Goal: Task Accomplishment & Management: Complete application form

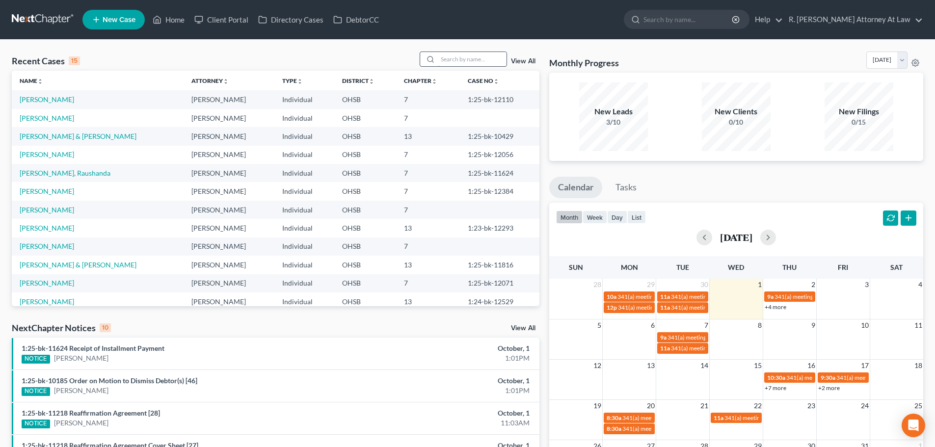
click at [481, 59] on input "search" at bounding box center [472, 59] width 69 height 14
type input "[PERSON_NAME]"
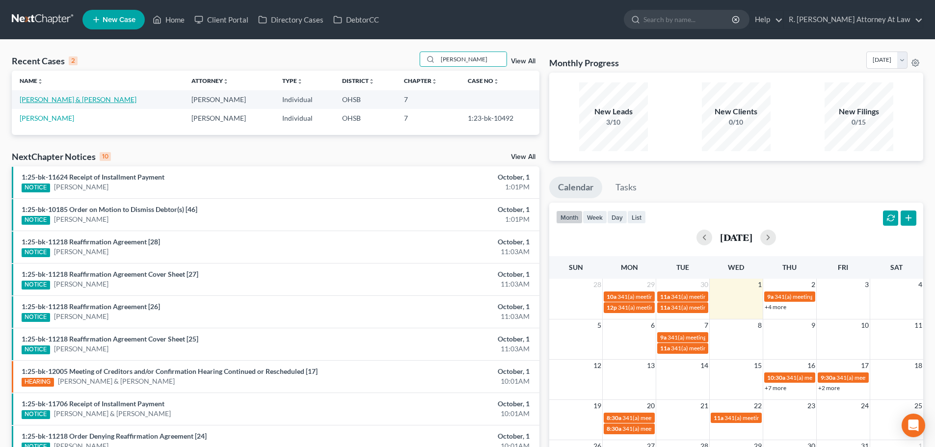
click at [67, 99] on link "[PERSON_NAME] & [PERSON_NAME]" at bounding box center [78, 99] width 117 height 8
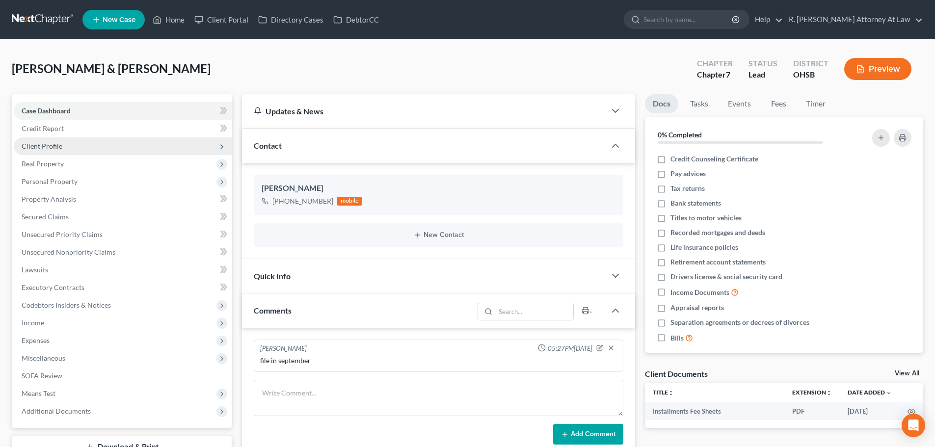
click at [52, 147] on span "Client Profile" at bounding box center [42, 146] width 41 height 8
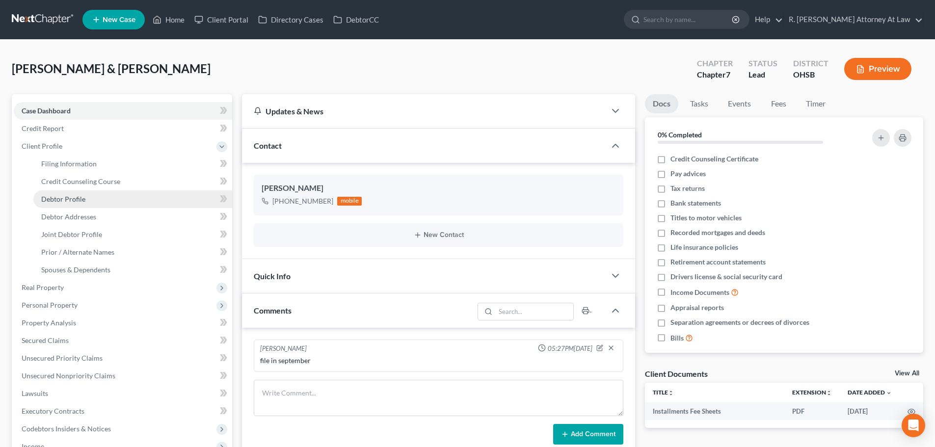
click at [52, 199] on span "Debtor Profile" at bounding box center [63, 199] width 44 height 8
select select "1"
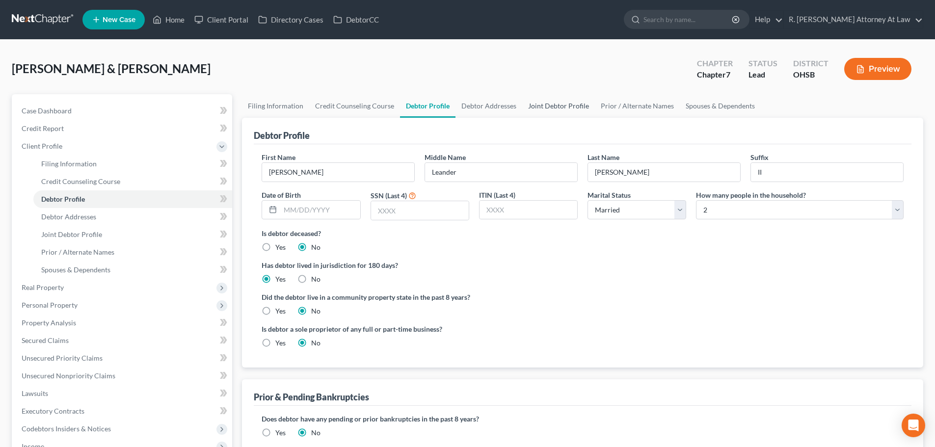
click at [539, 102] on link "Joint Debtor Profile" at bounding box center [558, 106] width 73 height 24
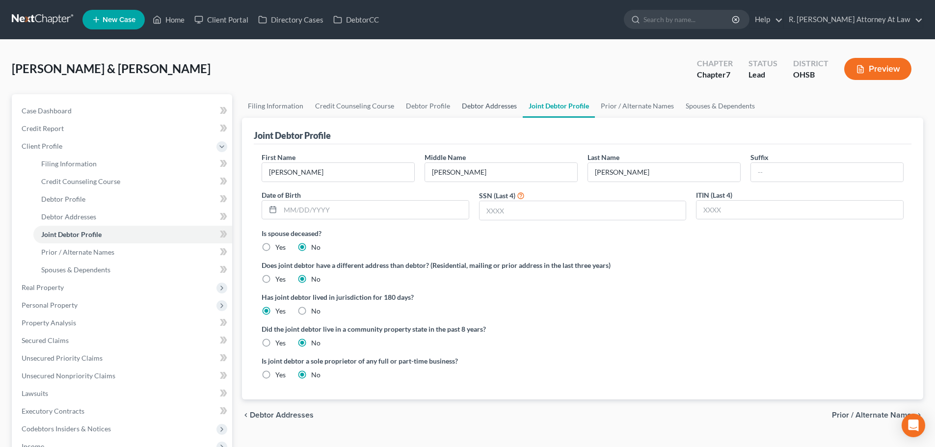
click at [481, 104] on link "Debtor Addresses" at bounding box center [489, 106] width 67 height 24
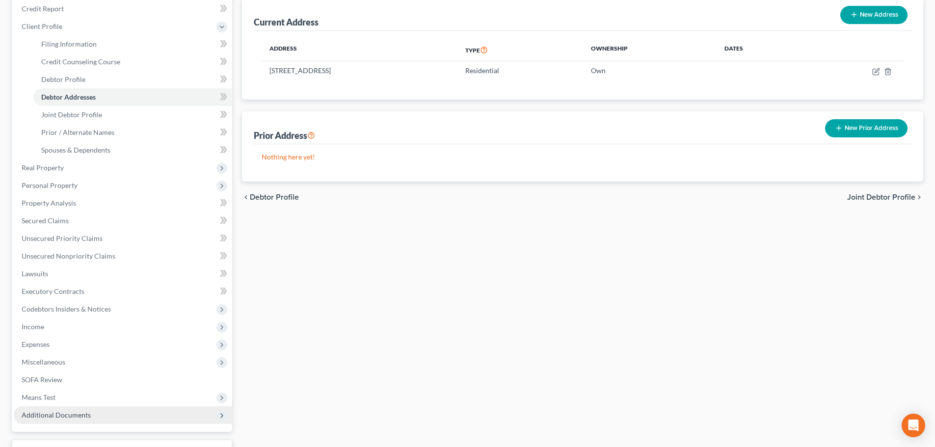
scroll to position [198, 0]
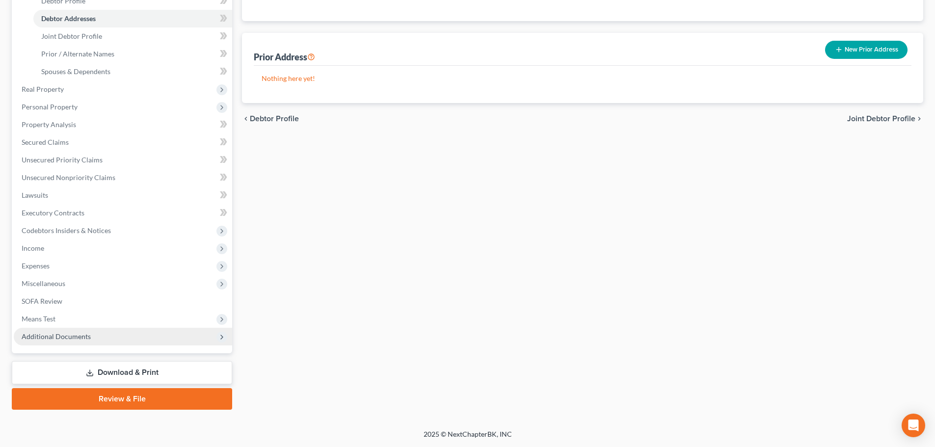
click at [71, 332] on span "Additional Documents" at bounding box center [56, 336] width 69 height 8
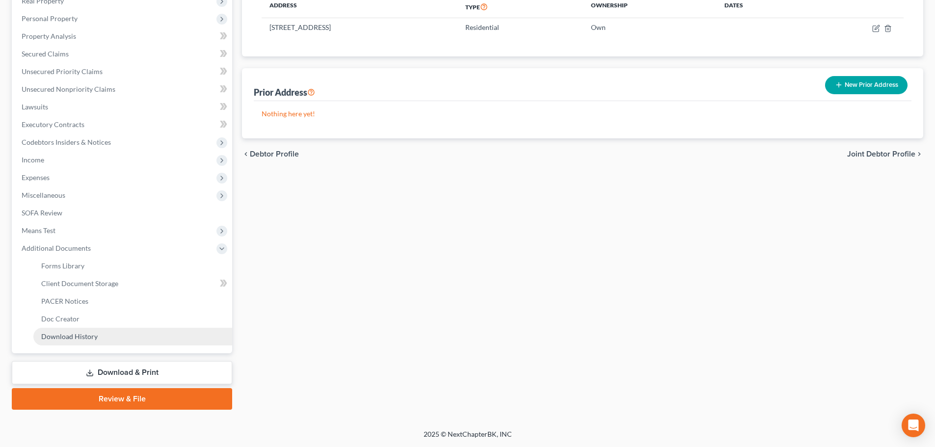
click at [75, 340] on link "Download History" at bounding box center [132, 337] width 199 height 18
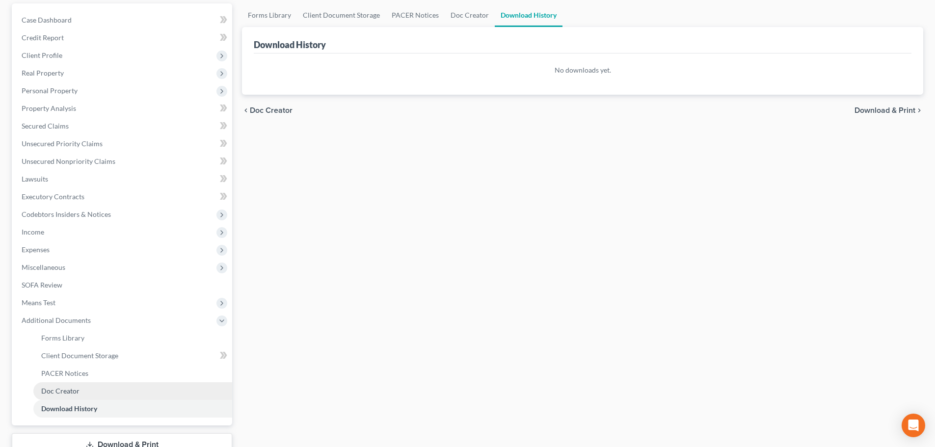
scroll to position [163, 0]
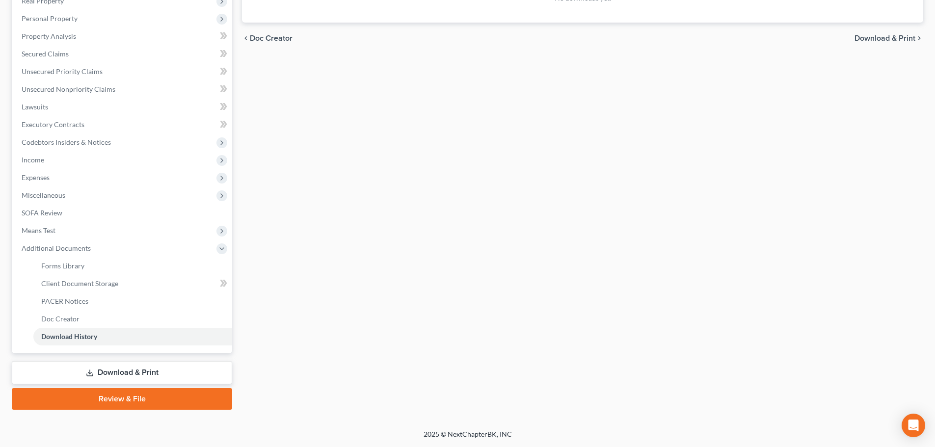
click at [120, 375] on link "Download & Print" at bounding box center [122, 372] width 220 height 23
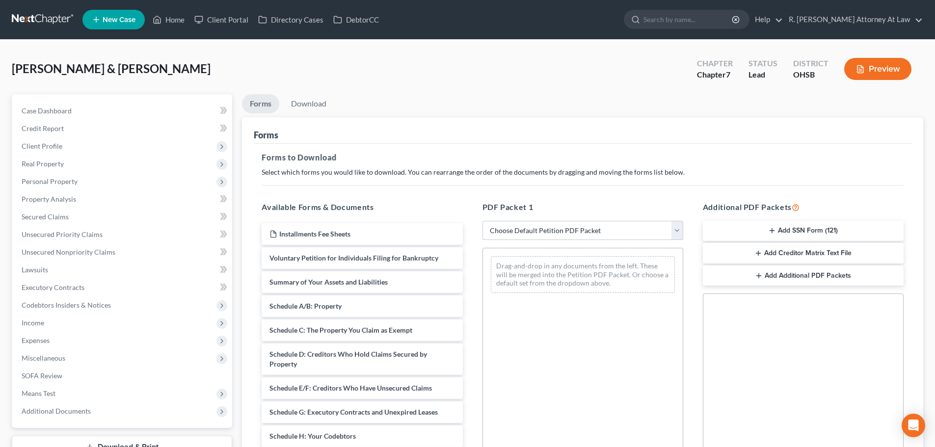
click at [663, 226] on select "Choose Default Petition PDF Packet Complete Bankruptcy Petition (all forms and …" at bounding box center [582, 231] width 201 height 20
click at [635, 234] on select "Choose Default Petition PDF Packet Complete Bankruptcy Petition (all forms and …" at bounding box center [582, 231] width 201 height 20
click at [634, 232] on select "Choose Default Petition PDF Packet Complete Bankruptcy Petition (all forms and …" at bounding box center [582, 231] width 201 height 20
select select "14"
click at [482, 221] on select "Choose Default Petition PDF Packet Complete Bankruptcy Petition (all forms and …" at bounding box center [582, 231] width 201 height 20
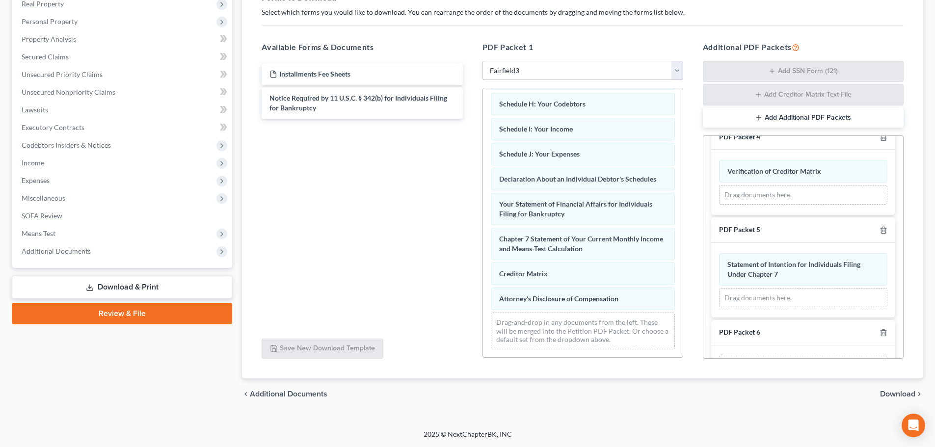
scroll to position [294, 0]
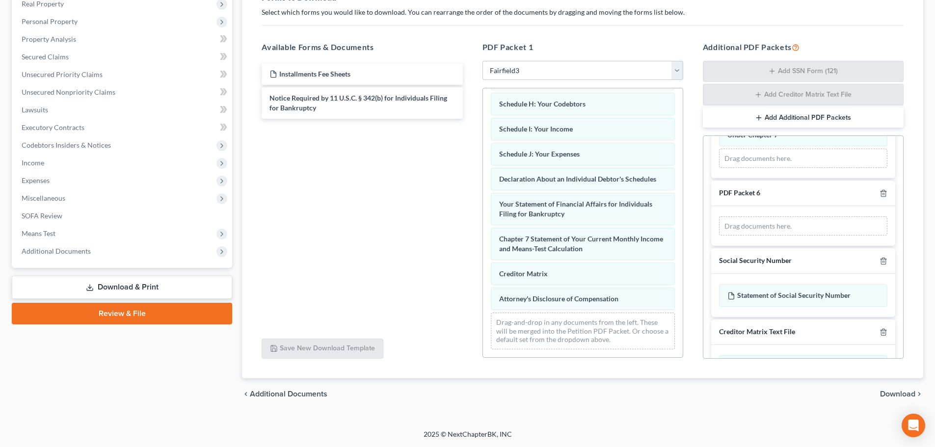
click at [912, 393] on span "Download" at bounding box center [897, 394] width 35 height 8
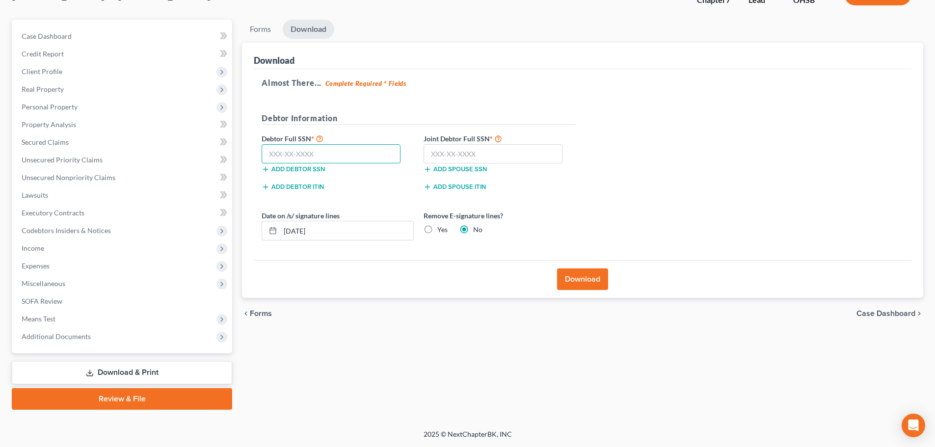
drag, startPoint x: 279, startPoint y: 158, endPoint x: 342, endPoint y: 205, distance: 78.2
click at [279, 157] on input "text" at bounding box center [330, 154] width 139 height 20
click at [278, 159] on input "text" at bounding box center [330, 154] width 139 height 20
type input "274-90-9467"
drag, startPoint x: 463, startPoint y: 156, endPoint x: 480, endPoint y: 151, distance: 17.3
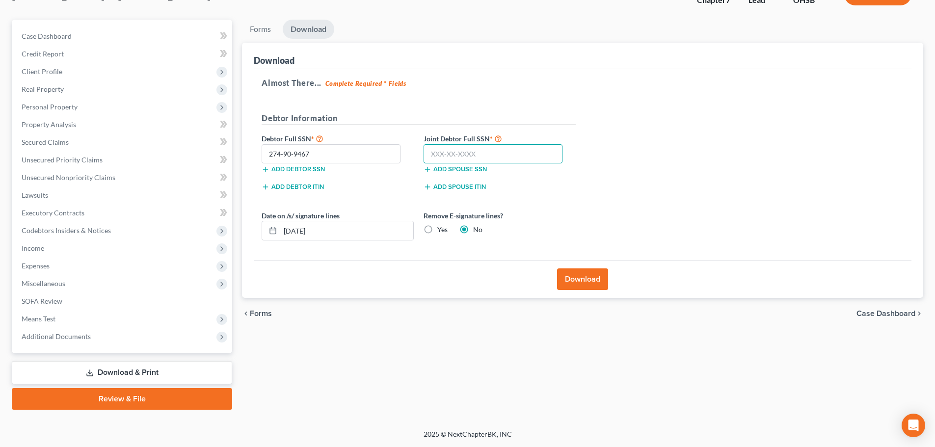
click at [463, 156] on input "text" at bounding box center [492, 154] width 139 height 20
type input "578-13-4625"
click at [571, 281] on button "Download" at bounding box center [582, 279] width 51 height 22
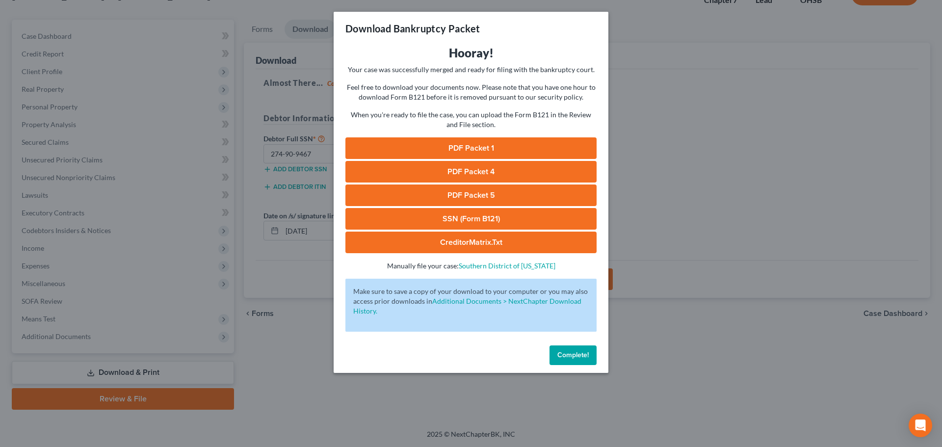
click at [462, 145] on link "PDF Packet 1" at bounding box center [470, 148] width 251 height 22
click at [452, 217] on link "SSN (Form B121)" at bounding box center [470, 219] width 251 height 22
click at [458, 192] on link "PDF Packet 5" at bounding box center [470, 195] width 251 height 22
click at [569, 355] on span "Complete!" at bounding box center [572, 355] width 31 height 8
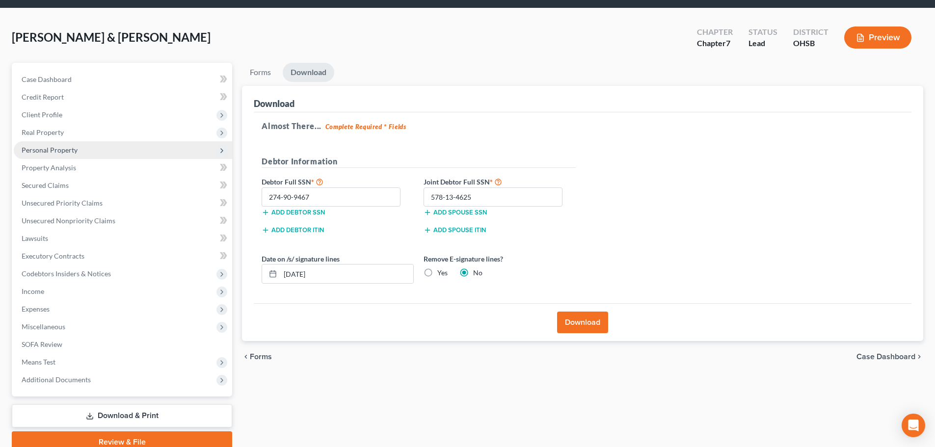
scroll to position [0, 0]
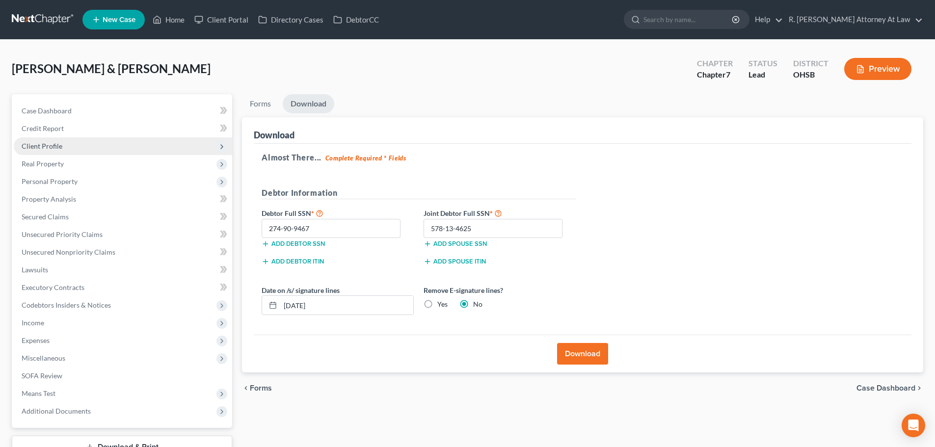
click at [33, 147] on span "Client Profile" at bounding box center [42, 146] width 41 height 8
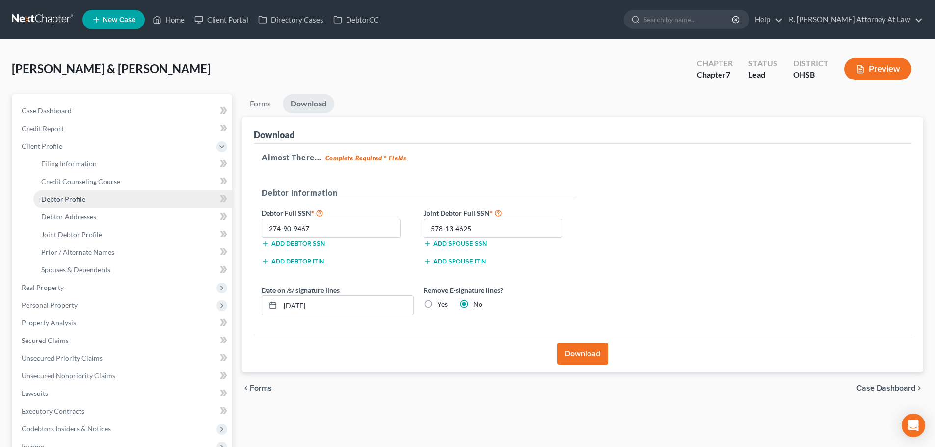
click at [55, 200] on span "Debtor Profile" at bounding box center [63, 199] width 44 height 8
select select "1"
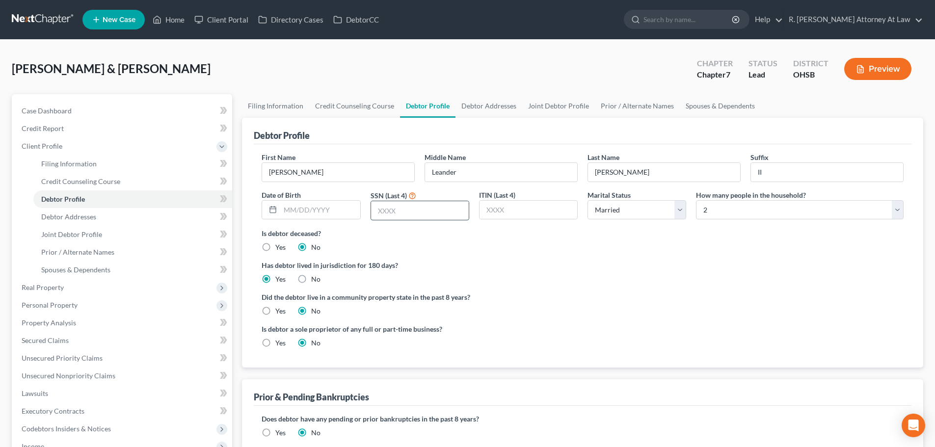
click at [398, 213] on input "text" at bounding box center [420, 210] width 98 height 19
type input "9467"
click at [572, 105] on link "Joint Debtor Profile" at bounding box center [558, 106] width 73 height 24
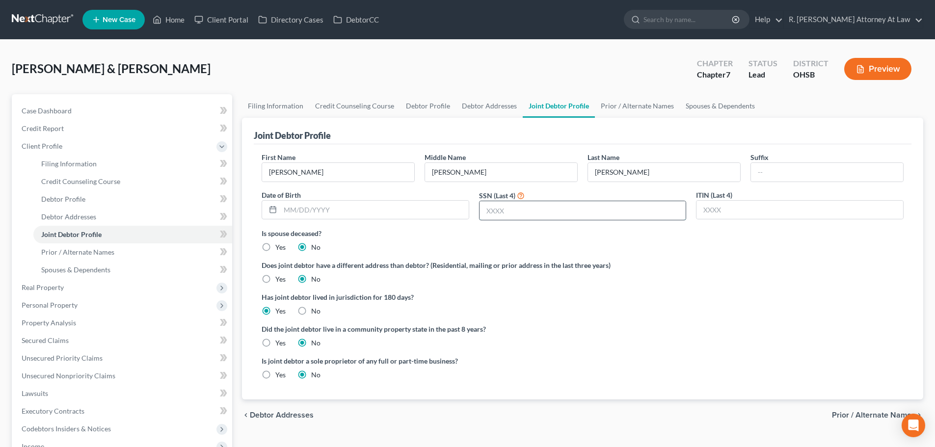
click at [498, 208] on input "text" at bounding box center [582, 210] width 207 height 19
type input "4625"
click at [52, 281] on span "Real Property" at bounding box center [123, 288] width 218 height 18
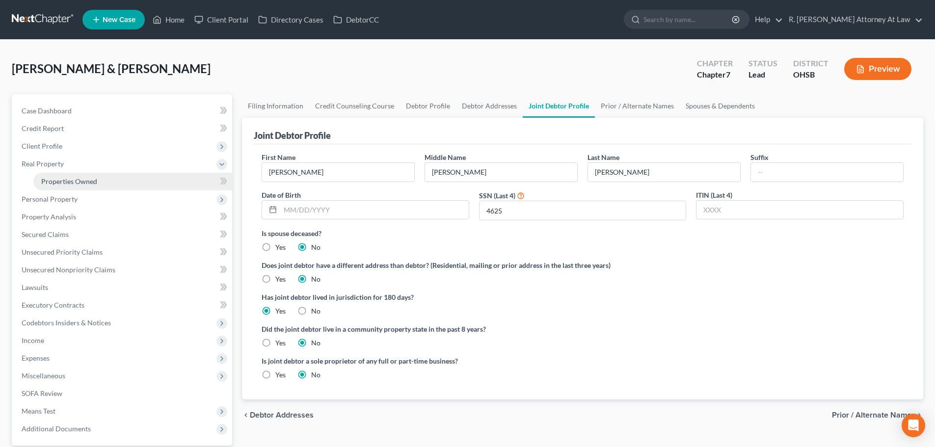
click at [66, 181] on span "Properties Owned" at bounding box center [69, 181] width 56 height 8
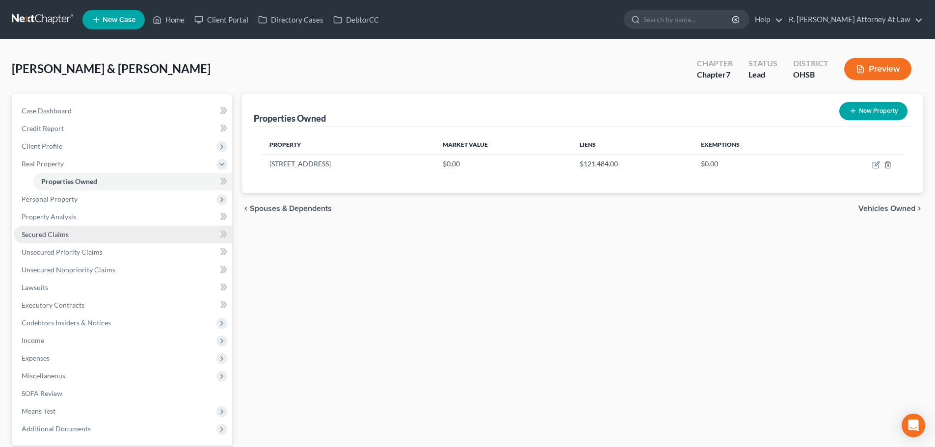
click at [40, 234] on span "Secured Claims" at bounding box center [45, 234] width 47 height 8
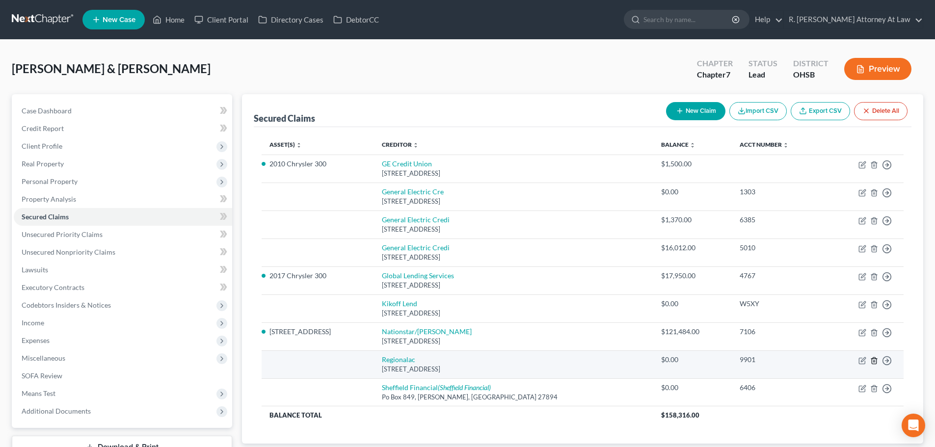
click at [875, 359] on icon "button" at bounding box center [874, 361] width 8 height 8
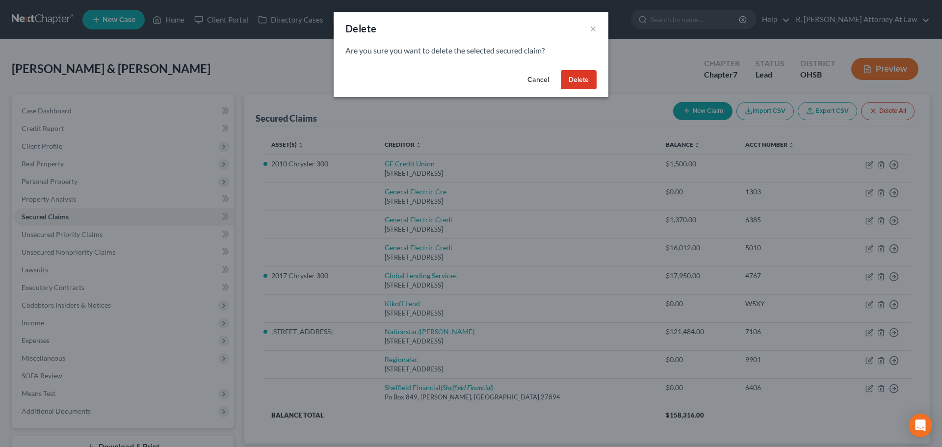
click at [575, 83] on button "Delete" at bounding box center [579, 80] width 36 height 20
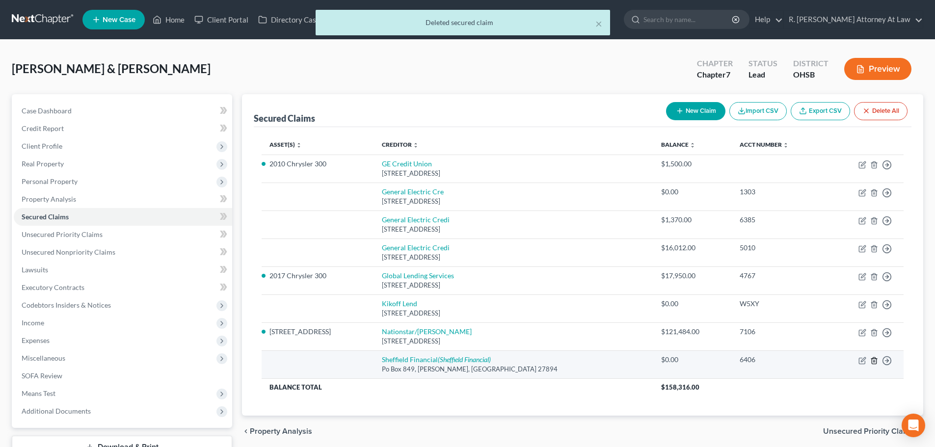
click at [876, 361] on icon "button" at bounding box center [873, 360] width 4 height 6
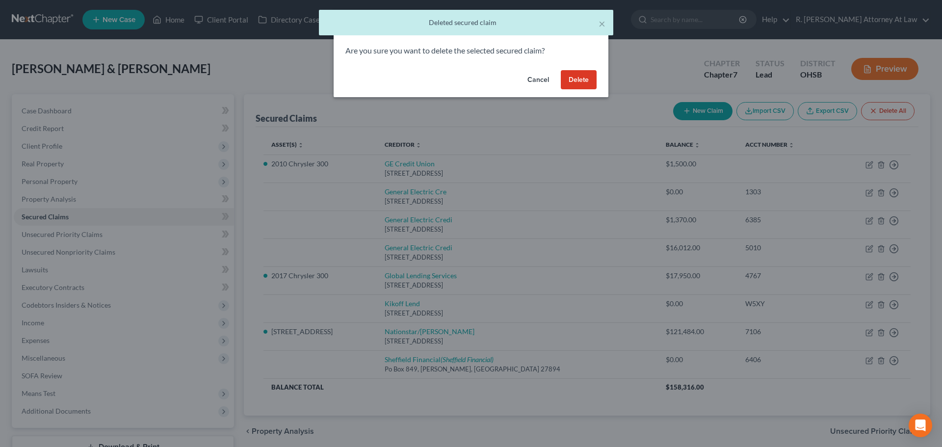
drag, startPoint x: 572, startPoint y: 77, endPoint x: 588, endPoint y: 83, distance: 17.4
click at [571, 78] on button "Delete" at bounding box center [579, 80] width 36 height 20
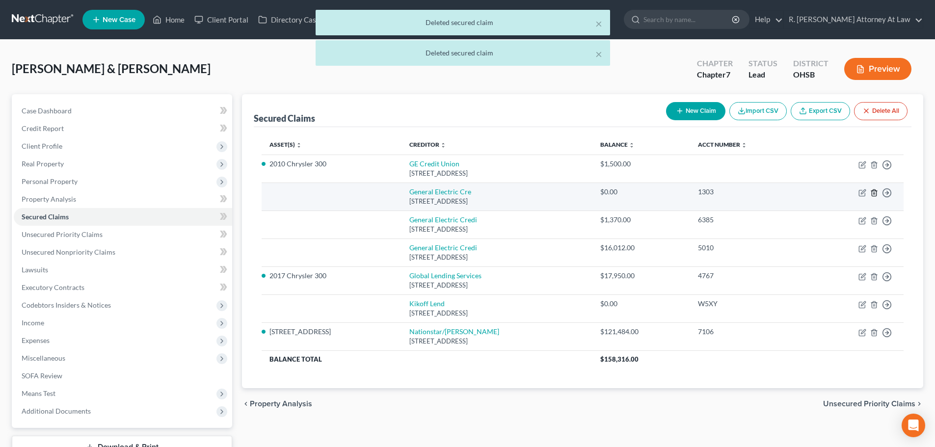
click at [872, 193] on icon "button" at bounding box center [874, 193] width 8 height 8
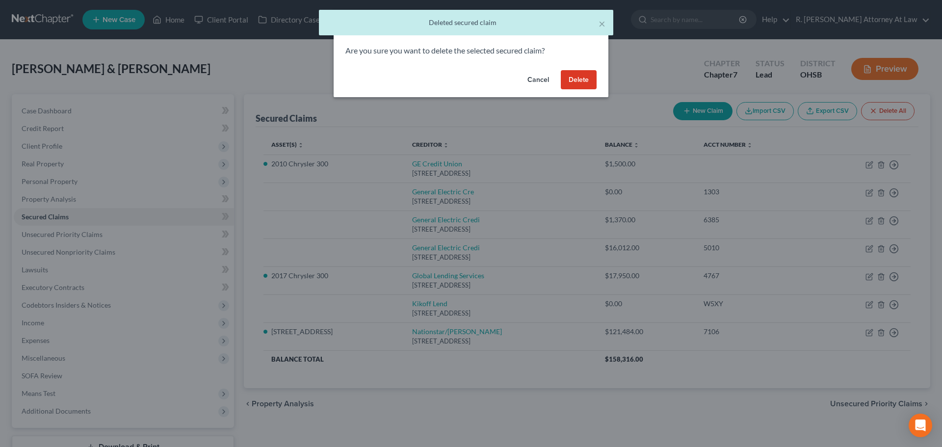
click at [570, 80] on button "Delete" at bounding box center [579, 80] width 36 height 20
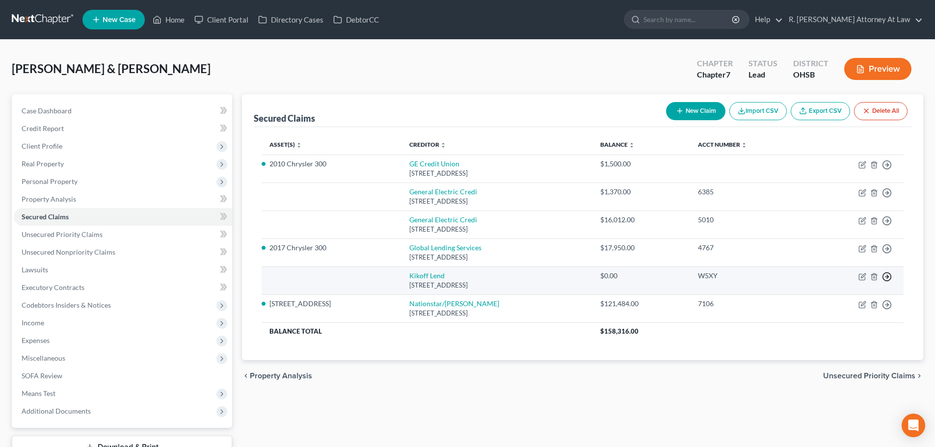
click at [884, 273] on circle "button" at bounding box center [887, 276] width 8 height 8
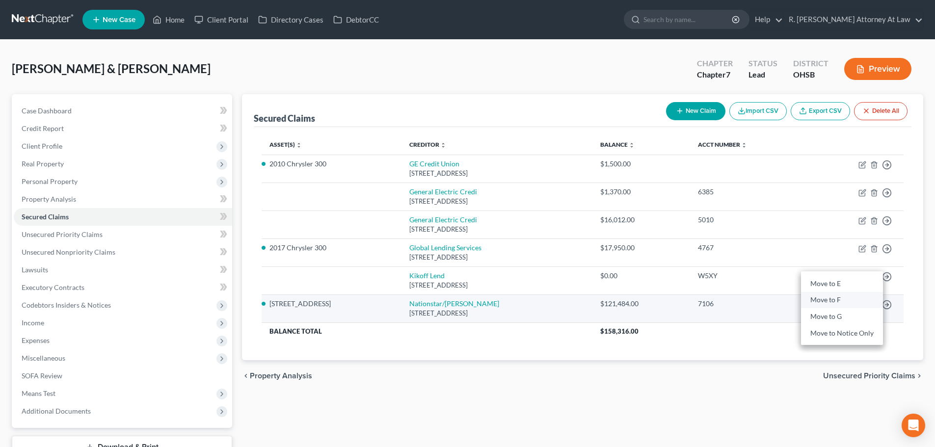
click at [825, 300] on link "Move to F" at bounding box center [842, 300] width 82 height 17
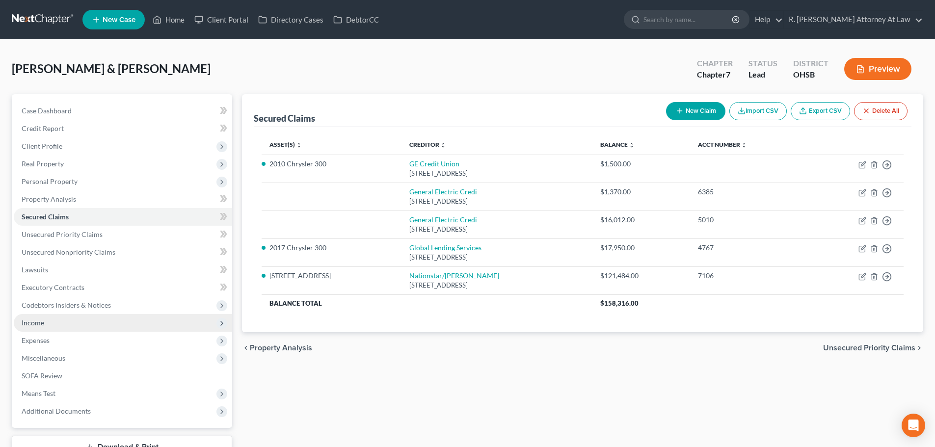
click at [35, 322] on span "Income" at bounding box center [33, 322] width 23 height 8
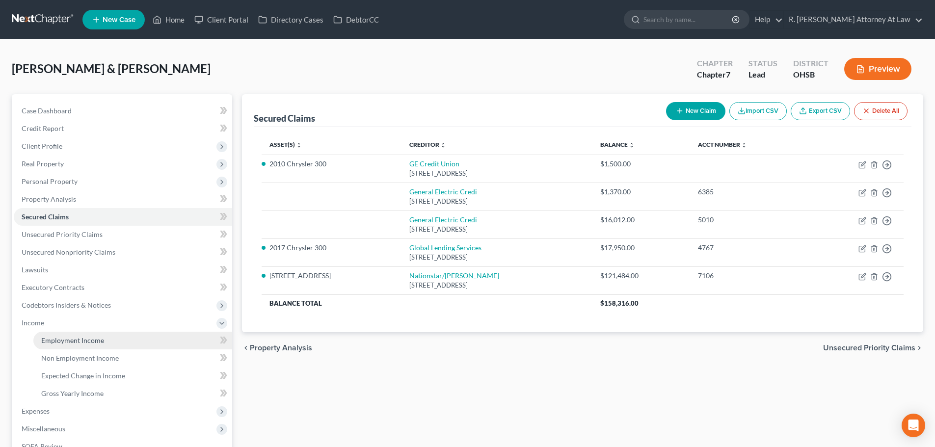
click at [43, 334] on link "Employment Income" at bounding box center [132, 341] width 199 height 18
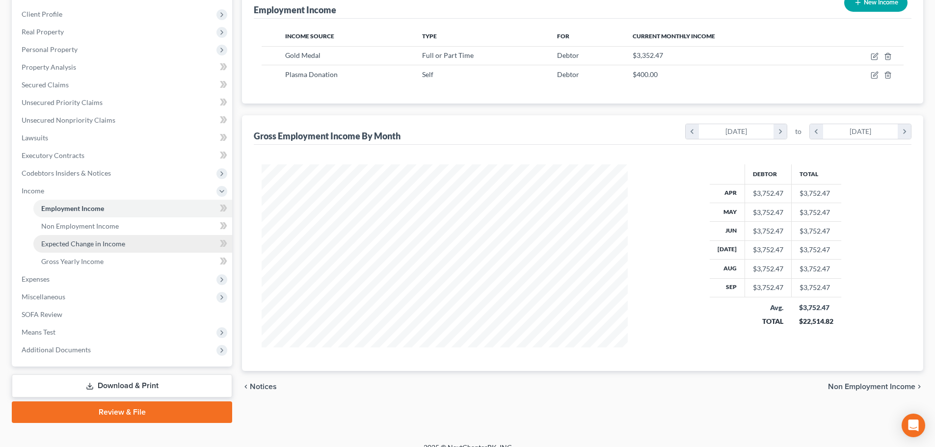
scroll to position [145, 0]
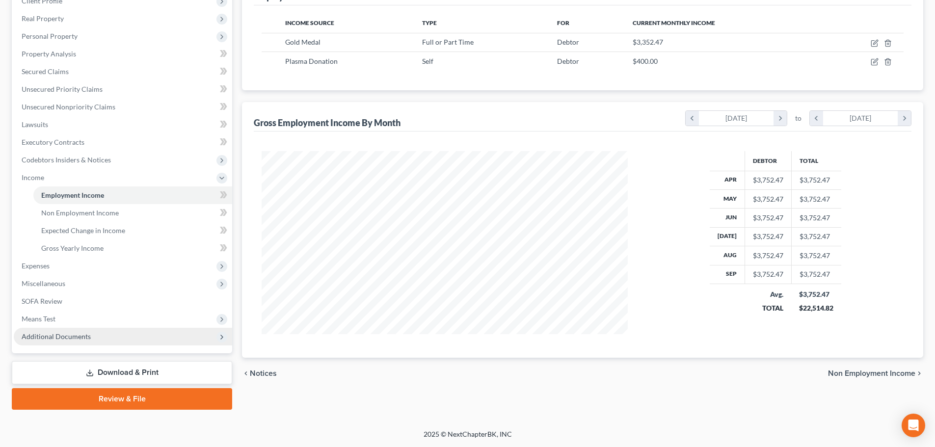
click at [74, 335] on span "Additional Documents" at bounding box center [56, 336] width 69 height 8
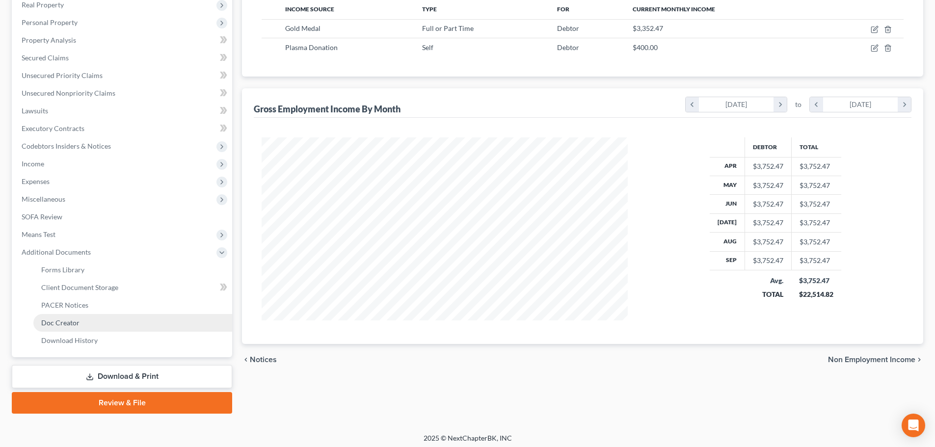
scroll to position [163, 0]
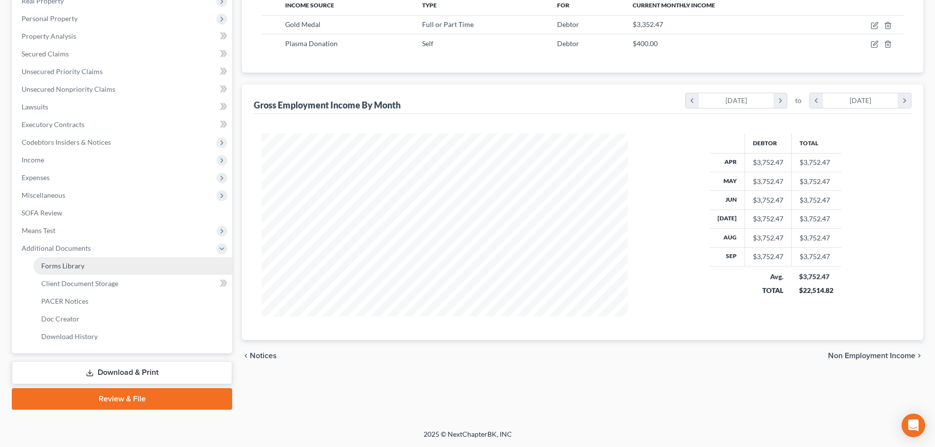
click at [62, 265] on span "Forms Library" at bounding box center [62, 265] width 43 height 8
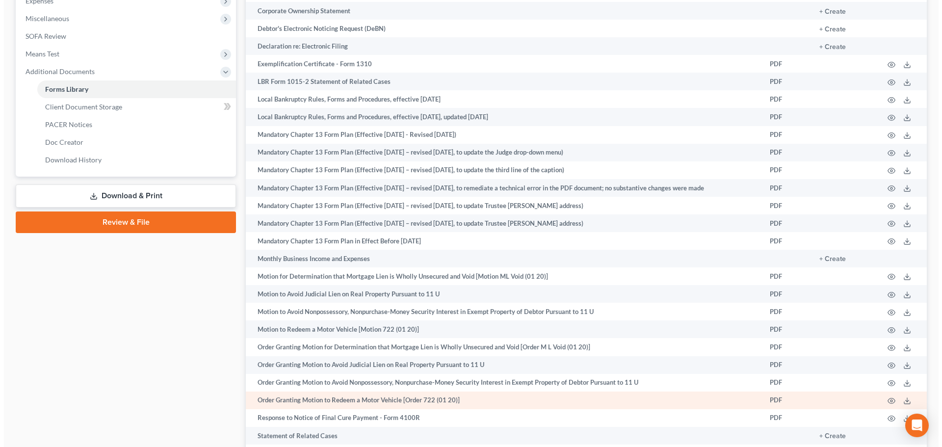
scroll to position [496, 0]
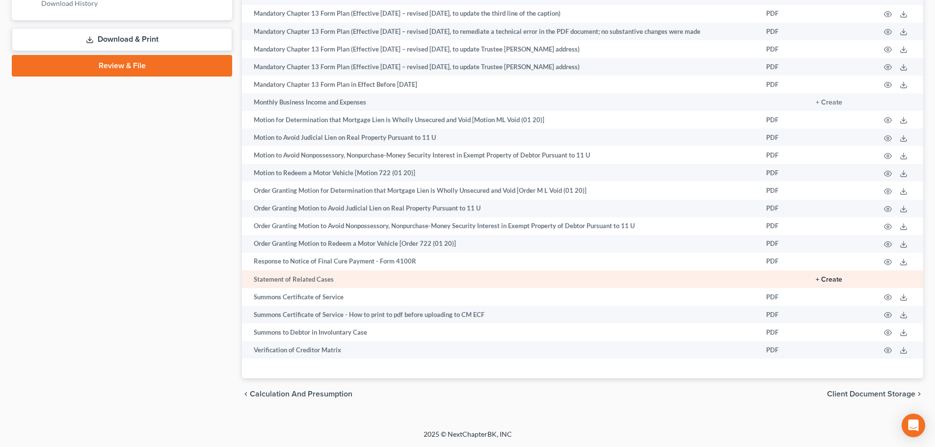
click at [824, 278] on button "+ Create" at bounding box center [828, 279] width 26 height 7
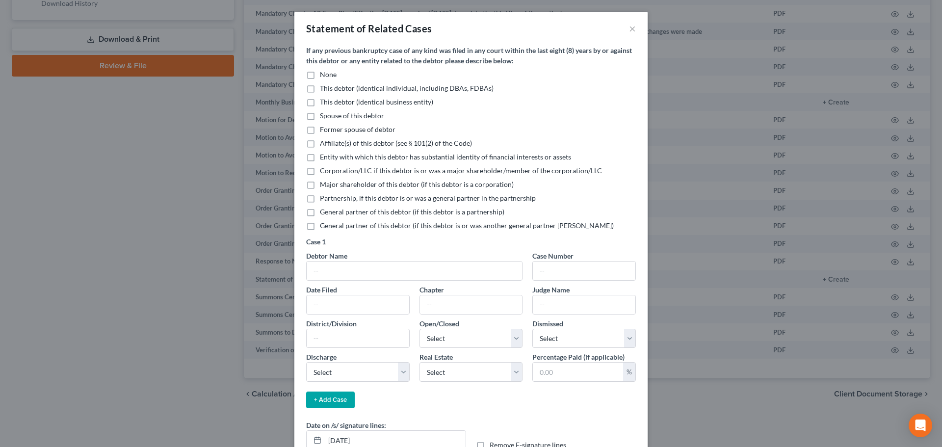
click at [320, 77] on label "None" at bounding box center [328, 75] width 17 height 10
click at [324, 76] on input "None" at bounding box center [327, 73] width 6 height 6
checkbox input "true"
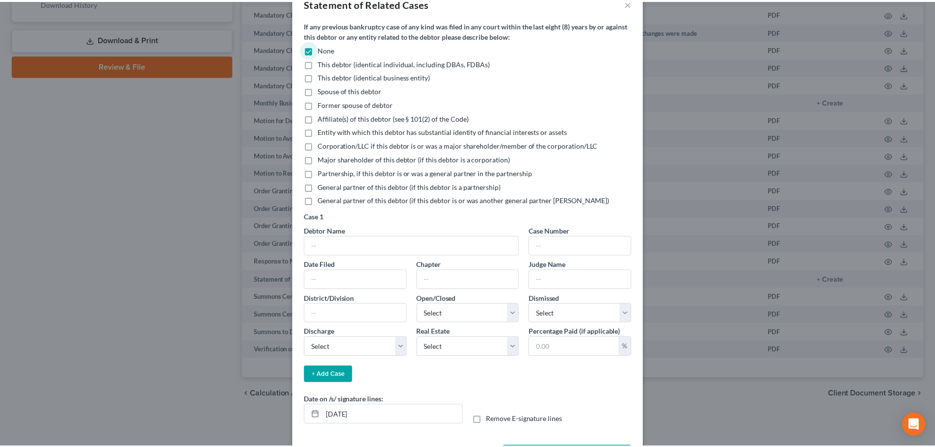
scroll to position [65, 0]
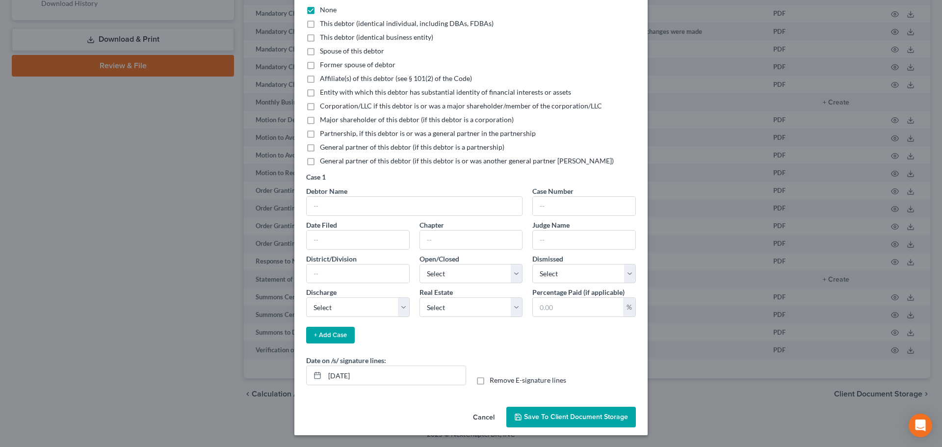
drag, startPoint x: 558, startPoint y: 420, endPoint x: 561, endPoint y: 407, distance: 14.0
click at [559, 420] on span "Save to Client Document Storage" at bounding box center [576, 417] width 104 height 8
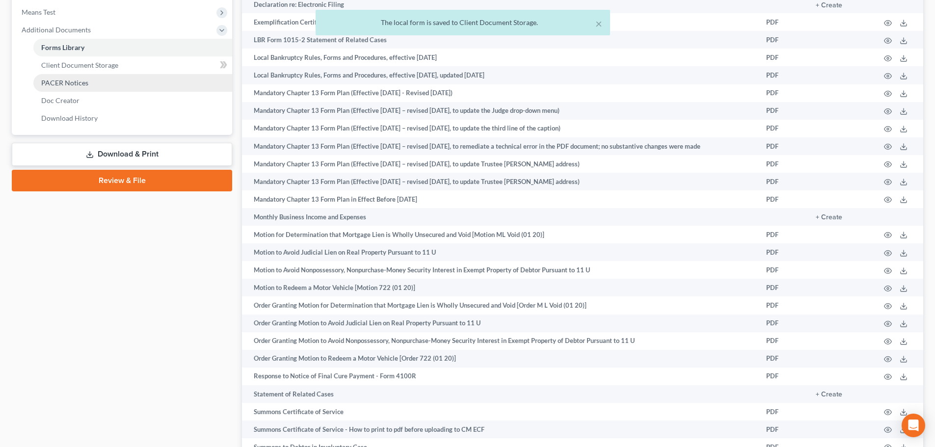
scroll to position [349, 0]
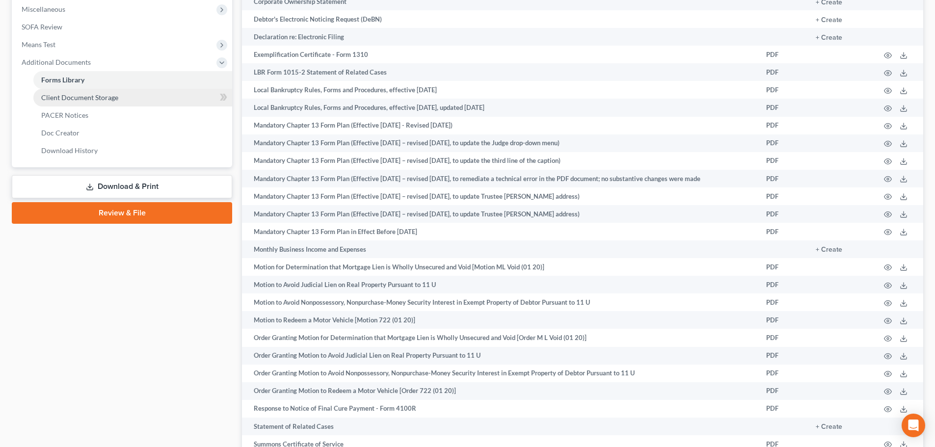
click at [72, 96] on span "Client Document Storage" at bounding box center [79, 97] width 77 height 8
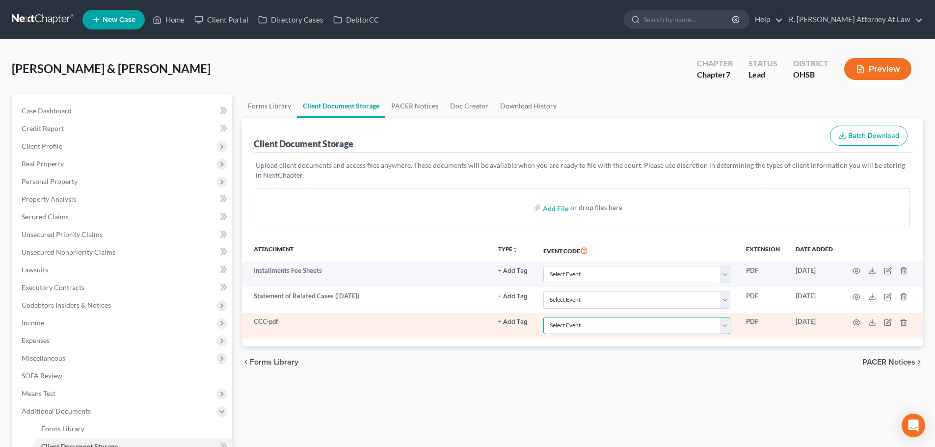
click at [573, 323] on select "Select Event 20 Largest Unsecured Creditors Amended Document Amended List of Cr…" at bounding box center [636, 325] width 187 height 17
select select "7"
click at [543, 317] on select "Select Event 20 Largest Unsecured Creditors Amended Document Amended List of Cr…" at bounding box center [636, 325] width 187 height 17
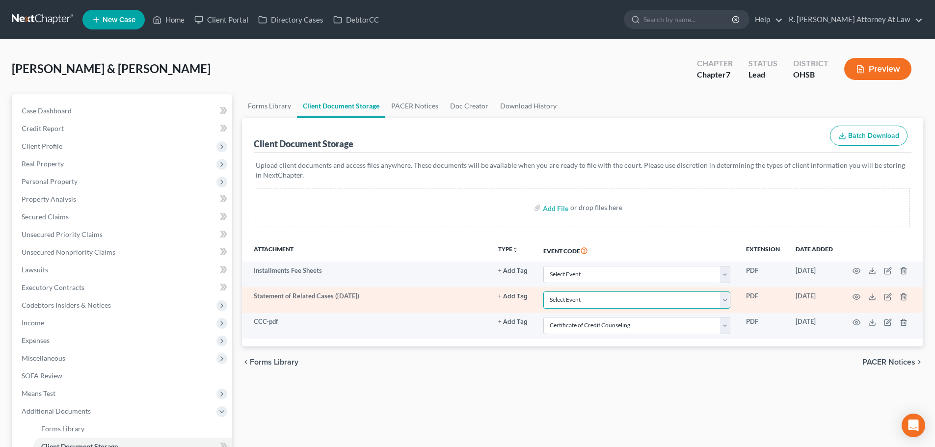
click at [580, 297] on select "Select Event 20 Largest Unsecured Creditors Amended Document Amended List of Cr…" at bounding box center [636, 299] width 187 height 17
select select "52"
click at [543, 291] on select "Select Event 20 Largest Unsecured Creditors Amended Document Amended List of Cr…" at bounding box center [636, 299] width 187 height 17
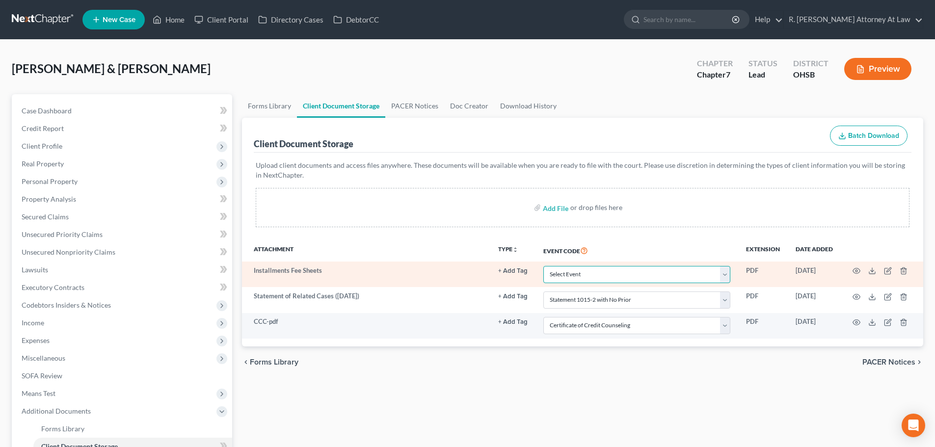
click at [594, 274] on select "Select Event 20 Largest Unsecured Creditors Amended Document Amended List of Cr…" at bounding box center [636, 274] width 187 height 17
select select "37"
click at [543, 266] on select "Select Event 20 Largest Unsecured Creditors Amended Document Amended List of Cr…" at bounding box center [636, 274] width 187 height 17
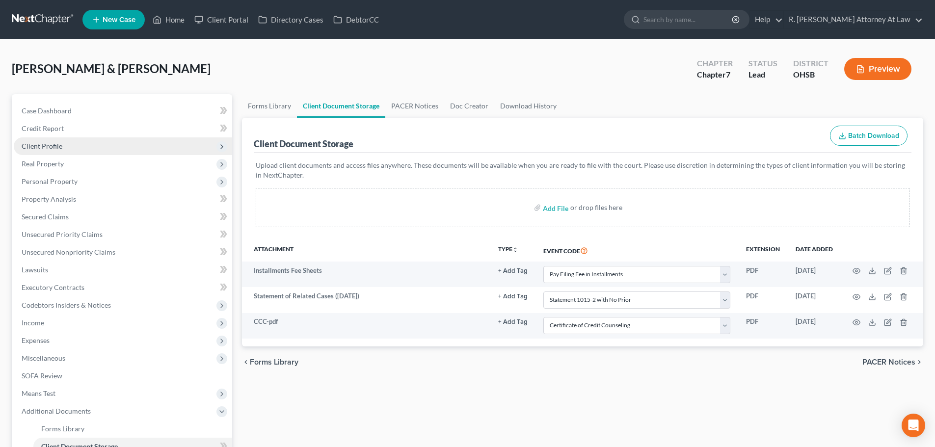
click at [39, 143] on span "Client Profile" at bounding box center [42, 146] width 41 height 8
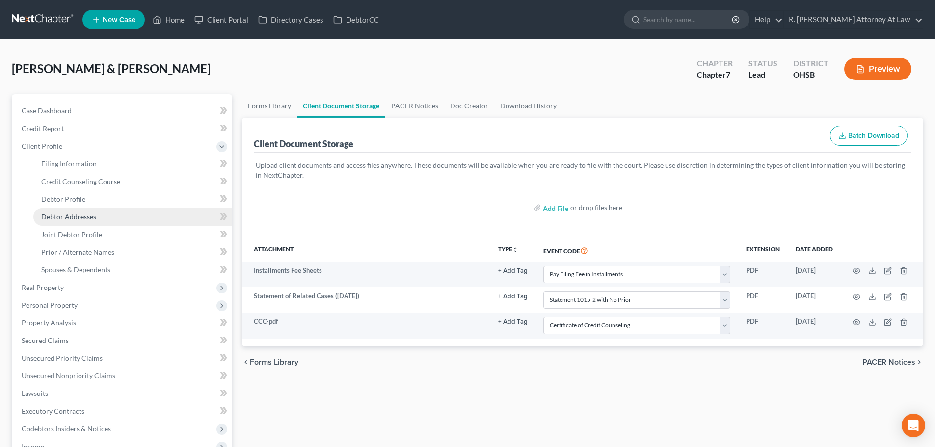
click at [61, 218] on span "Debtor Addresses" at bounding box center [68, 216] width 55 height 8
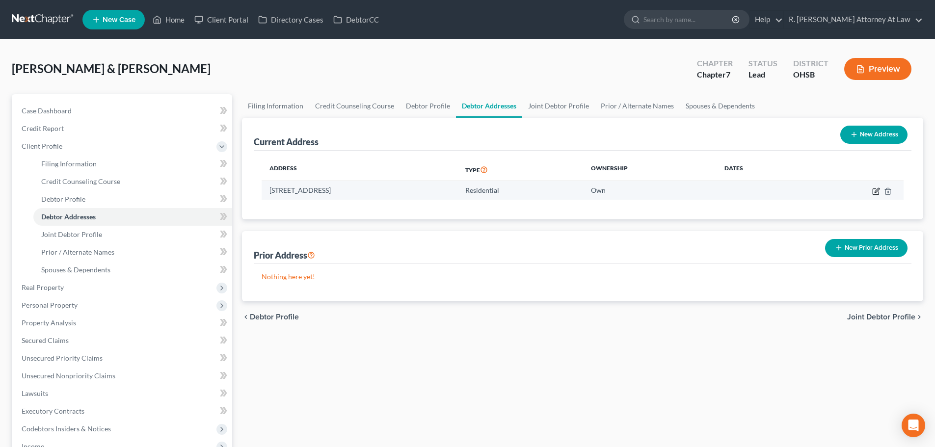
click at [874, 188] on icon "button" at bounding box center [876, 191] width 8 height 8
select select "36"
select select "30"
select select "0"
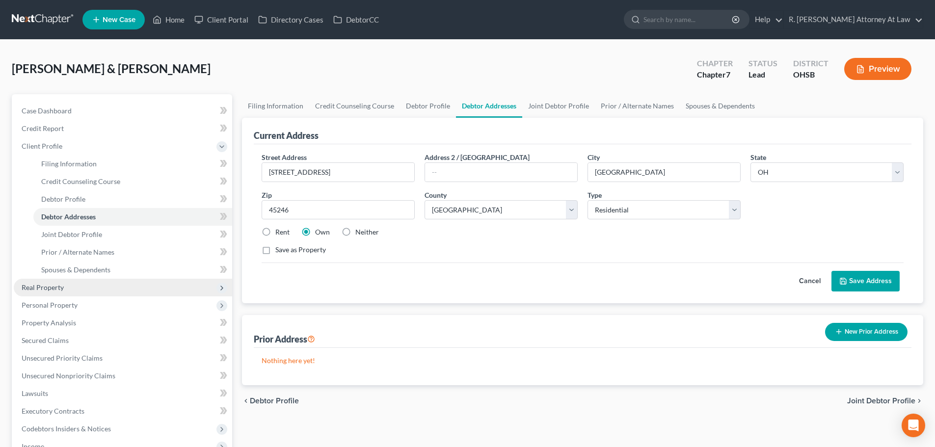
click at [47, 286] on span "Real Property" at bounding box center [43, 287] width 42 height 8
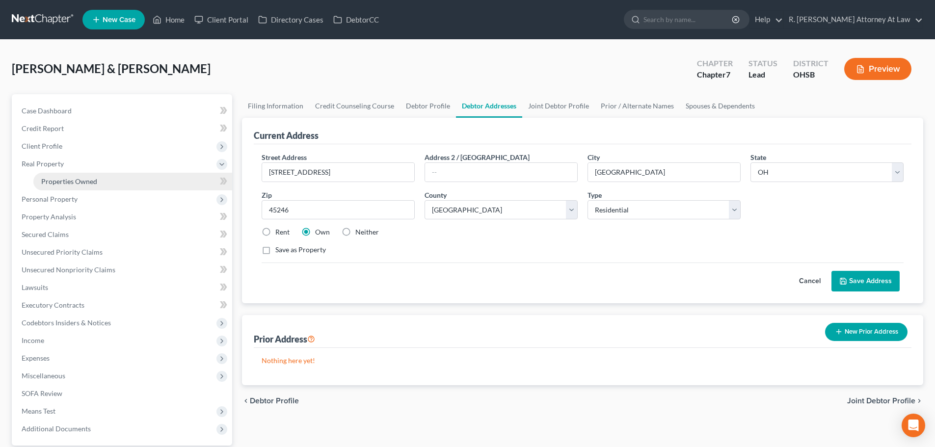
click at [69, 181] on span "Properties Owned" at bounding box center [69, 181] width 56 height 8
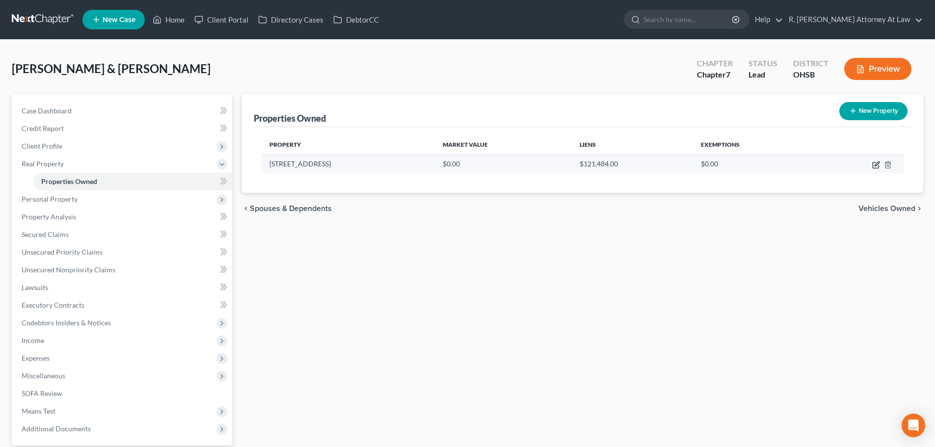
click at [875, 166] on icon "button" at bounding box center [876, 163] width 4 height 4
select select "36"
select select "30"
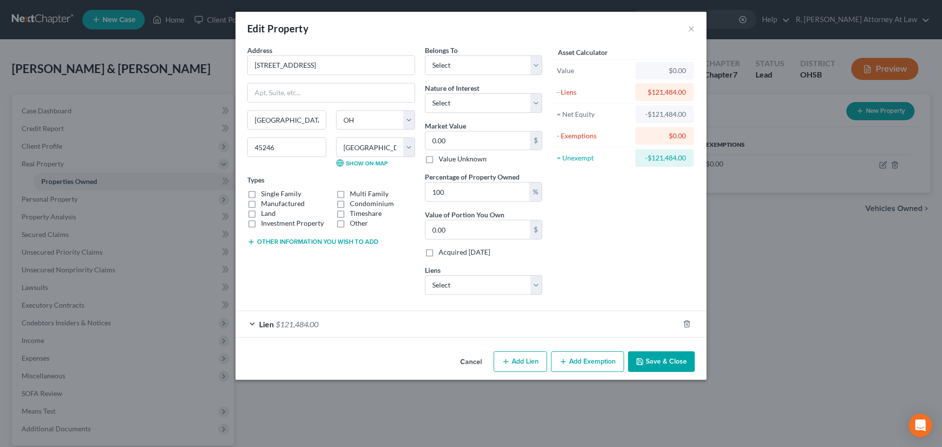
click at [261, 194] on label "Single Family" at bounding box center [281, 194] width 40 height 10
click at [265, 194] on input "Single Family" at bounding box center [268, 192] width 6 height 6
checkbox input "true"
click at [290, 242] on button "Other information you wish to add" at bounding box center [312, 242] width 131 height 8
click at [278, 260] on textarea at bounding box center [331, 264] width 168 height 36
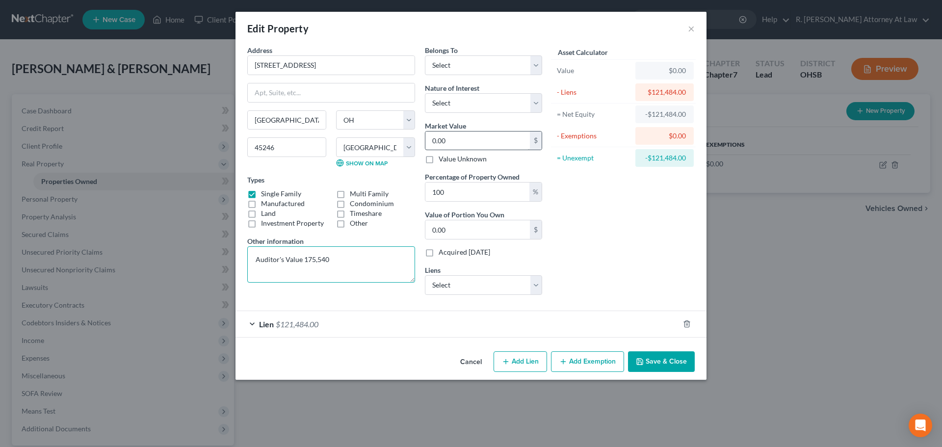
type textarea "Auditor's Value 175,540"
click at [442, 138] on input "0.00" at bounding box center [477, 140] width 104 height 19
type input "1"
type input "1.00"
type input "17"
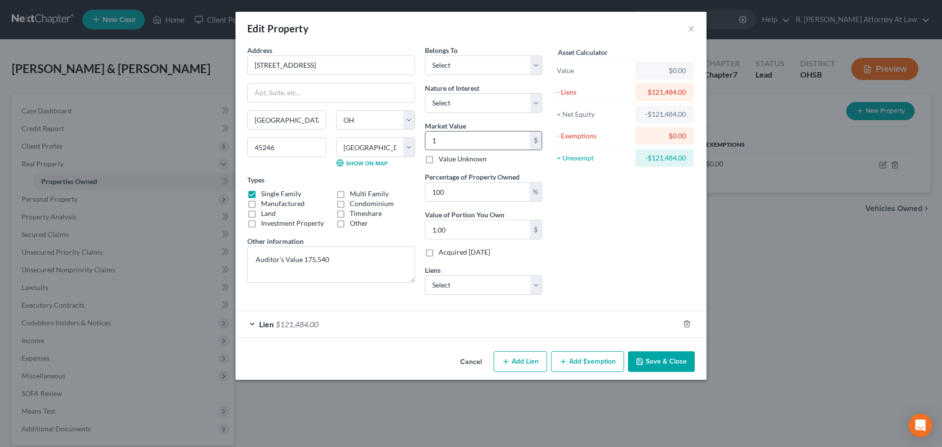
type input "17.00"
type input "175"
type input "175.00"
type input "1755"
type input "1,755.00"
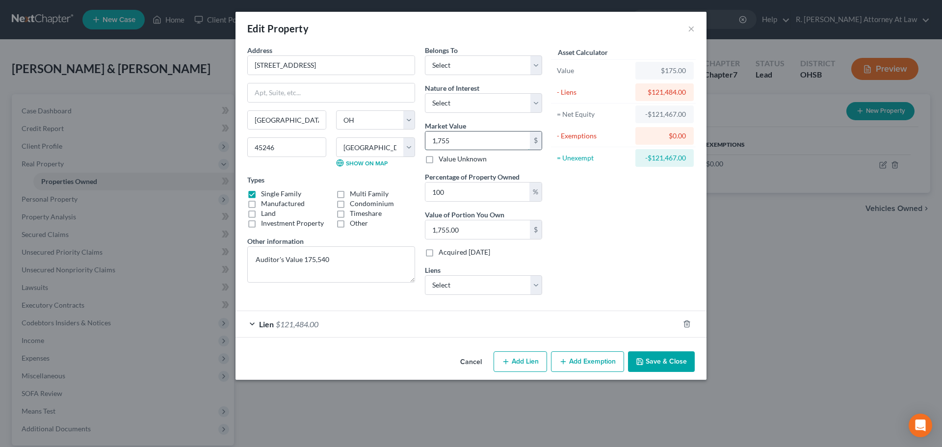
type input "1,7554"
type input "17,554.00"
type input "17,5540"
type input "175,540.00"
type input "175,540"
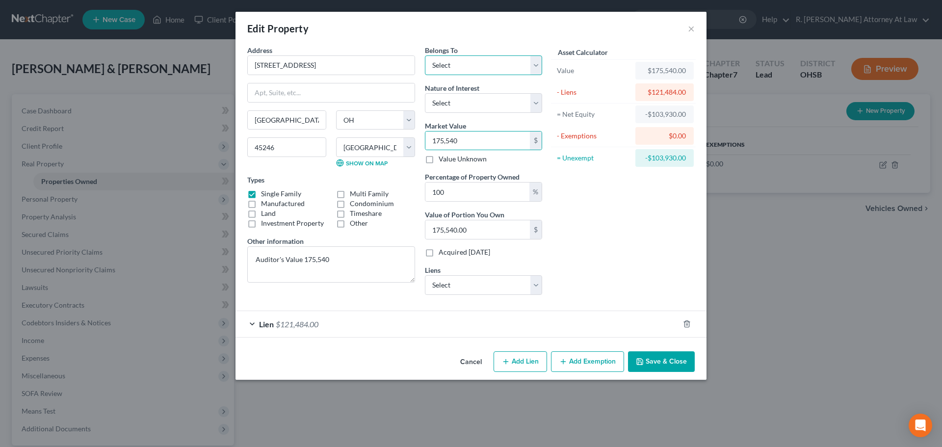
click at [439, 69] on select "Select Debtor 1 Only Debtor 2 Only Debtor 1 And Debtor 2 Only At Least One Of T…" at bounding box center [483, 65] width 117 height 20
select select "0"
click at [425, 55] on select "Select Debtor 1 Only Debtor 2 Only Debtor 1 And Debtor 2 Only At Least One Of T…" at bounding box center [483, 65] width 117 height 20
click at [447, 100] on select "Select Fee Simple Joint Tenant Life Estate Equitable Interest Future Interest T…" at bounding box center [483, 103] width 117 height 20
select select "0"
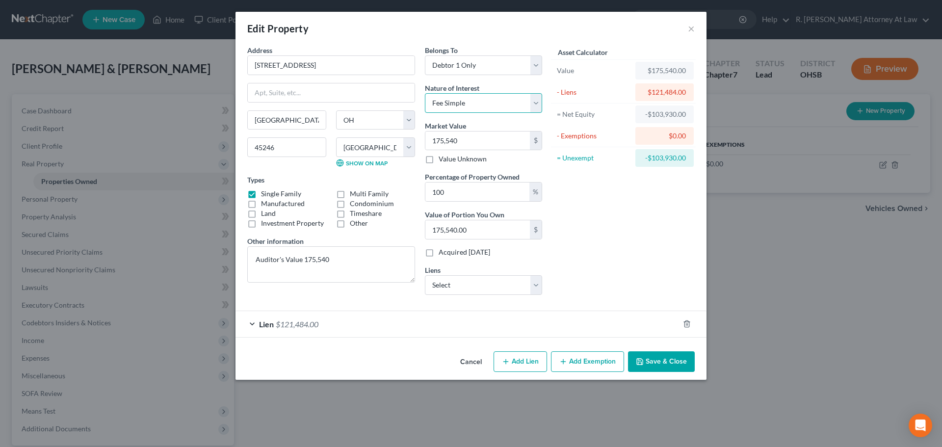
click at [425, 93] on select "Select Fee Simple Joint Tenant Life Estate Equitable Interest Future Interest T…" at bounding box center [483, 103] width 117 height 20
click at [452, 290] on select "Select General Electric Credi - $16,012.00 General Electric Credi - $1,370.00" at bounding box center [483, 285] width 117 height 20
click at [425, 275] on select "Select General Electric Credi - $16,012.00 General Electric Credi - $1,370.00" at bounding box center [483, 285] width 117 height 20
click at [668, 361] on button "Save & Close" at bounding box center [661, 361] width 67 height 21
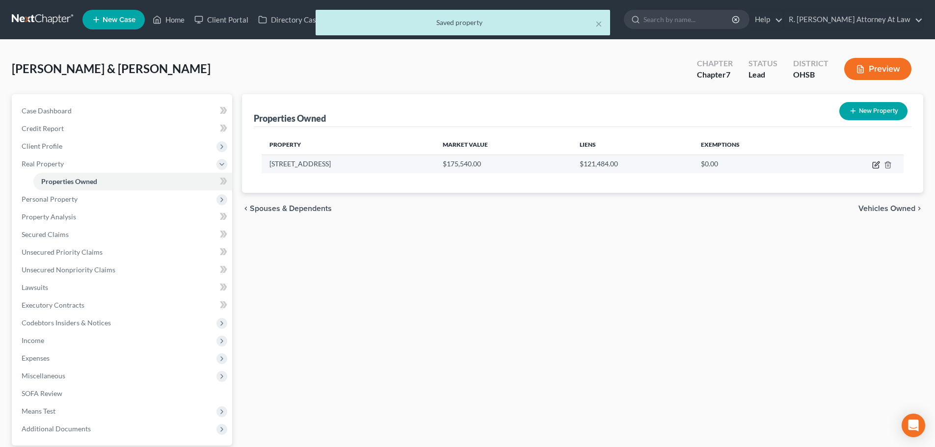
click at [876, 167] on icon "button" at bounding box center [876, 165] width 8 height 8
select select "36"
select select "30"
select select "0"
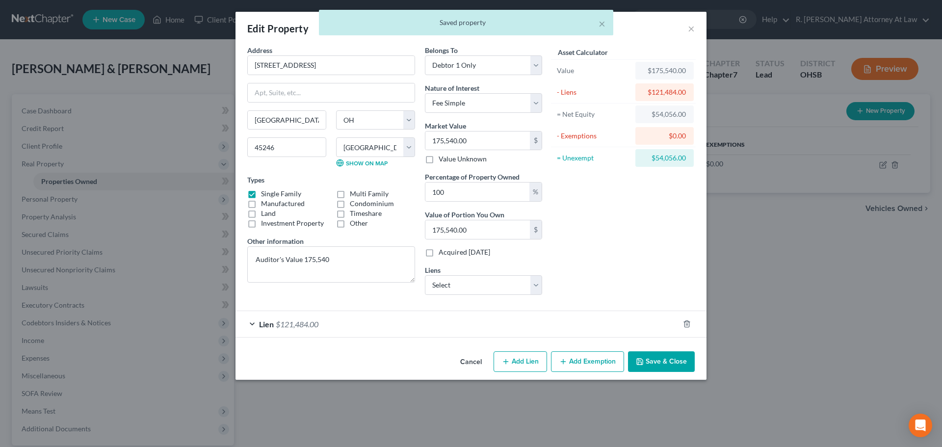
click at [574, 355] on button "Add Exemption" at bounding box center [587, 361] width 73 height 21
select select "2"
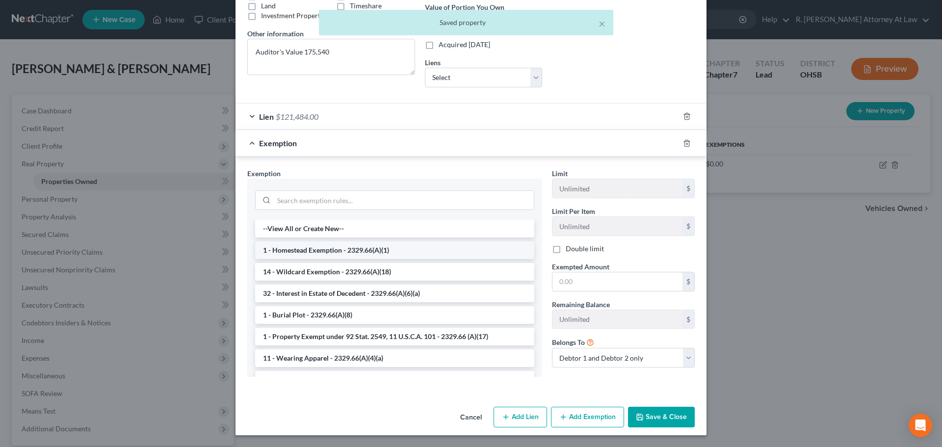
click at [286, 247] on li "1 - Homestead Exemption - 2329.66(A)(1)" at bounding box center [394, 250] width 279 height 18
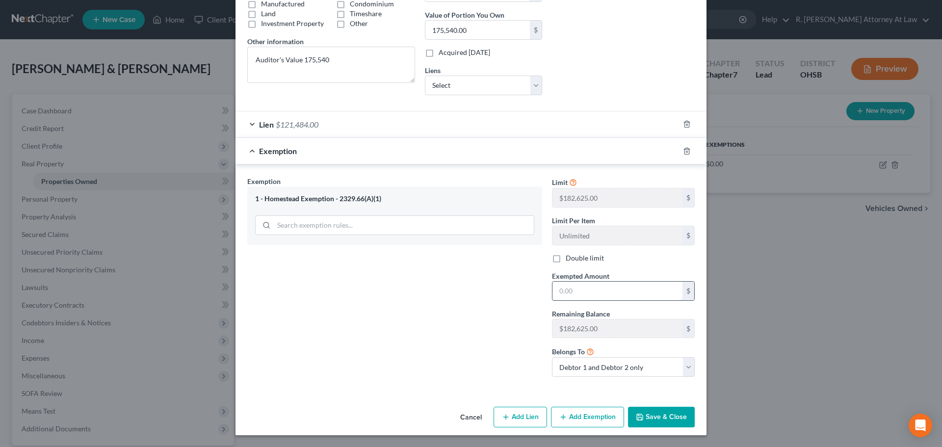
drag, startPoint x: 580, startPoint y: 296, endPoint x: 577, endPoint y: 285, distance: 11.7
click at [580, 294] on input "text" at bounding box center [617, 291] width 130 height 19
type input "182,625"
click at [642, 418] on button "Save & Close" at bounding box center [661, 417] width 67 height 21
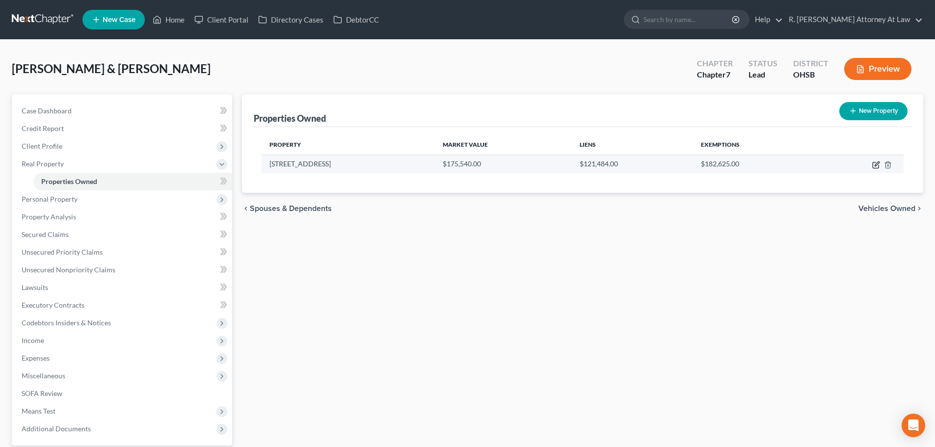
click at [875, 163] on icon "button" at bounding box center [876, 165] width 8 height 8
select select "36"
select select "30"
select select "0"
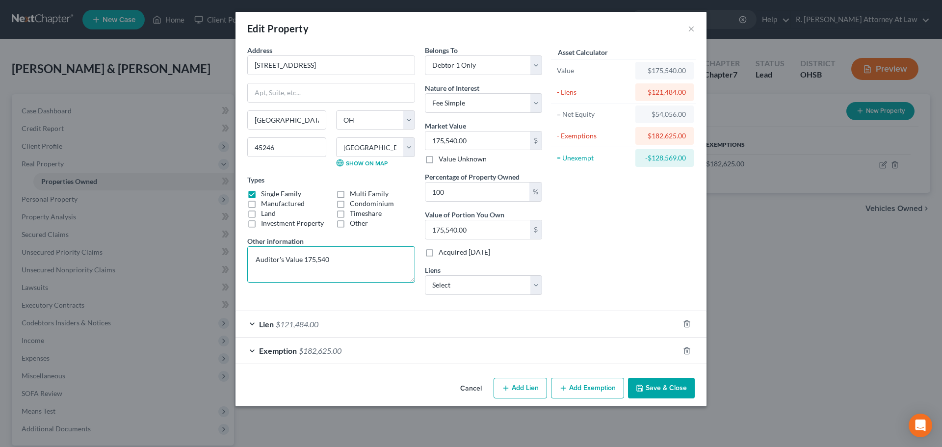
click at [358, 260] on textarea "Auditor's Value 175,540" at bounding box center [331, 264] width 168 height 36
type textarea "Auditor's Value 175,540 Zillow 2541.00 Redfin 252,449"
click at [585, 384] on button "Add Exemption" at bounding box center [587, 388] width 73 height 21
select select "2"
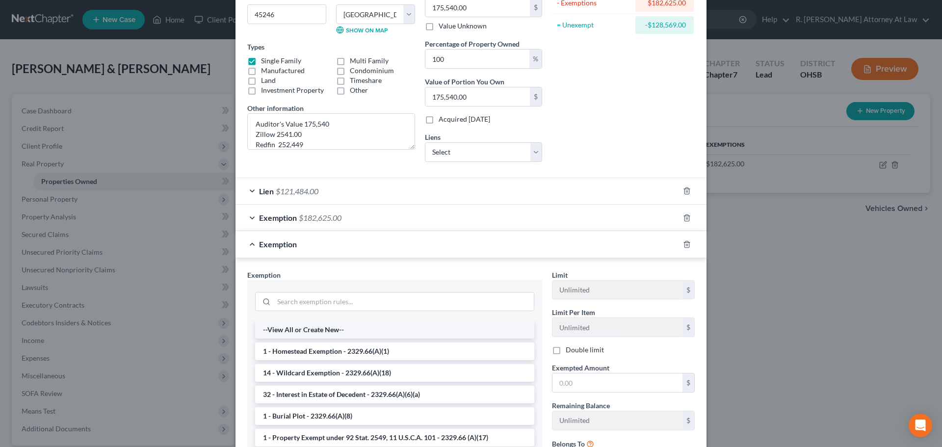
scroll to position [147, 0]
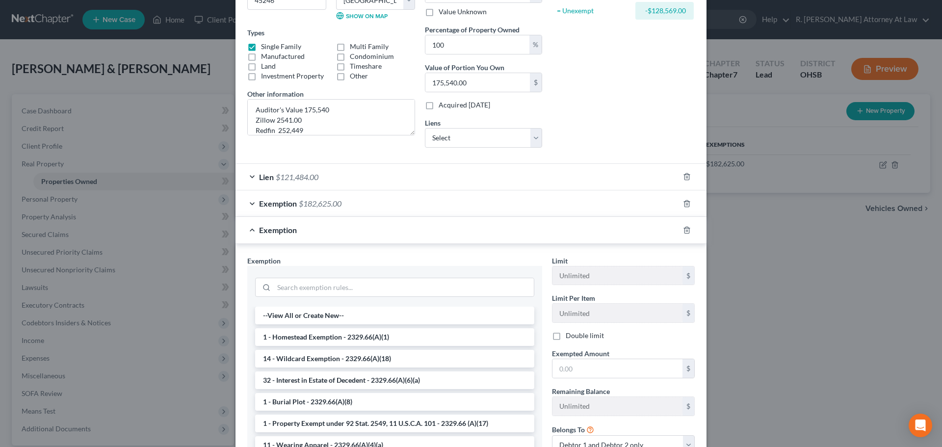
click at [294, 336] on li "1 - Homestead Exemption - 2329.66(A)(1)" at bounding box center [394, 337] width 279 height 18
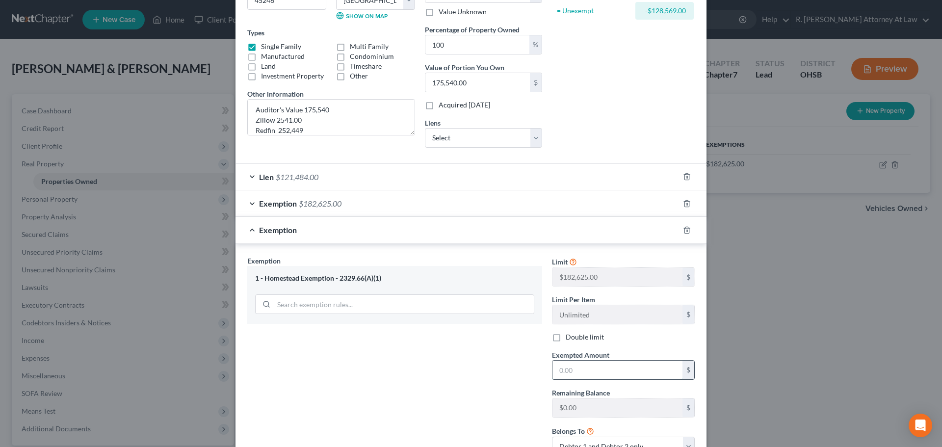
click at [572, 375] on input "text" at bounding box center [617, 370] width 130 height 19
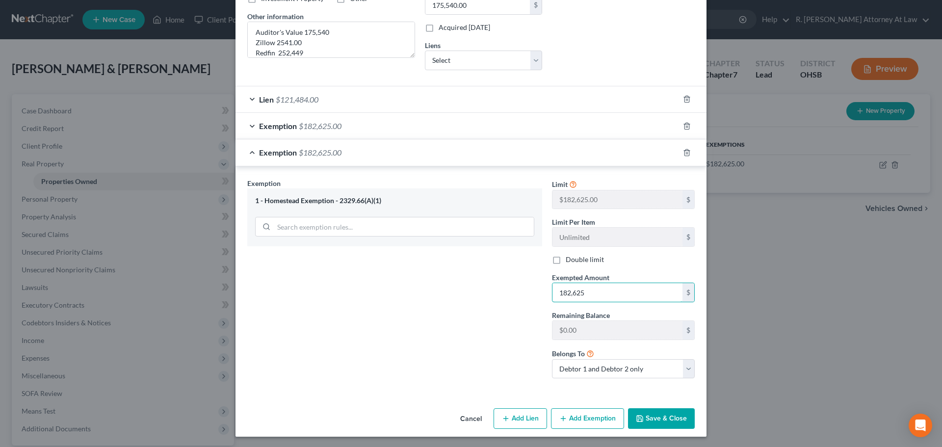
scroll to position [226, 0]
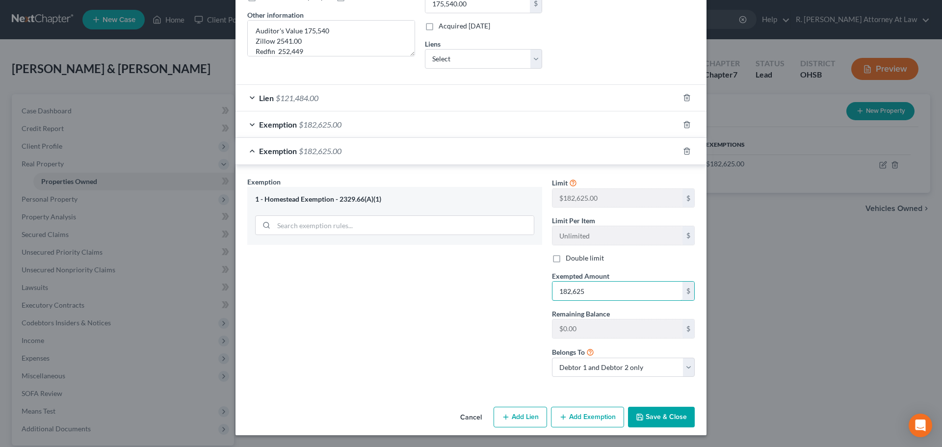
type input "182,625"
drag, startPoint x: 682, startPoint y: 410, endPoint x: 677, endPoint y: 409, distance: 5.5
click at [679, 411] on button "Save & Close" at bounding box center [661, 417] width 67 height 21
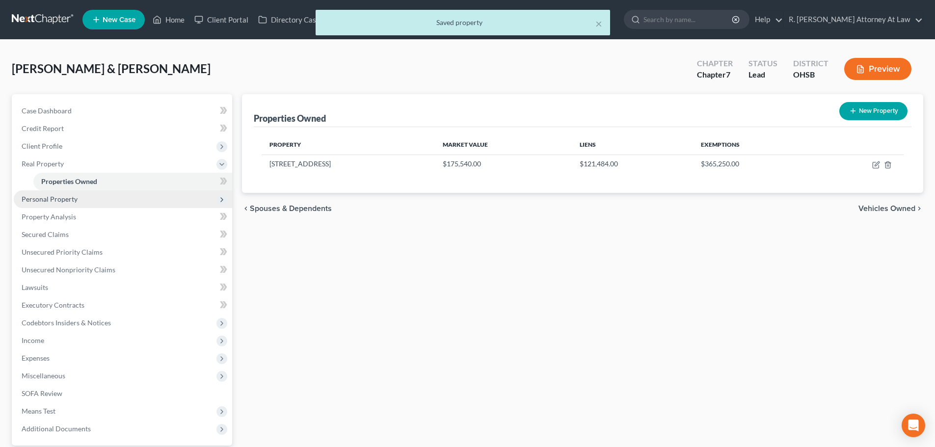
click at [33, 198] on span "Personal Property" at bounding box center [50, 199] width 56 height 8
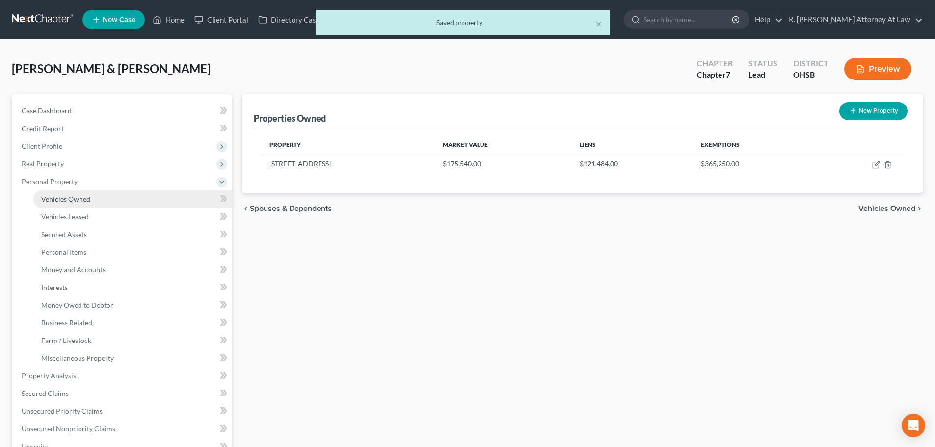
click at [48, 202] on span "Vehicles Owned" at bounding box center [65, 199] width 49 height 8
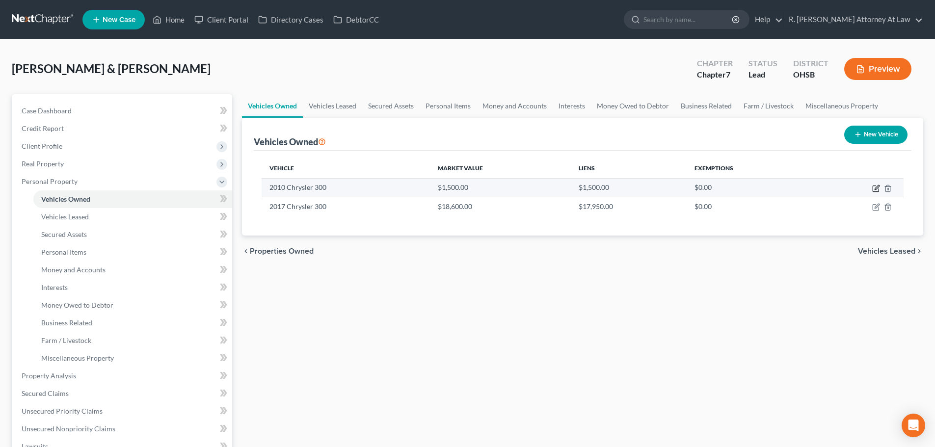
click at [876, 189] on icon "button" at bounding box center [876, 188] width 8 height 8
select select "0"
select select "16"
select select "2"
select select "0"
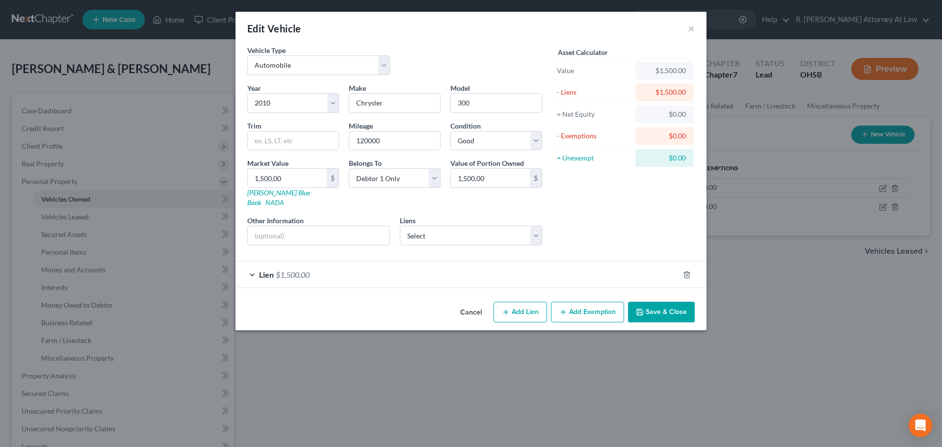
drag, startPoint x: 649, startPoint y: 306, endPoint x: 649, endPoint y: 152, distance: 154.5
click at [649, 306] on button "Save & Close" at bounding box center [661, 312] width 67 height 21
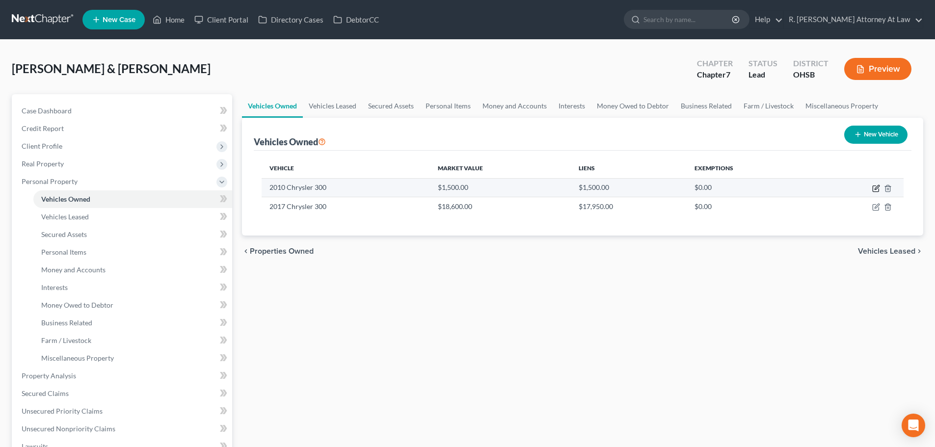
click at [876, 189] on icon "button" at bounding box center [876, 188] width 8 height 8
select select "0"
select select "16"
select select "2"
select select "0"
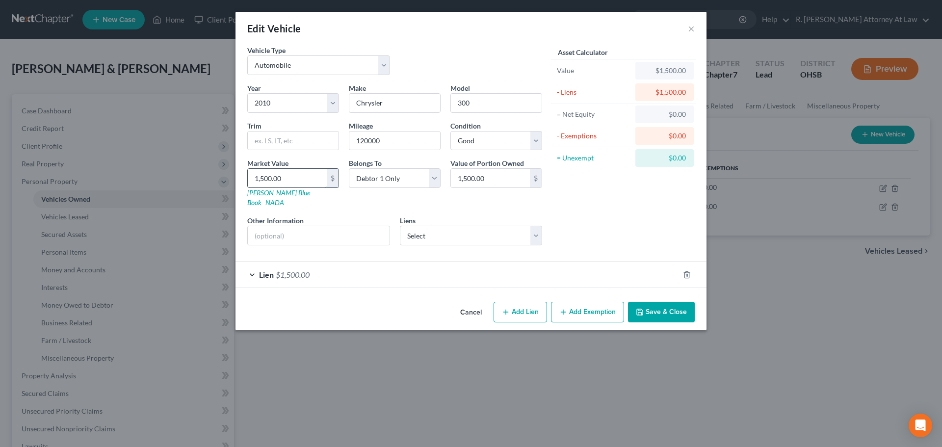
click at [294, 176] on input "1,500.00" at bounding box center [287, 178] width 79 height 19
type input "4"
type input "4.00"
type input "43"
type input "43.00"
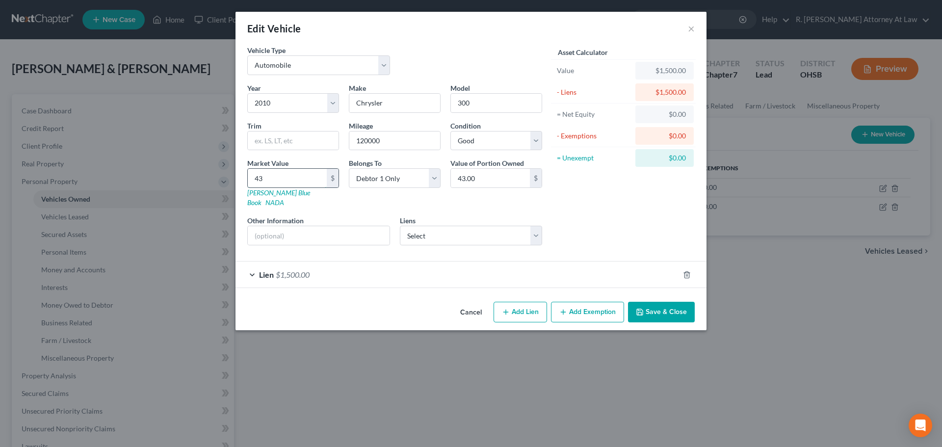
type input "436"
type input "436.00"
type input "4364"
type input "4,364.00"
type input "4,364"
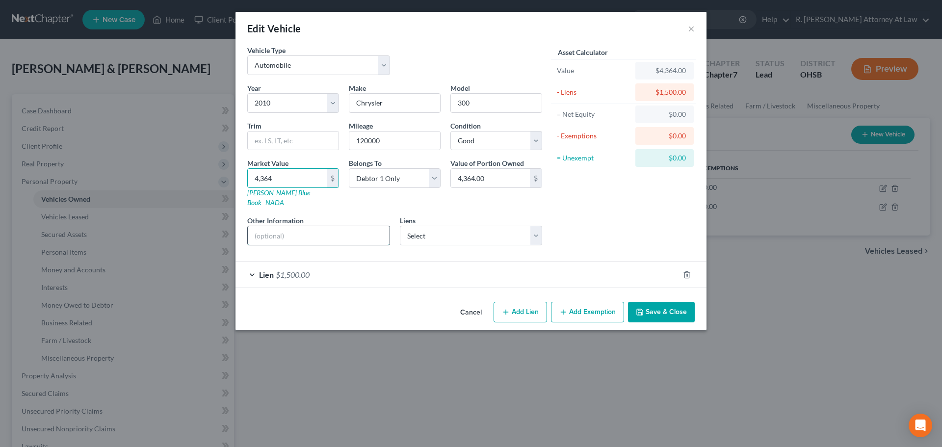
click at [284, 226] on input "text" at bounding box center [319, 235] width 142 height 19
type input "kbb private sale/4364/ debtor est due to struts"
click at [290, 176] on input "4,364" at bounding box center [287, 178] width 79 height 19
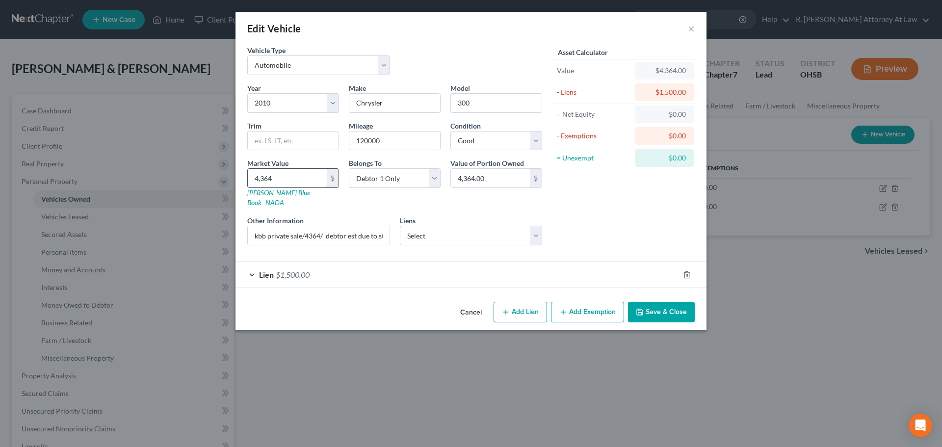
type input "1"
type input "1.00"
type input "15"
type input "15.00"
type input "150"
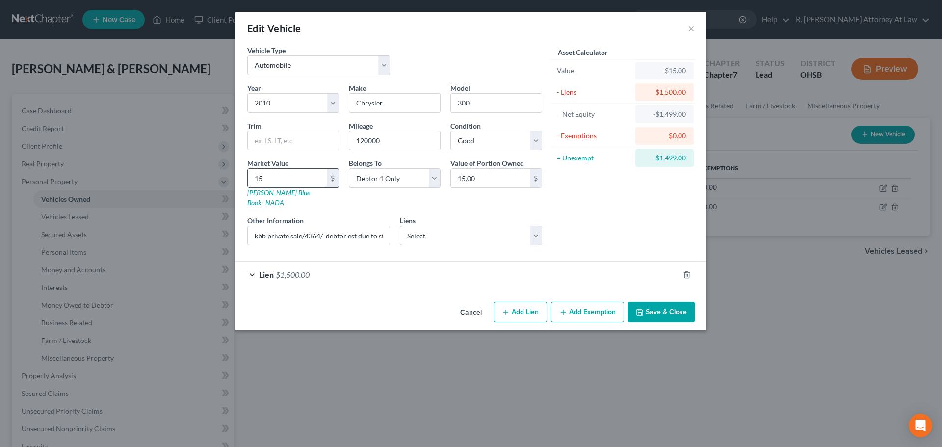
type input "150.00"
type input "150"
click at [651, 302] on button "Save & Close" at bounding box center [661, 312] width 67 height 21
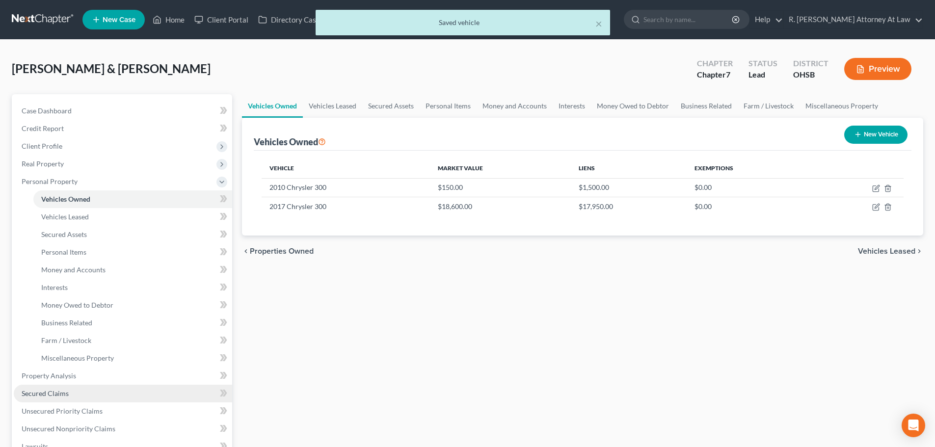
click at [48, 388] on link "Secured Claims" at bounding box center [123, 394] width 218 height 18
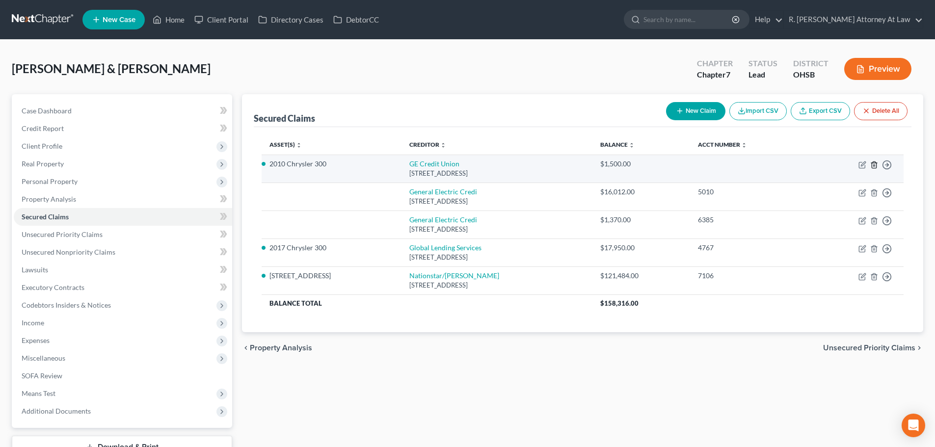
click at [877, 164] on icon "button" at bounding box center [874, 165] width 8 height 8
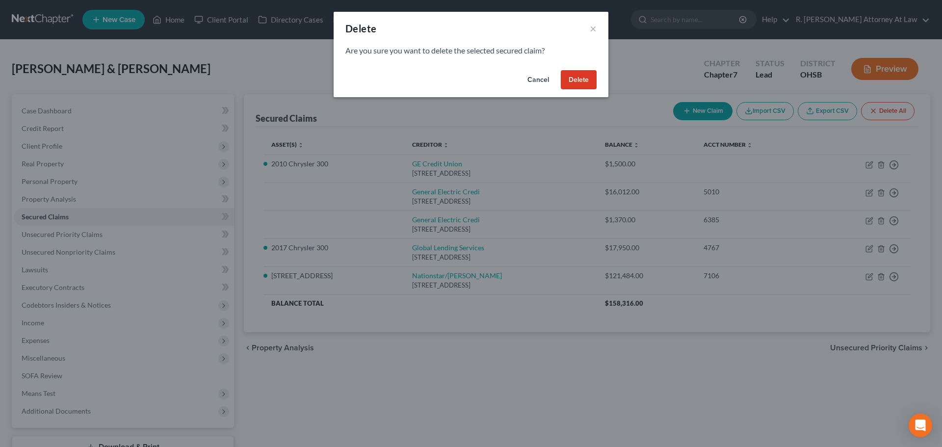
click at [581, 84] on button "Delete" at bounding box center [579, 80] width 36 height 20
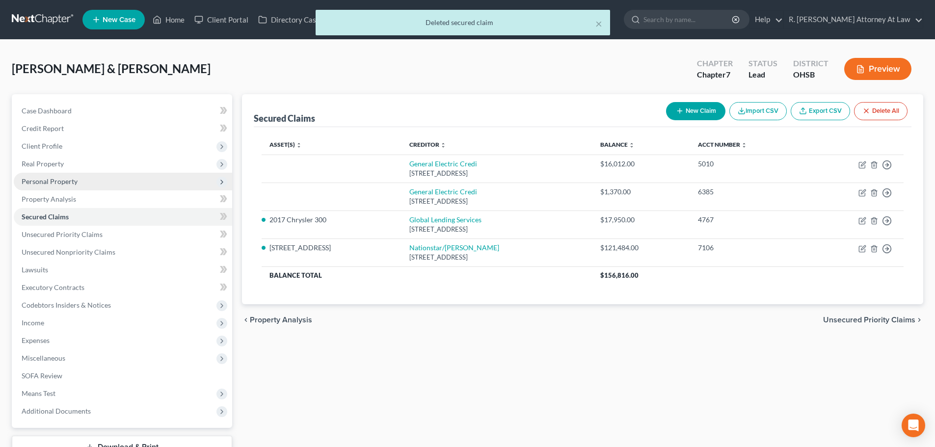
click at [39, 178] on span "Personal Property" at bounding box center [50, 181] width 56 height 8
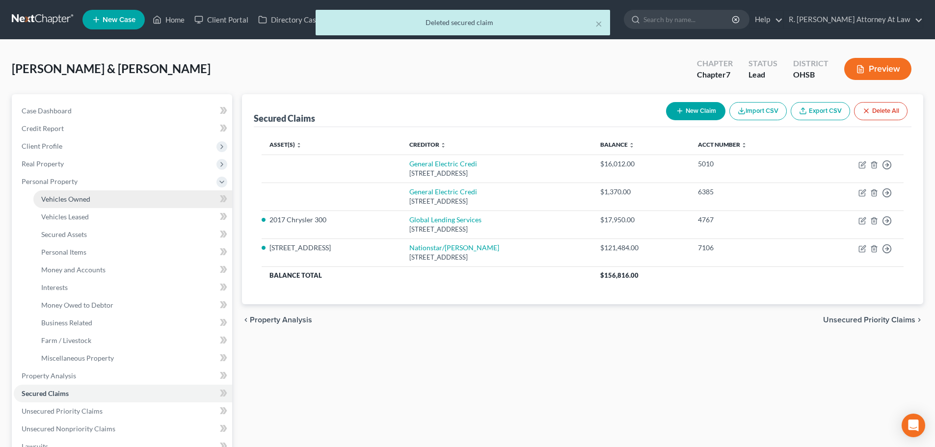
click at [49, 196] on span "Vehicles Owned" at bounding box center [65, 199] width 49 height 8
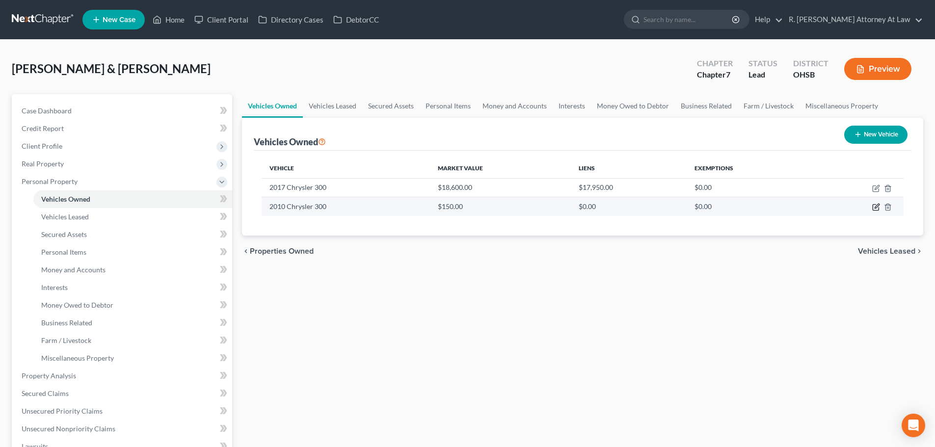
click at [874, 208] on icon "button" at bounding box center [876, 207] width 8 height 8
select select "0"
select select "16"
select select "2"
select select "0"
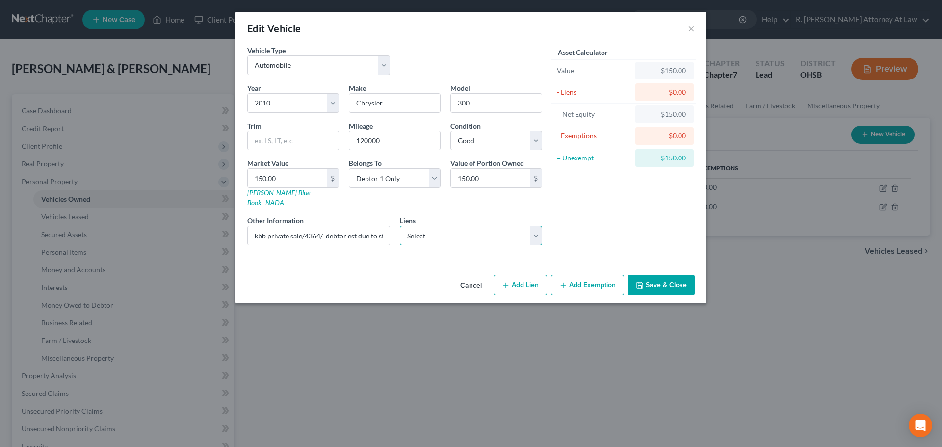
click at [414, 226] on select "Select General Electric Credi - $16,012.00 General Electric Credi - $1,370.00" at bounding box center [471, 236] width 143 height 20
select select "1"
click at [400, 226] on select "Select General Electric Credi - $16,012.00 General Electric Credi - $1,370.00" at bounding box center [471, 236] width 143 height 20
select select
select select "36"
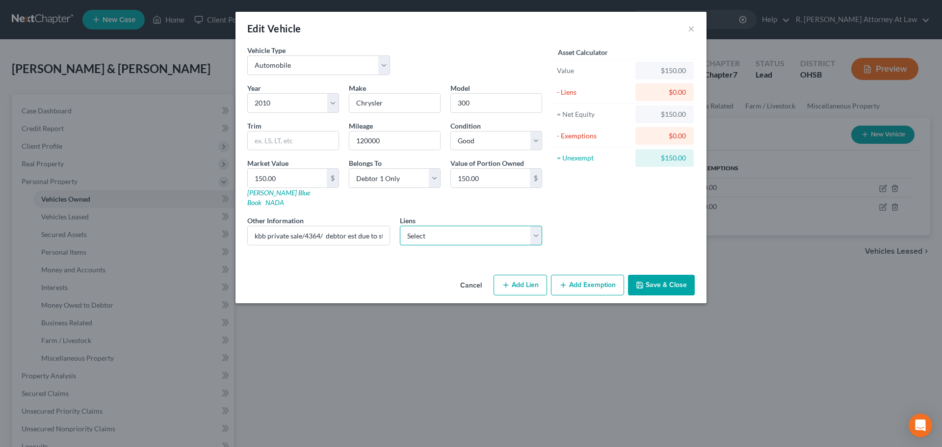
select select "0"
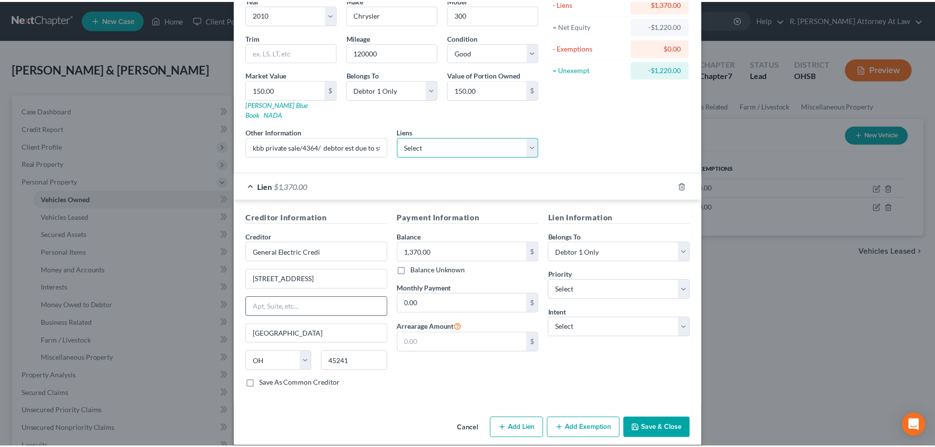
scroll to position [90, 0]
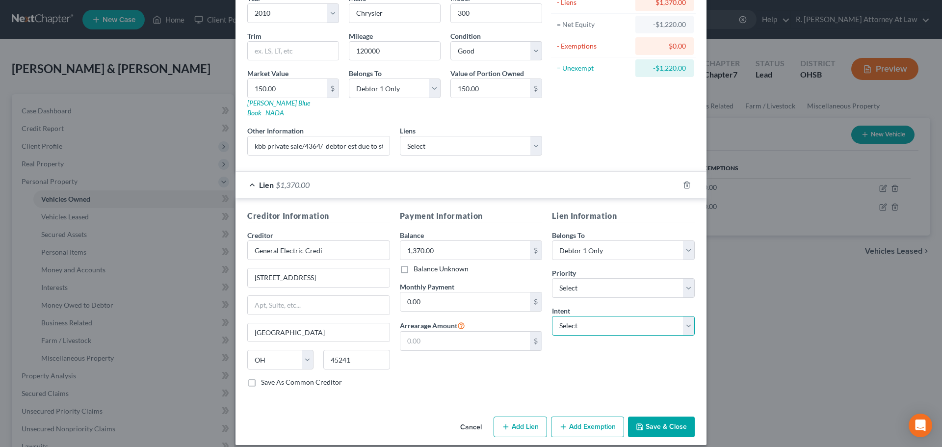
click at [560, 316] on select "Select Surrender Redeem Reaffirm Avoid Other" at bounding box center [623, 326] width 143 height 20
select select "0"
click at [552, 316] on select "Select Surrender Redeem Reaffirm Avoid Other" at bounding box center [623, 326] width 143 height 20
click at [639, 423] on icon "button" at bounding box center [640, 427] width 8 height 8
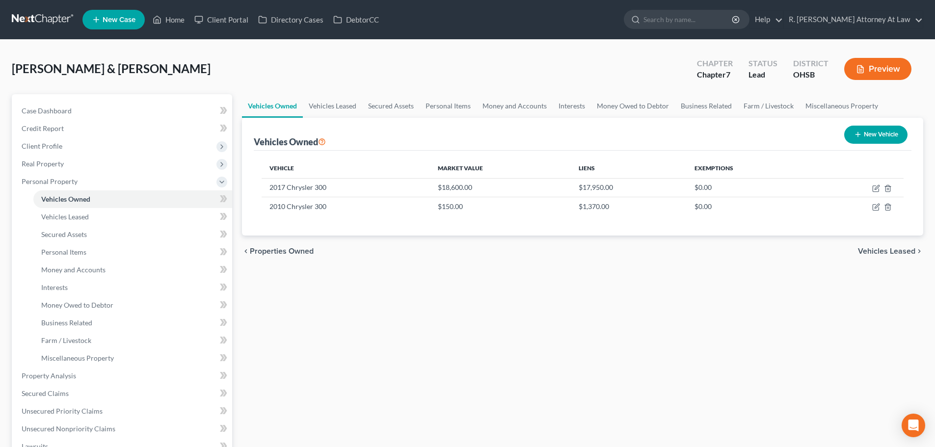
drag, startPoint x: 529, startPoint y: 393, endPoint x: 553, endPoint y: 366, distance: 35.8
click at [529, 392] on div "Vehicles Owned Vehicles Leased Secured Assets Personal Items Money and Accounts…" at bounding box center [582, 377] width 691 height 567
click at [51, 217] on span "Vehicles Leased" at bounding box center [65, 216] width 48 height 8
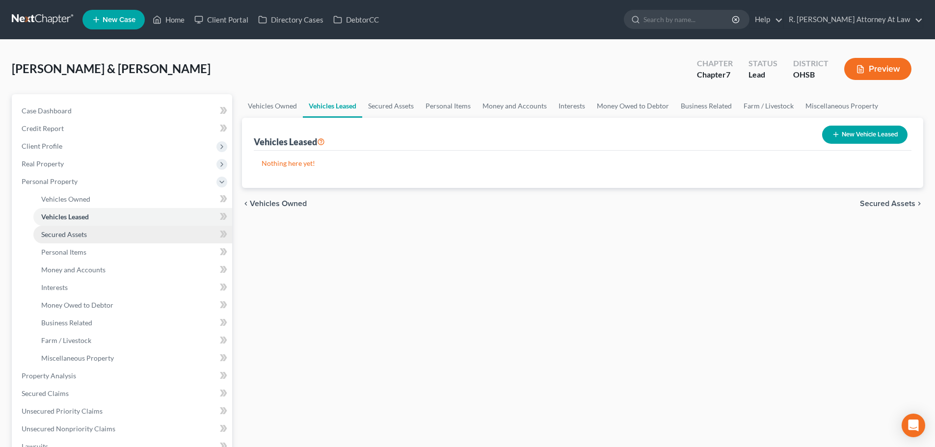
click at [57, 234] on span "Secured Assets" at bounding box center [64, 234] width 46 height 8
click at [59, 240] on link "Secured Assets" at bounding box center [132, 235] width 199 height 18
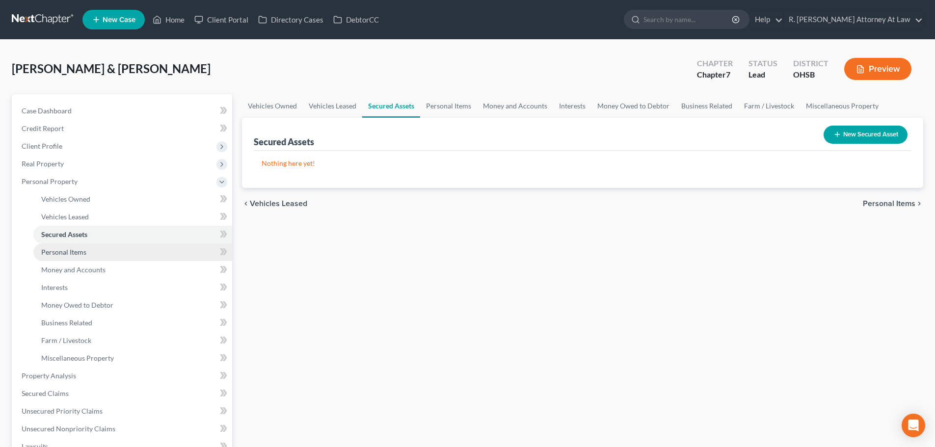
click at [59, 246] on link "Personal Items" at bounding box center [132, 252] width 199 height 18
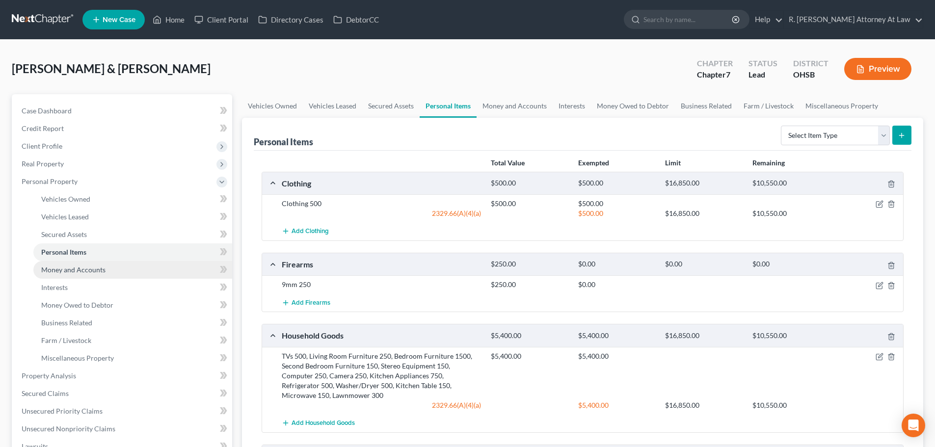
click at [61, 268] on span "Money and Accounts" at bounding box center [73, 269] width 64 height 8
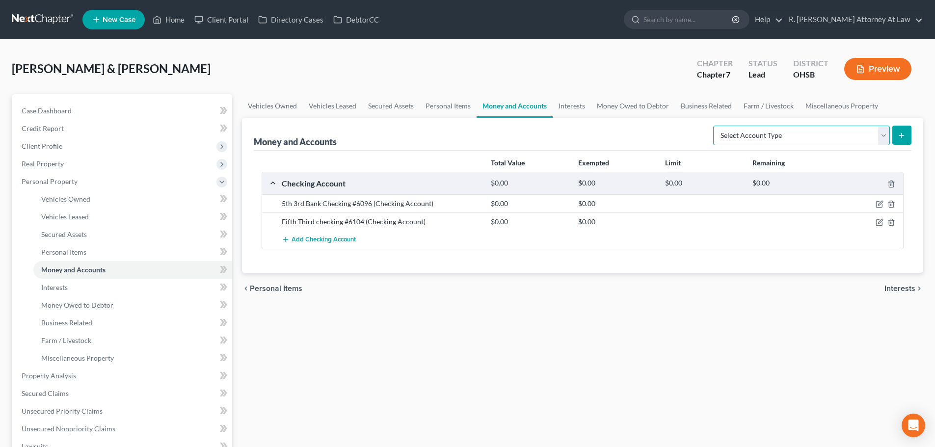
click at [745, 138] on select "Select Account Type Brokerage Cash on Hand Certificates of Deposit Checking Acc…" at bounding box center [801, 136] width 177 height 20
select select "savings"
click at [715, 126] on select "Select Account Type Brokerage Cash on Hand Certificates of Deposit Checking Acc…" at bounding box center [801, 136] width 177 height 20
click at [903, 134] on icon "submit" at bounding box center [901, 135] width 8 height 8
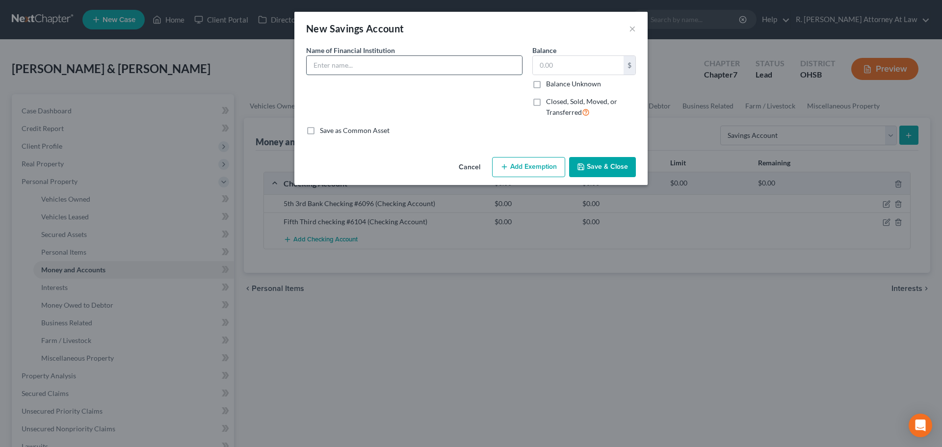
click at [327, 65] on input "text" at bounding box center [414, 65] width 215 height 19
type input "5th 3rd Bank # 9622"
click at [587, 161] on button "Save & Close" at bounding box center [602, 167] width 67 height 21
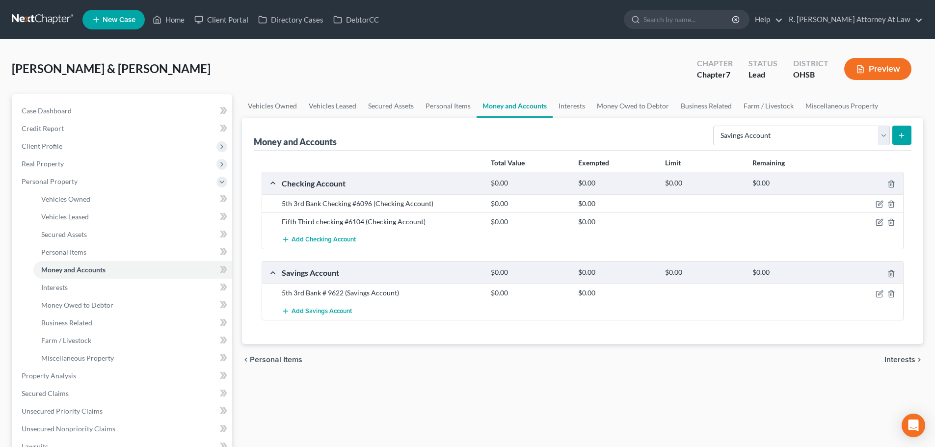
click at [427, 201] on div "5th 3rd Bank Checking #6096 (Checking Account)" at bounding box center [381, 204] width 209 height 10
click at [890, 201] on icon "button" at bounding box center [890, 204] width 4 height 6
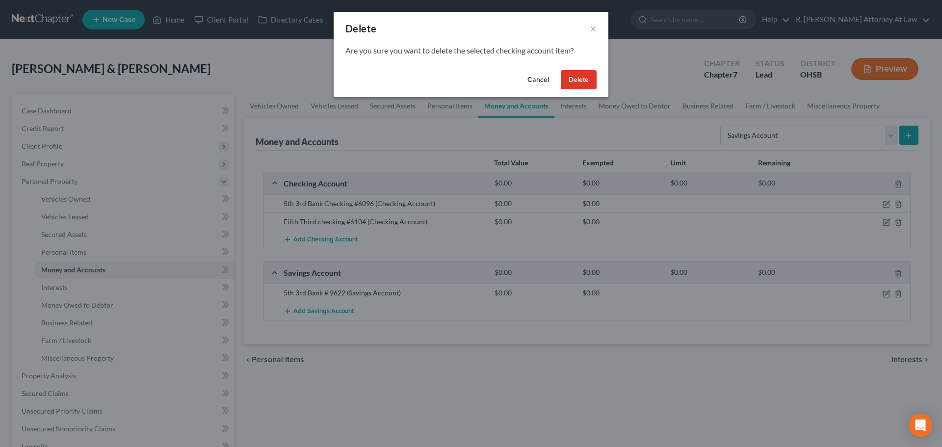
click at [577, 75] on button "Delete" at bounding box center [579, 80] width 36 height 20
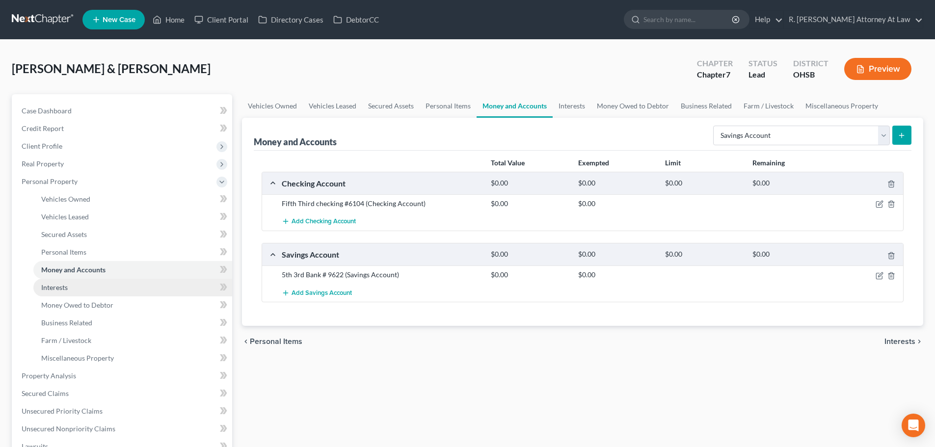
click at [55, 287] on span "Interests" at bounding box center [54, 287] width 26 height 8
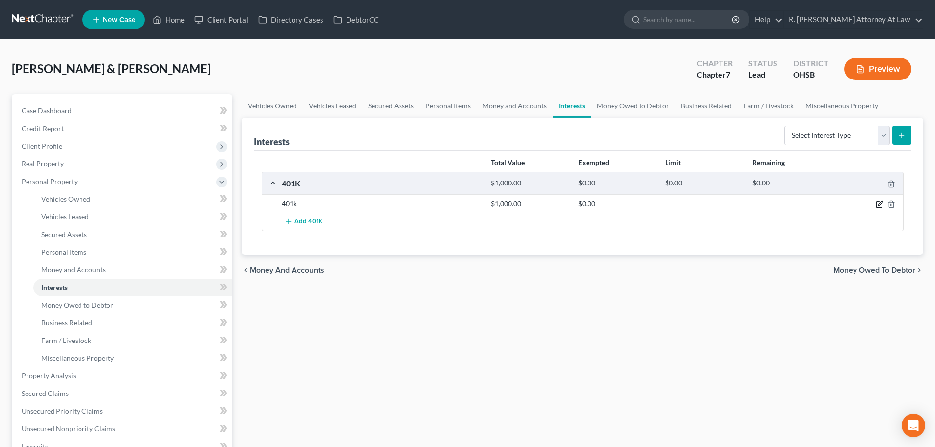
click at [879, 205] on icon "button" at bounding box center [879, 204] width 8 height 8
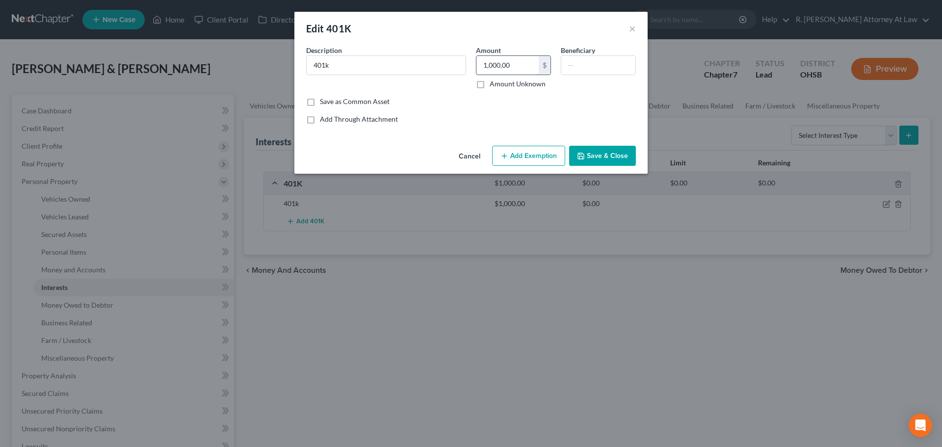
click at [519, 69] on input "1,000.00" at bounding box center [507, 65] width 62 height 19
type input "5,805.24"
click at [594, 158] on button "Save & Close" at bounding box center [602, 156] width 67 height 21
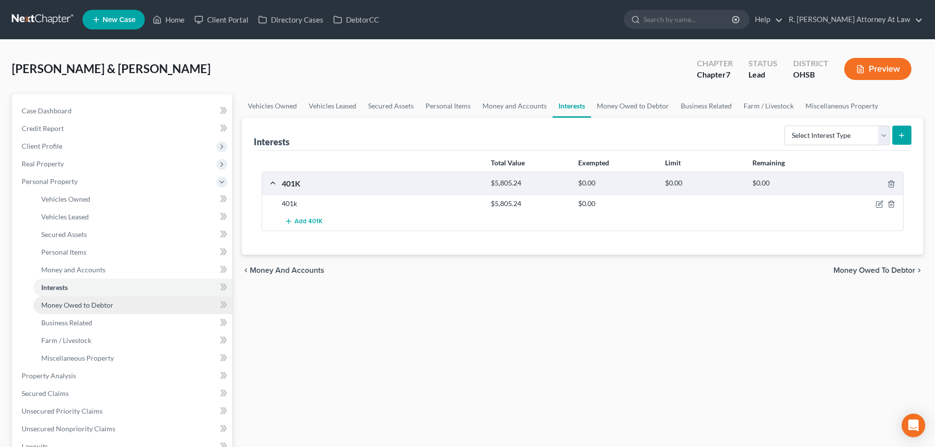
click at [61, 301] on span "Money Owed to Debtor" at bounding box center [77, 305] width 72 height 8
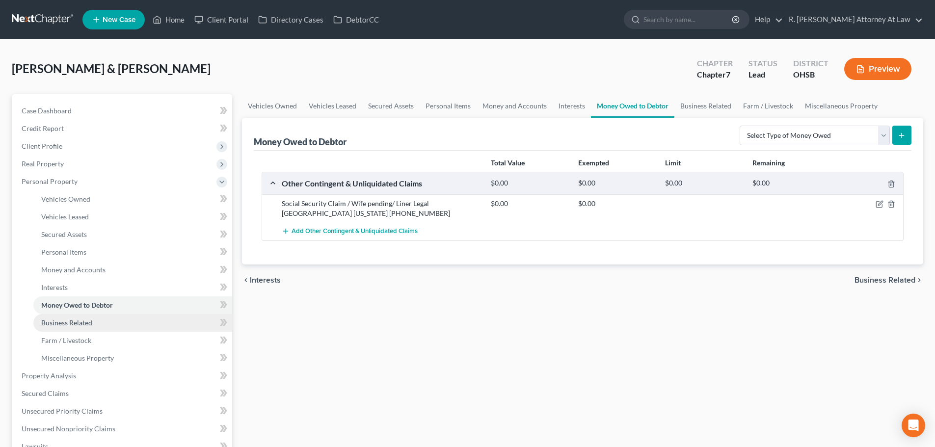
click at [61, 320] on span "Business Related" at bounding box center [66, 322] width 51 height 8
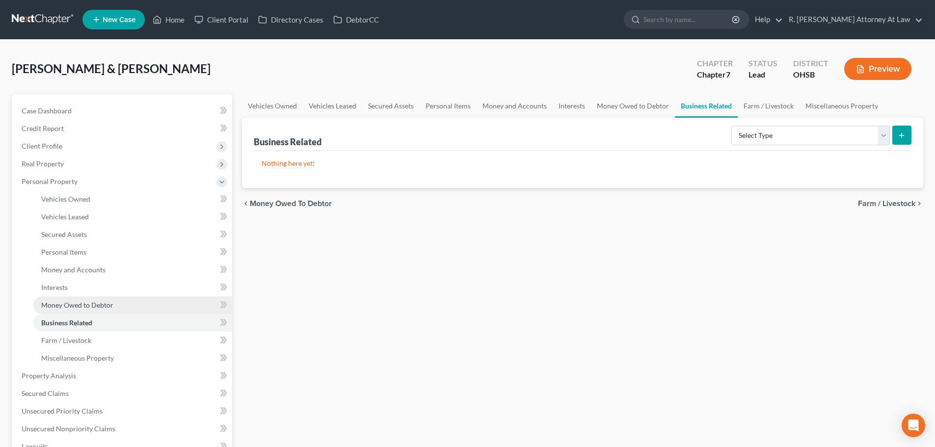
click at [63, 302] on span "Money Owed to Debtor" at bounding box center [77, 305] width 72 height 8
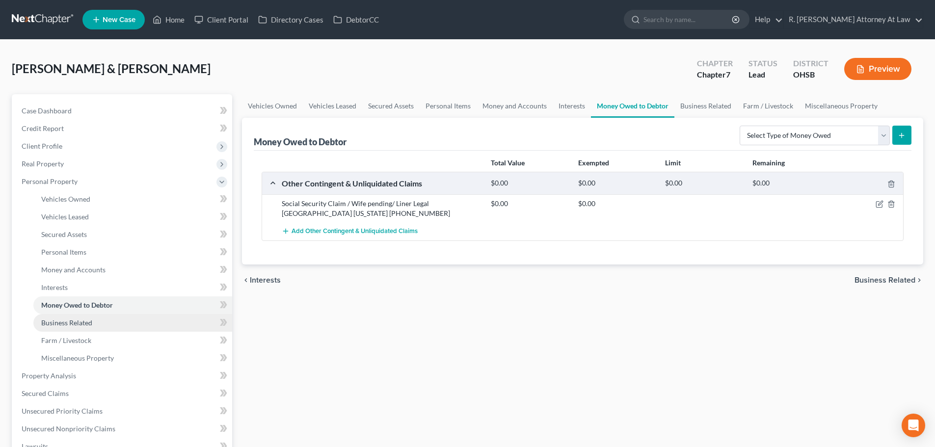
click at [59, 326] on span "Business Related" at bounding box center [66, 322] width 51 height 8
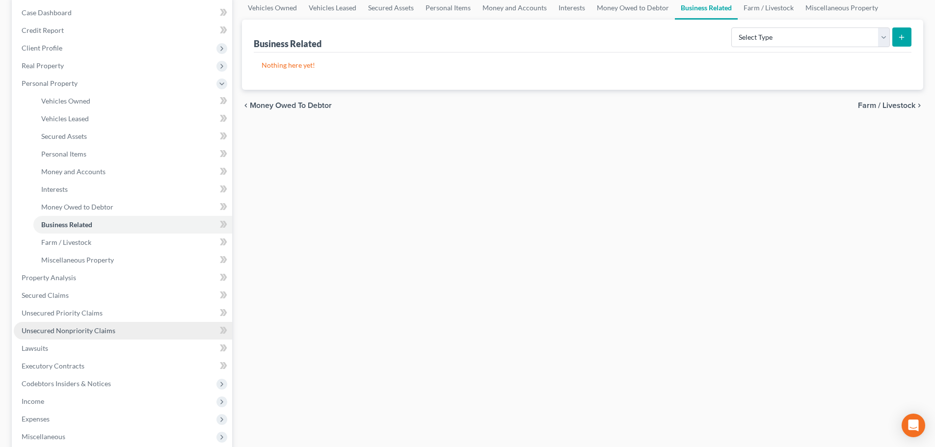
click at [54, 330] on span "Unsecured Nonpriority Claims" at bounding box center [69, 330] width 94 height 8
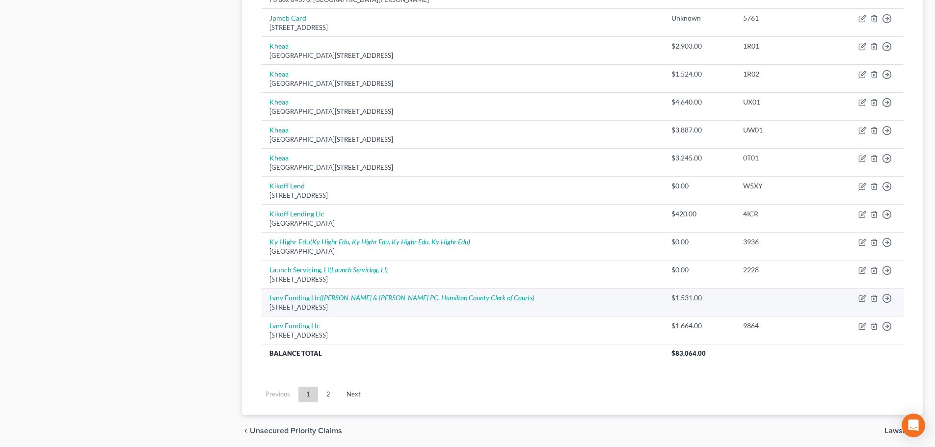
scroll to position [686, 0]
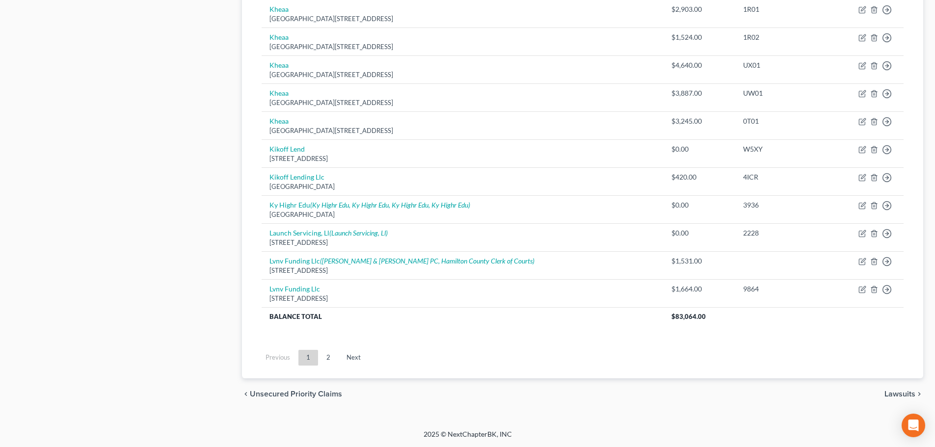
click at [331, 357] on link "2" at bounding box center [328, 358] width 20 height 16
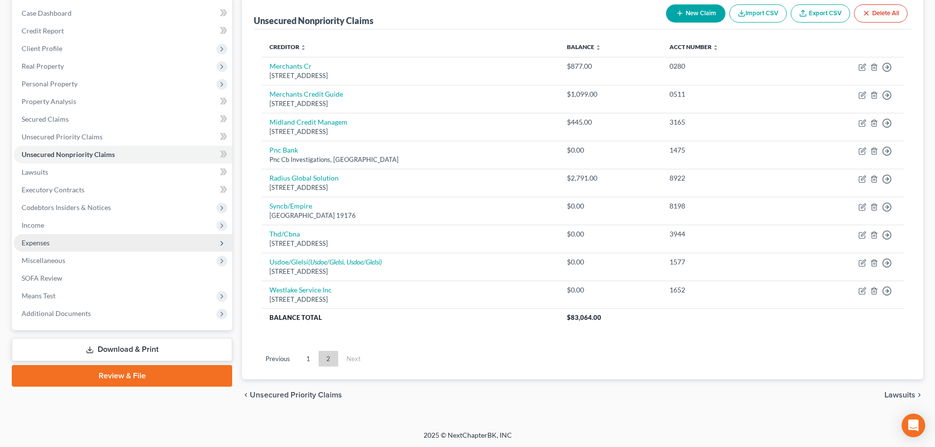
scroll to position [98, 0]
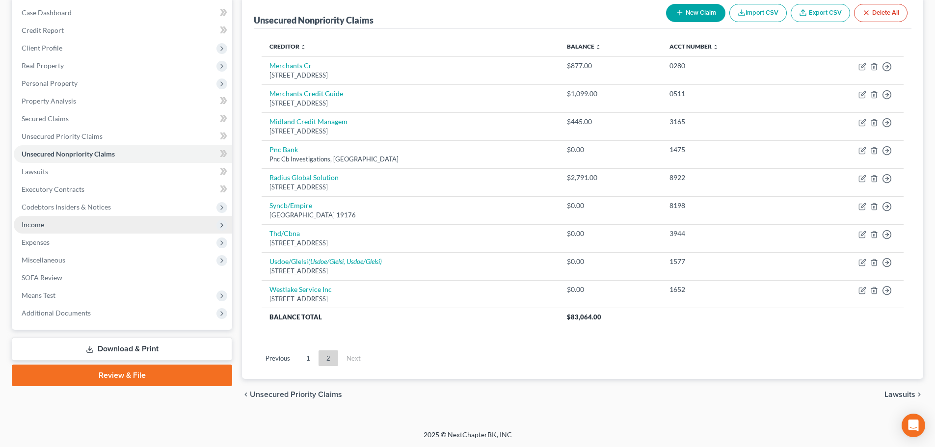
click at [43, 224] on span "Income" at bounding box center [33, 224] width 23 height 8
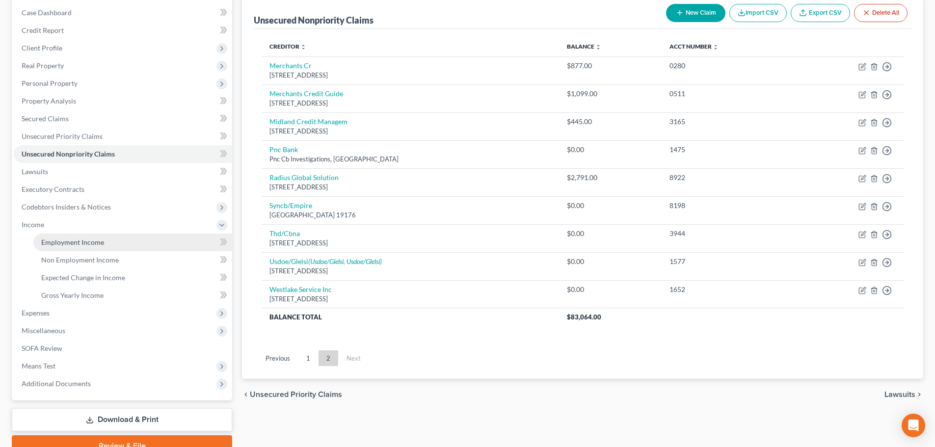
click at [54, 240] on span "Employment Income" at bounding box center [72, 242] width 63 height 8
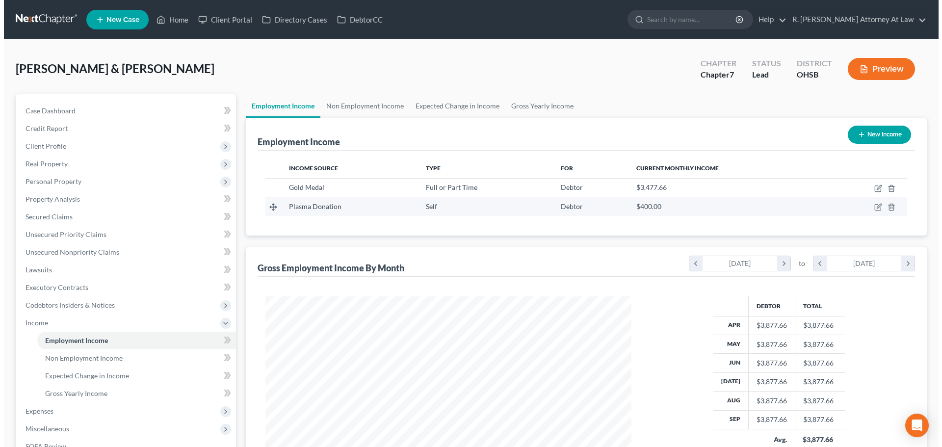
scroll to position [183, 386]
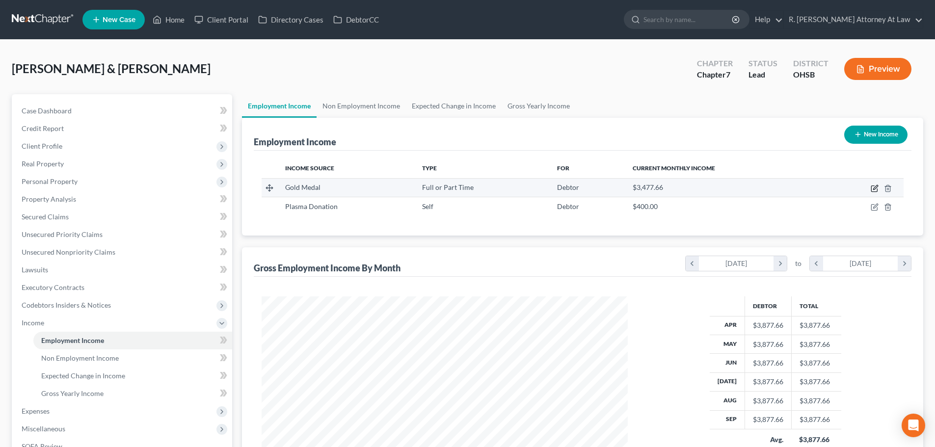
click at [872, 190] on icon "button" at bounding box center [874, 188] width 8 height 8
select select "0"
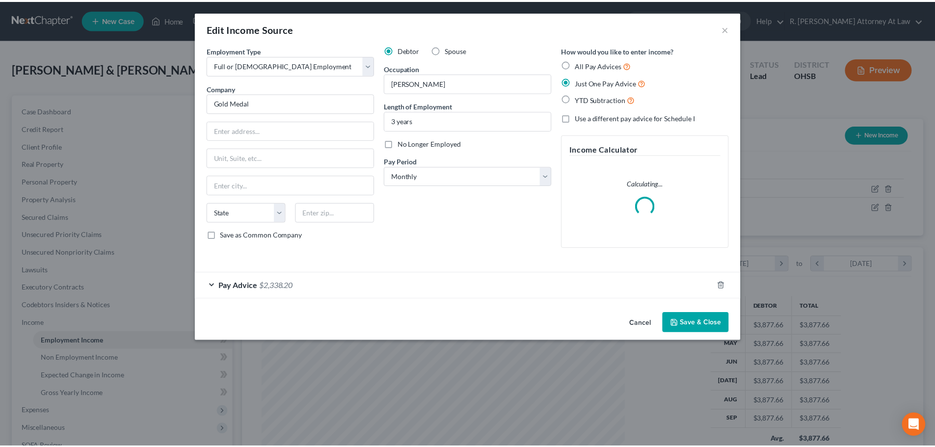
scroll to position [184, 389]
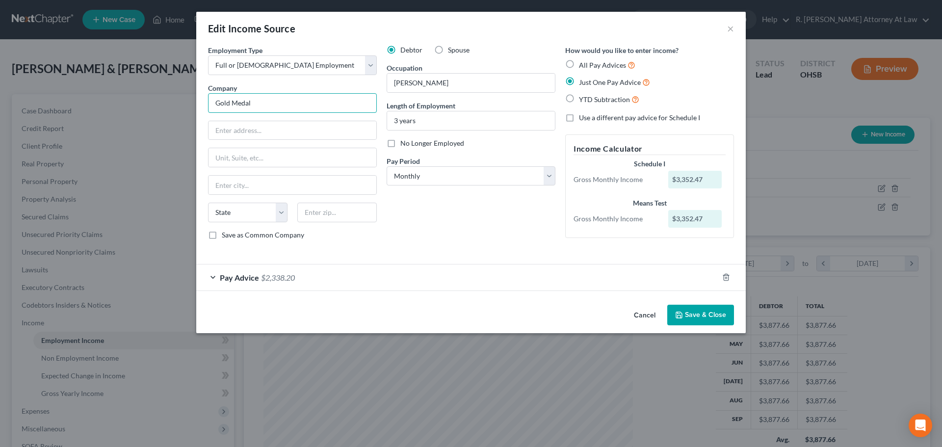
click at [273, 103] on input "Gold Medal" at bounding box center [292, 103] width 169 height 20
click at [398, 84] on input "[PERSON_NAME]" at bounding box center [471, 83] width 168 height 19
type input "[PERSON_NAME]"
click at [217, 129] on input "text" at bounding box center [292, 130] width 168 height 19
type input "[STREET_ADDRESS]"
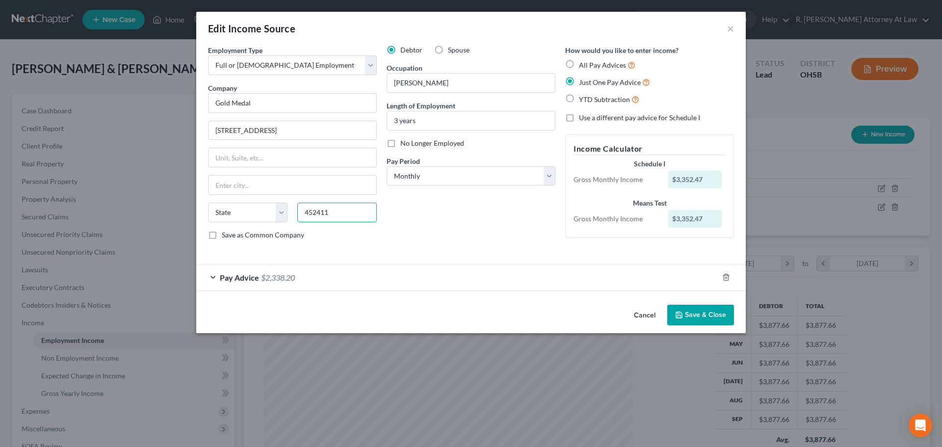
type input "452411"
drag, startPoint x: 677, startPoint y: 312, endPoint x: 673, endPoint y: 308, distance: 5.9
click at [675, 313] on button "Save & Close" at bounding box center [700, 315] width 67 height 21
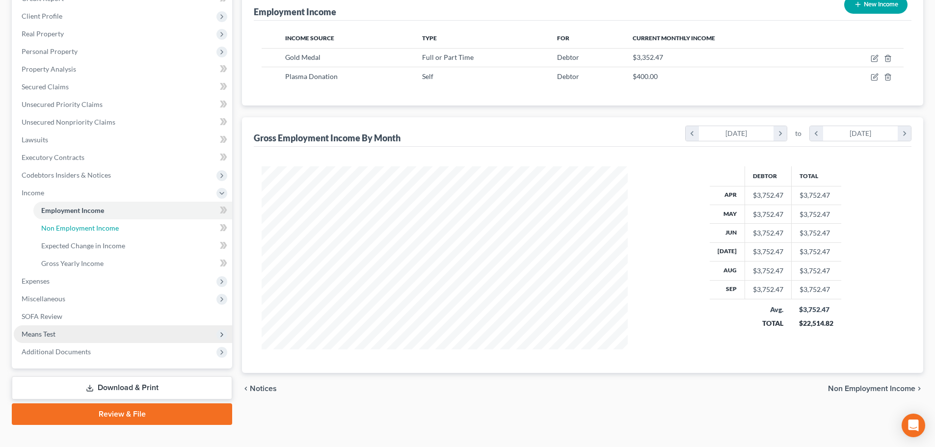
scroll to position [145, 0]
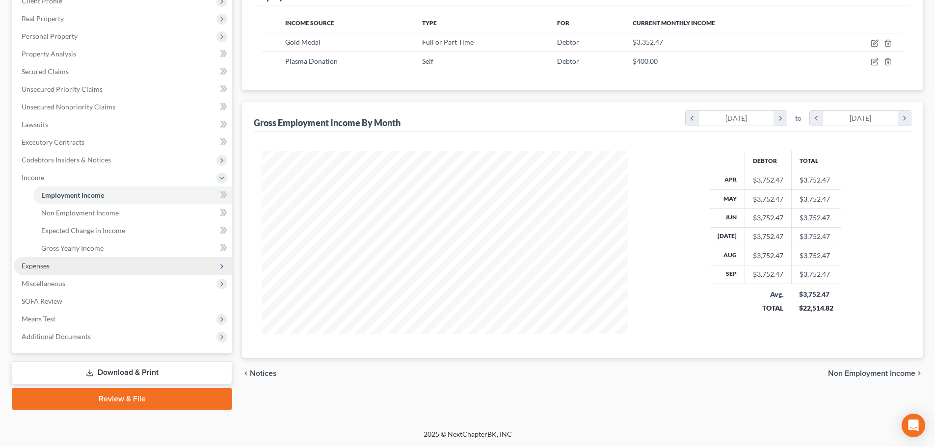
click at [32, 269] on span "Expenses" at bounding box center [36, 265] width 28 height 8
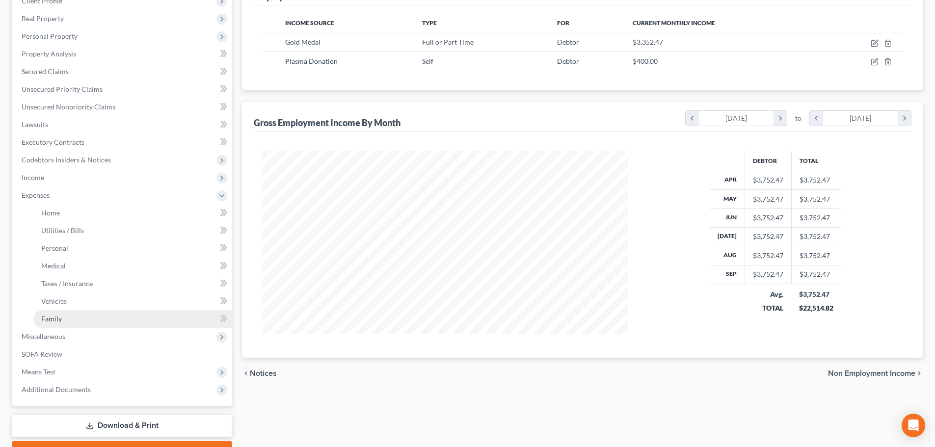
click at [44, 315] on span "Family" at bounding box center [51, 318] width 21 height 8
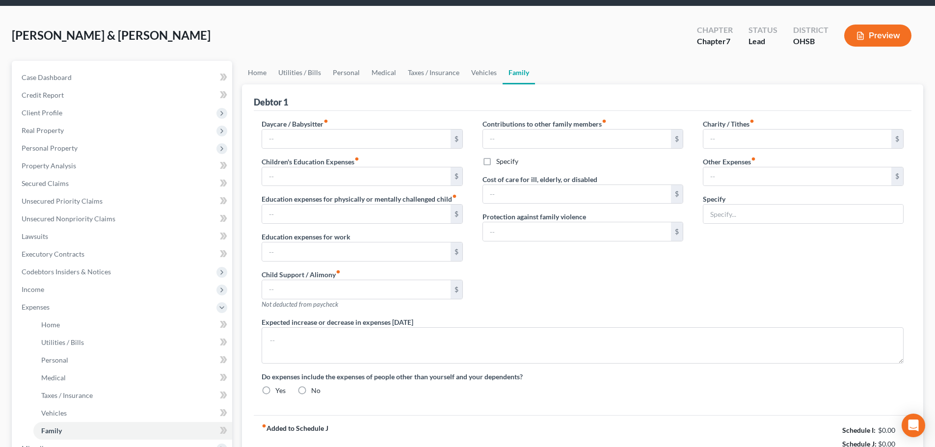
scroll to position [3, 0]
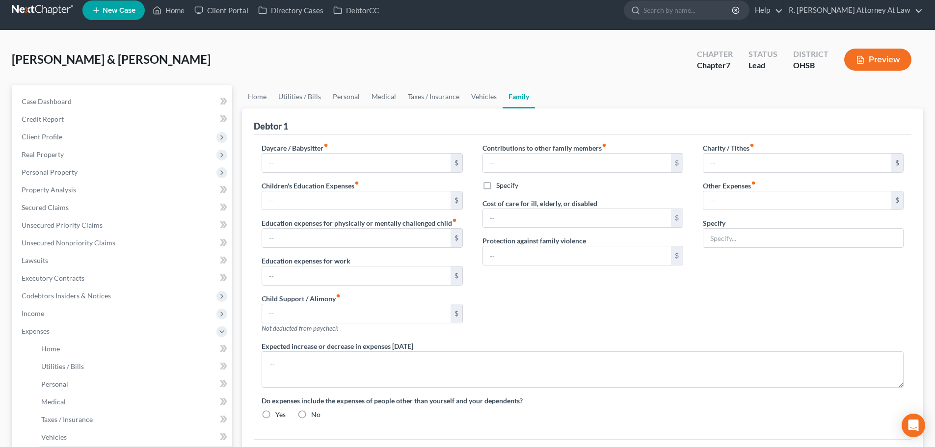
type input "0.00"
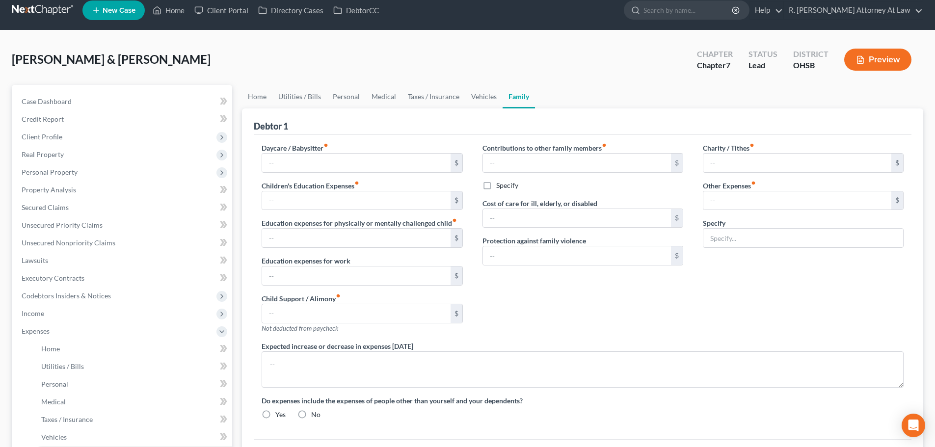
type input "0.00"
type input "215.00"
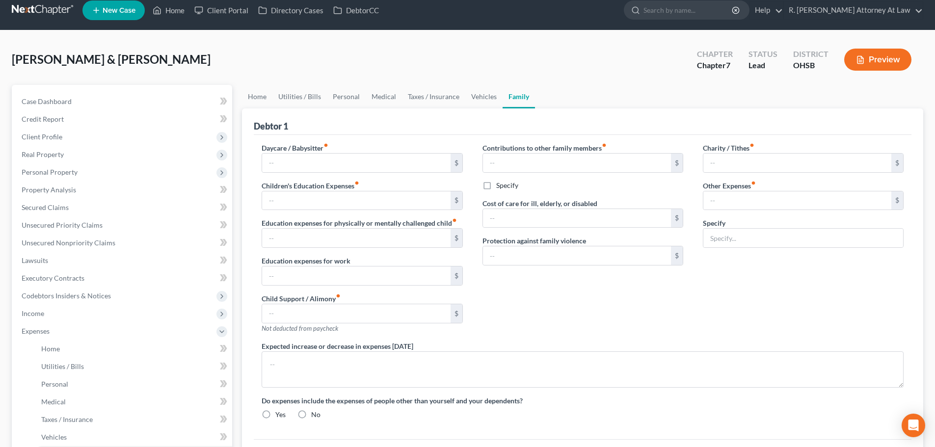
type input "2 cats, 75; cigarettes, 140"
radio input "true"
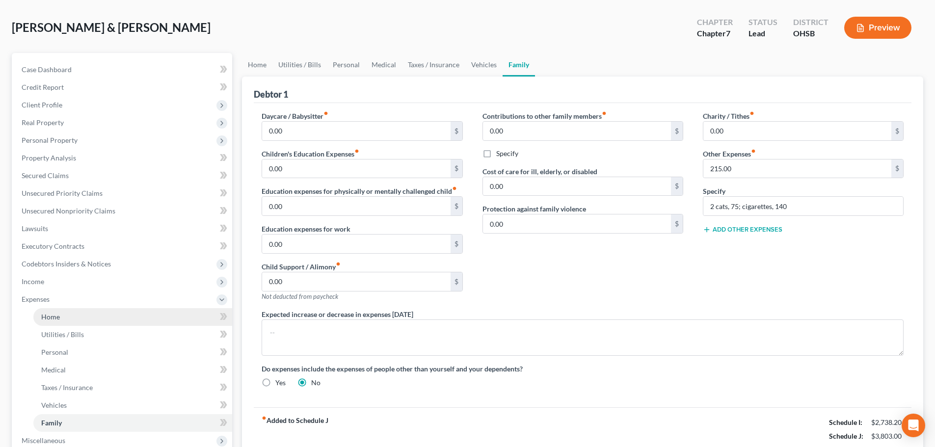
scroll to position [98, 0]
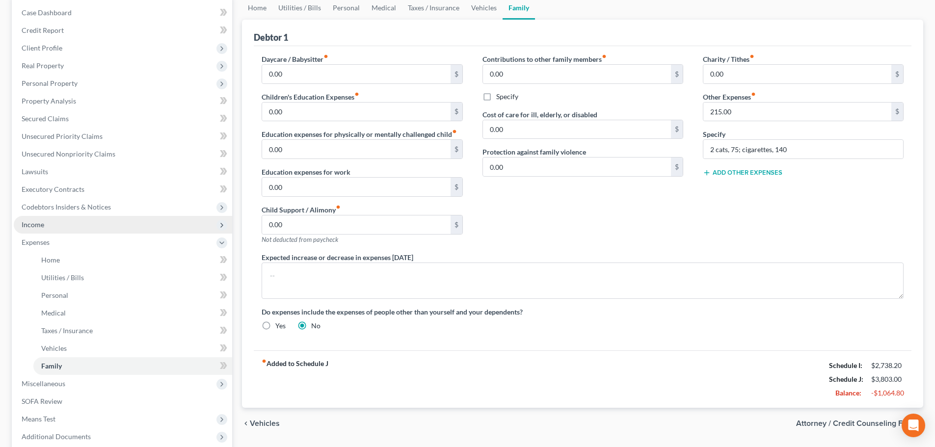
click at [40, 222] on span "Income" at bounding box center [33, 224] width 23 height 8
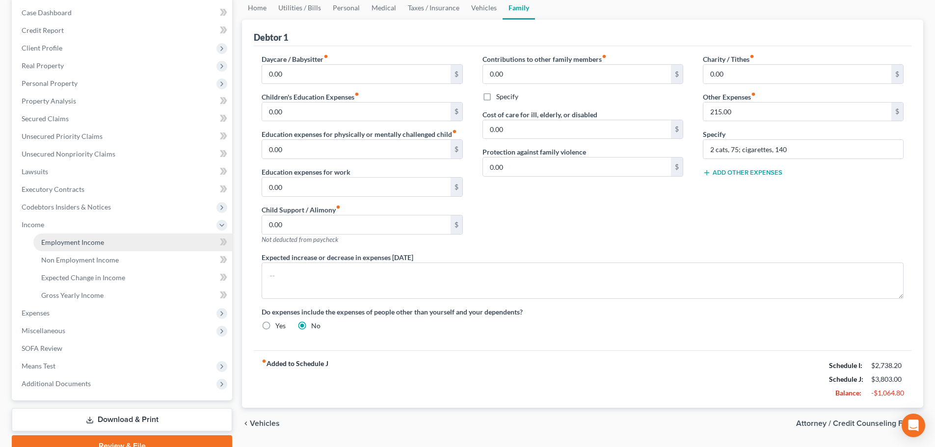
click at [58, 240] on span "Employment Income" at bounding box center [72, 242] width 63 height 8
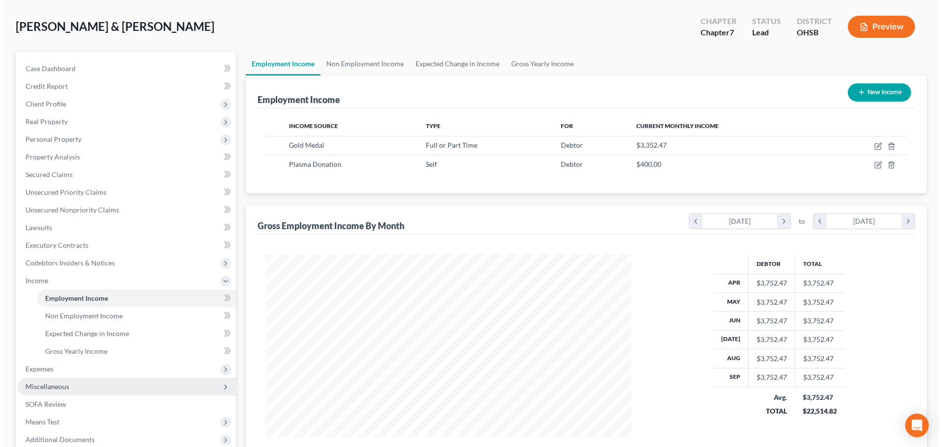
scroll to position [98, 0]
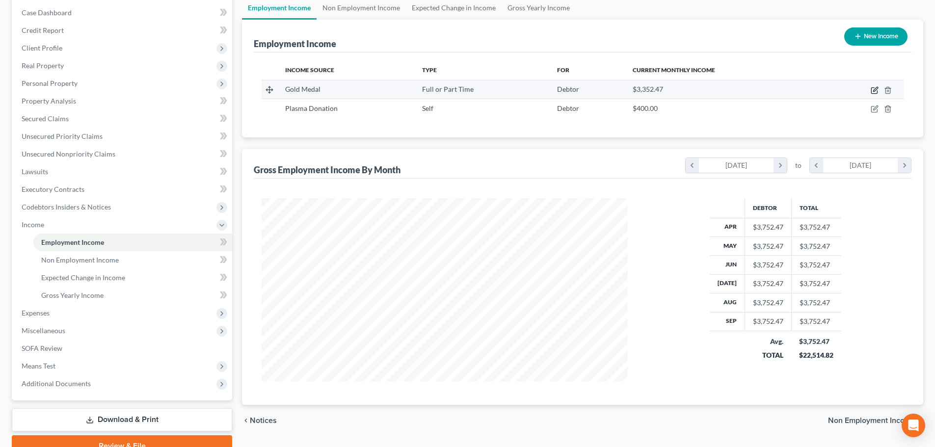
click at [875, 89] on icon "button" at bounding box center [874, 90] width 8 height 8
select select "0"
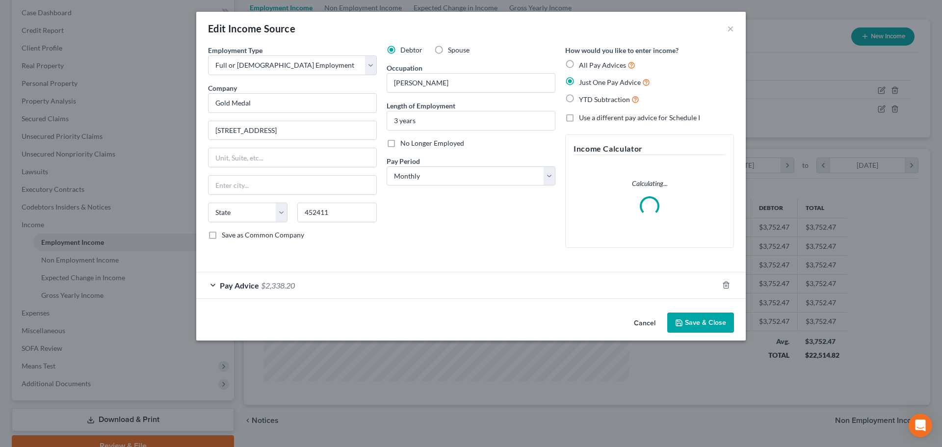
scroll to position [184, 389]
click at [324, 288] on div "Pay Advice $2,338.20" at bounding box center [457, 285] width 522 height 26
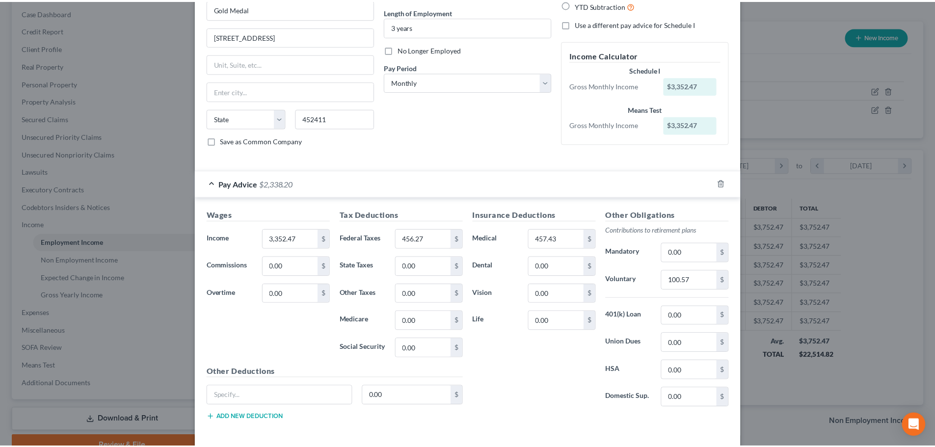
scroll to position [137, 0]
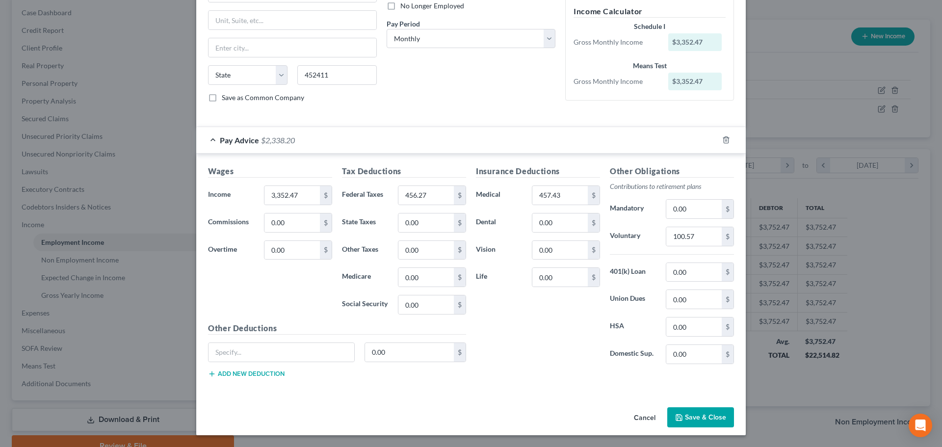
drag, startPoint x: 691, startPoint y: 411, endPoint x: 665, endPoint y: 403, distance: 27.2
click at [691, 411] on button "Save & Close" at bounding box center [700, 417] width 67 height 21
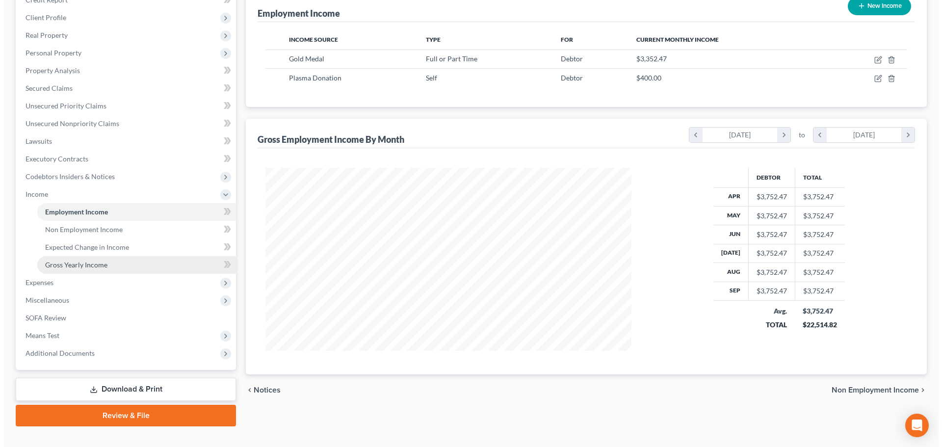
scroll to position [145, 0]
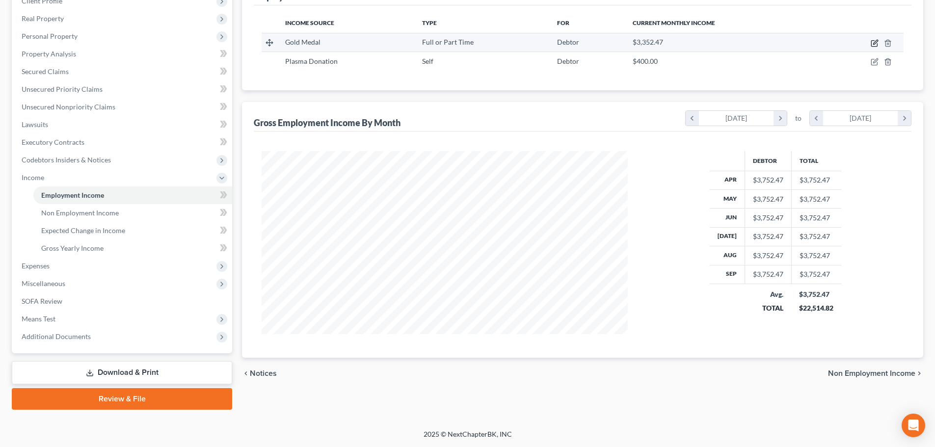
click at [871, 43] on icon "button" at bounding box center [874, 44] width 6 height 6
select select "0"
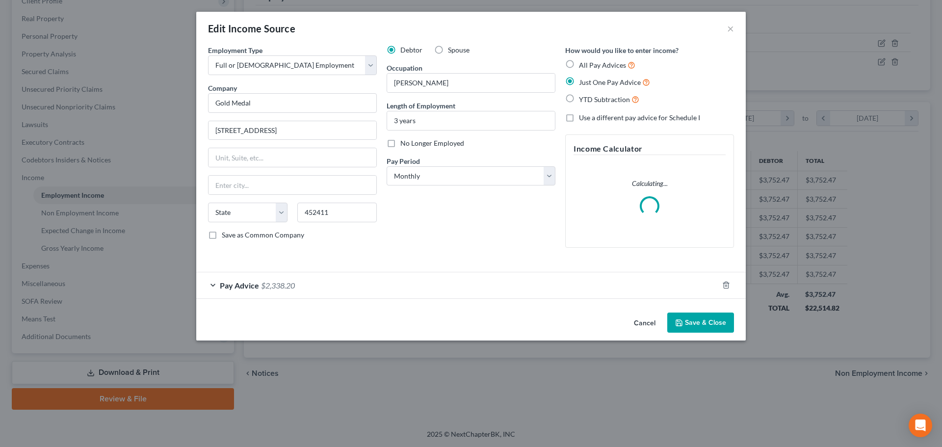
scroll to position [184, 389]
click at [311, 284] on div "Pay Advice $2,338.20" at bounding box center [457, 285] width 522 height 26
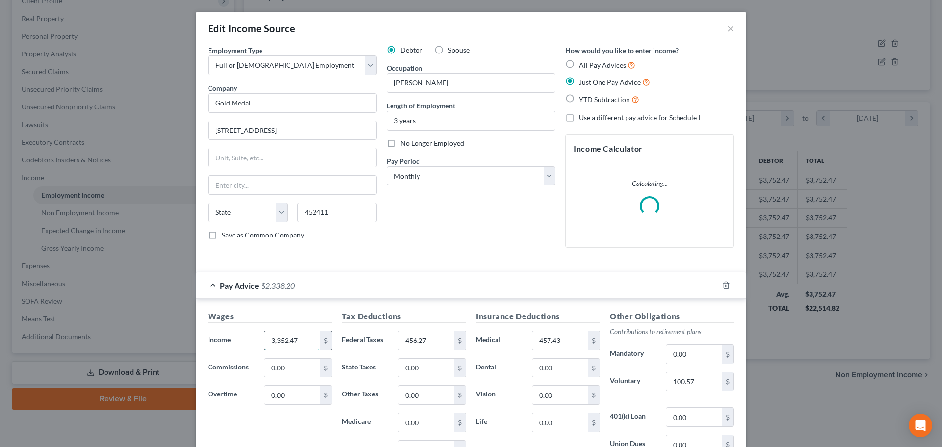
click at [299, 338] on input "3,352.47" at bounding box center [291, 340] width 55 height 19
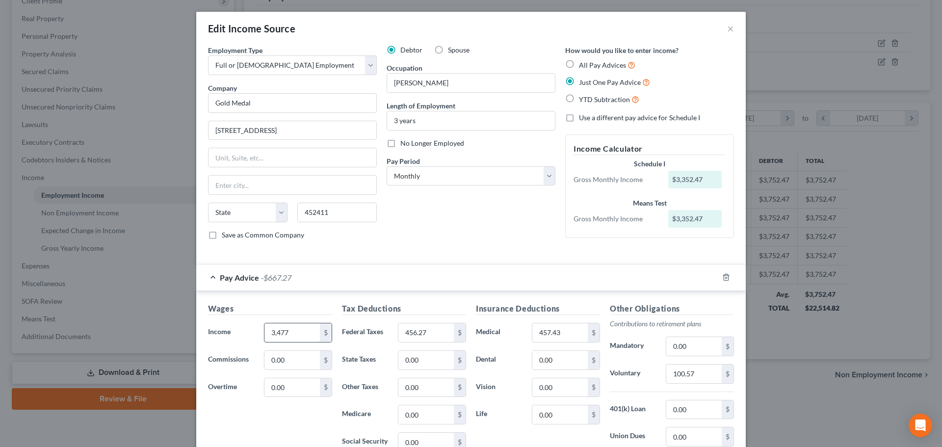
type input "3,477"
type input "484.07"
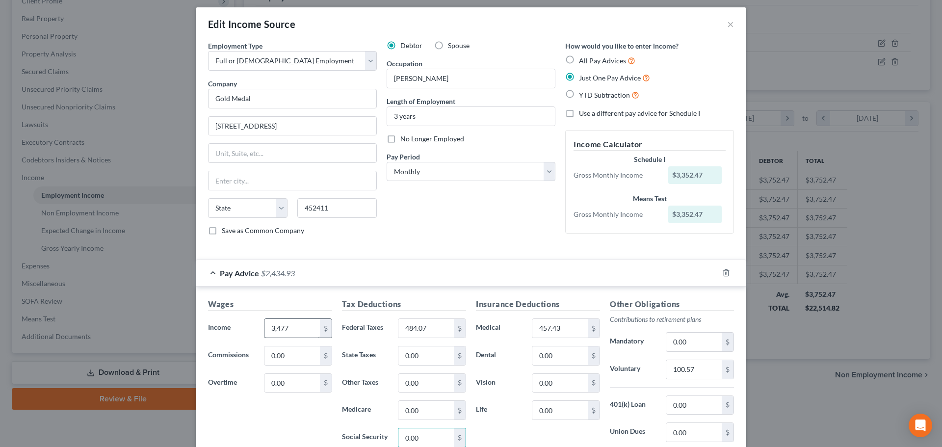
scroll to position [137, 0]
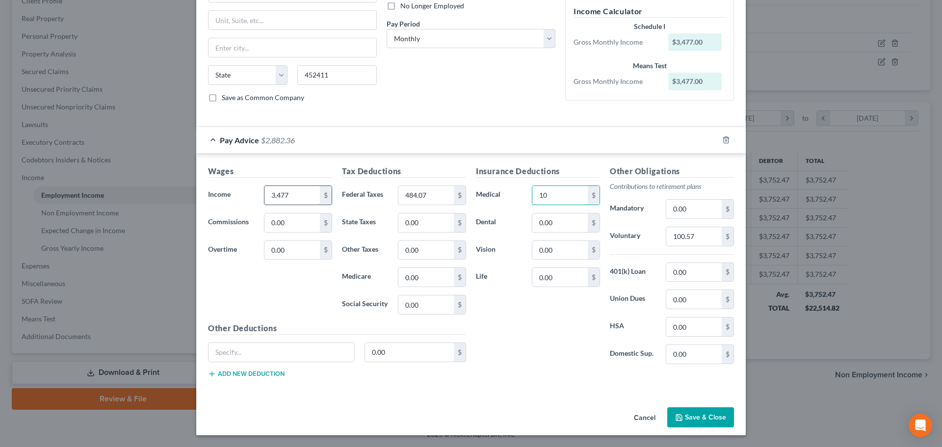
type input "1"
type input "457.43"
type input "0"
type input "104.33"
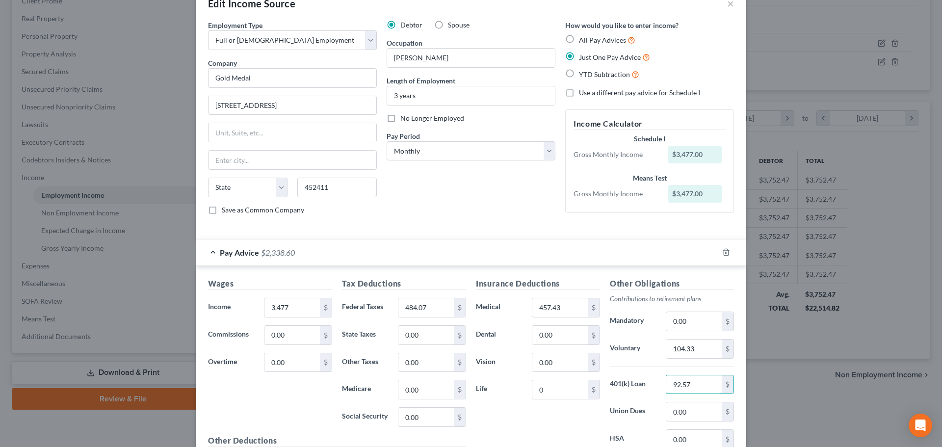
scroll to position [0, 0]
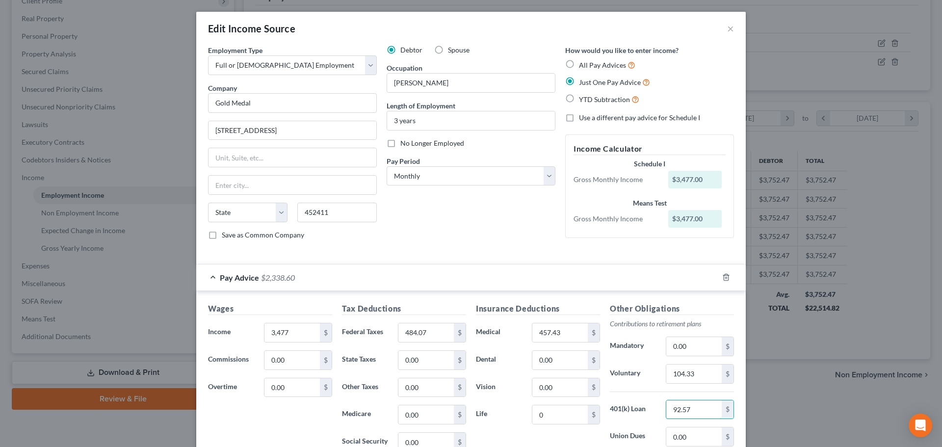
type input "92.57"
click at [579, 116] on label "Use a different pay advice for Schedule I" at bounding box center [639, 118] width 121 height 10
click at [583, 116] on input "Use a different pay advice for Schedule I" at bounding box center [586, 116] width 6 height 6
checkbox input "true"
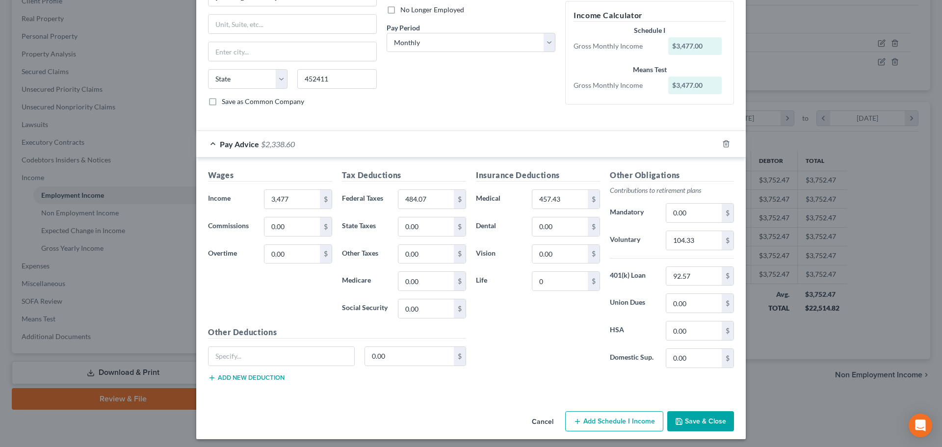
scroll to position [137, 0]
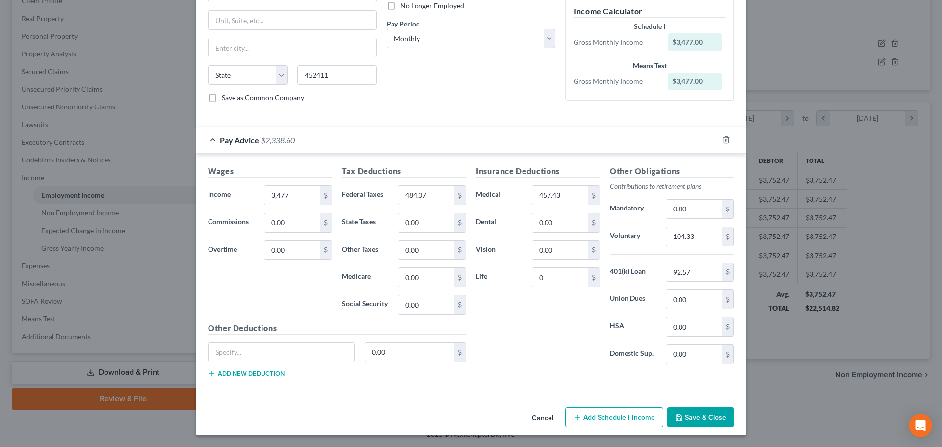
click at [624, 420] on button "Add Schedule I Income" at bounding box center [614, 417] width 98 height 21
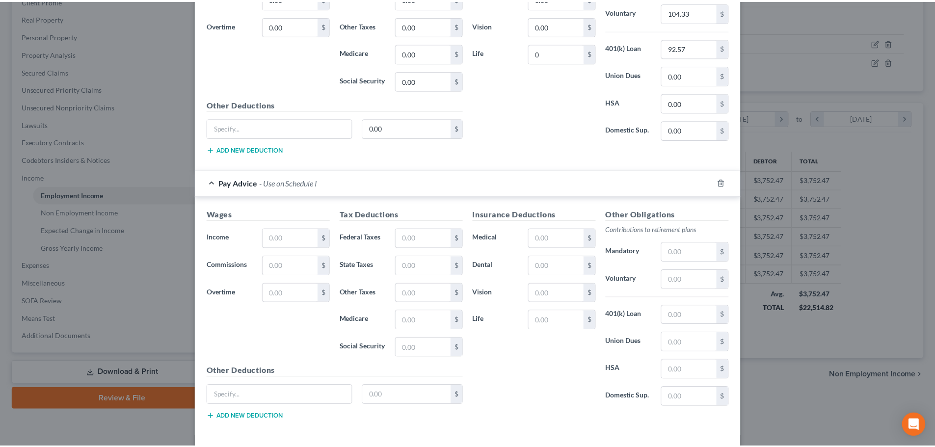
scroll to position [404, 0]
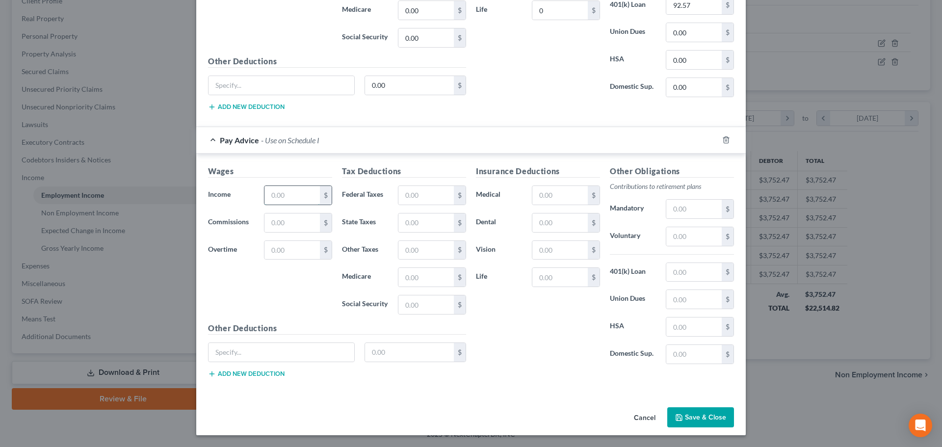
click at [297, 193] on input "text" at bounding box center [291, 195] width 55 height 19
type input "3,477.66"
type input "484.07"
type input "457.43"
type input "104.33"
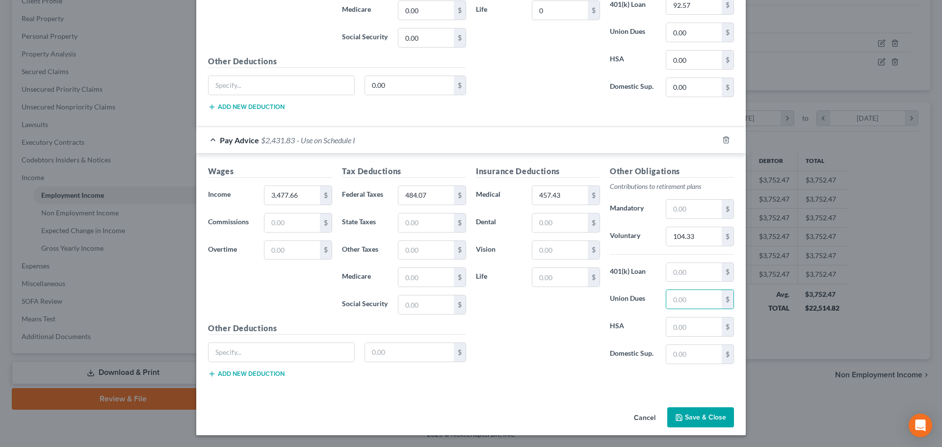
click at [689, 418] on button "Save & Close" at bounding box center [700, 417] width 67 height 21
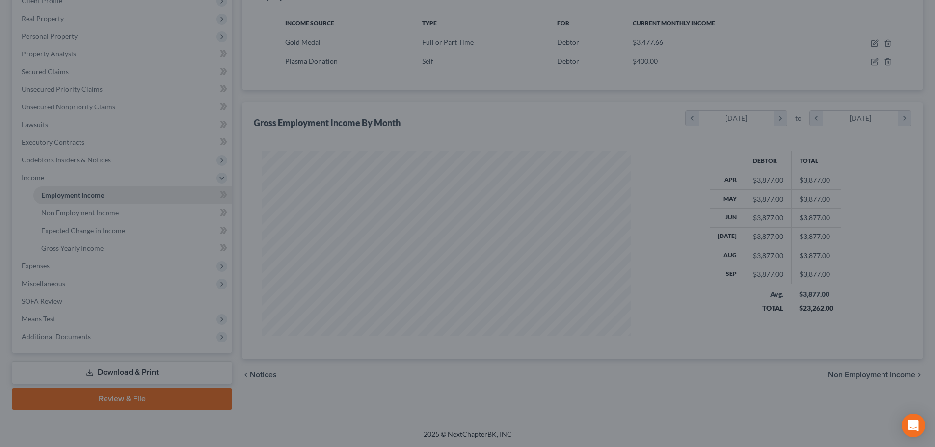
scroll to position [490380, 490177]
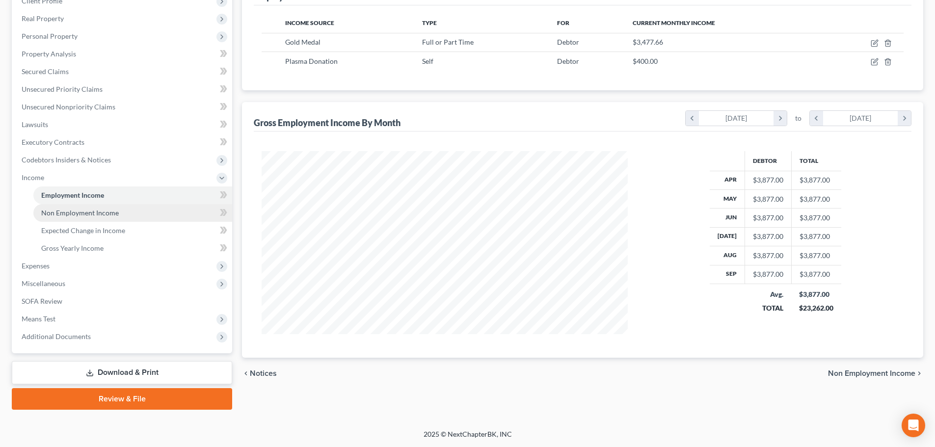
click at [82, 217] on link "Non Employment Income" at bounding box center [132, 213] width 199 height 18
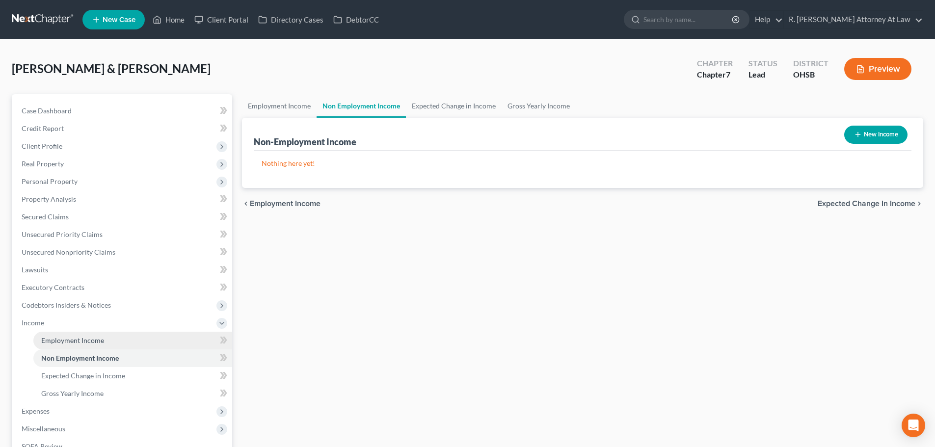
click at [88, 337] on span "Employment Income" at bounding box center [72, 340] width 63 height 8
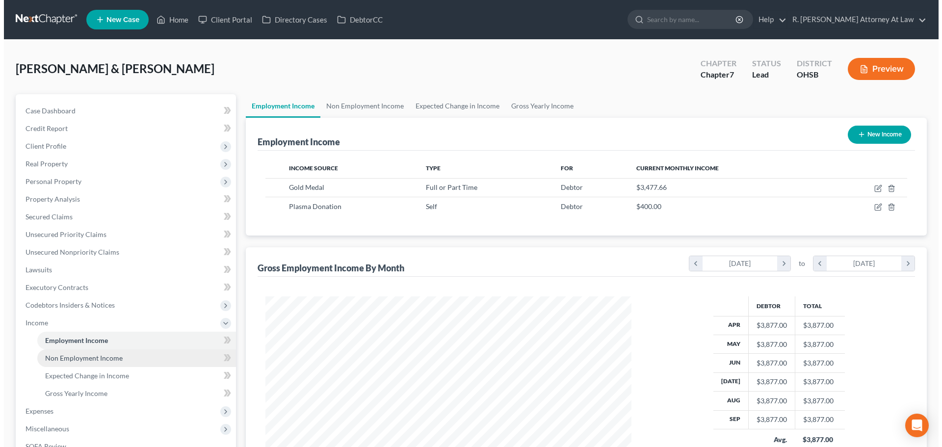
scroll to position [183, 386]
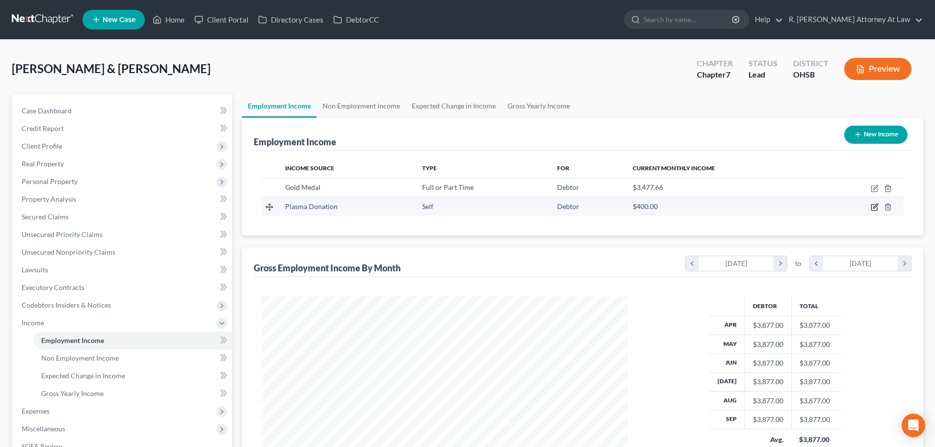
click at [873, 207] on icon "button" at bounding box center [874, 207] width 8 height 8
select select "1"
select select "0"
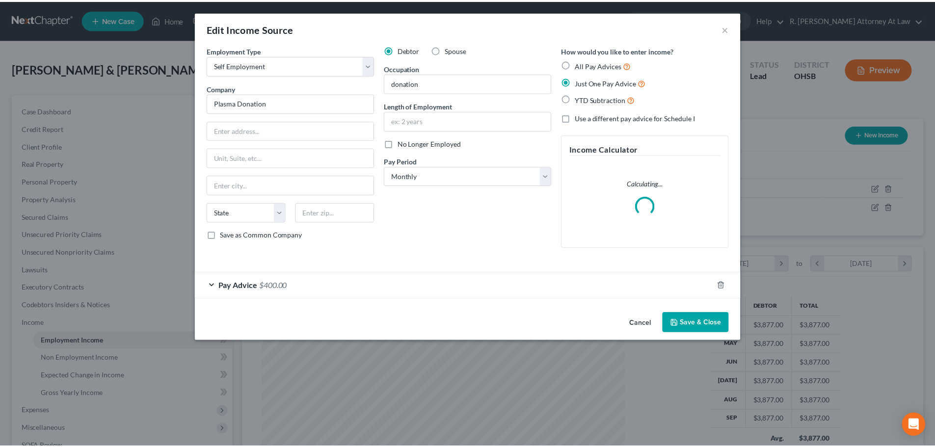
scroll to position [184, 389]
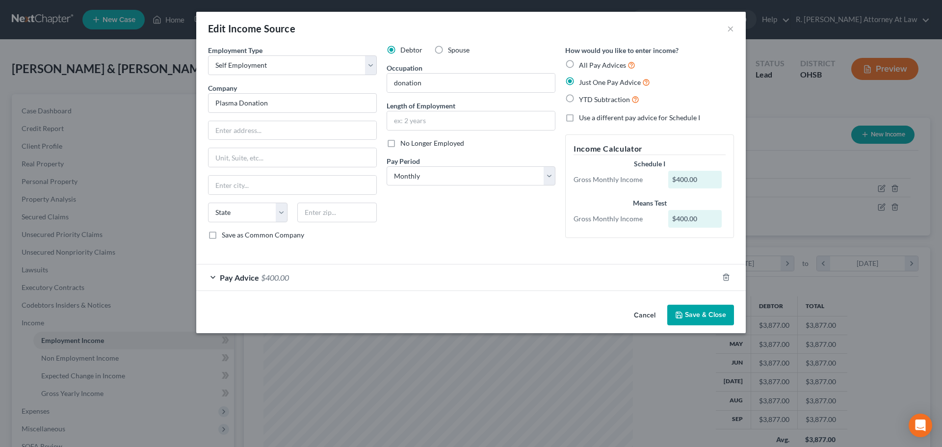
click at [710, 310] on button "Save & Close" at bounding box center [700, 315] width 67 height 21
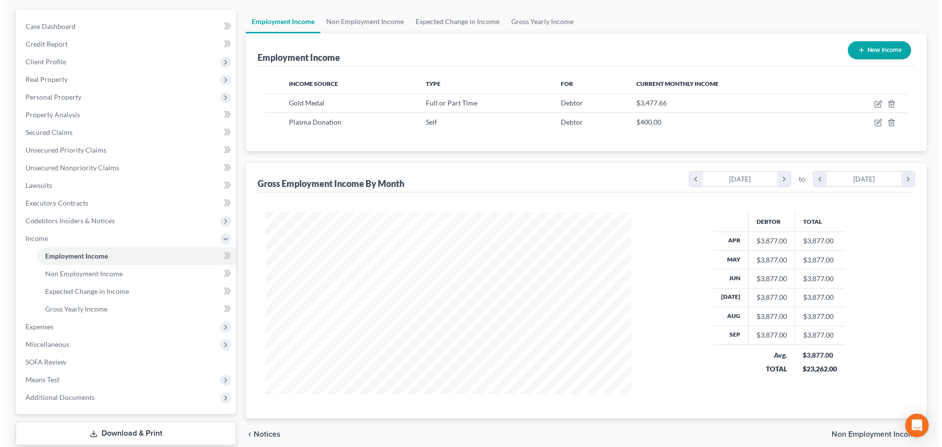
scroll to position [98, 0]
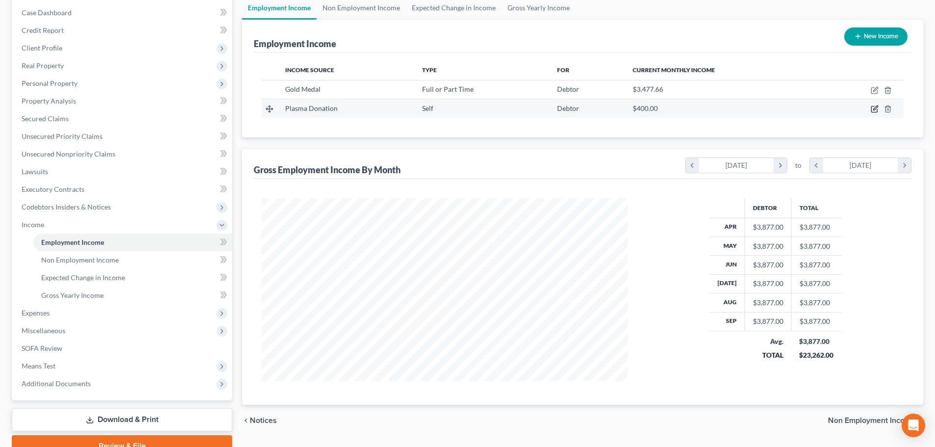
click at [874, 110] on icon "button" at bounding box center [875, 108] width 4 height 4
select select "1"
select select "0"
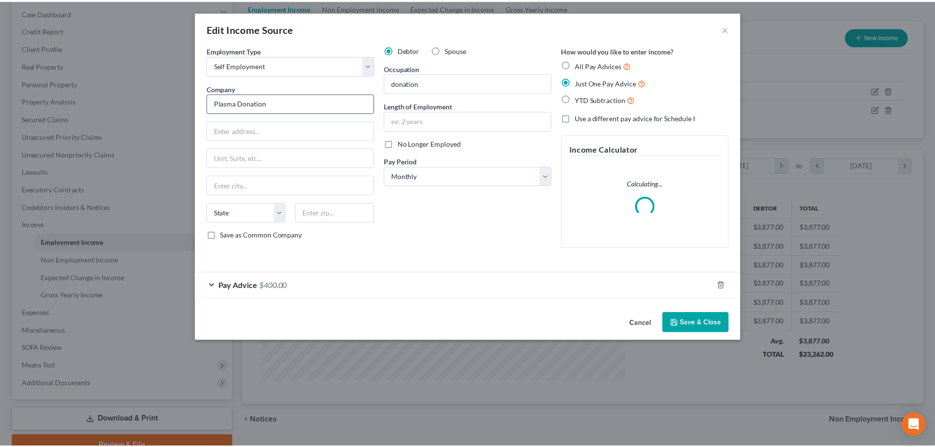
scroll to position [184, 389]
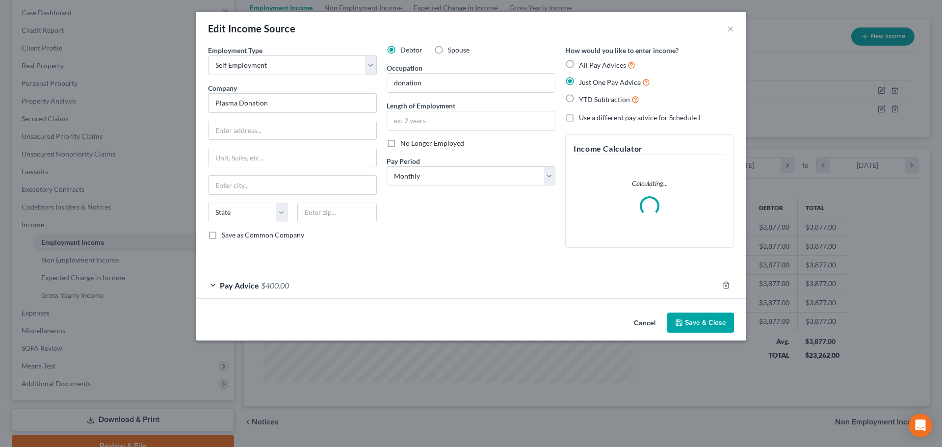
click at [286, 283] on span "$400.00" at bounding box center [275, 285] width 28 height 9
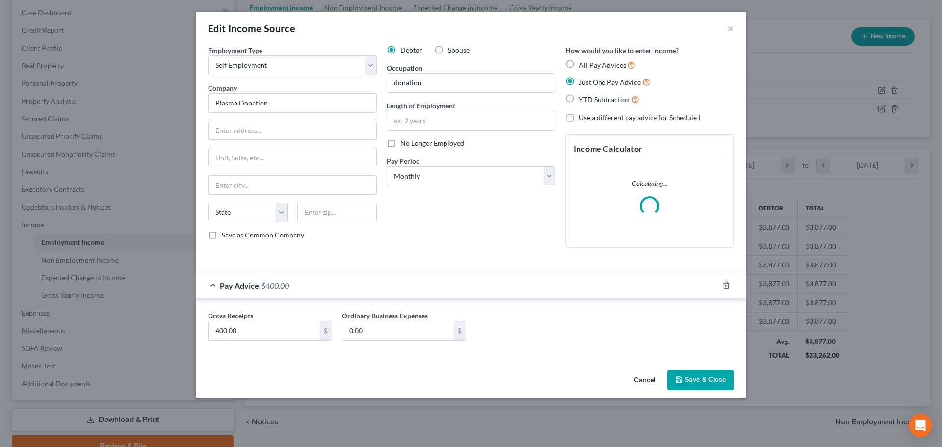
drag, startPoint x: 265, startPoint y: 327, endPoint x: 280, endPoint y: 317, distance: 17.3
click at [265, 327] on input "400.00" at bounding box center [263, 330] width 111 height 19
type input "433"
drag, startPoint x: 680, startPoint y: 379, endPoint x: 683, endPoint y: 372, distance: 7.0
click at [682, 378] on icon "button" at bounding box center [679, 380] width 8 height 8
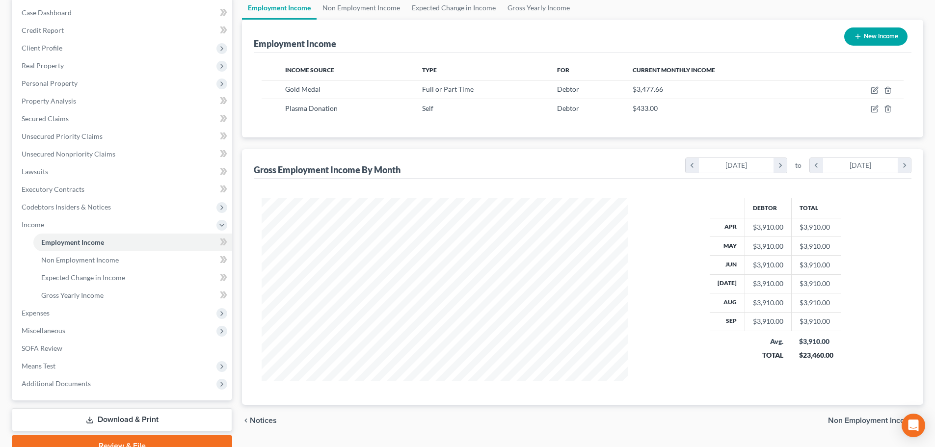
scroll to position [145, 0]
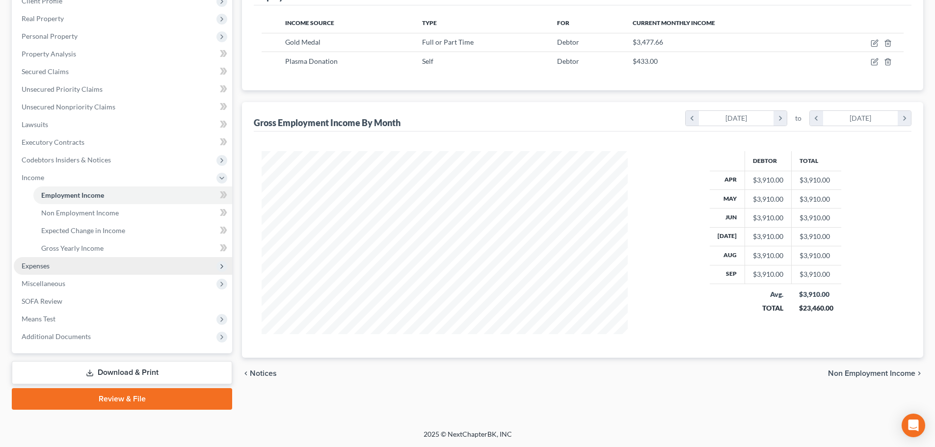
click at [38, 265] on span "Expenses" at bounding box center [36, 265] width 28 height 8
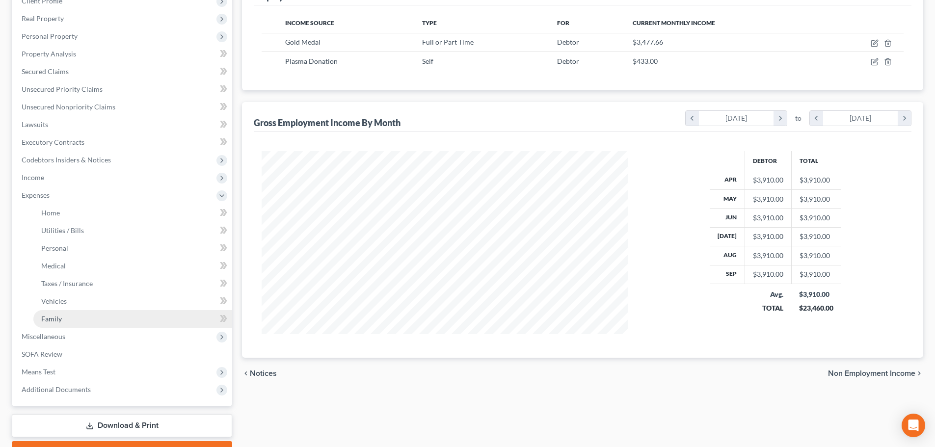
click at [54, 317] on span "Family" at bounding box center [51, 318] width 21 height 8
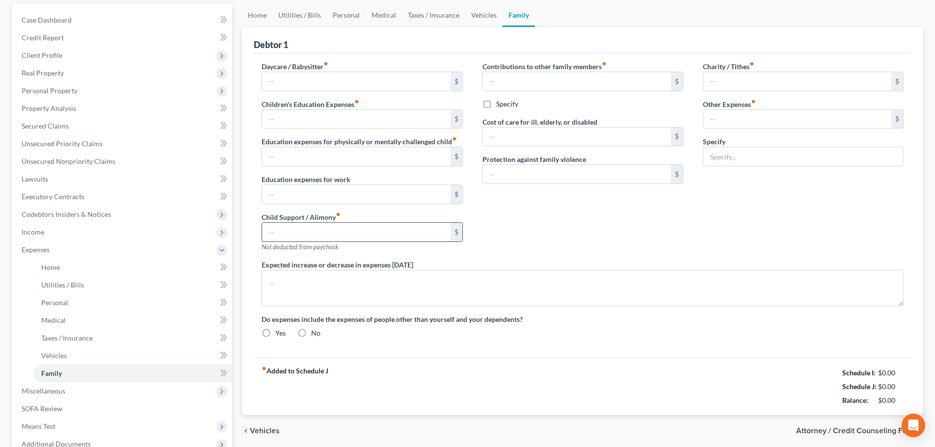
type input "0.00"
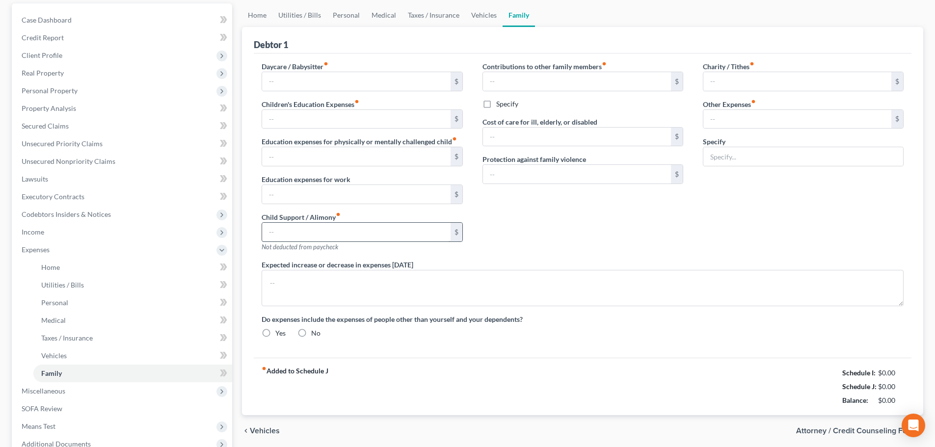
type input "0.00"
type input "215.00"
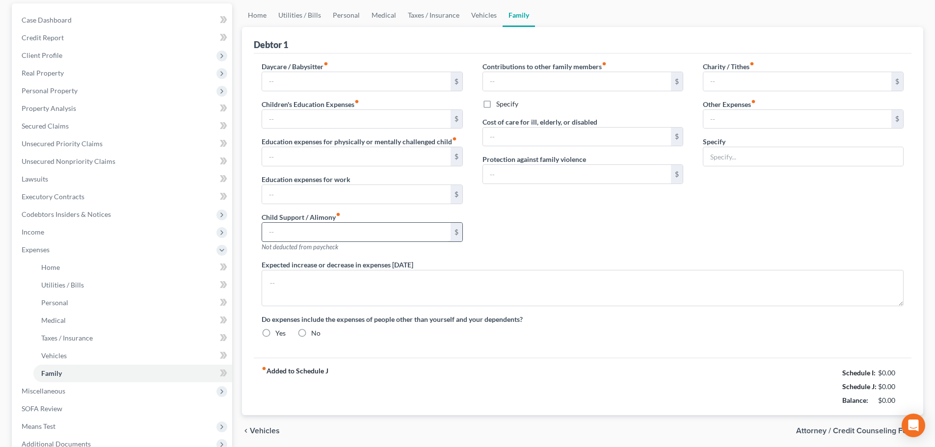
type input "2 cats, 75; cigarettes, 140"
radio input "true"
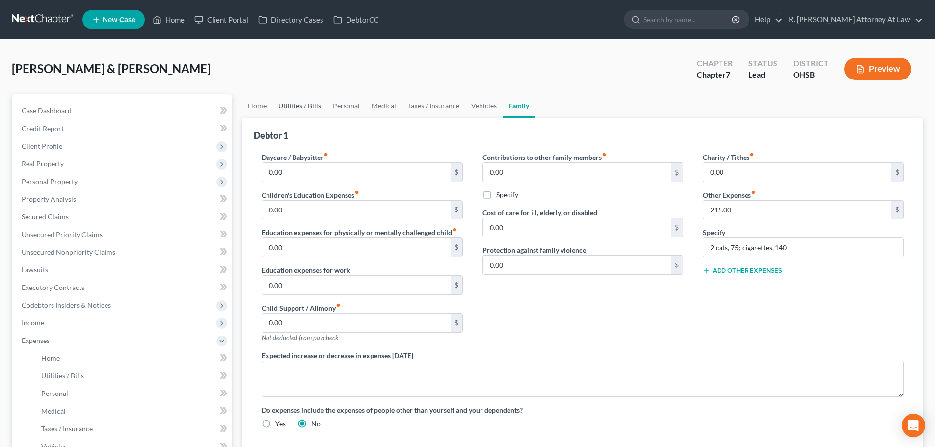
click at [291, 106] on link "Utilities / Bills" at bounding box center [299, 106] width 54 height 24
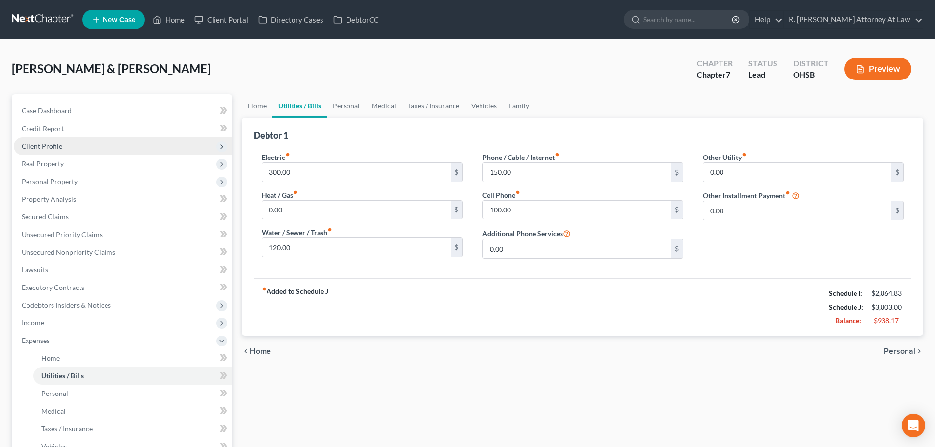
click at [32, 142] on span "Client Profile" at bounding box center [42, 146] width 41 height 8
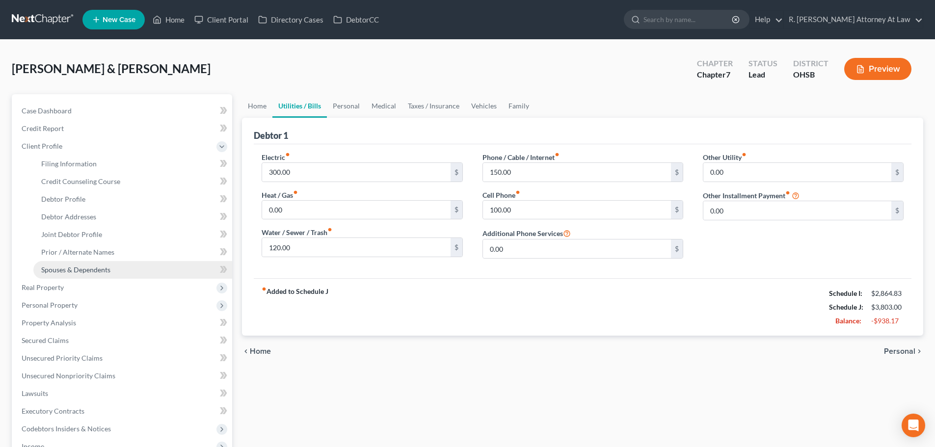
click at [61, 264] on link "Spouses & Dependents" at bounding box center [132, 270] width 199 height 18
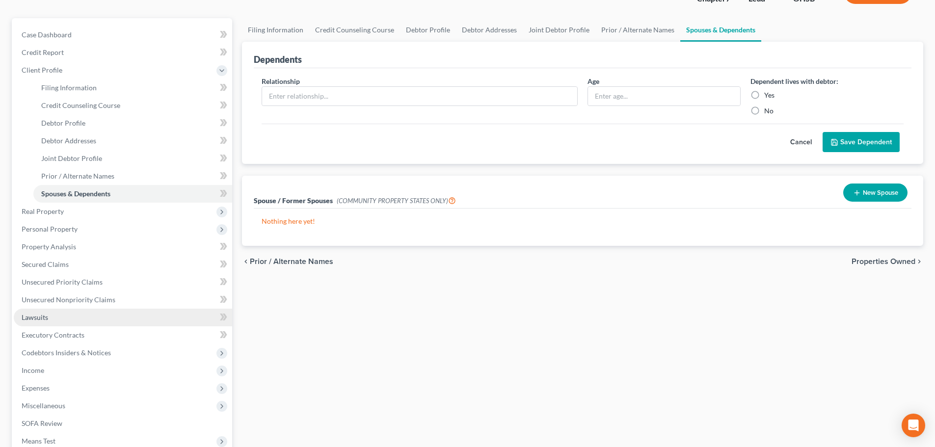
scroll to position [147, 0]
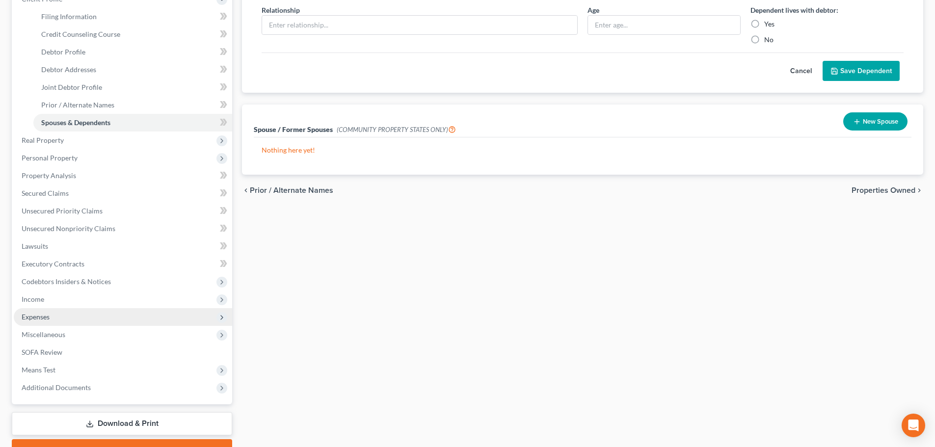
click at [35, 311] on span "Expenses" at bounding box center [123, 317] width 218 height 18
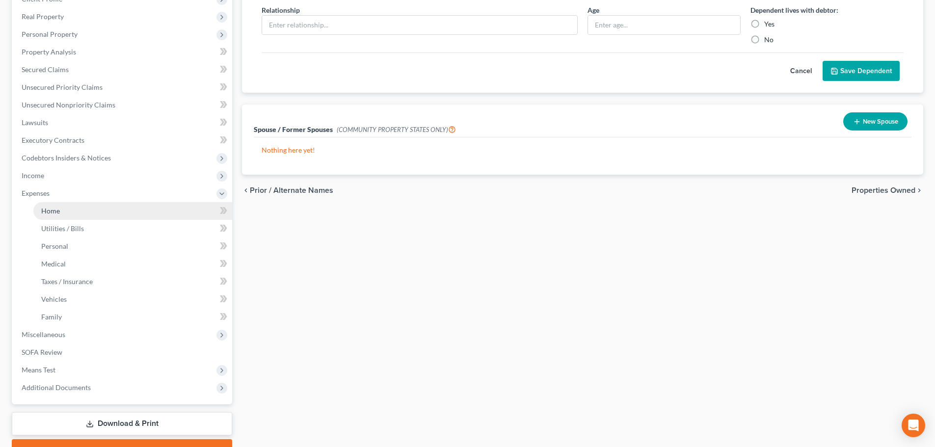
click at [54, 212] on span "Home" at bounding box center [50, 211] width 19 height 8
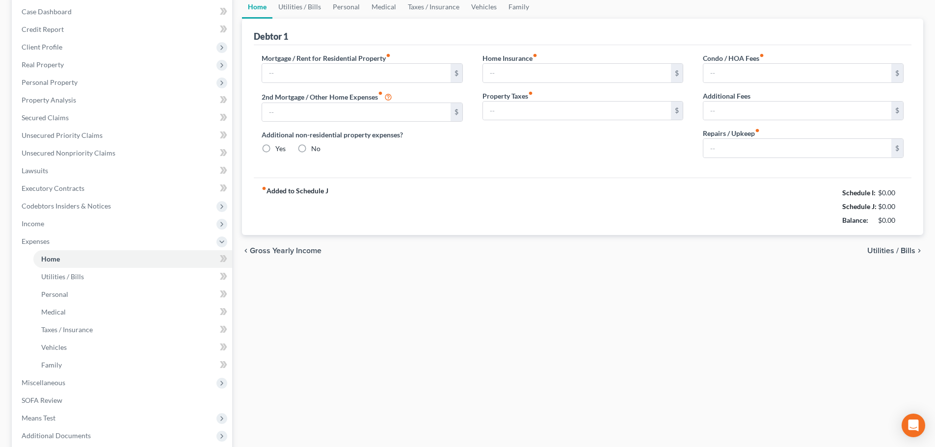
type input "1,200.00"
type input "0.00"
radio input "true"
type input "0.00"
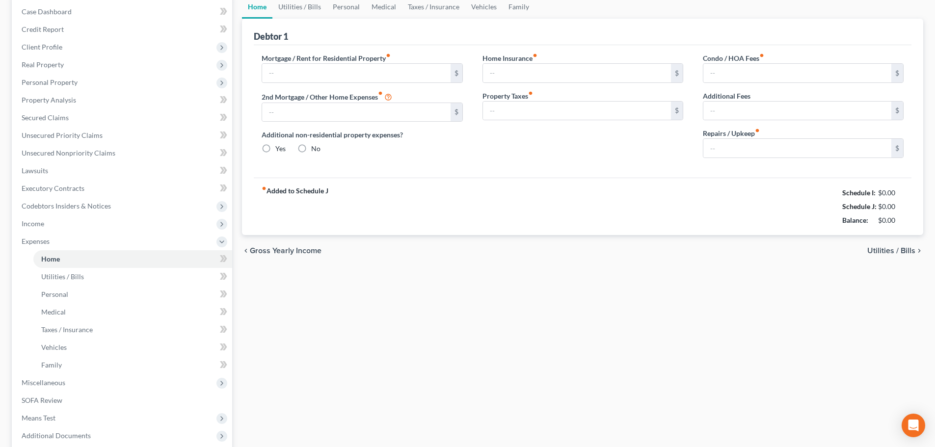
type input "0.00"
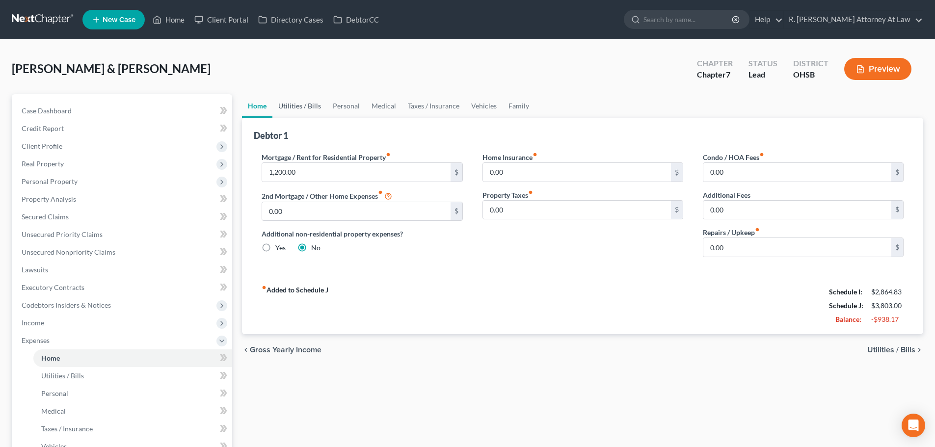
click at [291, 102] on link "Utilities / Bills" at bounding box center [299, 106] width 54 height 24
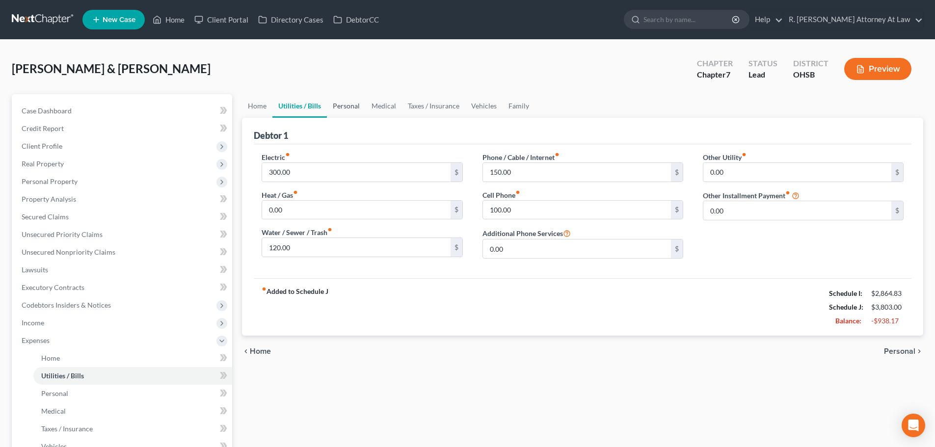
click at [347, 104] on link "Personal" at bounding box center [346, 106] width 39 height 24
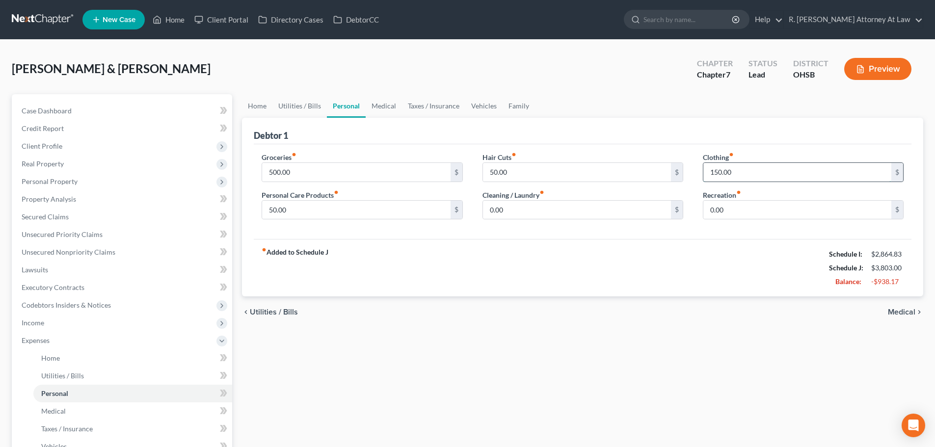
click at [734, 175] on input "150.00" at bounding box center [797, 172] width 188 height 19
click at [378, 104] on link "Medical" at bounding box center [383, 106] width 36 height 24
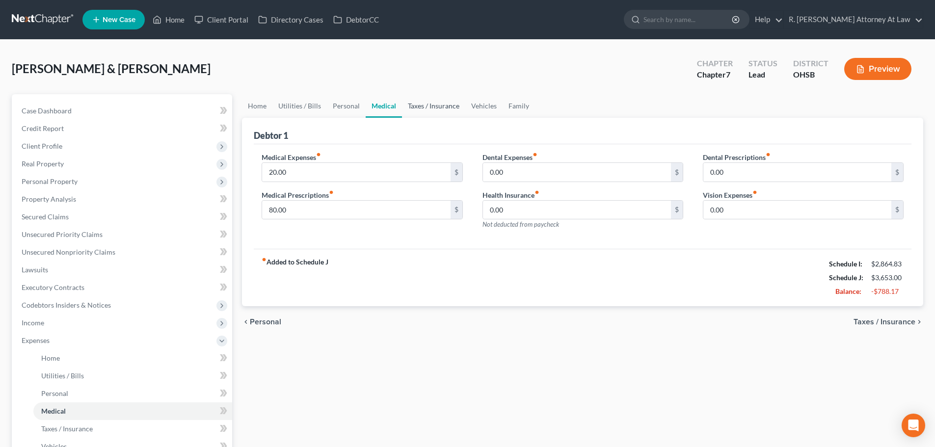
click at [426, 107] on link "Taxes / Insurance" at bounding box center [433, 106] width 63 height 24
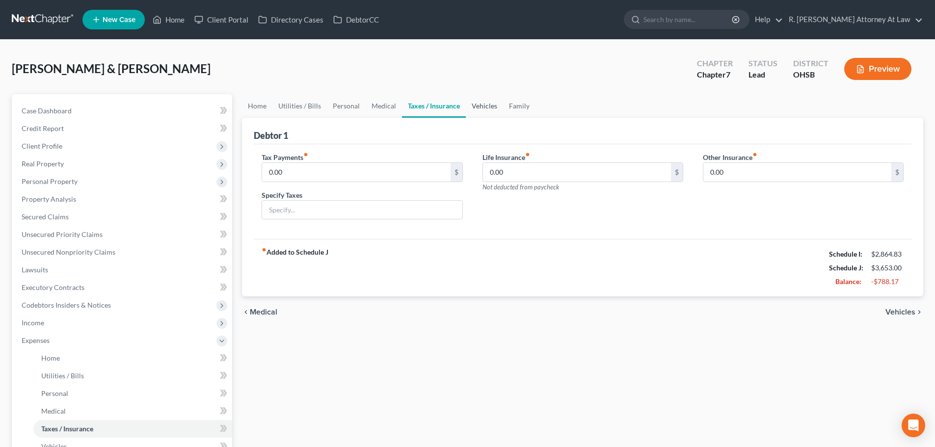
click at [486, 104] on link "Vehicles" at bounding box center [484, 106] width 37 height 24
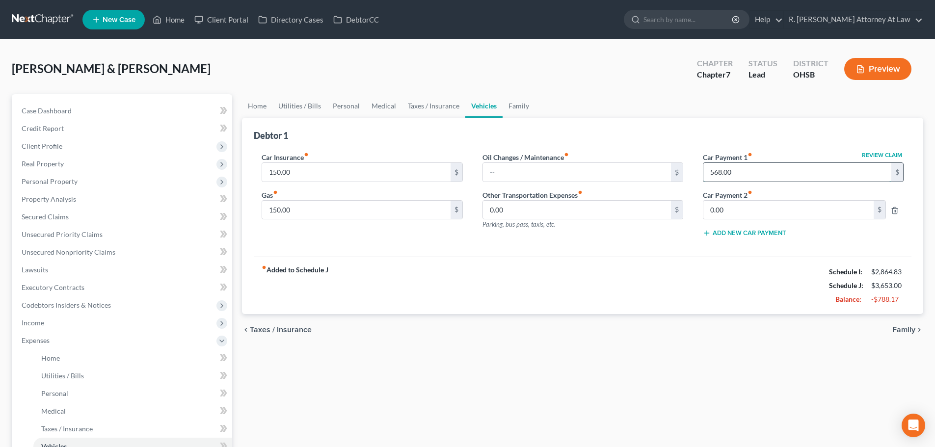
click at [739, 175] on input "568.00" at bounding box center [797, 172] width 188 height 19
click at [519, 108] on link "Family" at bounding box center [518, 106] width 32 height 24
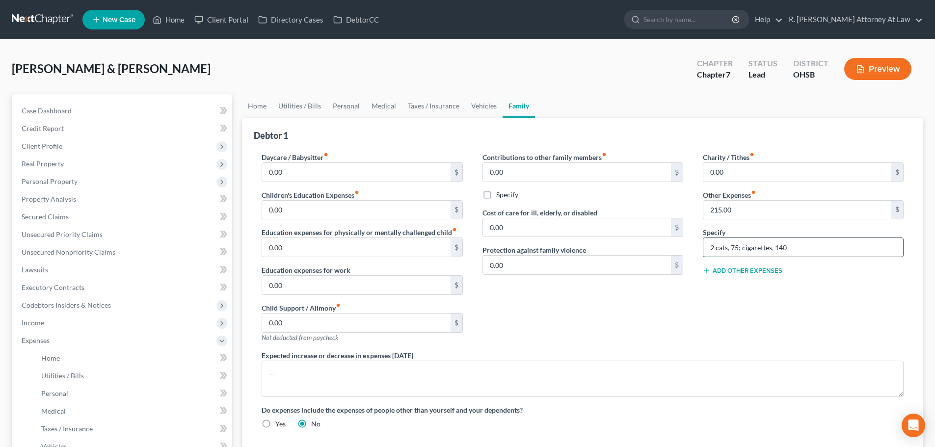
click at [791, 251] on input "2 cats, 75; cigarettes, 140" at bounding box center [803, 247] width 200 height 19
drag, startPoint x: 736, startPoint y: 247, endPoint x: 729, endPoint y: 245, distance: 7.3
click at [736, 247] on input "2 cats, 75; cigarettes, 100" at bounding box center [803, 247] width 200 height 19
type input "2 cats, 50; cigarettes, 100"
click at [733, 210] on input "215.00" at bounding box center [797, 210] width 188 height 19
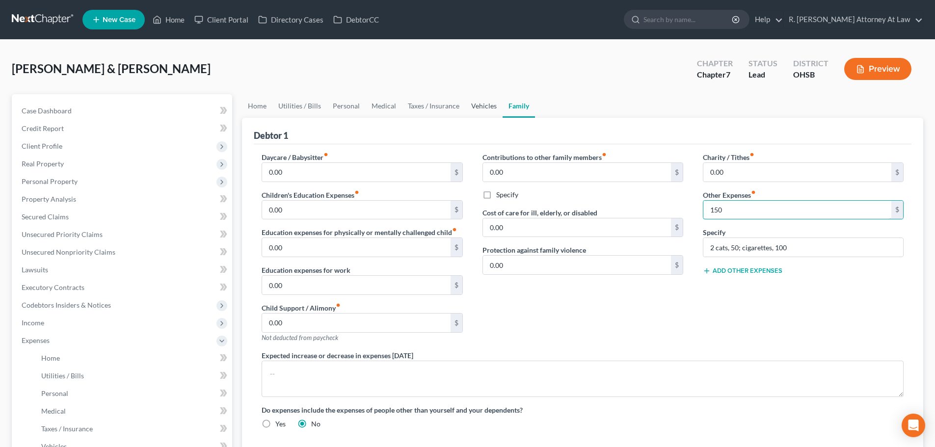
type input "150"
click at [484, 103] on link "Vehicles" at bounding box center [483, 106] width 37 height 24
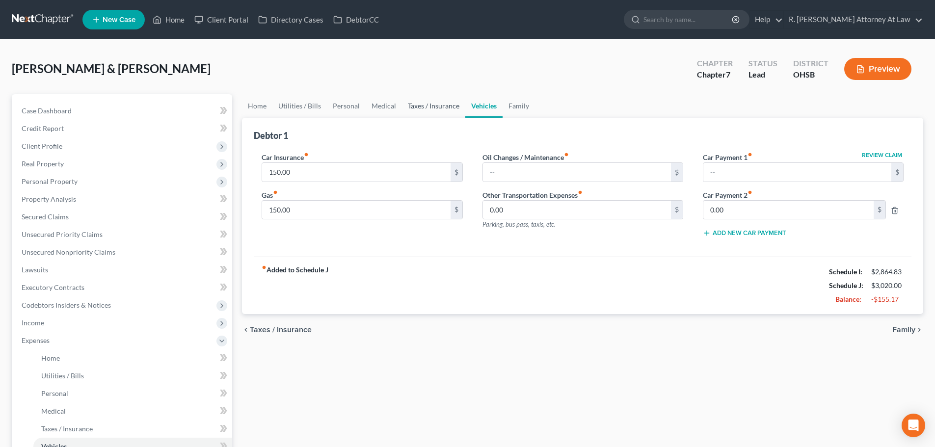
click at [424, 103] on link "Taxes / Insurance" at bounding box center [433, 106] width 63 height 24
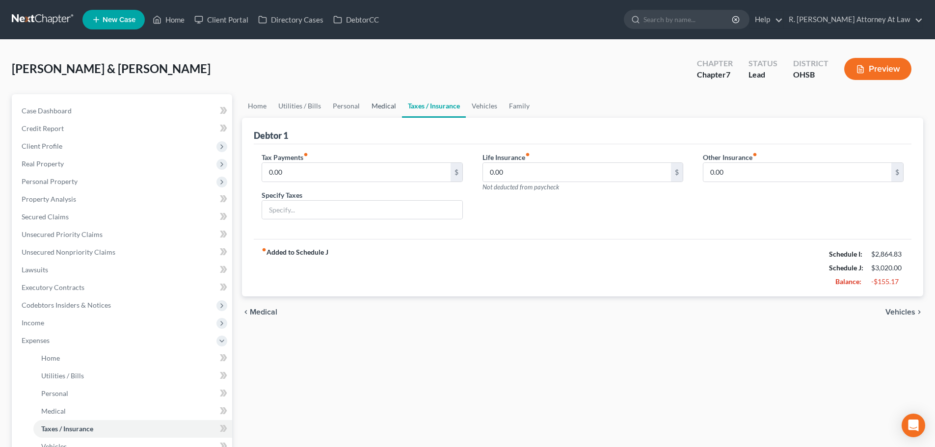
click at [377, 104] on link "Medical" at bounding box center [383, 106] width 36 height 24
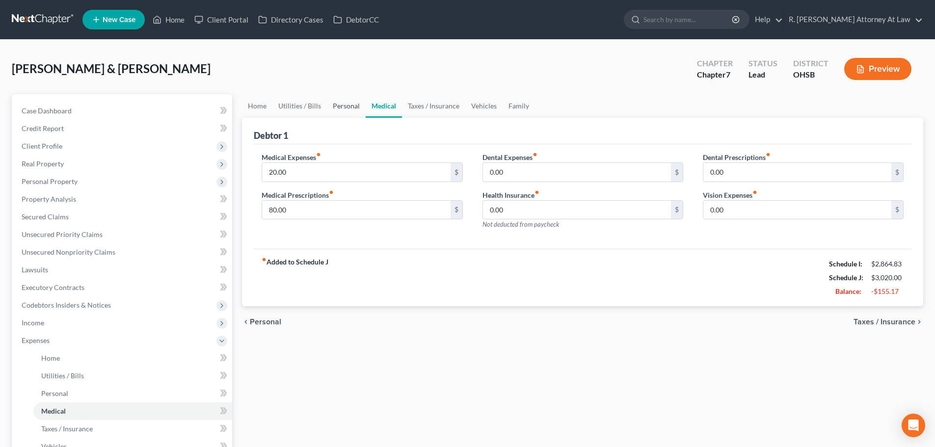
click at [350, 104] on link "Personal" at bounding box center [346, 106] width 39 height 24
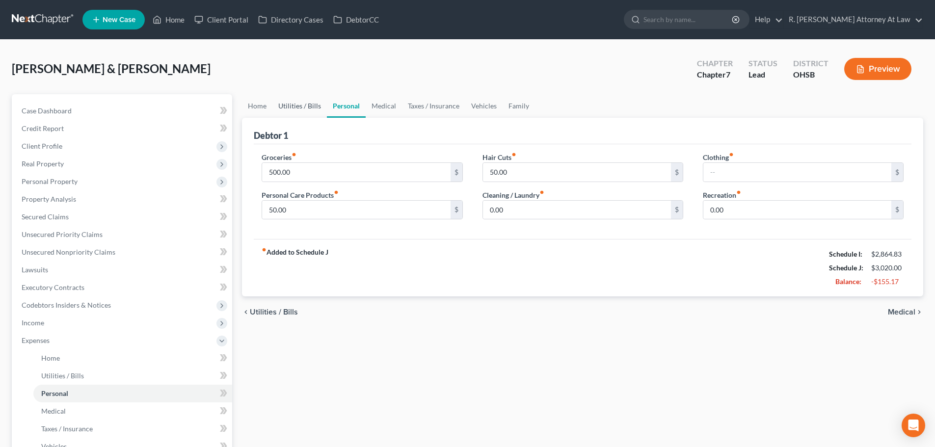
click at [303, 105] on link "Utilities / Bills" at bounding box center [299, 106] width 54 height 24
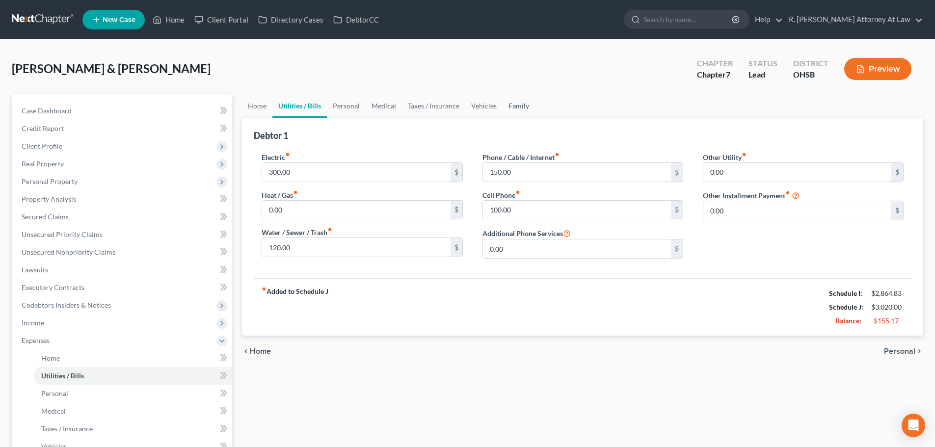
click at [517, 105] on link "Family" at bounding box center [518, 106] width 32 height 24
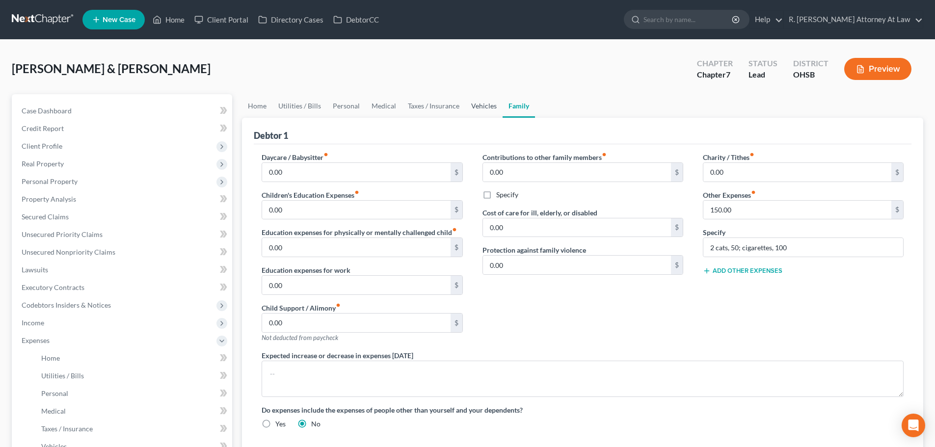
click at [479, 109] on link "Vehicles" at bounding box center [483, 106] width 37 height 24
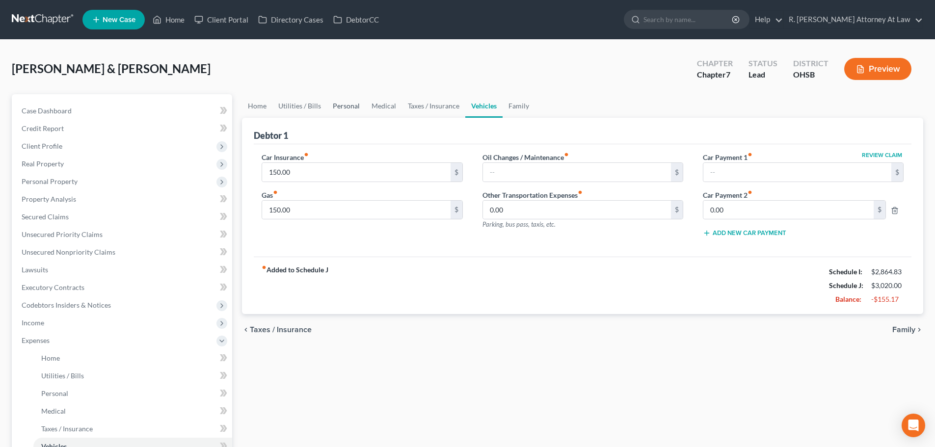
click at [340, 103] on link "Personal" at bounding box center [346, 106] width 39 height 24
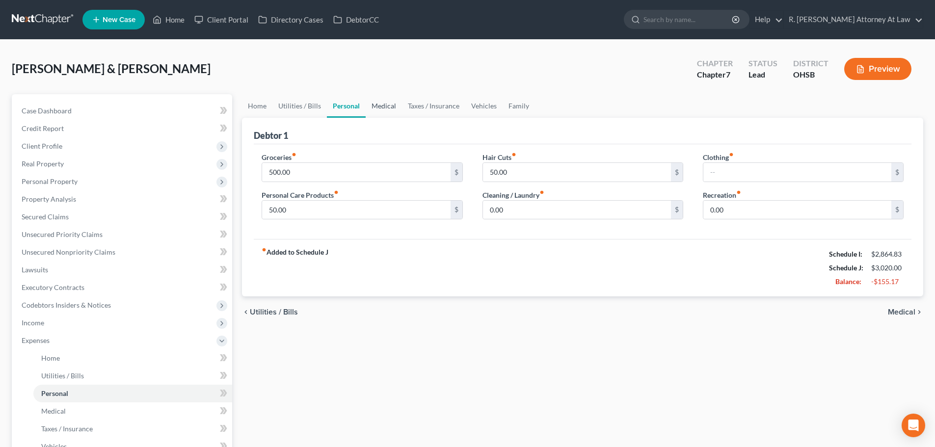
click at [390, 104] on link "Medical" at bounding box center [383, 106] width 36 height 24
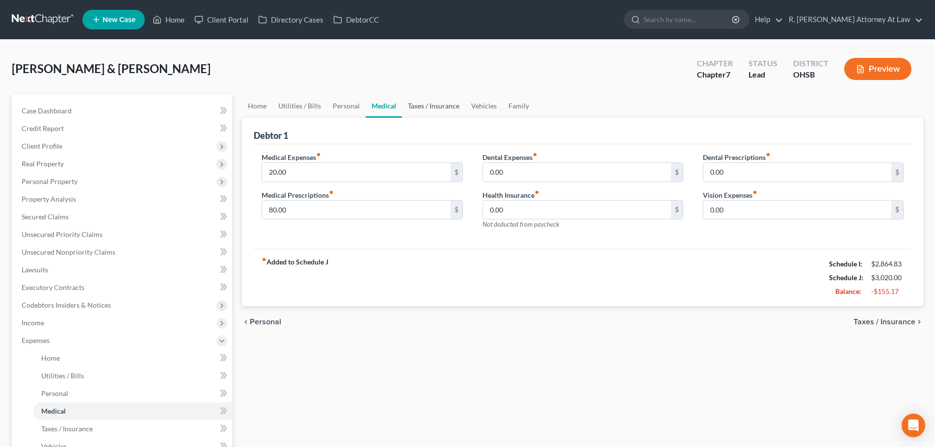
drag, startPoint x: 421, startPoint y: 105, endPoint x: 467, endPoint y: 112, distance: 46.1
click at [422, 105] on link "Taxes / Insurance" at bounding box center [433, 106] width 63 height 24
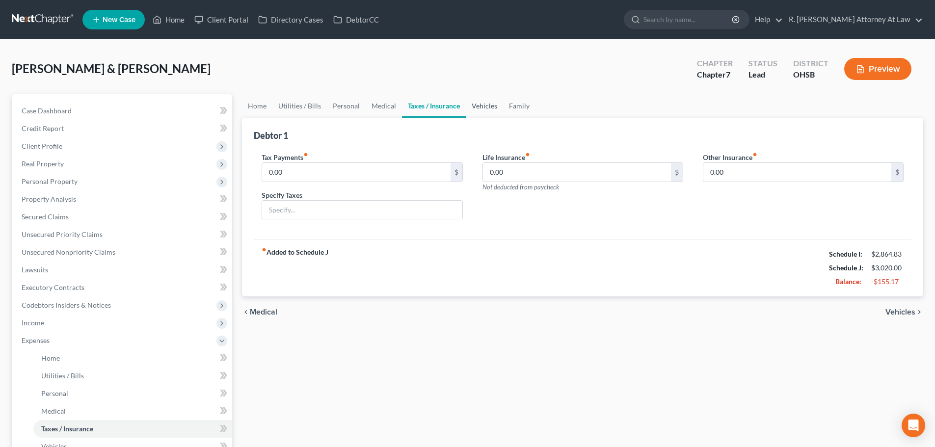
click at [484, 105] on link "Vehicles" at bounding box center [484, 106] width 37 height 24
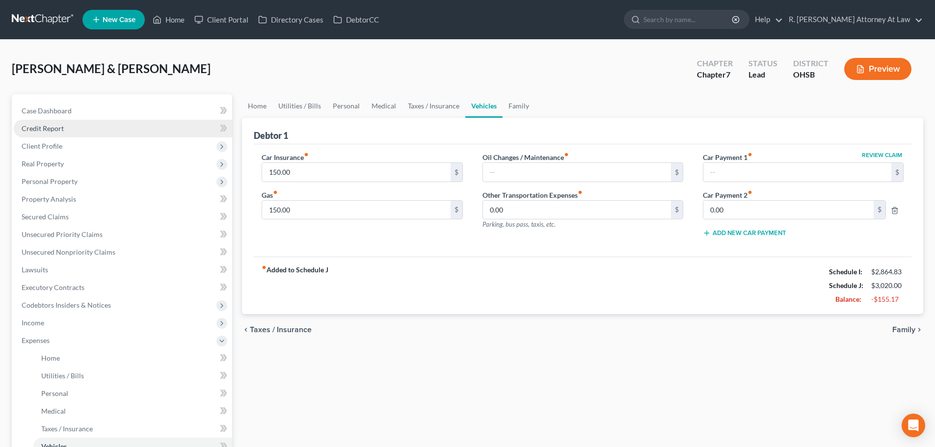
click at [41, 128] on span "Credit Report" at bounding box center [43, 128] width 42 height 8
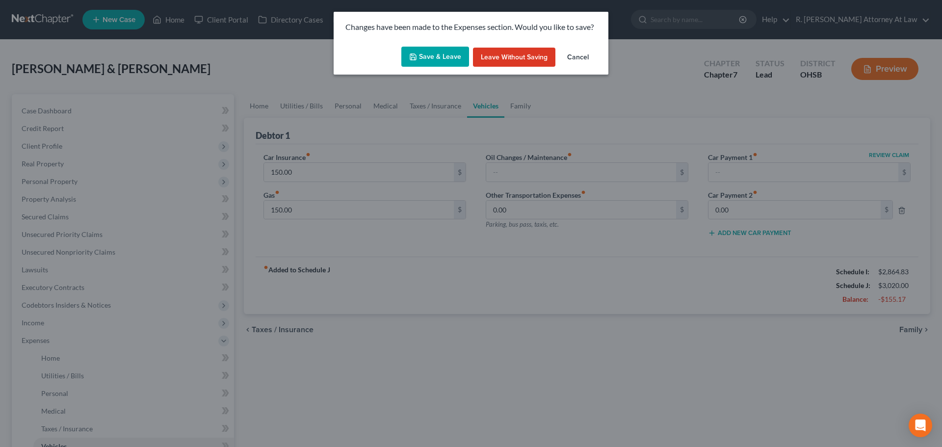
click at [435, 56] on button "Save & Leave" at bounding box center [435, 57] width 68 height 21
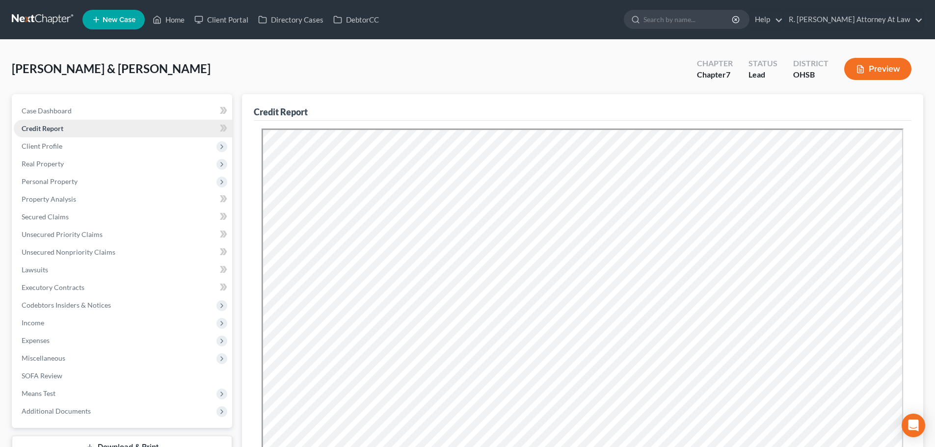
click at [44, 127] on span "Credit Report" at bounding box center [43, 128] width 42 height 8
click at [48, 337] on span "Expenses" at bounding box center [36, 340] width 28 height 8
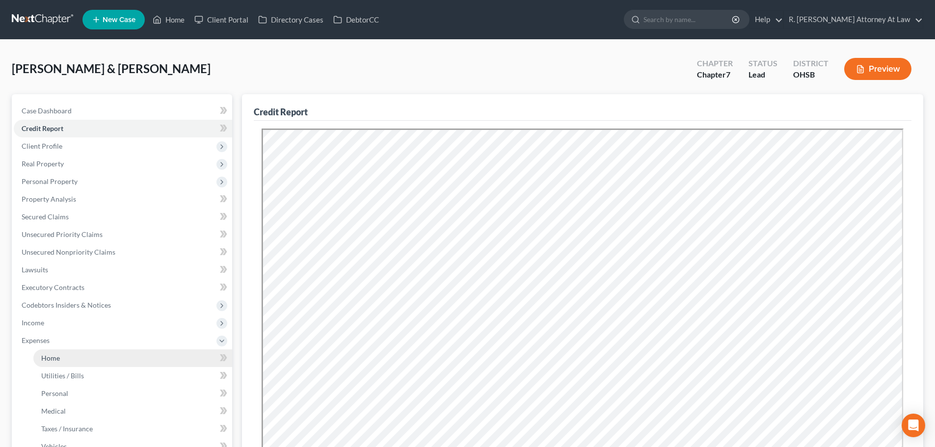
click at [52, 354] on span "Home" at bounding box center [50, 358] width 19 height 8
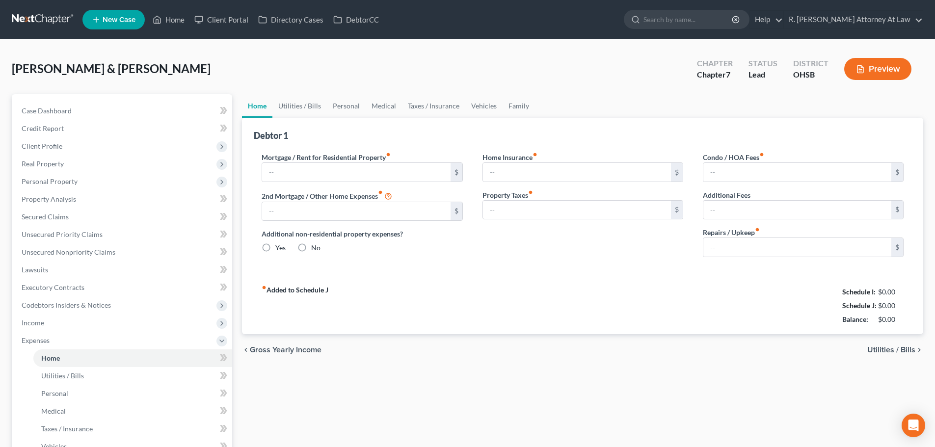
type input "1,200.00"
type input "0.00"
radio input "true"
type input "0.00"
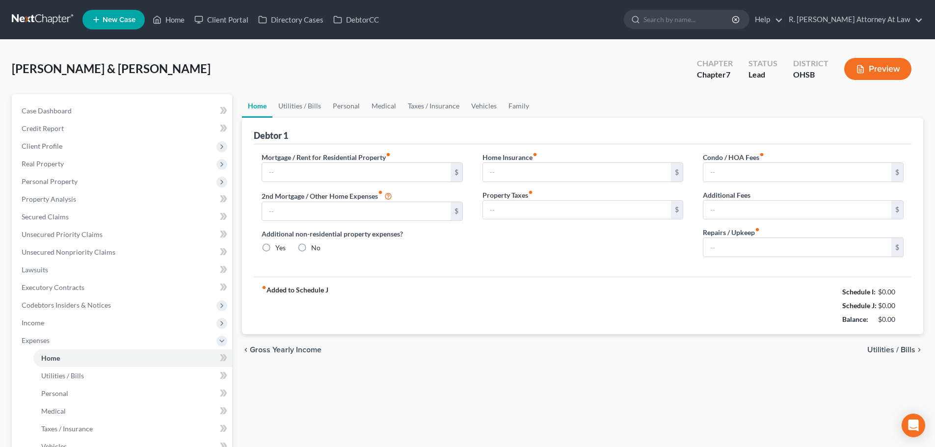
type input "0.00"
click at [318, 171] on input "1,200.00" at bounding box center [356, 172] width 188 height 19
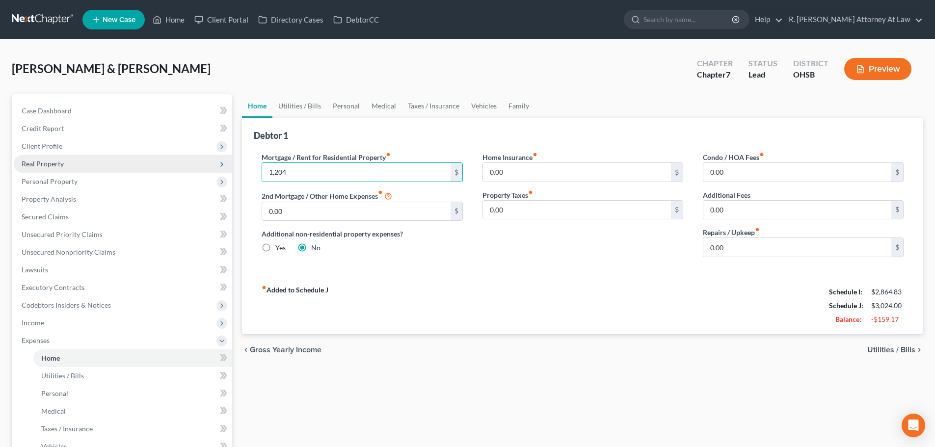
click at [39, 162] on span "Real Property" at bounding box center [43, 163] width 42 height 8
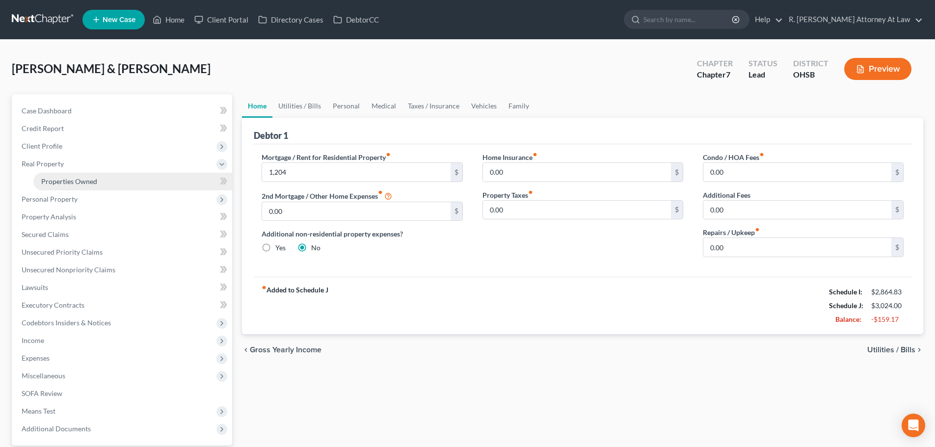
click at [43, 183] on span "Properties Owned" at bounding box center [69, 181] width 56 height 8
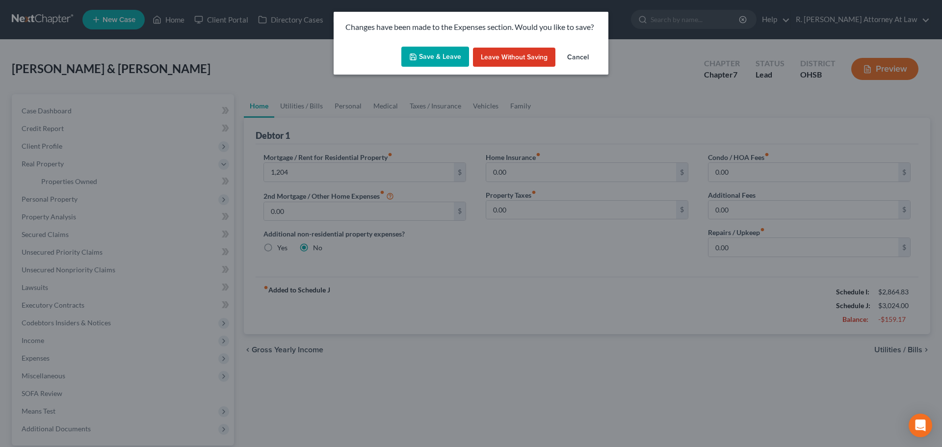
click at [442, 59] on button "Save & Leave" at bounding box center [435, 57] width 68 height 21
type input "1,204.00"
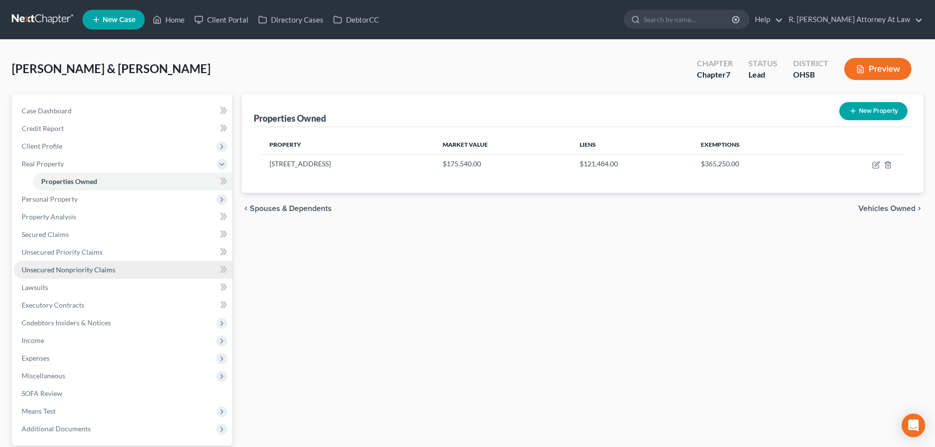
click at [29, 263] on link "Unsecured Nonpriority Claims" at bounding box center [123, 270] width 218 height 18
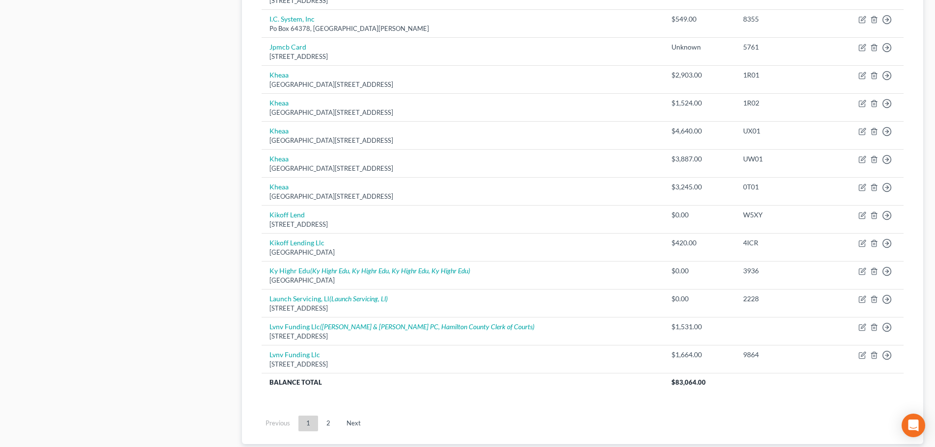
scroll to position [686, 0]
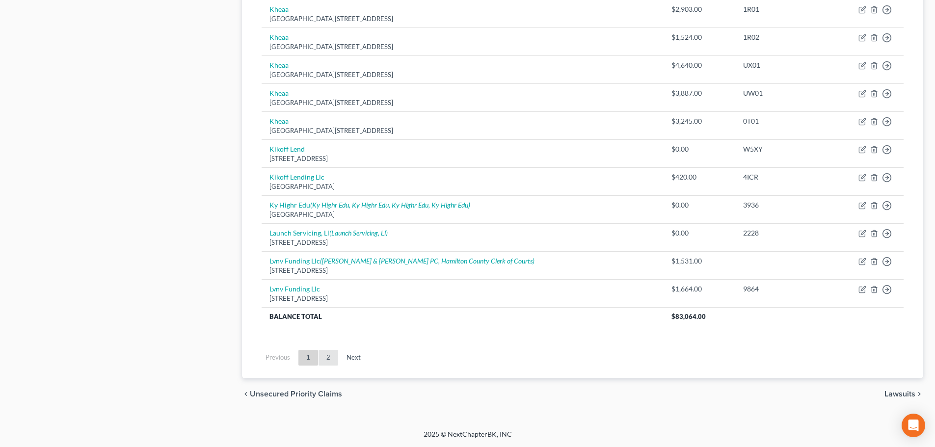
click at [327, 350] on link "2" at bounding box center [328, 358] width 20 height 16
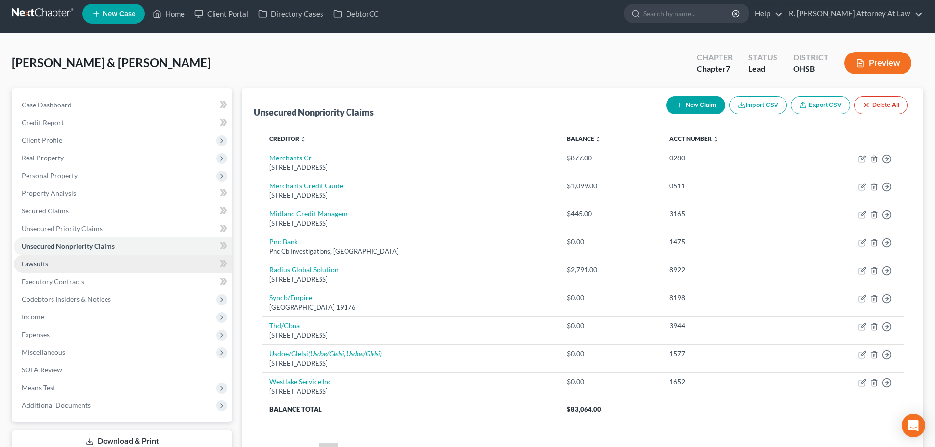
scroll to position [0, 0]
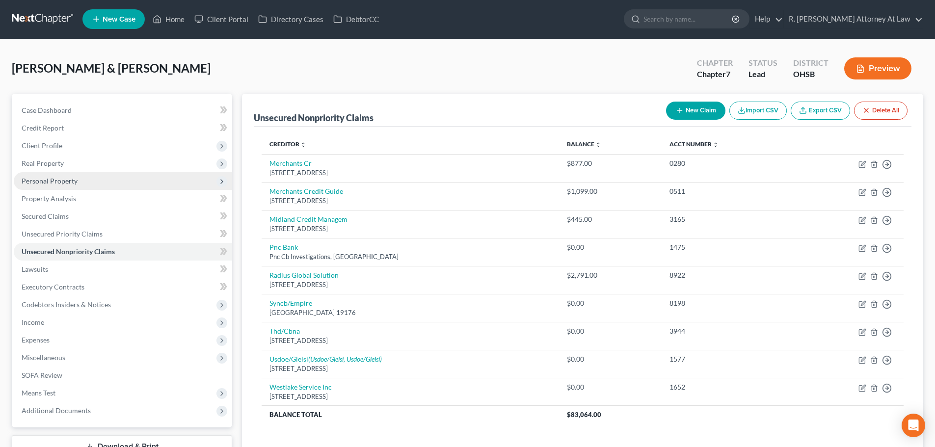
click at [58, 177] on span "Personal Property" at bounding box center [50, 181] width 56 height 8
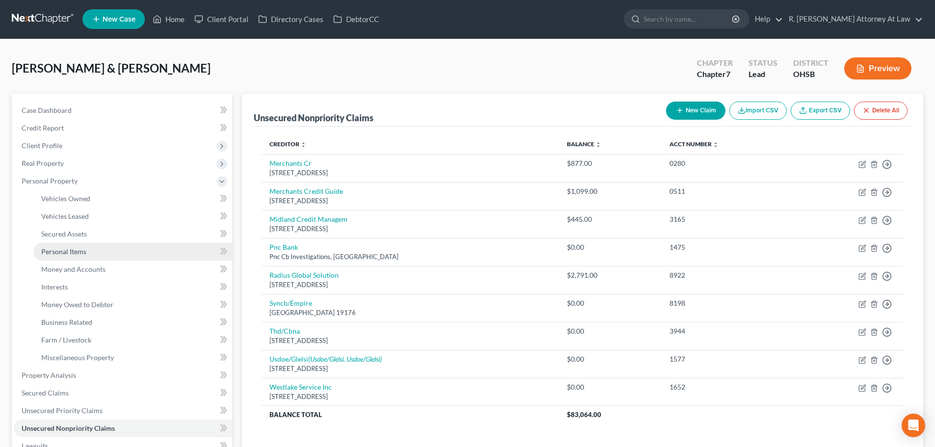
click at [70, 249] on span "Personal Items" at bounding box center [63, 251] width 45 height 8
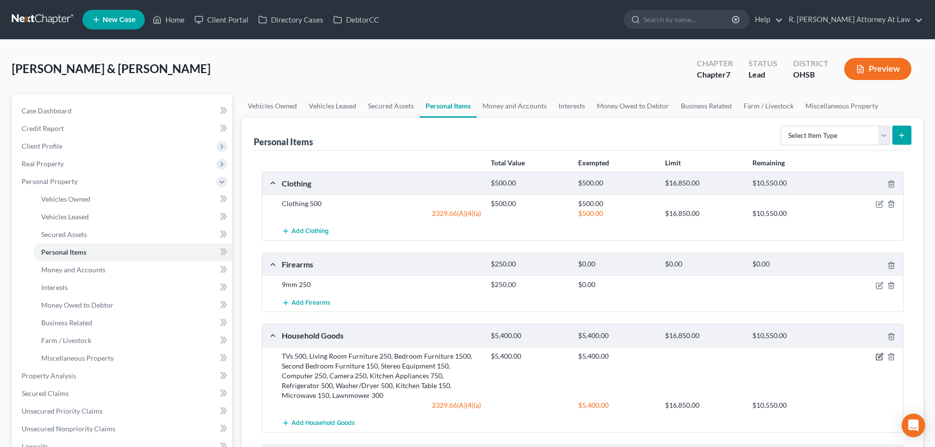
click at [880, 356] on icon "button" at bounding box center [879, 357] width 8 height 8
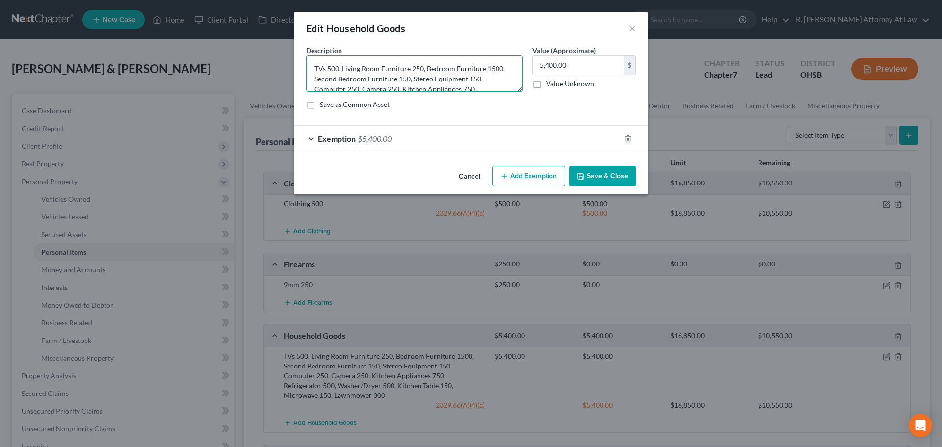
click at [500, 70] on textarea "TVs 500, Living Room Furniture 250, Bedroom Furniture 1500, Second Bedroom Furn…" at bounding box center [414, 73] width 216 height 36
type textarea "TVs 500, Living Room Furniture 250, Second Bedroom Furniture 150, Stereo Equipm…"
click at [581, 66] on input "5,400.00" at bounding box center [578, 65] width 91 height 19
type input "3,900"
click at [609, 138] on div "Exemption $5,400.00" at bounding box center [457, 139] width 326 height 26
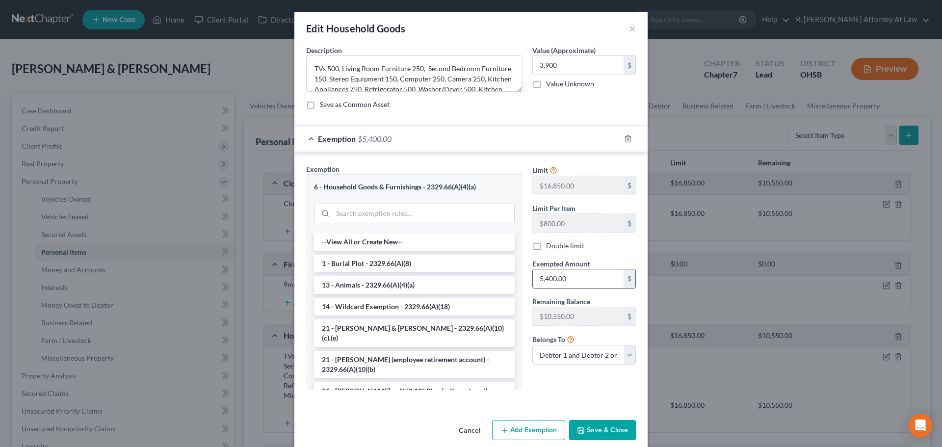
click at [568, 281] on input "5,400.00" at bounding box center [578, 278] width 91 height 19
type input "3,900"
drag, startPoint x: 602, startPoint y: 433, endPoint x: 588, endPoint y: 418, distance: 20.5
click at [602, 432] on button "Save & Close" at bounding box center [602, 430] width 67 height 21
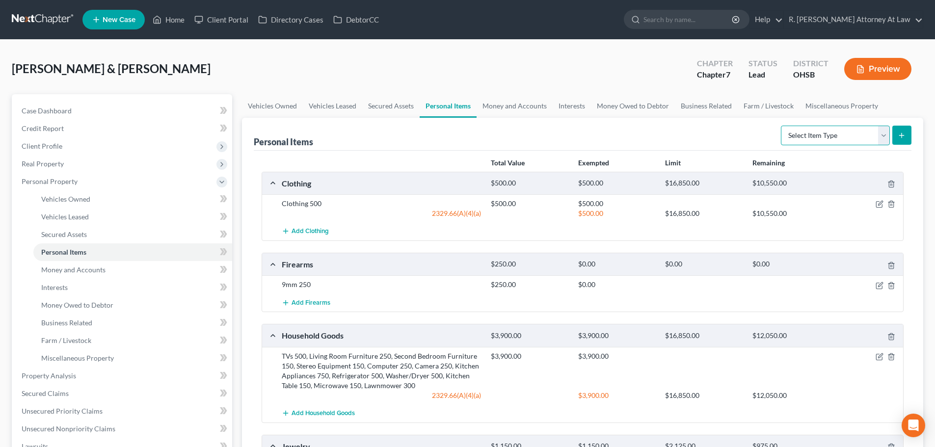
click at [823, 136] on select "Select Item Type Clothing Collectibles Of Value Electronics Firearms Household …" at bounding box center [834, 136] width 109 height 20
select select "household_goods"
click at [781, 126] on select "Select Item Type Clothing Collectibles Of Value Electronics Firearms Household …" at bounding box center [834, 136] width 109 height 20
click at [901, 134] on line "submit" at bounding box center [901, 135] width 0 height 4
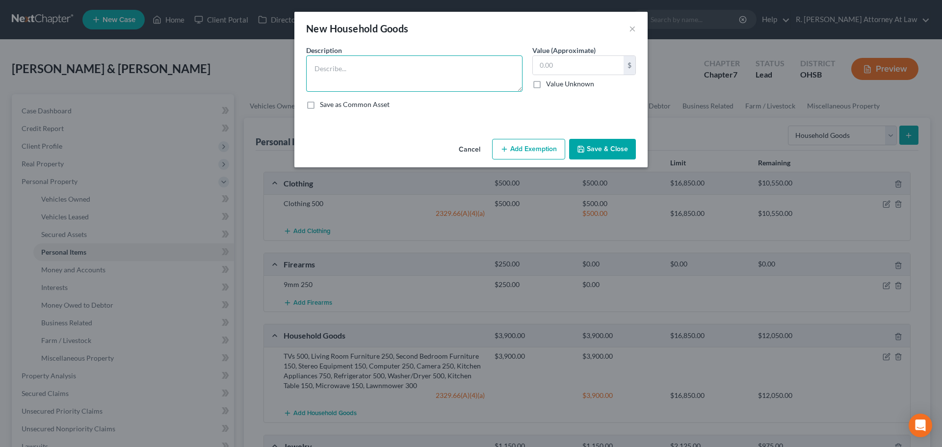
click at [329, 73] on textarea at bounding box center [414, 73] width 216 height 36
type textarea "Bed & Mattress"
type input "750"
click at [591, 149] on button "Save & Close" at bounding box center [602, 149] width 67 height 21
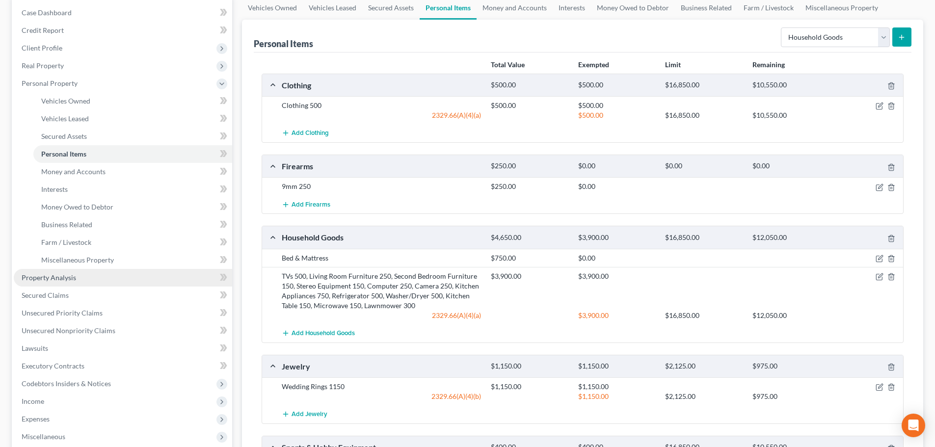
click at [53, 284] on link "Property Analysis" at bounding box center [123, 278] width 218 height 18
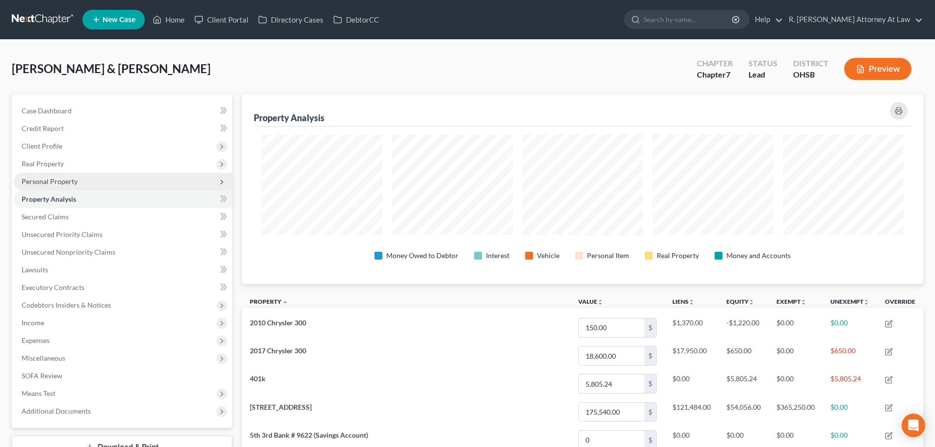
click at [30, 178] on span "Personal Property" at bounding box center [50, 181] width 56 height 8
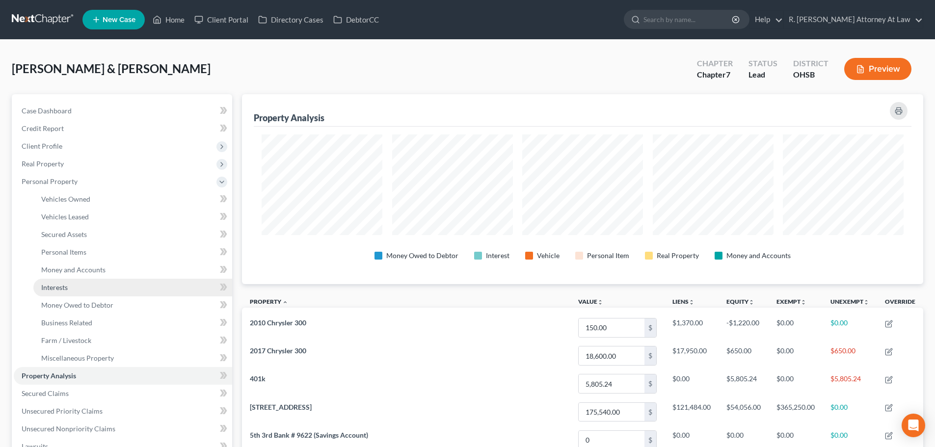
click at [56, 286] on span "Interests" at bounding box center [54, 287] width 26 height 8
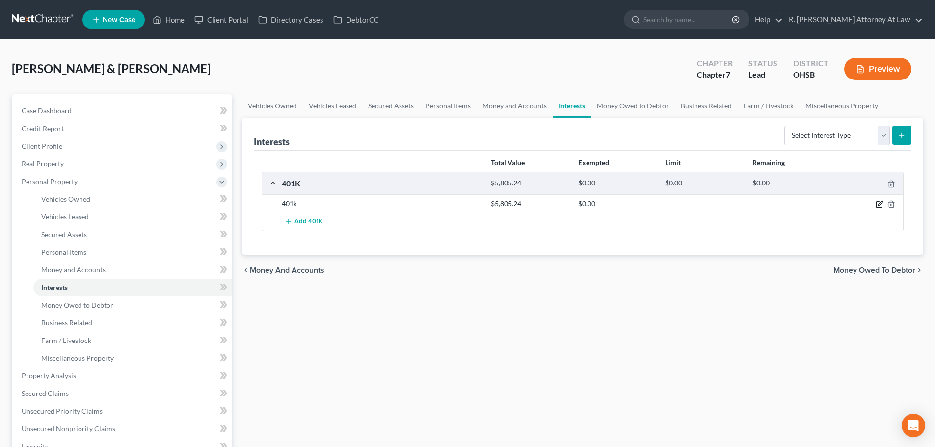
click at [878, 205] on icon "button" at bounding box center [880, 203] width 4 height 4
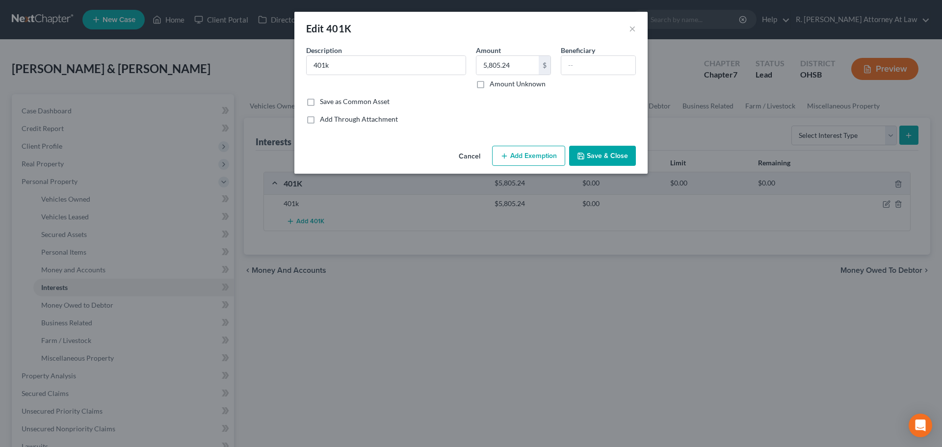
click at [537, 160] on button "Add Exemption" at bounding box center [528, 156] width 73 height 21
select select "2"
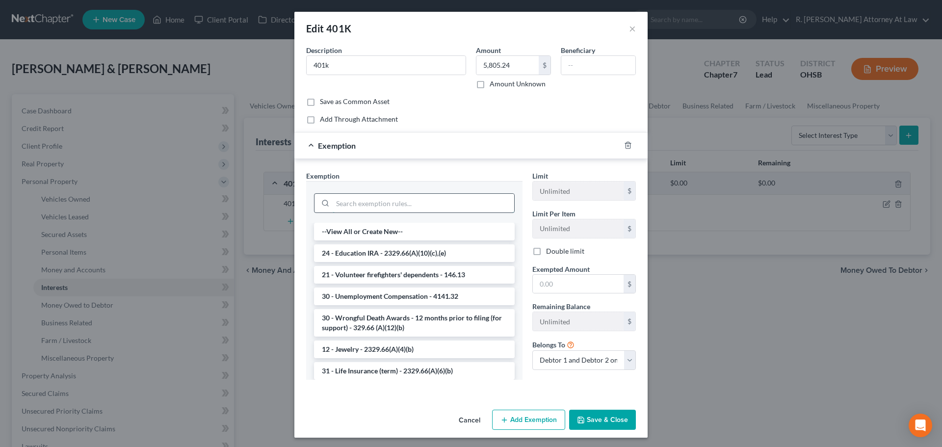
click at [351, 205] on input "search" at bounding box center [424, 203] width 182 height 19
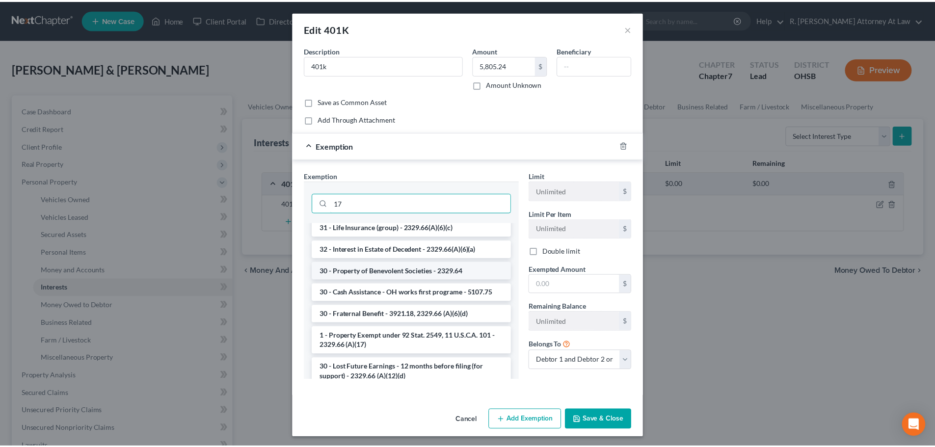
scroll to position [196, 0]
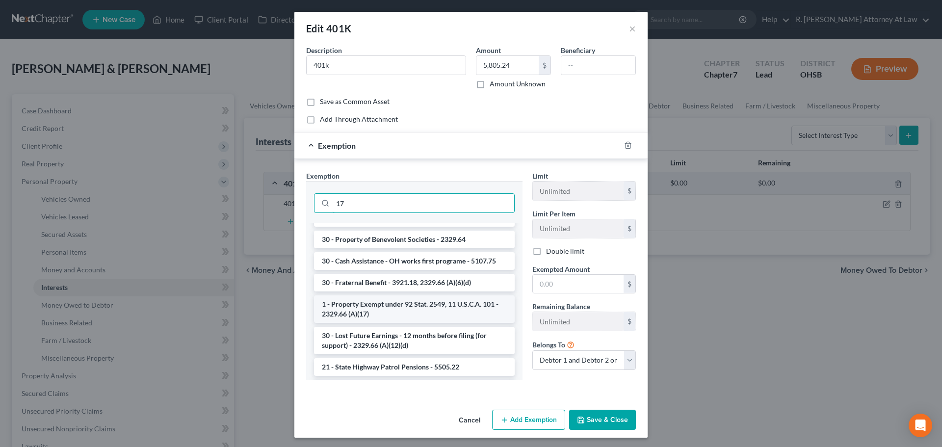
type input "17"
click at [357, 312] on li "1 - Property Exempt under 92 Stat. 2549, 11 U.S.C.A. 101 - 2329.66 (A)(17)" at bounding box center [414, 308] width 201 height 27
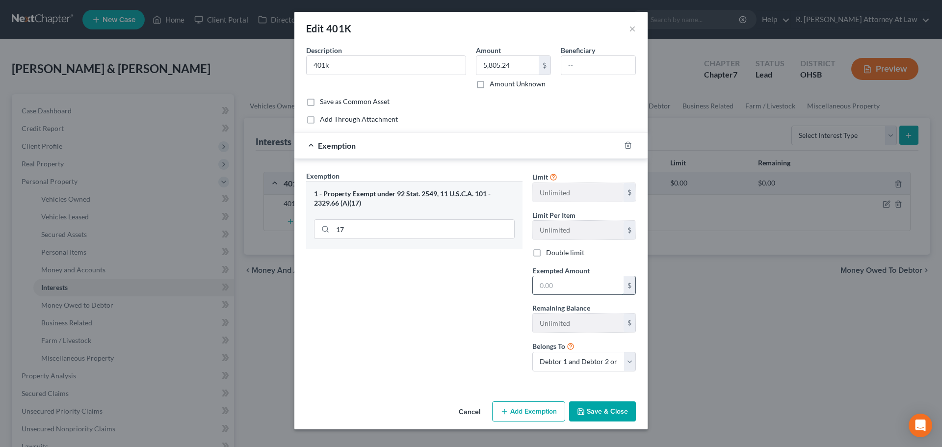
click at [561, 288] on input "text" at bounding box center [578, 285] width 91 height 19
type input "5,805.24"
click at [569, 360] on select "Debtor 1 only Debtor 2 only Debtor 1 and Debtor 2 only" at bounding box center [584, 362] width 104 height 20
click at [532, 352] on select "Debtor 1 only Debtor 2 only Debtor 1 and Debtor 2 only" at bounding box center [584, 362] width 104 height 20
click at [566, 358] on select "Debtor 1 only Debtor 2 only Debtor 1 and Debtor 2 only" at bounding box center [584, 362] width 104 height 20
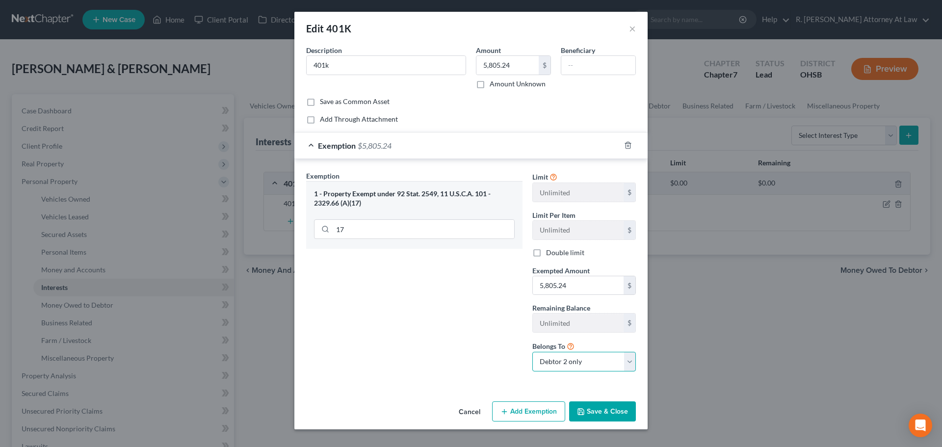
select select "0"
click at [532, 352] on select "Debtor 1 only Debtor 2 only Debtor 1 and Debtor 2 only" at bounding box center [584, 362] width 104 height 20
click at [580, 410] on polyline "button" at bounding box center [580, 409] width 2 height 1
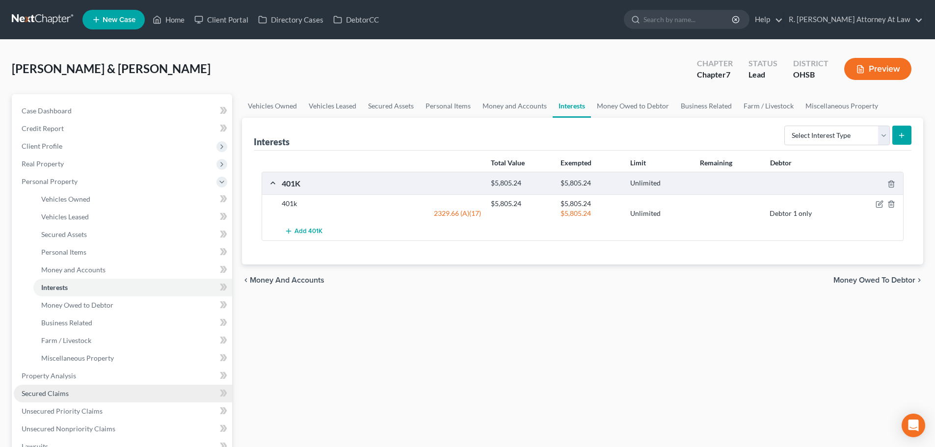
click at [52, 396] on span "Secured Claims" at bounding box center [45, 393] width 47 height 8
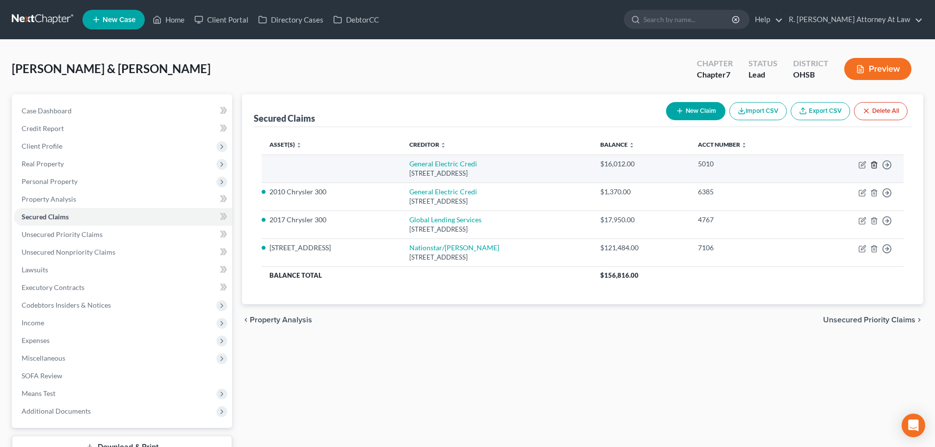
click at [872, 165] on icon "button" at bounding box center [874, 165] width 8 height 8
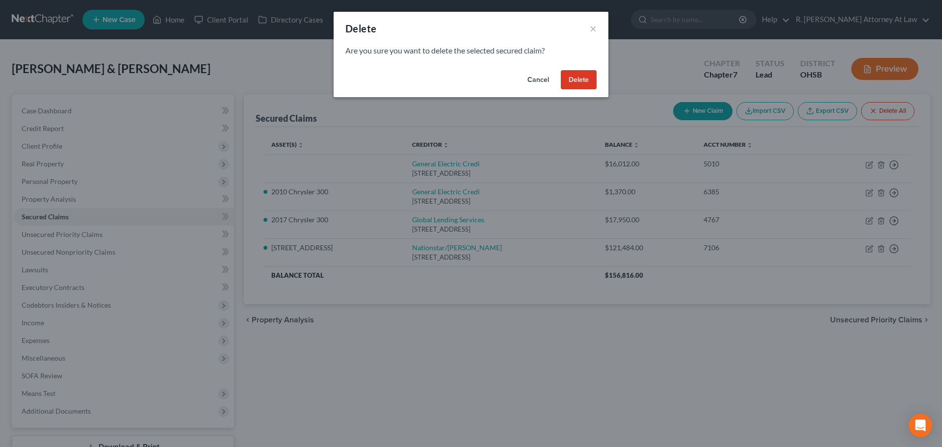
click at [567, 77] on button "Delete" at bounding box center [579, 80] width 36 height 20
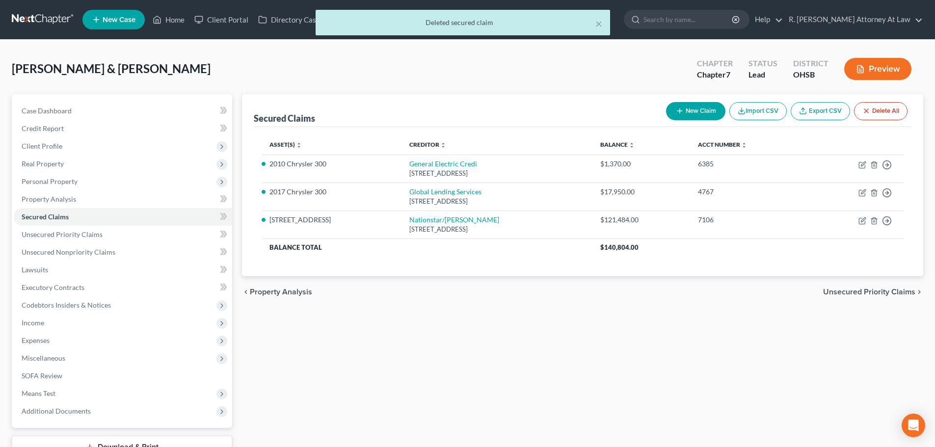
click at [685, 111] on button "New Claim" at bounding box center [695, 111] width 59 height 18
select select "0"
select select "2"
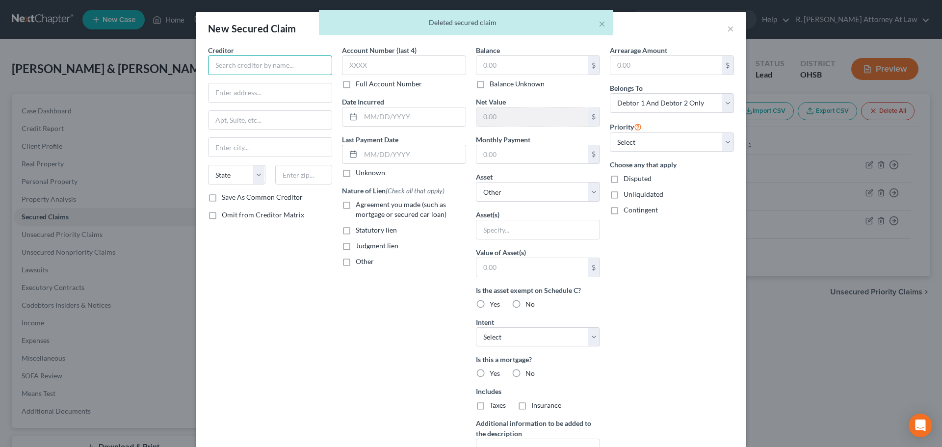
click at [242, 72] on input "text" at bounding box center [270, 65] width 124 height 20
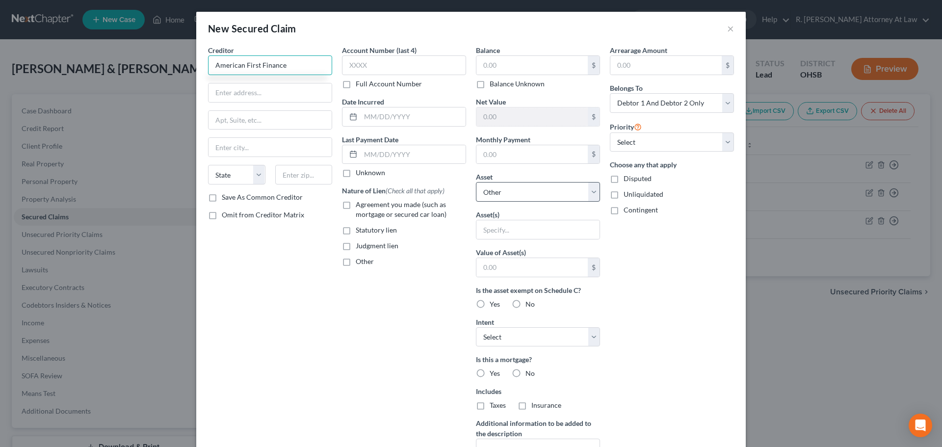
type input "American First Finance"
click at [495, 193] on select "Select Other Multiple Assets Social Security Claim / Wife pending/ Liner Legal …" at bounding box center [538, 192] width 124 height 20
select select "9"
click at [476, 182] on select "Select Other Multiple Assets Social Security Claim / Wife pending/ Liner Legal …" at bounding box center [538, 192] width 124 height 20
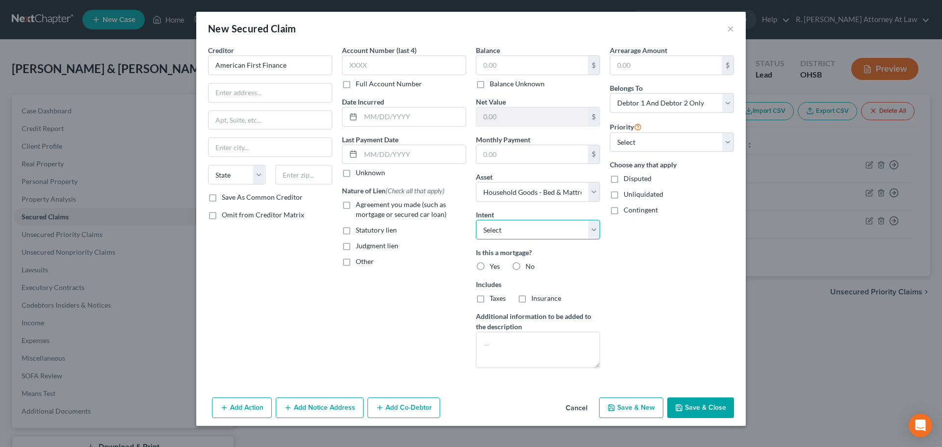
click at [490, 232] on select "Select Surrender Redeem Reaffirm Avoid Other" at bounding box center [538, 230] width 124 height 20
select select "2"
click at [476, 220] on select "Select Surrender Redeem Reaffirm Avoid Other" at bounding box center [538, 230] width 124 height 20
drag, startPoint x: 520, startPoint y: 266, endPoint x: 414, endPoint y: 233, distance: 110.5
click at [525, 266] on label "No" at bounding box center [529, 266] width 9 height 10
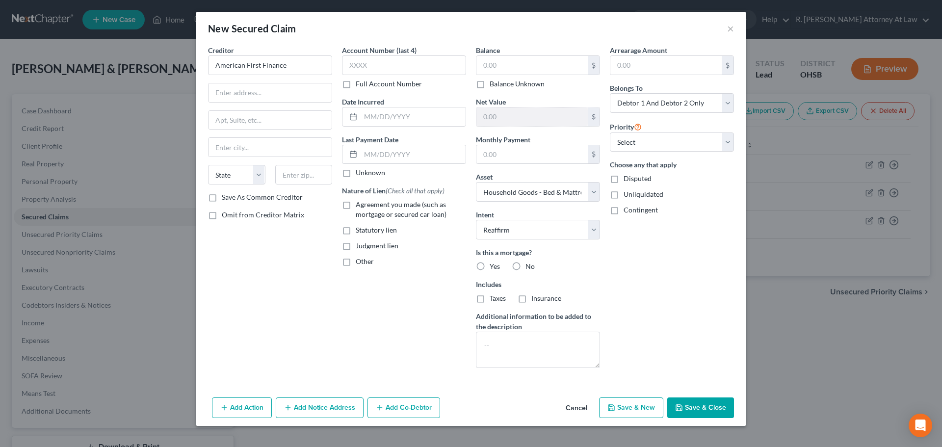
click at [529, 266] on input "No" at bounding box center [532, 264] width 6 height 6
radio input "true"
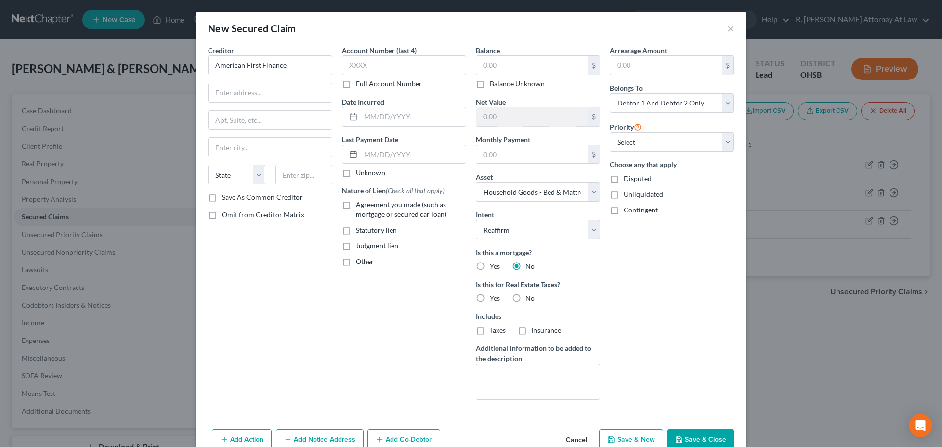
click at [356, 204] on label "Agreement you made (such as mortgage or secured car loan)" at bounding box center [411, 210] width 110 height 20
click at [360, 204] on input "Agreement you made (such as mortgage or secured car loan)" at bounding box center [363, 203] width 6 height 6
checkbox input "true"
drag, startPoint x: 689, startPoint y: 435, endPoint x: 589, endPoint y: 381, distance: 113.5
click at [689, 435] on button "Save & Close" at bounding box center [700, 439] width 67 height 21
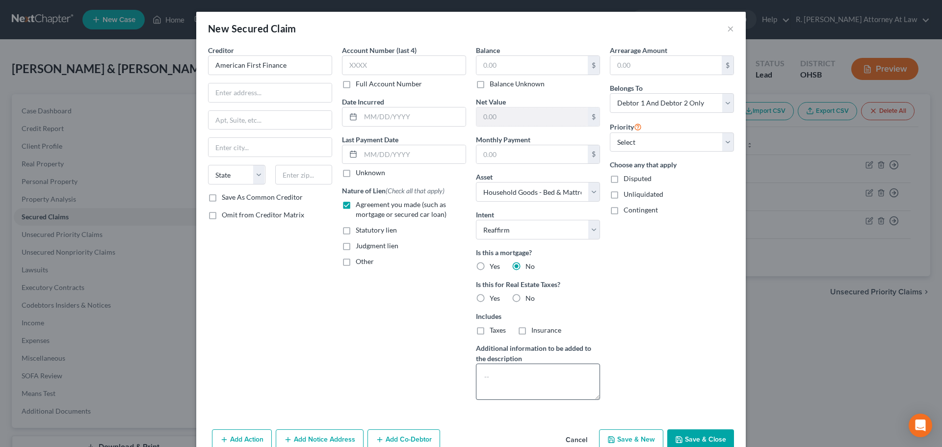
select select
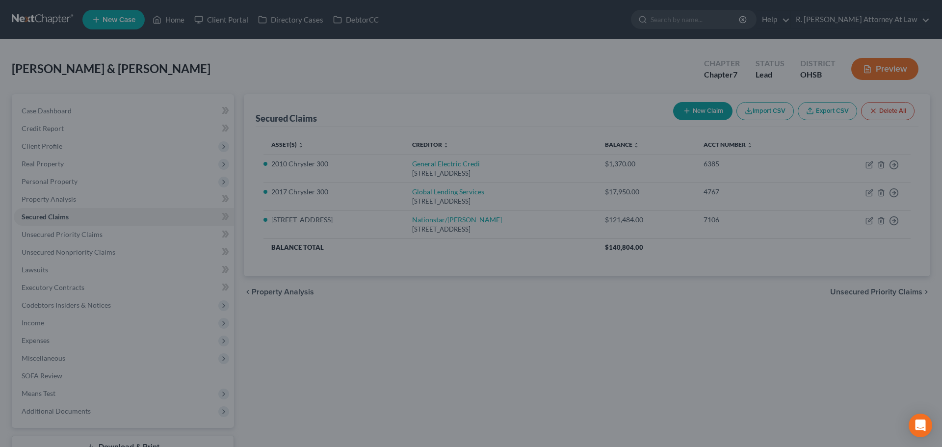
type input "0.00"
type input "750.00"
type input "0.00"
select select "9"
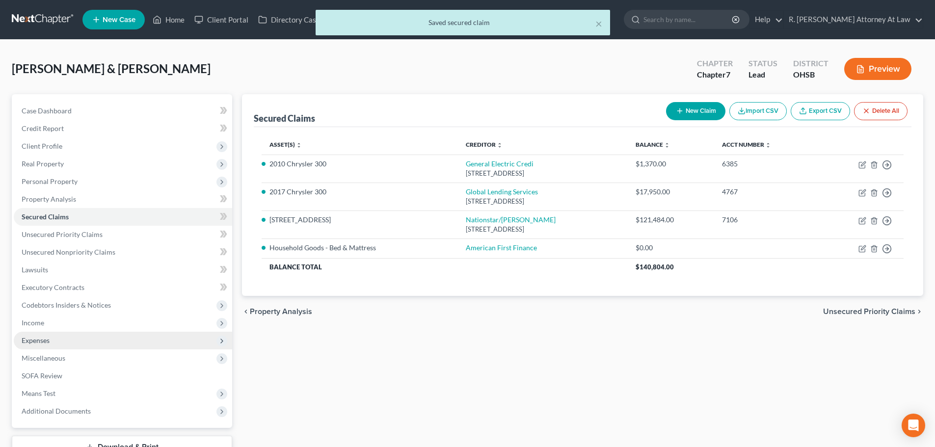
click at [36, 336] on span "Expenses" at bounding box center [36, 340] width 28 height 8
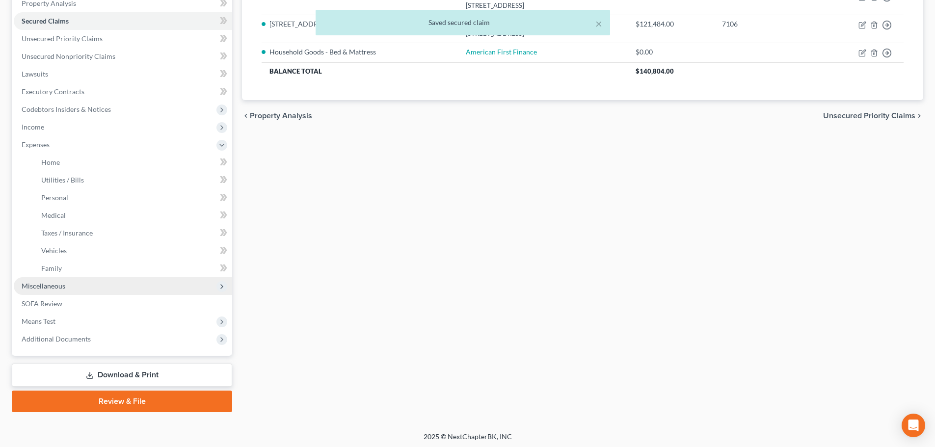
scroll to position [196, 0]
drag, startPoint x: 50, startPoint y: 268, endPoint x: 246, endPoint y: 265, distance: 195.8
click at [51, 267] on span "Family" at bounding box center [51, 267] width 21 height 8
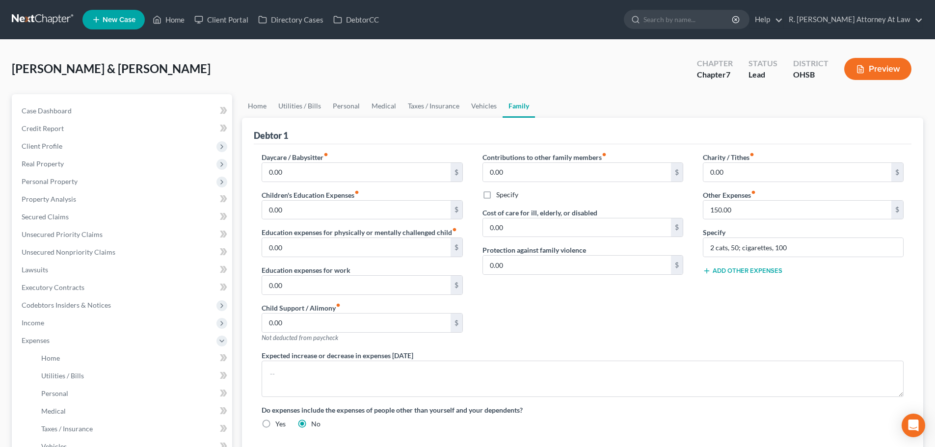
click at [747, 268] on button "Add Other Expenses" at bounding box center [741, 271] width 79 height 8
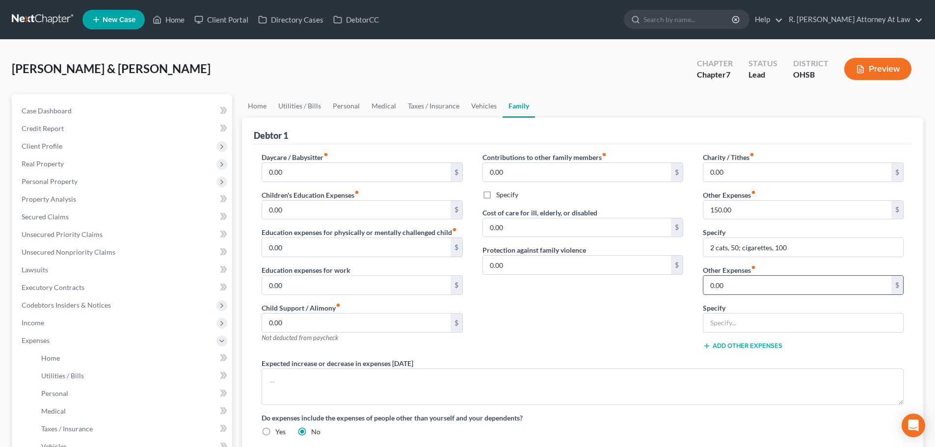
click at [741, 288] on input "0.00" at bounding box center [797, 285] width 188 height 19
type input "185"
type input "American First Finance"
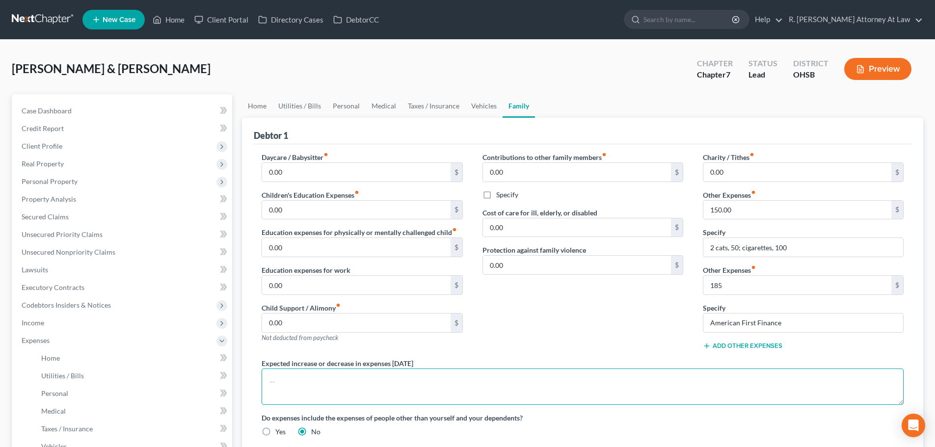
drag, startPoint x: 336, startPoint y: 380, endPoint x: 351, endPoint y: 364, distance: 21.2
click at [331, 381] on textarea at bounding box center [582, 386] width 642 height 36
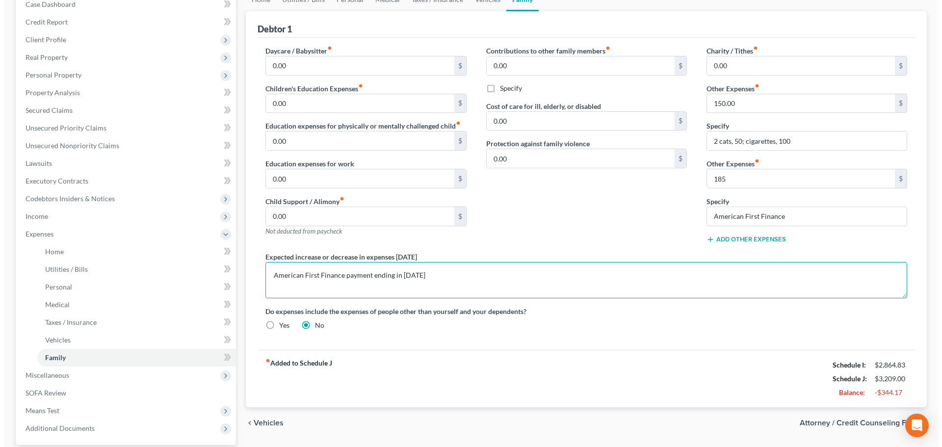
scroll to position [196, 0]
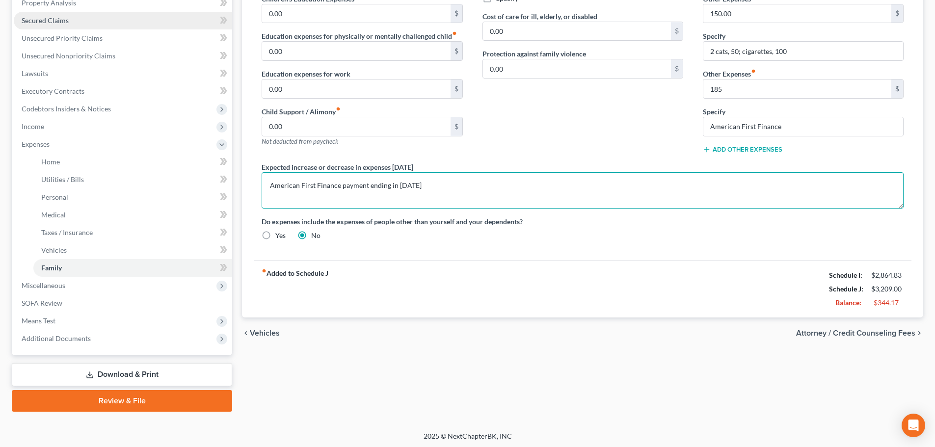
type textarea "American First Finance payment ending in [DATE]"
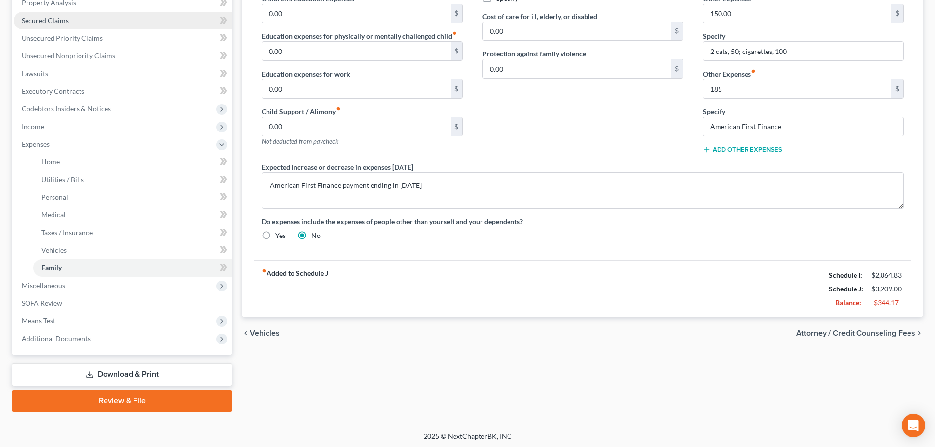
click at [32, 20] on span "Secured Claims" at bounding box center [45, 20] width 47 height 8
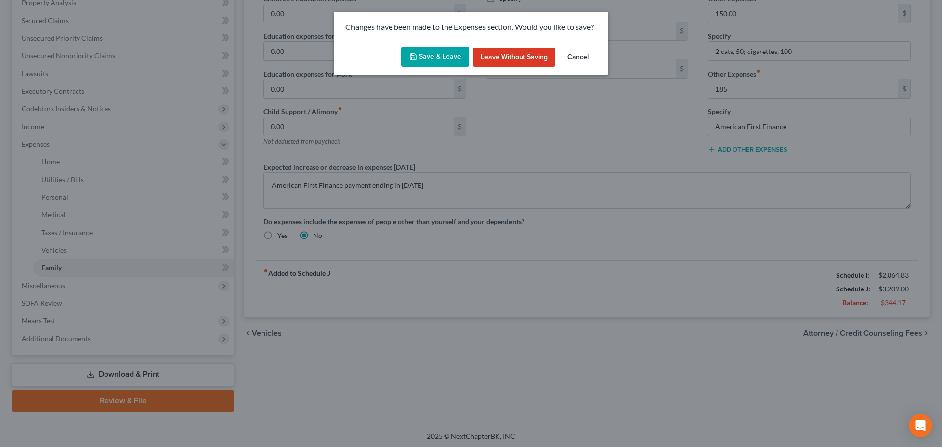
click at [444, 57] on button "Save & Leave" at bounding box center [435, 57] width 68 height 21
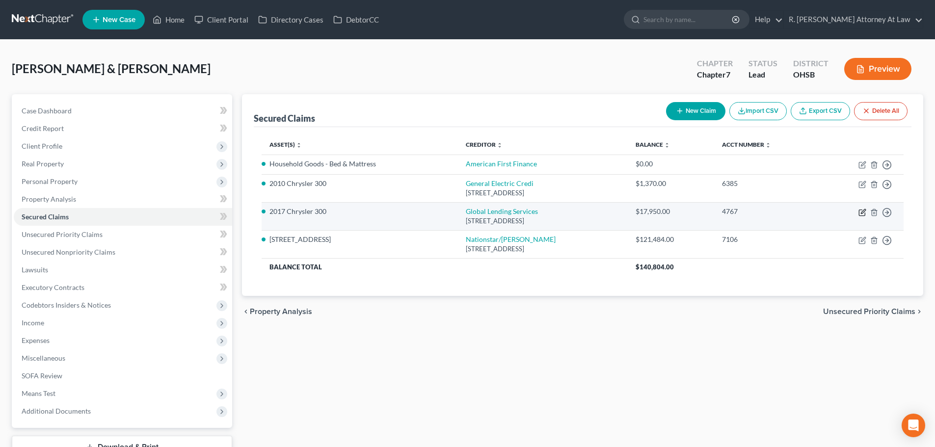
click at [859, 215] on icon "button" at bounding box center [862, 212] width 8 height 8
select select "42"
select select "4"
select select "1"
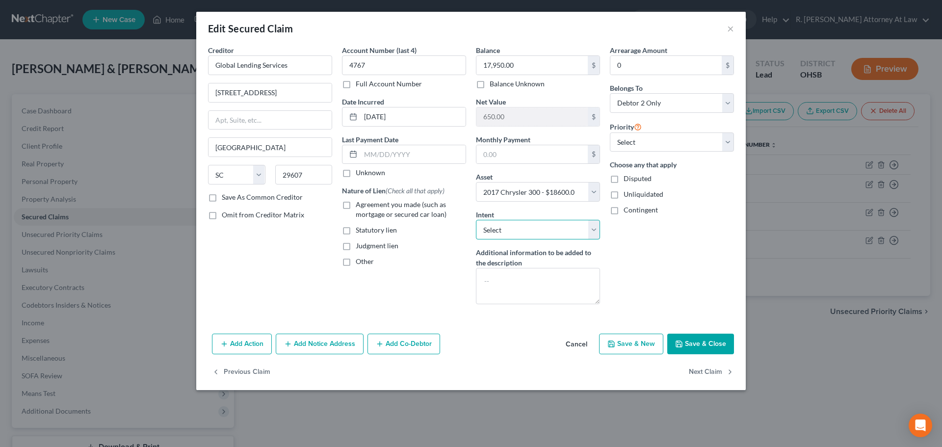
click at [492, 229] on select "Select Surrender Redeem Reaffirm Avoid Other" at bounding box center [538, 230] width 124 height 20
select select "2"
click at [476, 220] on select "Select Surrender Redeem Reaffirm Avoid Other" at bounding box center [538, 230] width 124 height 20
drag, startPoint x: 348, startPoint y: 205, endPoint x: 475, endPoint y: 155, distance: 136.8
click at [356, 205] on label "Agreement you made (such as mortgage or secured car loan)" at bounding box center [411, 210] width 110 height 20
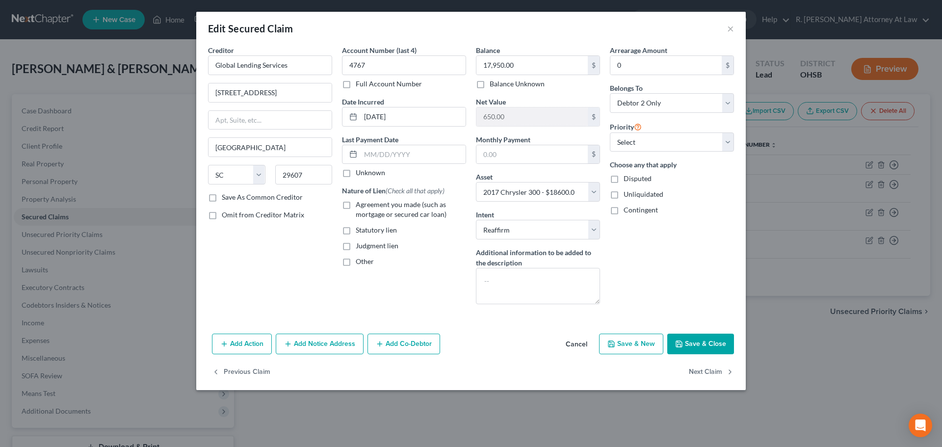
click at [360, 205] on input "Agreement you made (such as mortgage or secured car loan)" at bounding box center [363, 203] width 6 height 6
checkbox input "true"
drag, startPoint x: 692, startPoint y: 345, endPoint x: 568, endPoint y: 367, distance: 126.5
click at [692, 343] on button "Save & Close" at bounding box center [700, 344] width 67 height 21
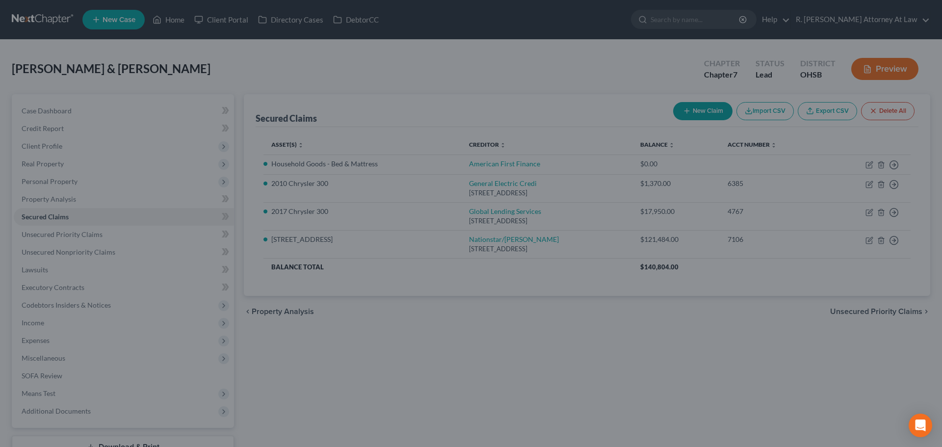
select select "4"
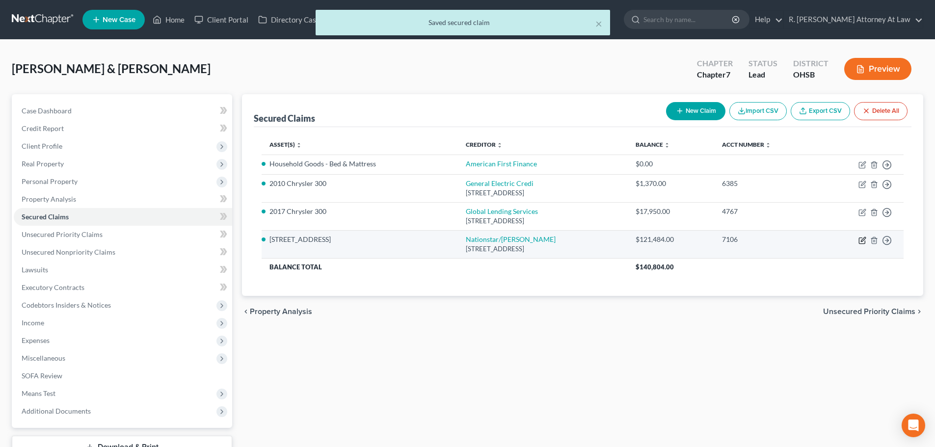
click at [862, 240] on icon "button" at bounding box center [862, 240] width 8 height 8
select select "45"
select select "8"
select select "0"
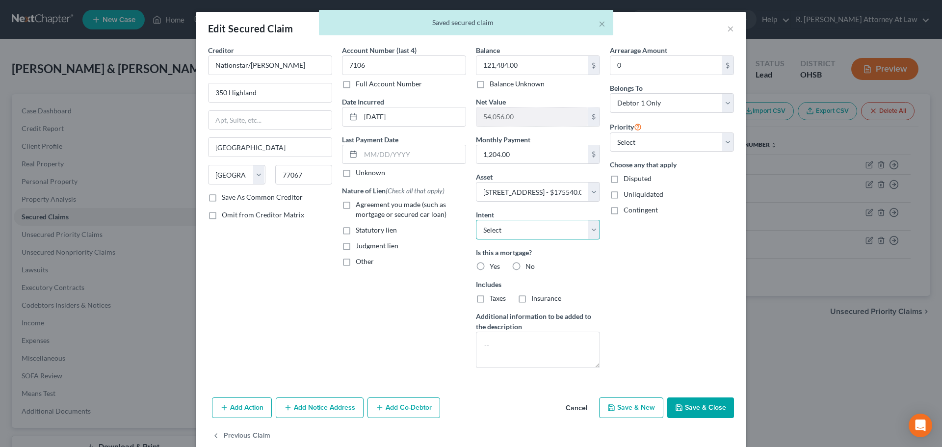
click at [533, 230] on select "Select Surrender Redeem Reaffirm Avoid Other" at bounding box center [538, 230] width 124 height 20
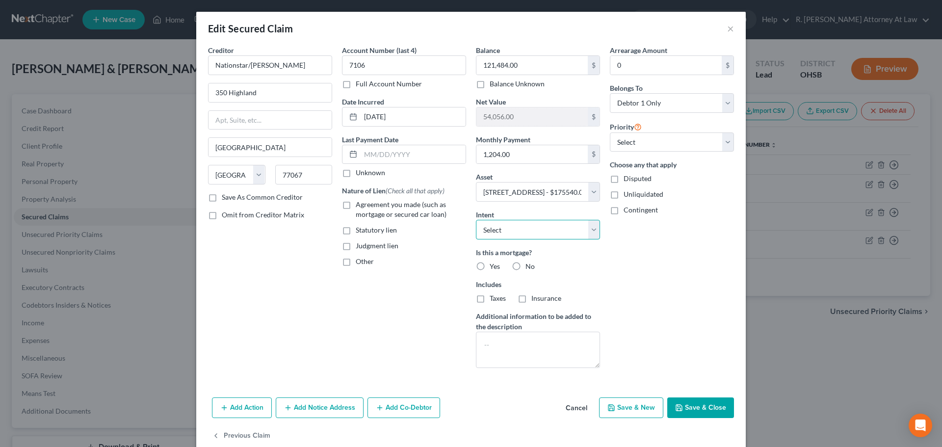
select select "2"
click at [476, 220] on select "Select Surrender Redeem Reaffirm Avoid Other" at bounding box center [538, 230] width 124 height 20
click at [490, 266] on label "Yes" at bounding box center [495, 266] width 10 height 10
click at [494, 266] on input "Yes" at bounding box center [497, 264] width 6 height 6
radio input "true"
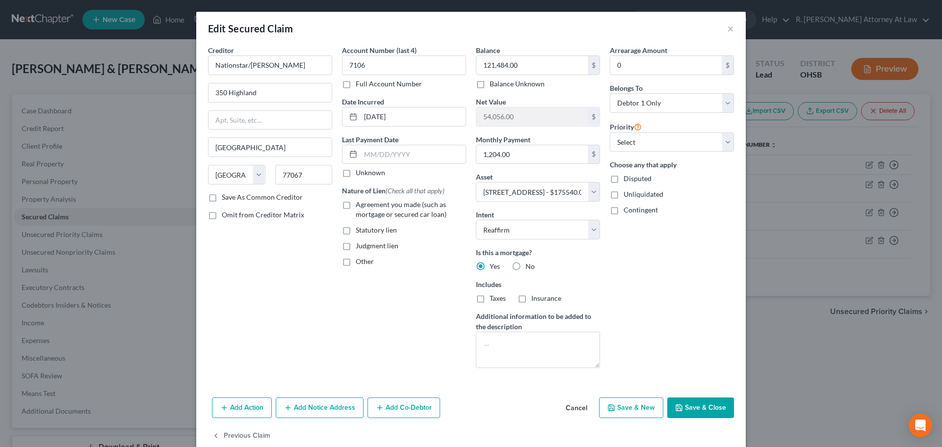
click at [490, 294] on label "Taxes" at bounding box center [498, 298] width 16 height 10
click at [494, 294] on input "Taxes" at bounding box center [497, 296] width 6 height 6
checkbox input "true"
drag, startPoint x: 520, startPoint y: 298, endPoint x: 375, endPoint y: 234, distance: 157.9
click at [531, 297] on label "Insurance" at bounding box center [546, 298] width 30 height 10
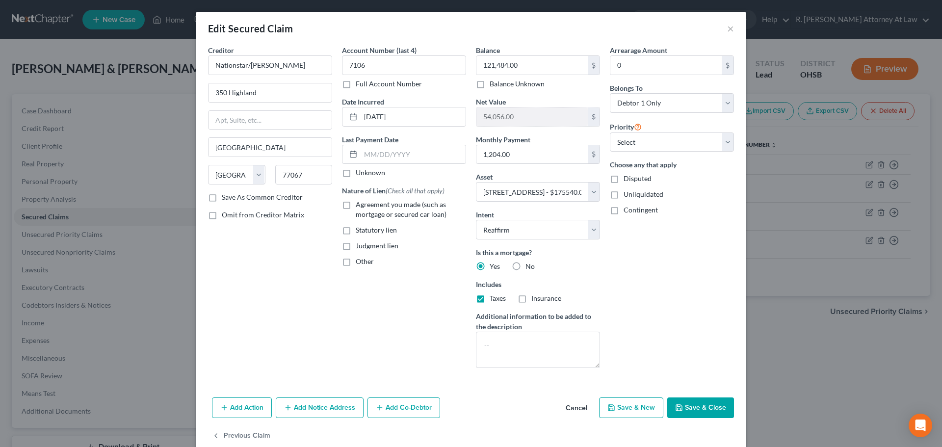
click at [535, 297] on input "Insurance" at bounding box center [538, 296] width 6 height 6
checkbox input "true"
click at [356, 206] on span "Agreement you made (such as mortgage or secured car loan)" at bounding box center [401, 209] width 91 height 18
click at [360, 206] on input "Agreement you made (such as mortgage or secured car loan)" at bounding box center [363, 203] width 6 height 6
checkbox input "true"
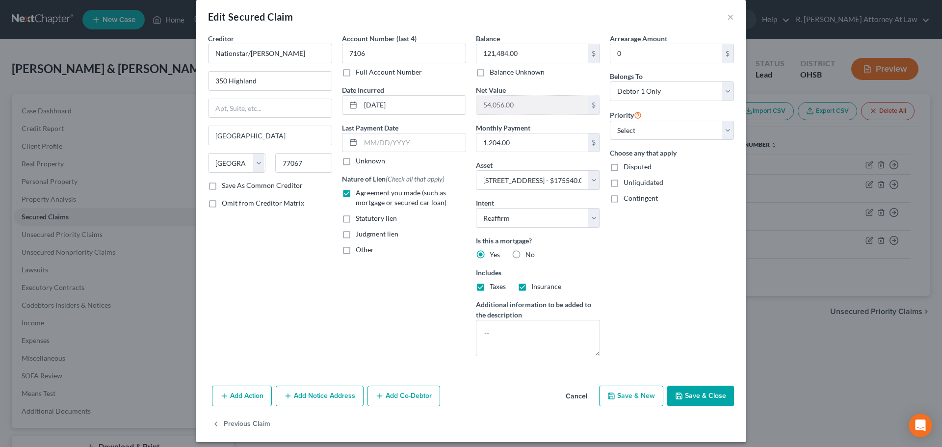
scroll to position [19, 0]
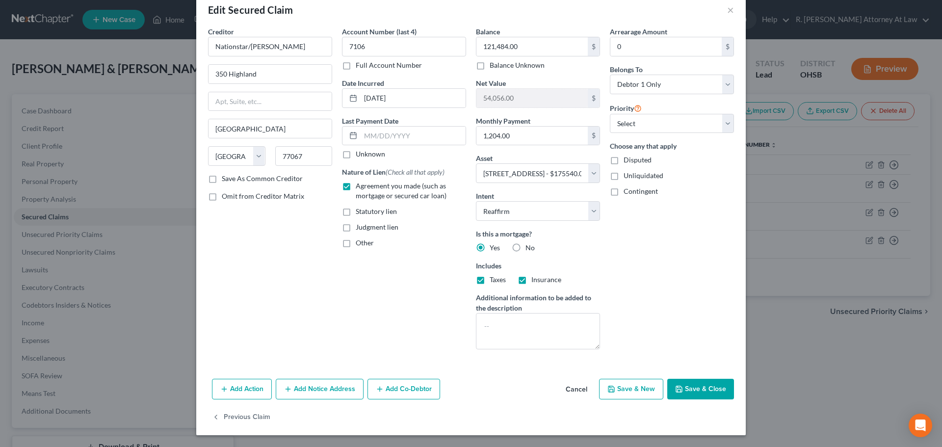
click at [701, 386] on button "Save & Close" at bounding box center [700, 389] width 67 height 21
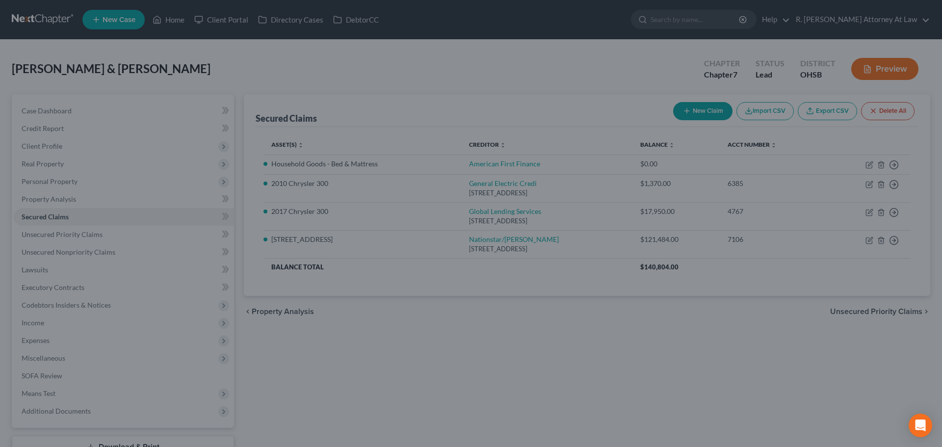
select select "8"
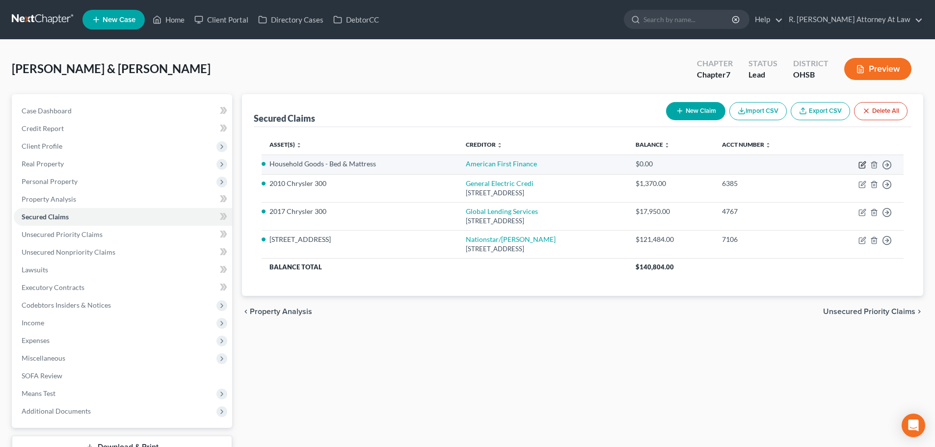
click at [862, 163] on icon "button" at bounding box center [862, 163] width 4 height 4
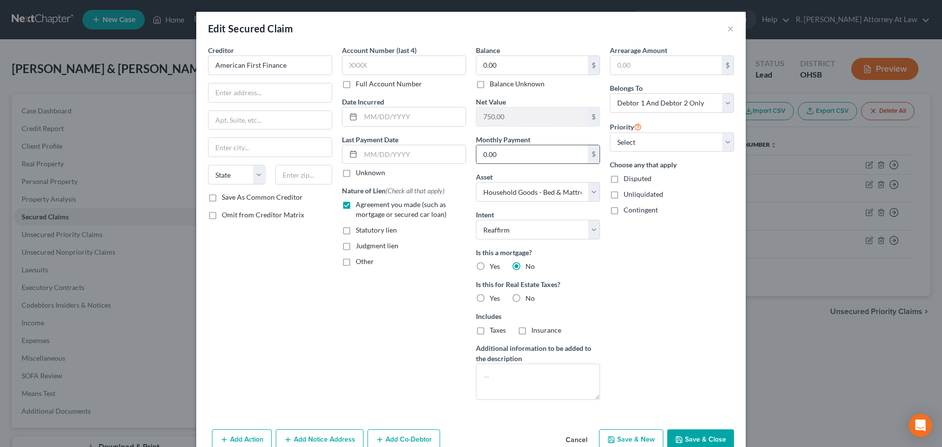
click at [507, 156] on input "0.00" at bounding box center [531, 154] width 111 height 19
click at [497, 65] on input "0.00" at bounding box center [531, 65] width 111 height 19
click at [677, 316] on div "Arrearage Amount $ Belongs To * Select Debtor 1 Only Debtor 2 Only Debtor 1 And…" at bounding box center [672, 226] width 134 height 363
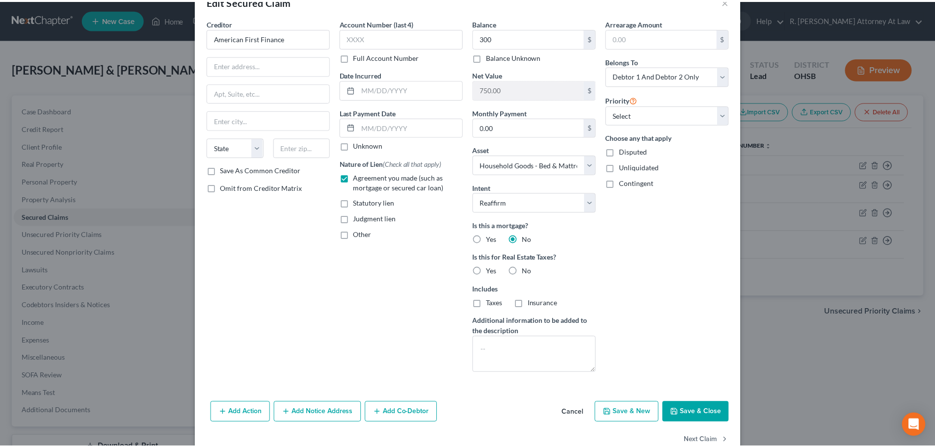
scroll to position [51, 0]
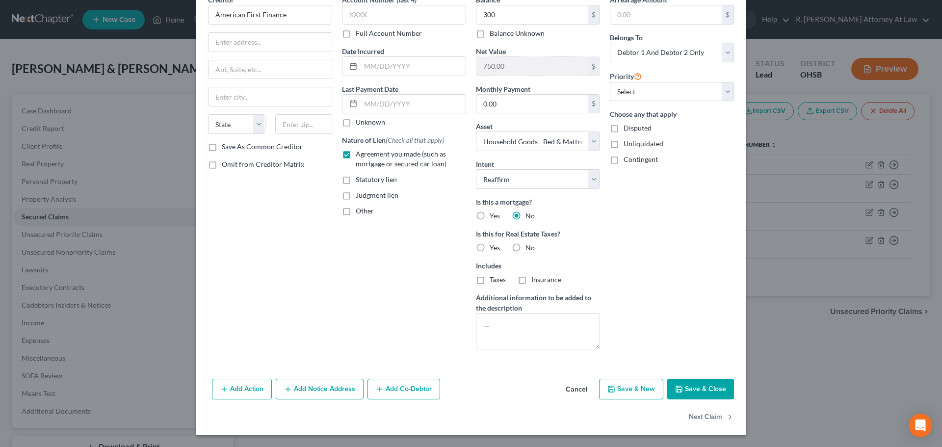
click at [712, 392] on button "Save & Close" at bounding box center [700, 389] width 67 height 21
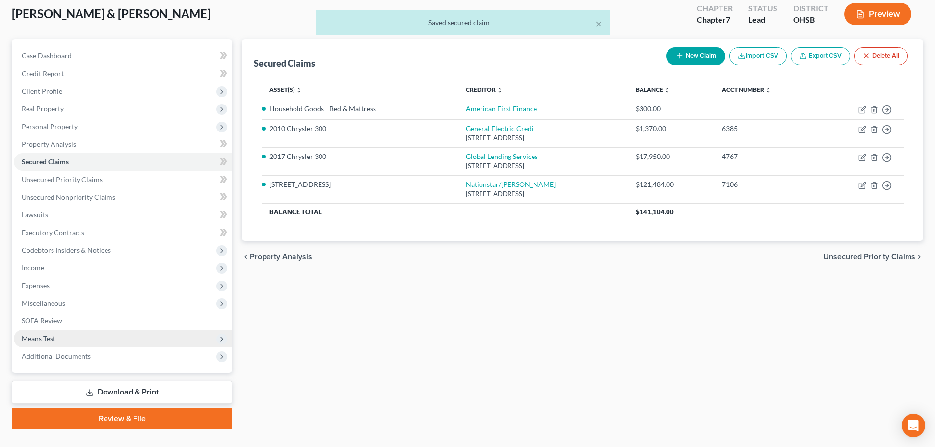
scroll to position [75, 0]
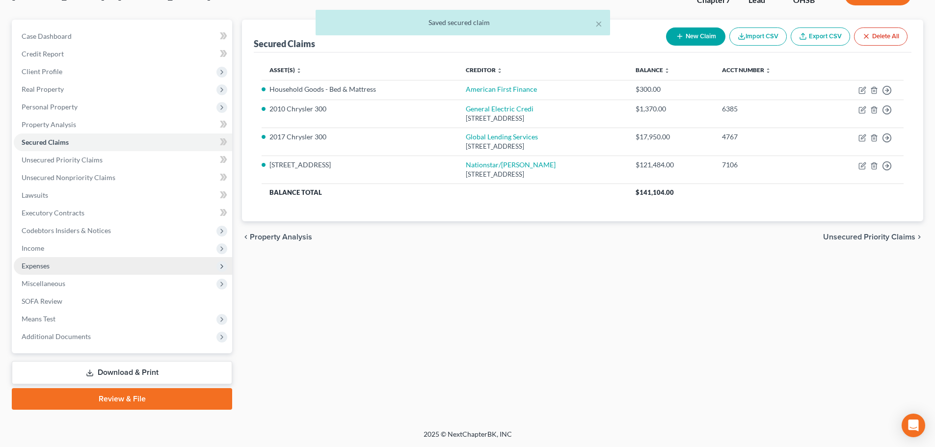
click at [43, 262] on span "Expenses" at bounding box center [36, 265] width 28 height 8
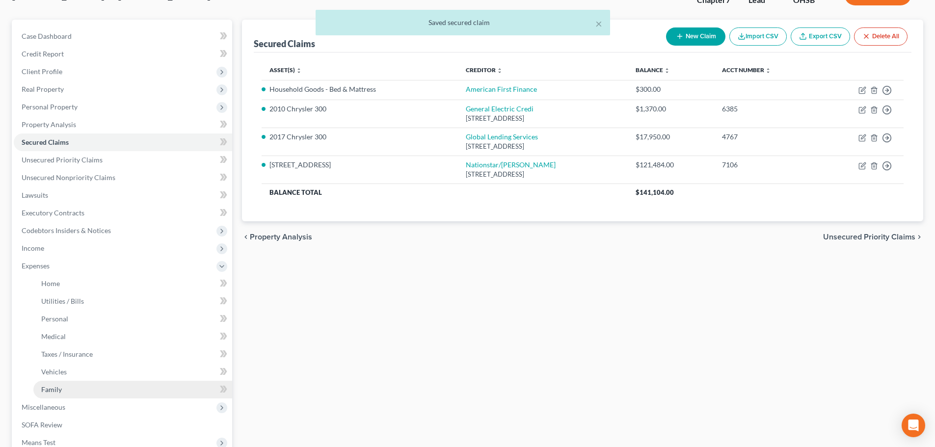
click at [56, 381] on link "Family" at bounding box center [132, 390] width 199 height 18
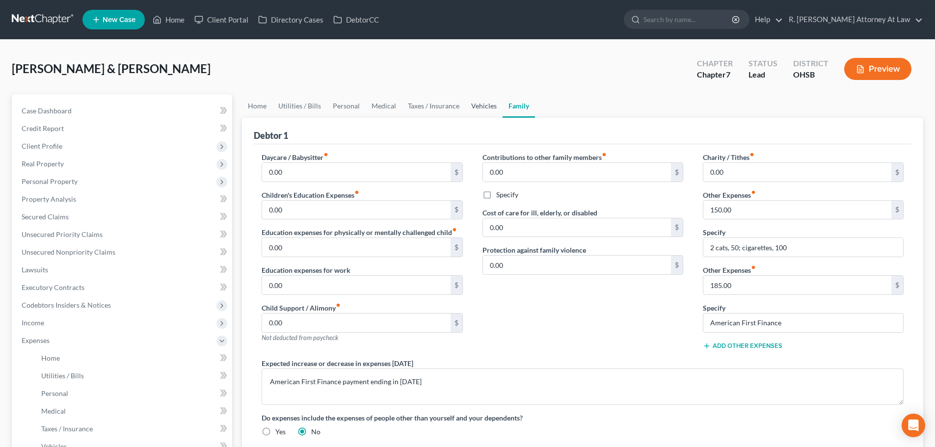
click at [479, 106] on link "Vehicles" at bounding box center [483, 106] width 37 height 24
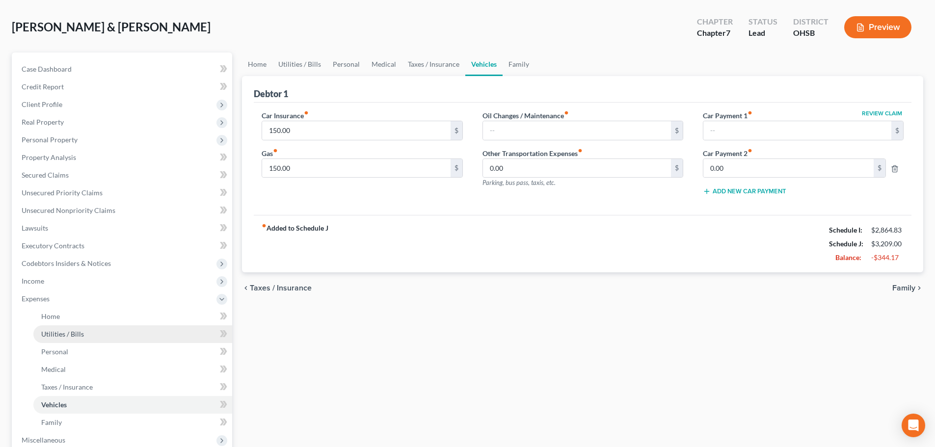
scroll to position [98, 0]
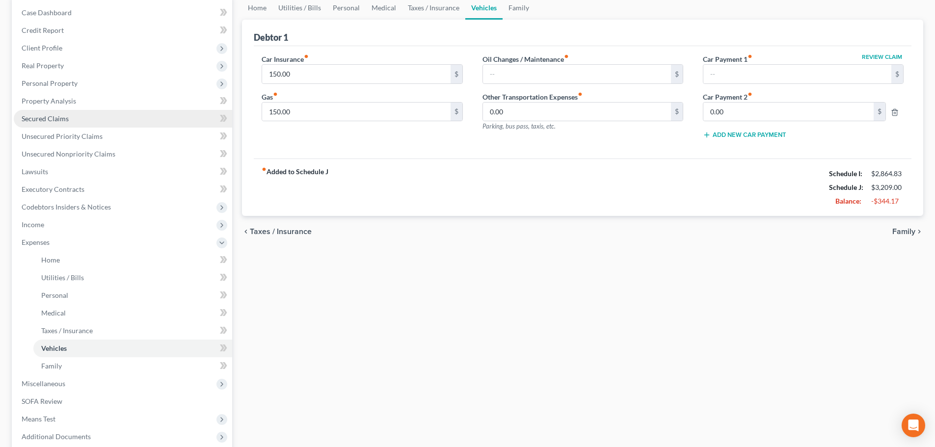
click at [46, 117] on span "Secured Claims" at bounding box center [45, 118] width 47 height 8
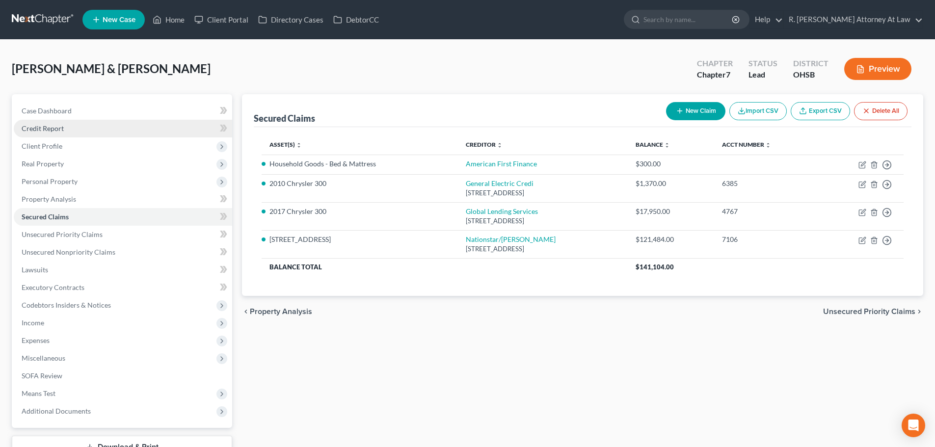
click at [50, 130] on span "Credit Report" at bounding box center [43, 128] width 42 height 8
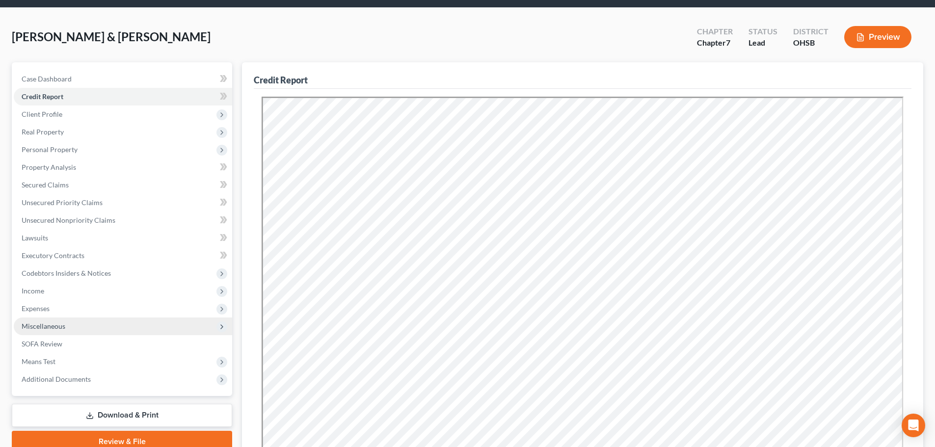
scroll to position [49, 0]
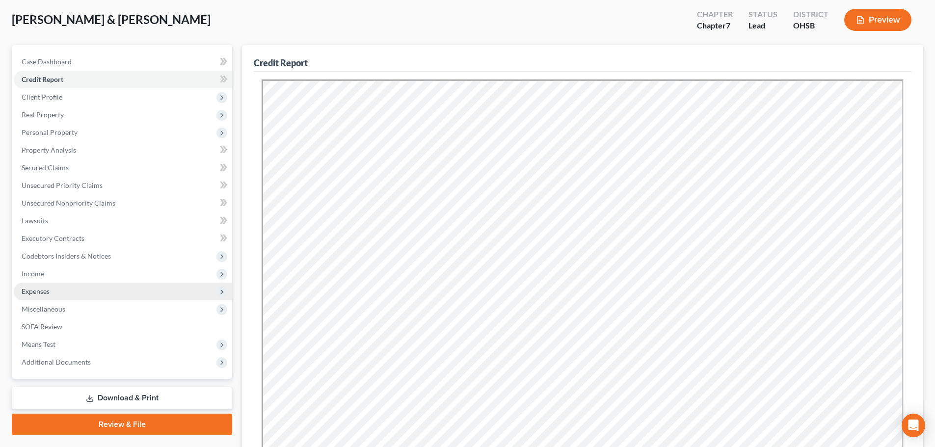
click at [34, 289] on span "Expenses" at bounding box center [36, 291] width 28 height 8
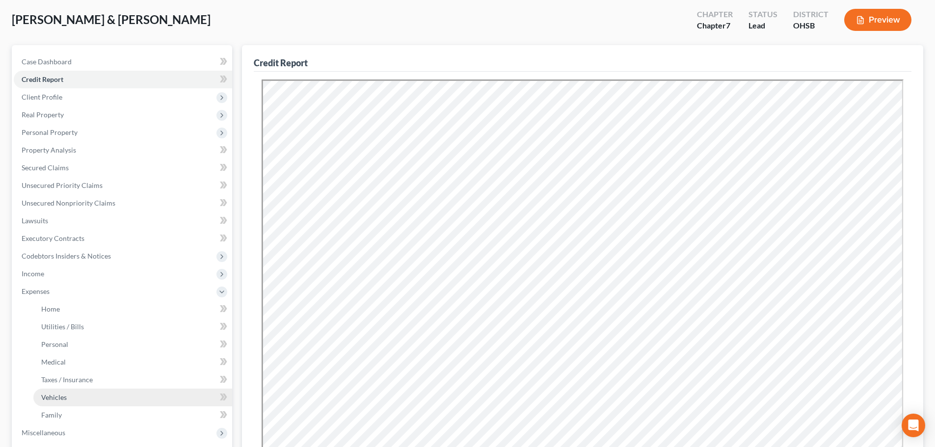
drag, startPoint x: 50, startPoint y: 399, endPoint x: 64, endPoint y: 395, distance: 14.8
click at [50, 398] on span "Vehicles" at bounding box center [54, 397] width 26 height 8
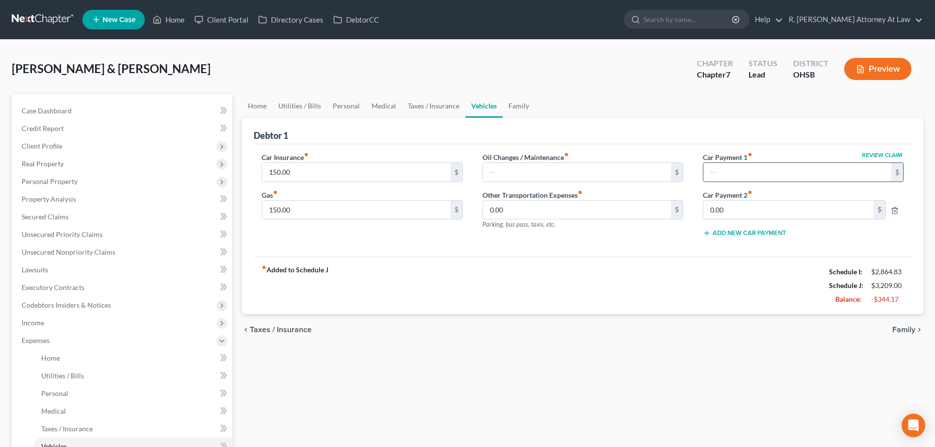
click at [713, 175] on input "text" at bounding box center [797, 172] width 188 height 19
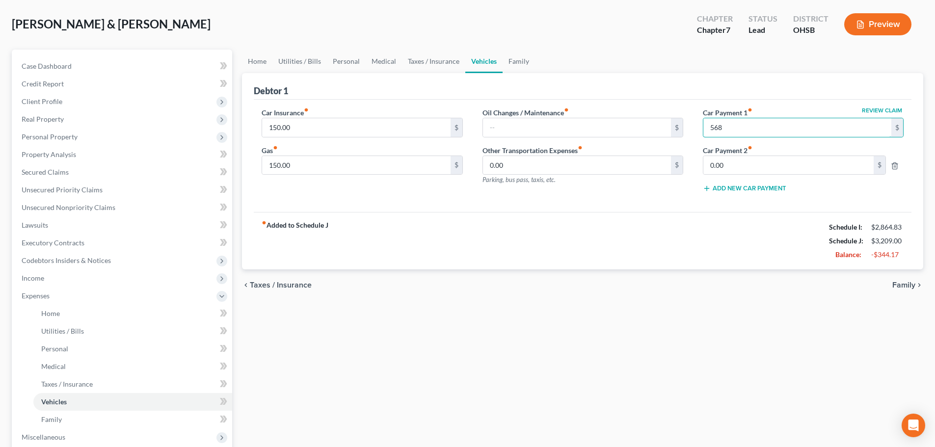
scroll to position [147, 0]
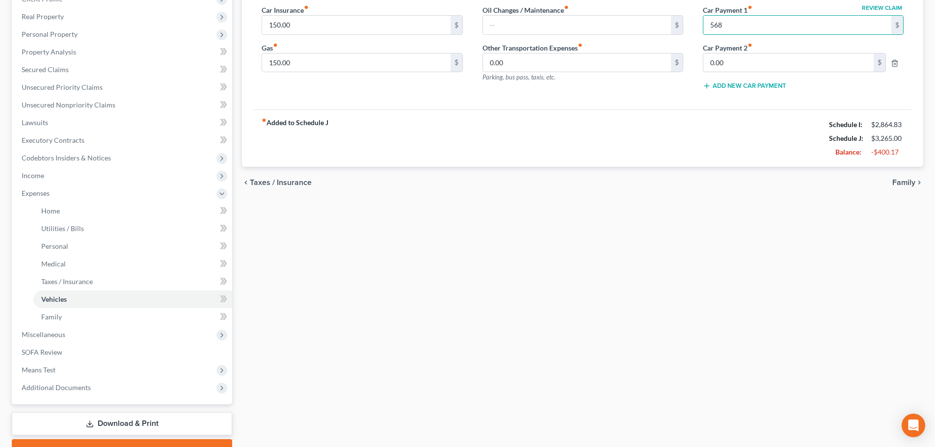
drag, startPoint x: 594, startPoint y: 96, endPoint x: 596, endPoint y: 88, distance: 8.7
click at [596, 92] on div "Oil Changes / Maintenance fiber_manual_record $ Other Transportation Expenses f…" at bounding box center [582, 51] width 220 height 93
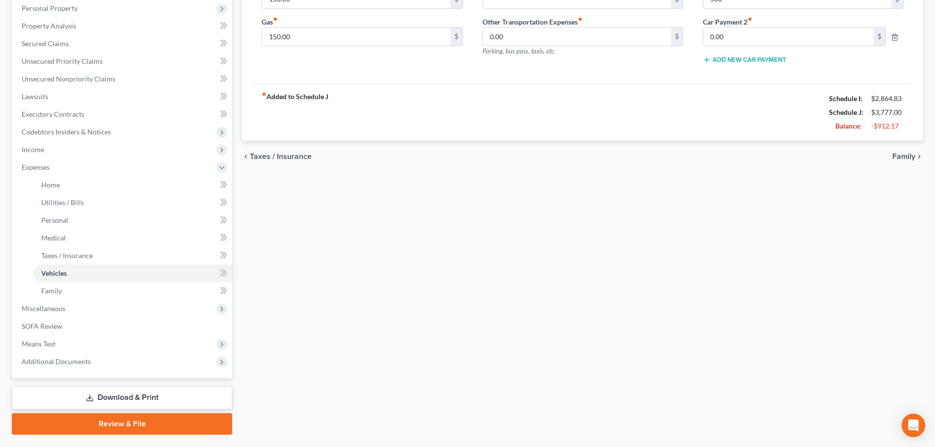
scroll to position [198, 0]
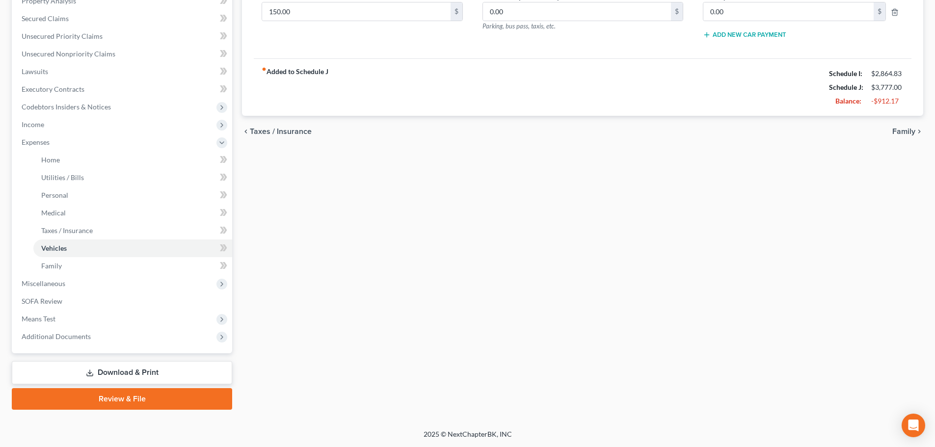
click at [126, 368] on link "Download & Print" at bounding box center [122, 372] width 220 height 23
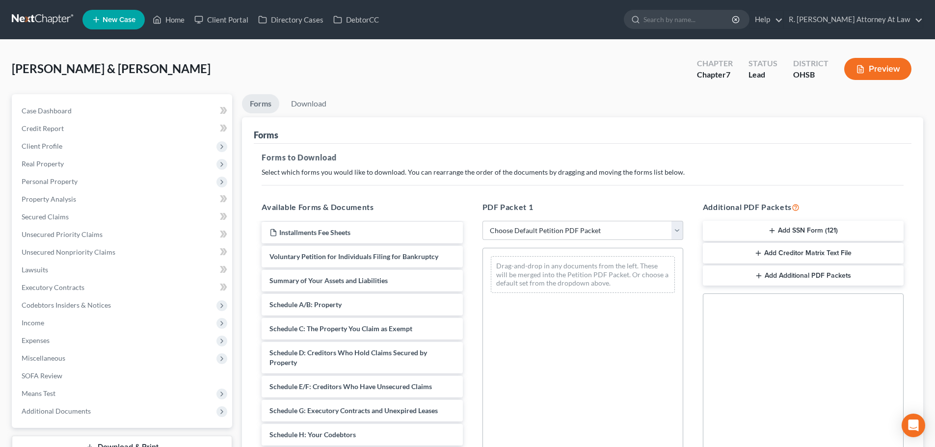
scroll to position [196, 0]
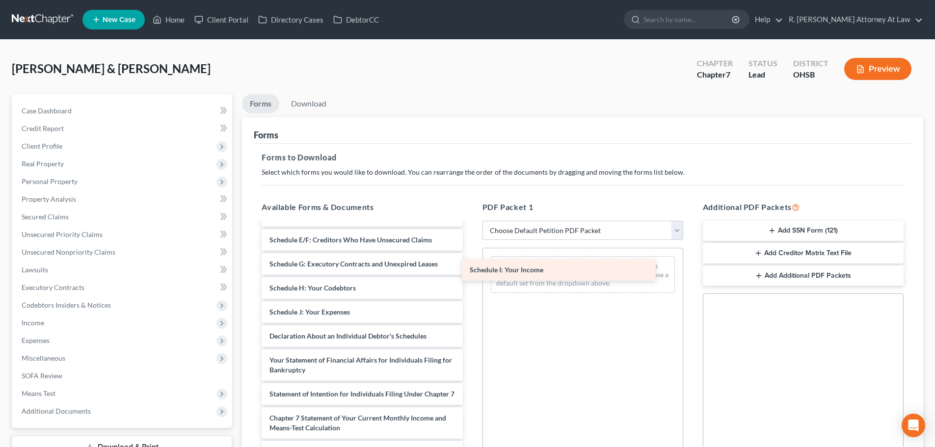
drag, startPoint x: 300, startPoint y: 313, endPoint x: 500, endPoint y: 271, distance: 204.5
click at [470, 271] on div "Schedule I: Your Income CCC-pdf Statement of Related Cases ([DATE]) Installment…" at bounding box center [362, 286] width 216 height 518
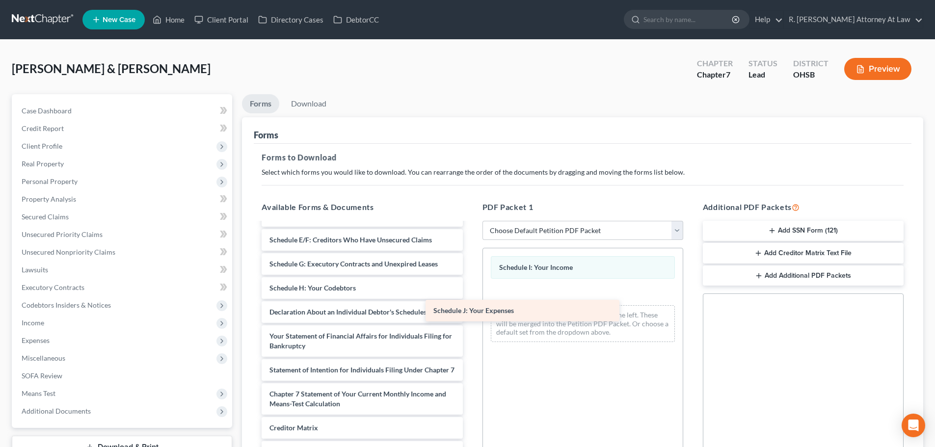
drag, startPoint x: 334, startPoint y: 312, endPoint x: 577, endPoint y: 293, distance: 244.1
click at [470, 298] on div "Schedule J: Your Expenses CCC-pdf Statement of Related Cases ([DATE]) Installme…" at bounding box center [362, 274] width 216 height 494
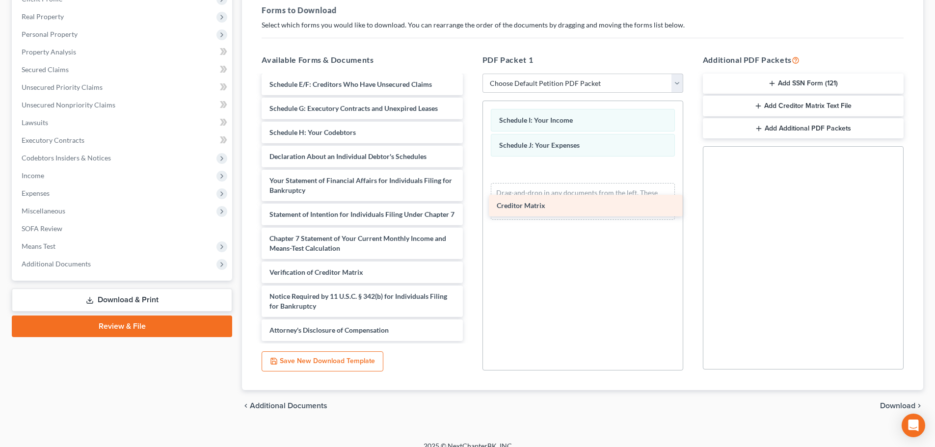
scroll to position [214, 0]
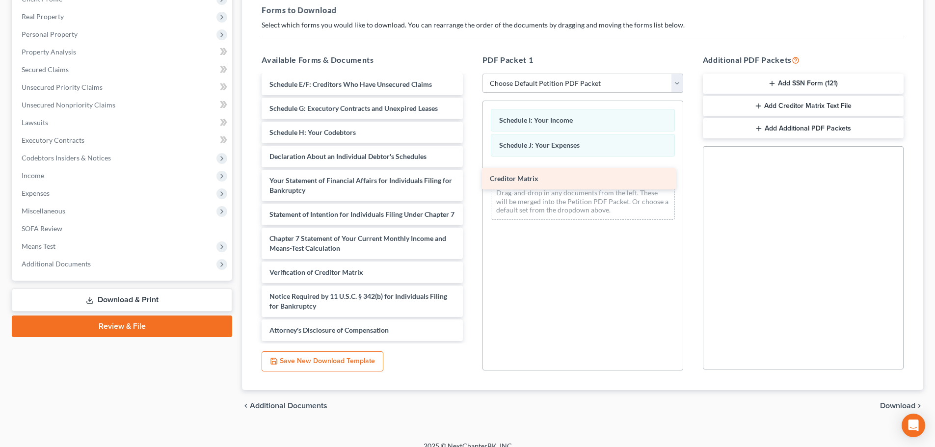
drag, startPoint x: 294, startPoint y: 246, endPoint x: 515, endPoint y: 177, distance: 231.0
click at [470, 177] on div "Creditor Matrix CCC-pdf Statement of Related Cases ([DATE]) Installments Fee Sh…" at bounding box center [362, 105] width 216 height 469
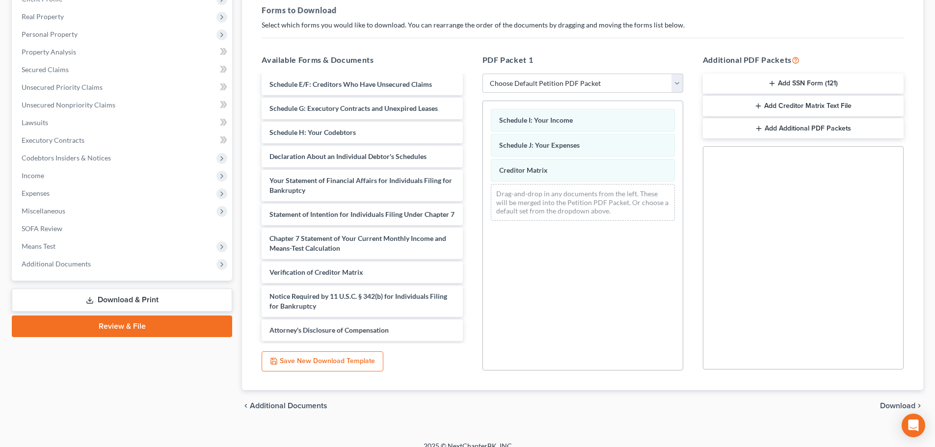
click at [892, 408] on span "Download" at bounding box center [897, 406] width 35 height 8
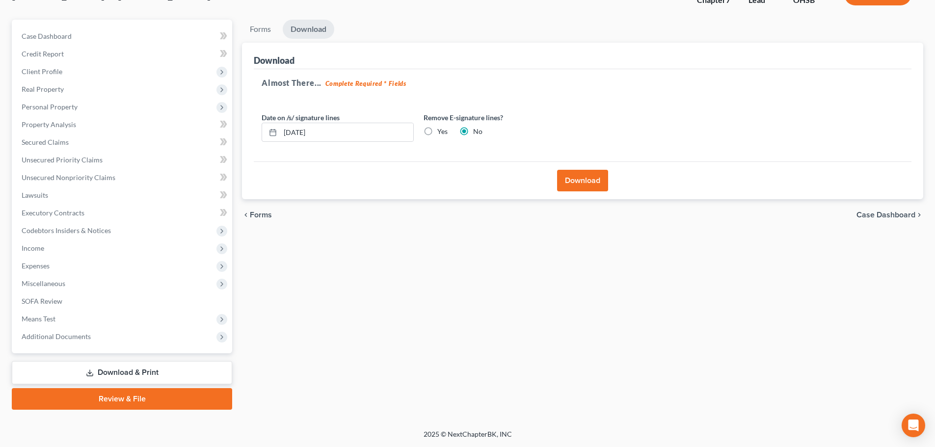
click at [569, 179] on button "Download" at bounding box center [582, 181] width 51 height 22
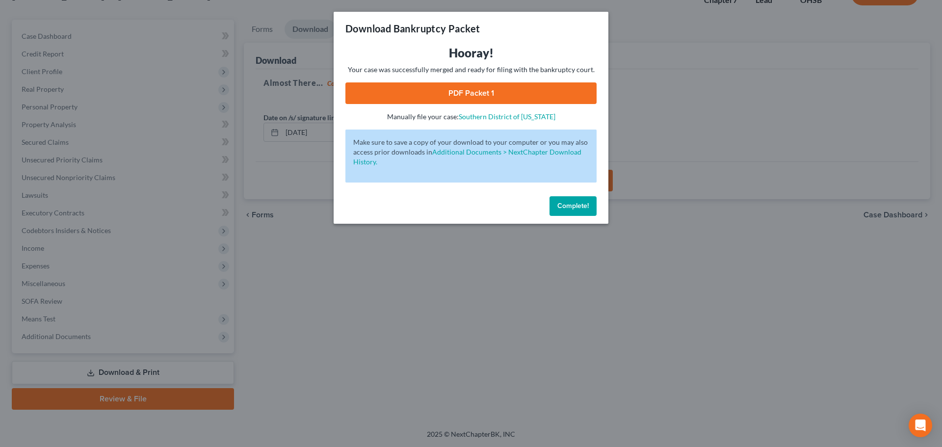
click at [469, 95] on link "PDF Packet 1" at bounding box center [470, 93] width 251 height 22
drag, startPoint x: 575, startPoint y: 211, endPoint x: 545, endPoint y: 124, distance: 92.6
click at [575, 211] on button "Complete!" at bounding box center [572, 206] width 47 height 20
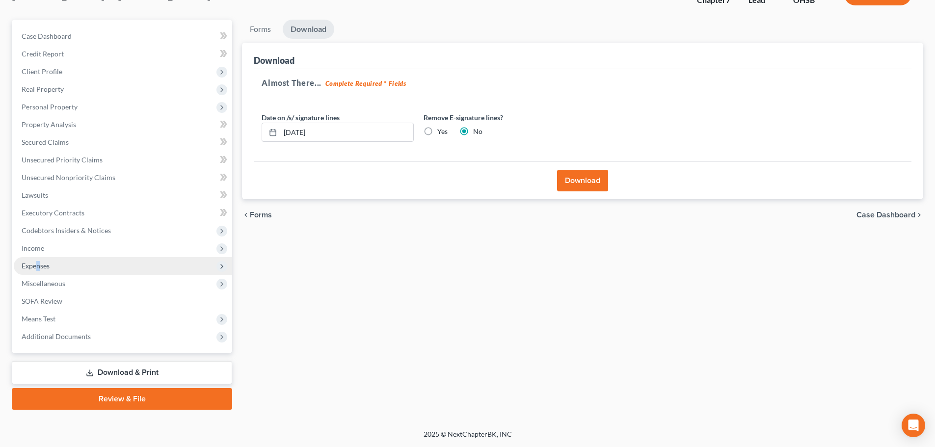
click at [41, 263] on span "Expenses" at bounding box center [36, 265] width 28 height 8
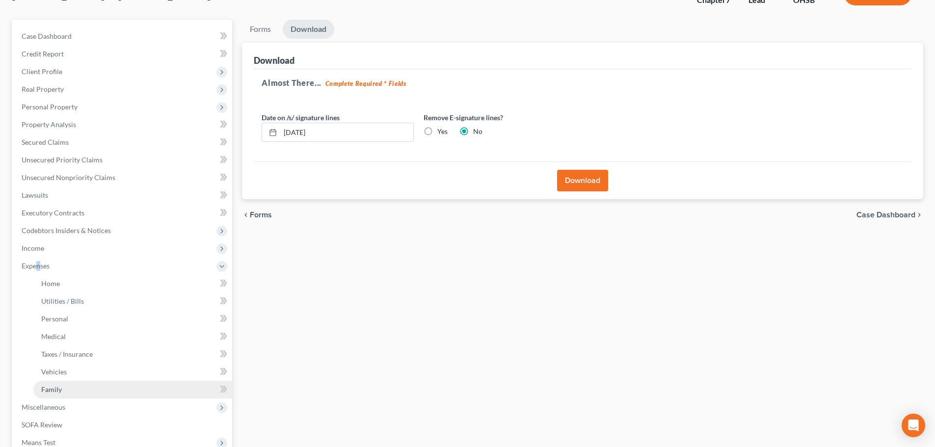
click at [70, 389] on link "Family" at bounding box center [132, 390] width 199 height 18
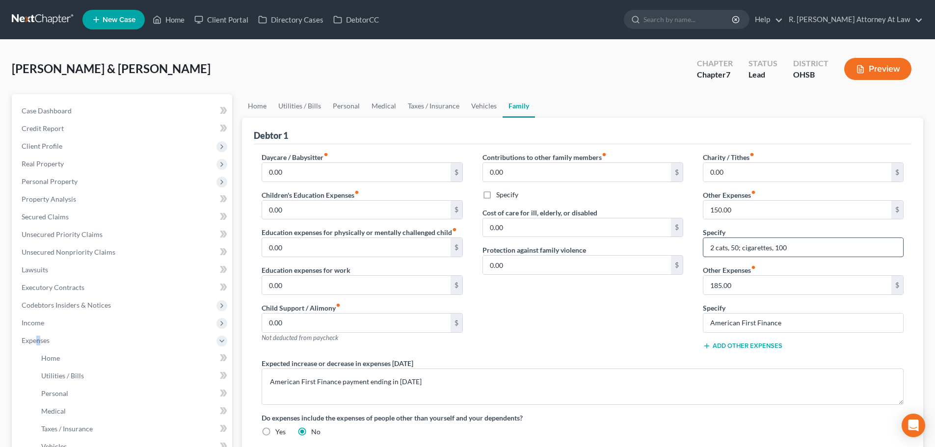
click at [792, 250] on input "2 cats, 50; cigarettes, 100" at bounding box center [803, 247] width 200 height 19
click at [755, 213] on input "150.00" at bounding box center [797, 210] width 188 height 19
click at [294, 105] on link "Utilities / Bills" at bounding box center [299, 106] width 54 height 24
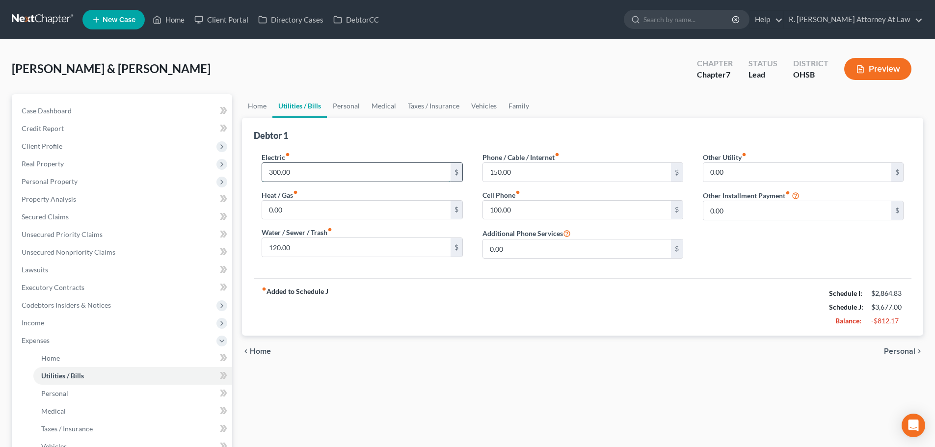
click at [298, 175] on input "300.00" at bounding box center [356, 172] width 188 height 19
click at [295, 247] on input "120.00" at bounding box center [356, 247] width 188 height 19
click at [344, 105] on link "Personal" at bounding box center [346, 106] width 39 height 24
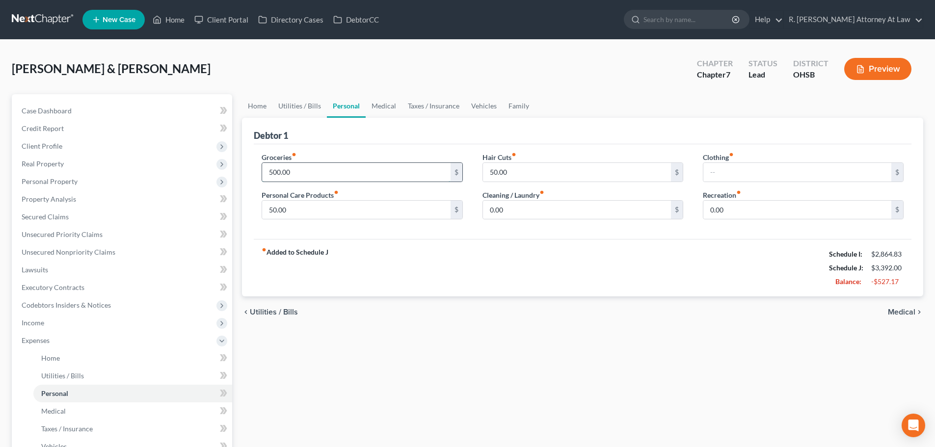
click at [293, 174] on input "500.00" at bounding box center [356, 172] width 188 height 19
click at [256, 105] on link "Home" at bounding box center [257, 106] width 30 height 24
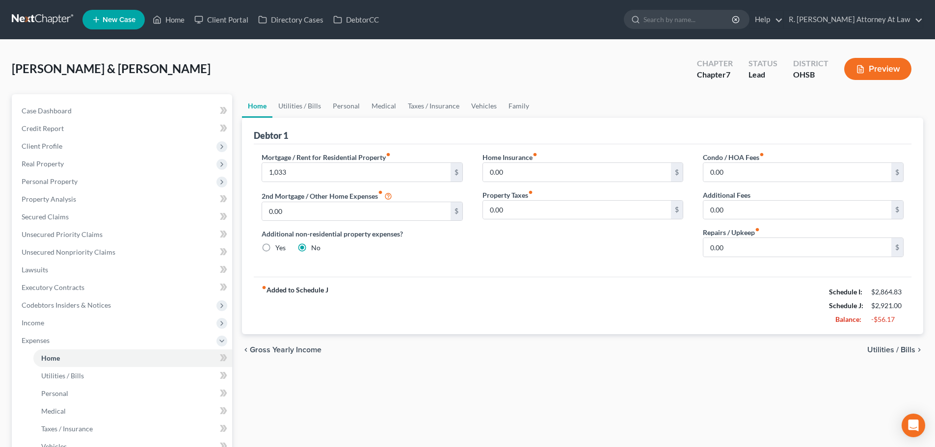
drag, startPoint x: 634, startPoint y: 250, endPoint x: 646, endPoint y: 248, distance: 11.9
click at [650, 253] on div "Home Insurance fiber_manual_record 0.00 $ Property Taxes fiber_manual_record 0.…" at bounding box center [582, 208] width 220 height 113
click at [516, 104] on link "Family" at bounding box center [518, 106] width 32 height 24
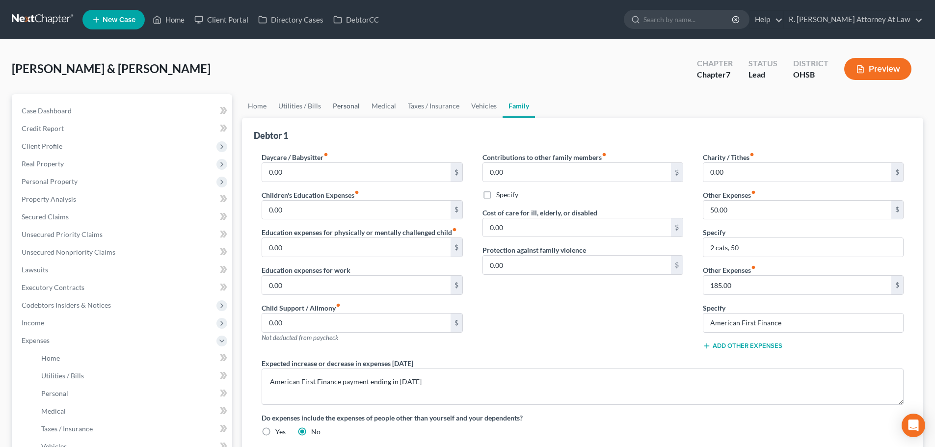
click at [343, 105] on link "Personal" at bounding box center [346, 106] width 39 height 24
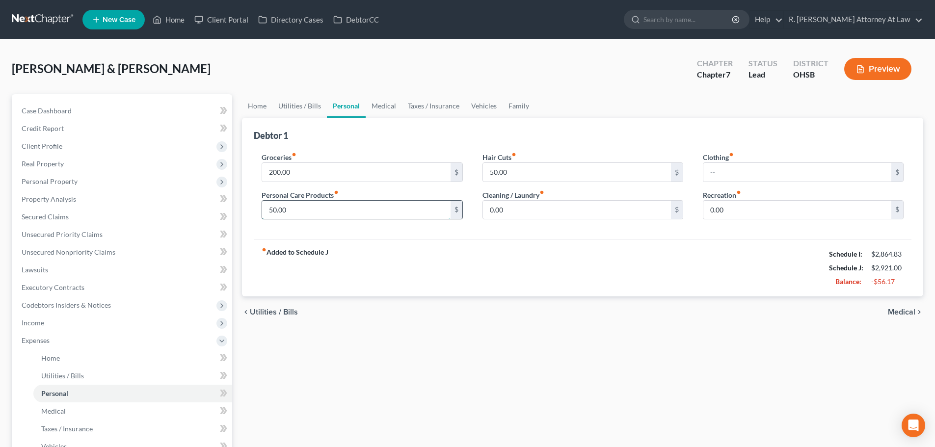
click at [294, 217] on input "50.00" at bounding box center [356, 210] width 188 height 19
click at [512, 172] on input "50.00" at bounding box center [577, 172] width 188 height 19
click at [403, 175] on input "200.00" at bounding box center [356, 172] width 188 height 19
click at [387, 106] on link "Medical" at bounding box center [383, 106] width 36 height 24
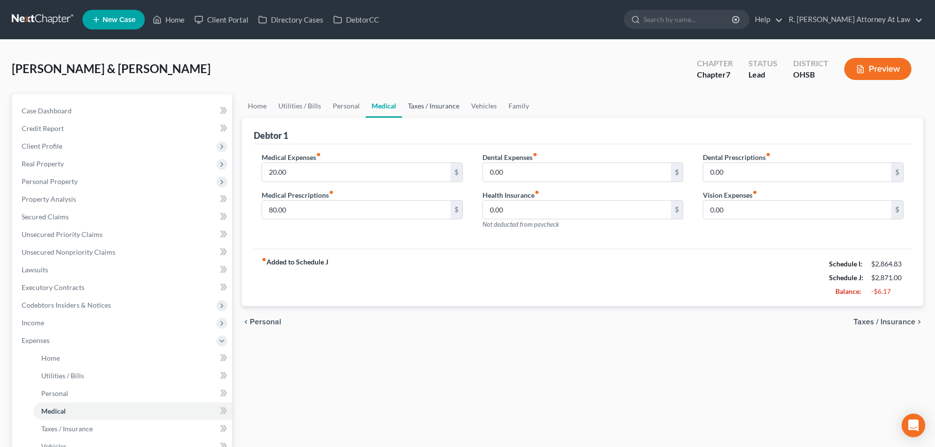
click at [440, 104] on link "Taxes / Insurance" at bounding box center [433, 106] width 63 height 24
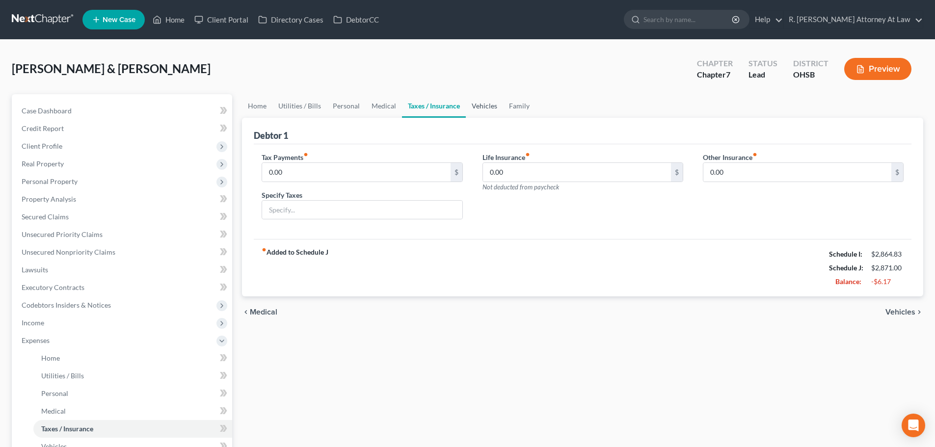
click at [477, 103] on link "Vehicles" at bounding box center [484, 106] width 37 height 24
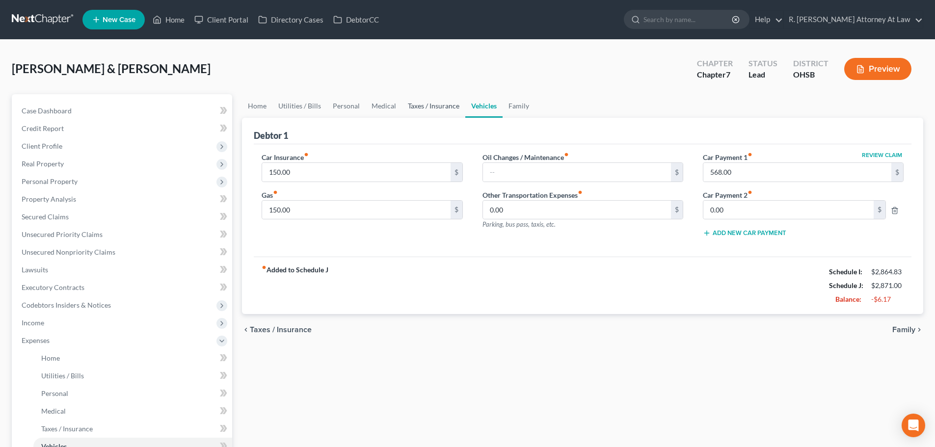
click at [435, 103] on link "Taxes / Insurance" at bounding box center [433, 106] width 63 height 24
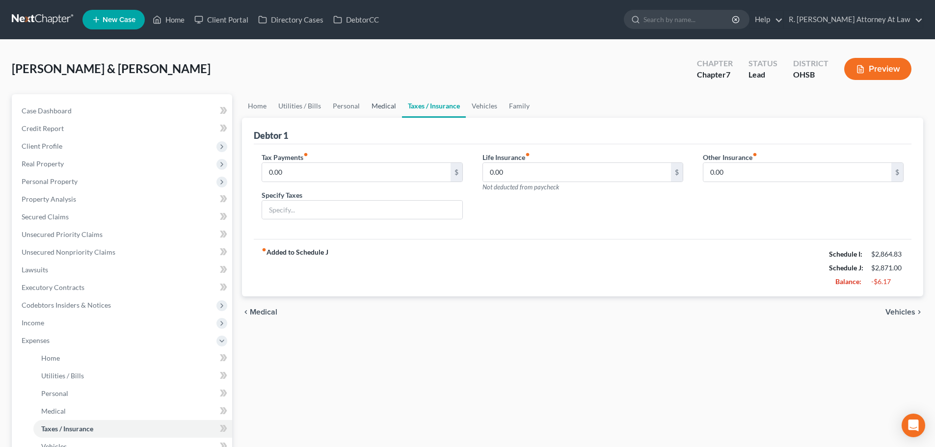
click at [389, 104] on link "Medical" at bounding box center [383, 106] width 36 height 24
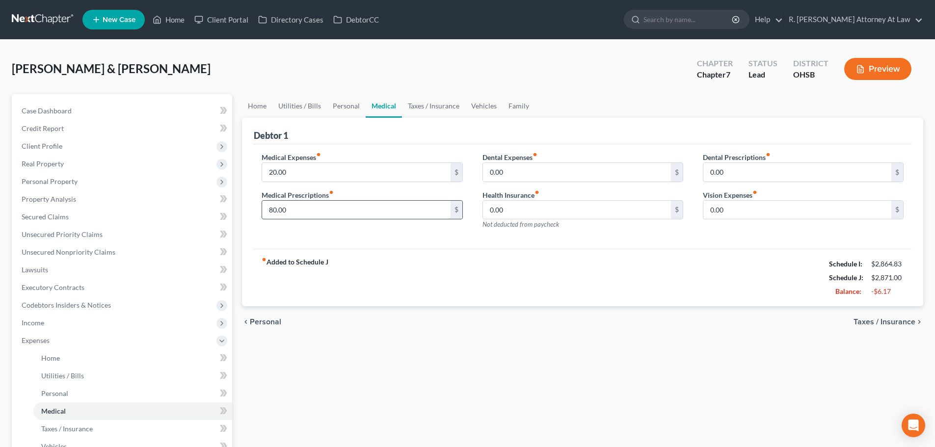
click at [327, 208] on input "80.00" at bounding box center [356, 210] width 188 height 19
click at [347, 104] on link "Personal" at bounding box center [346, 106] width 39 height 24
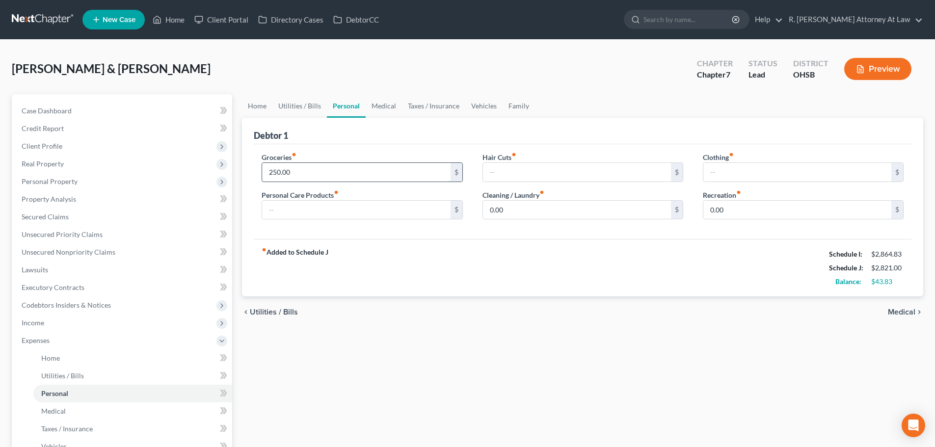
click at [312, 167] on input "250.00" at bounding box center [356, 172] width 188 height 19
click at [298, 107] on link "Utilities / Bills" at bounding box center [299, 106] width 54 height 24
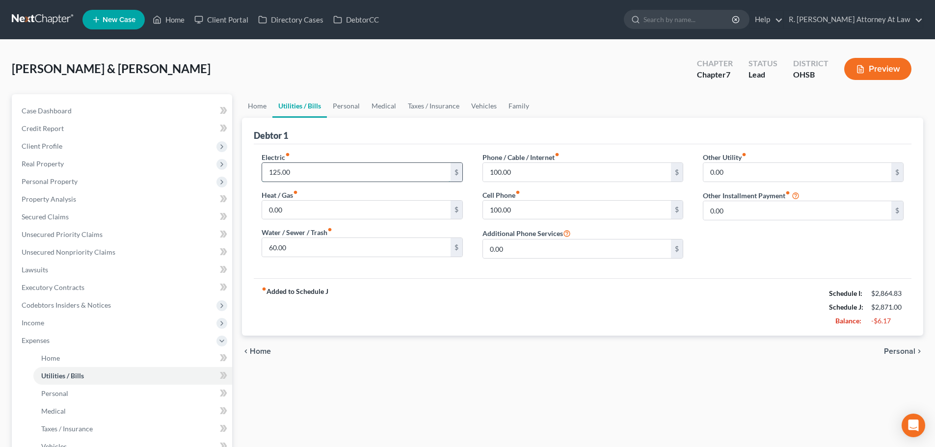
click at [344, 171] on input "125.00" at bounding box center [356, 172] width 188 height 19
click at [256, 106] on link "Home" at bounding box center [257, 106] width 30 height 24
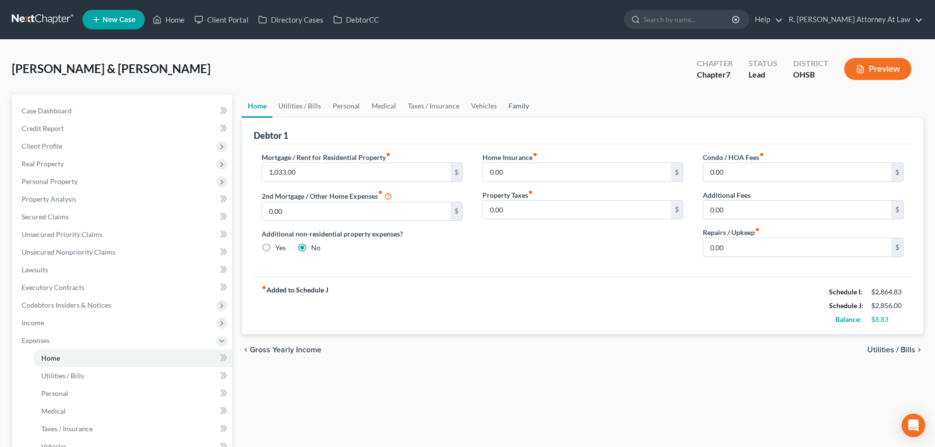
drag, startPoint x: 514, startPoint y: 106, endPoint x: 505, endPoint y: 106, distance: 8.4
click at [512, 106] on link "Family" at bounding box center [518, 106] width 32 height 24
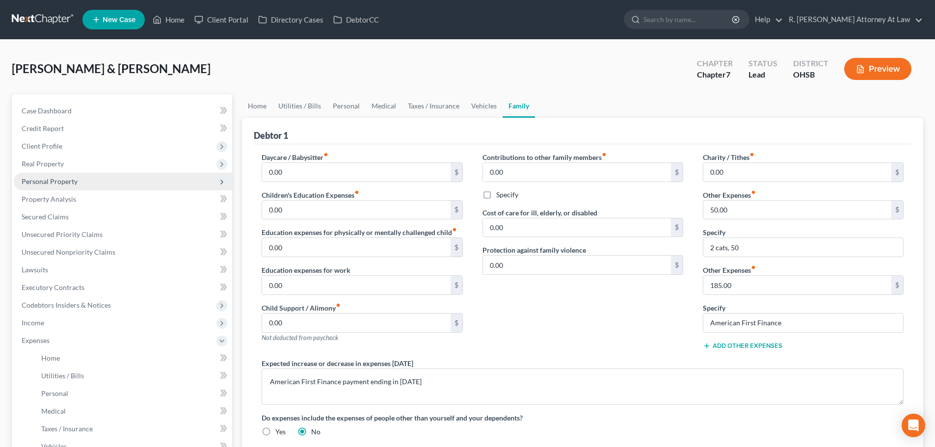
click at [75, 176] on span "Personal Property" at bounding box center [123, 182] width 218 height 18
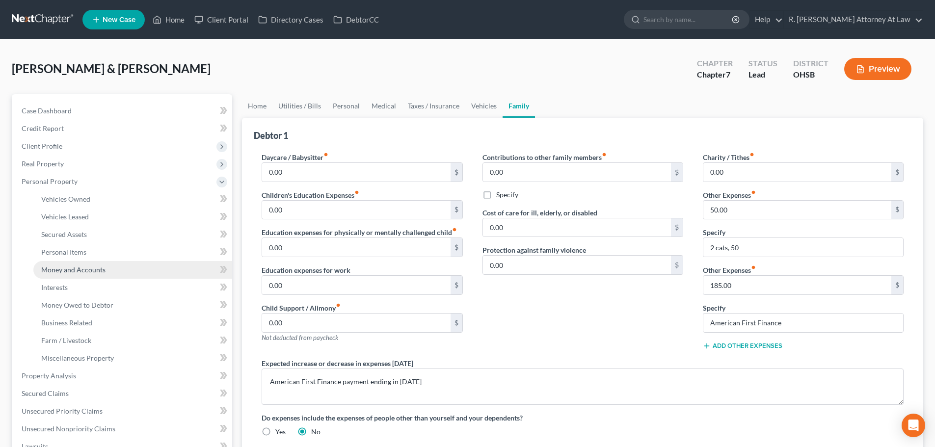
click at [76, 264] on link "Money and Accounts" at bounding box center [132, 270] width 199 height 18
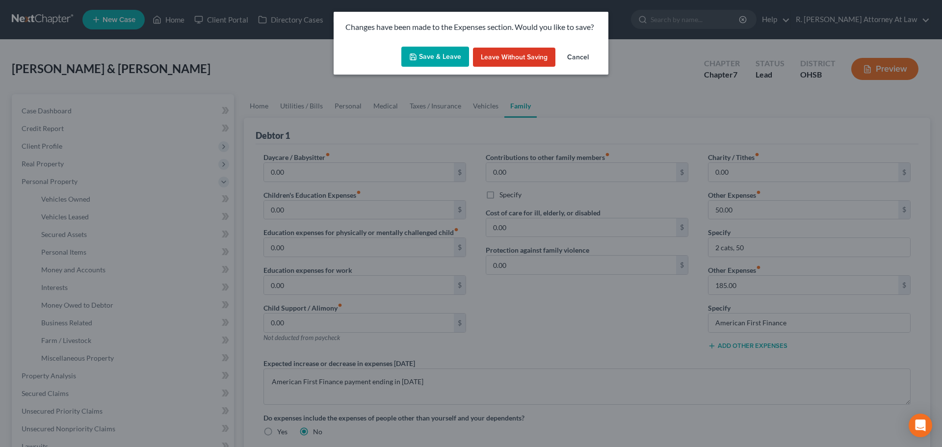
click at [435, 56] on button "Save & Leave" at bounding box center [435, 57] width 68 height 21
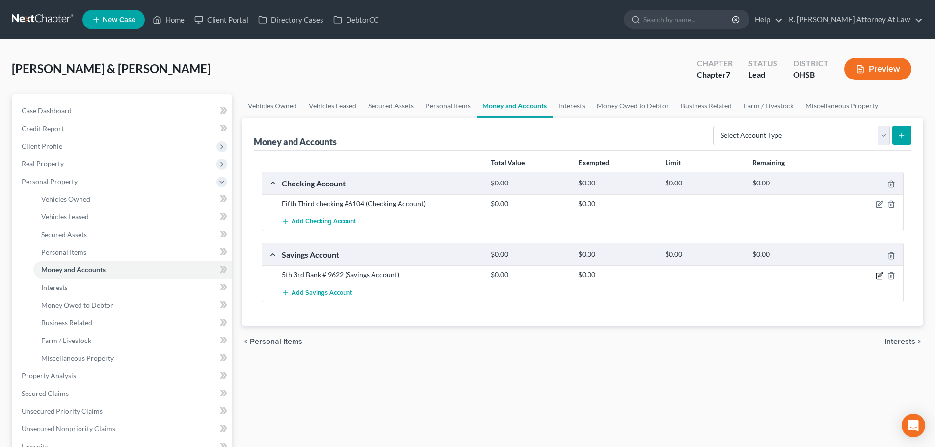
click at [878, 276] on icon "button" at bounding box center [879, 276] width 8 height 8
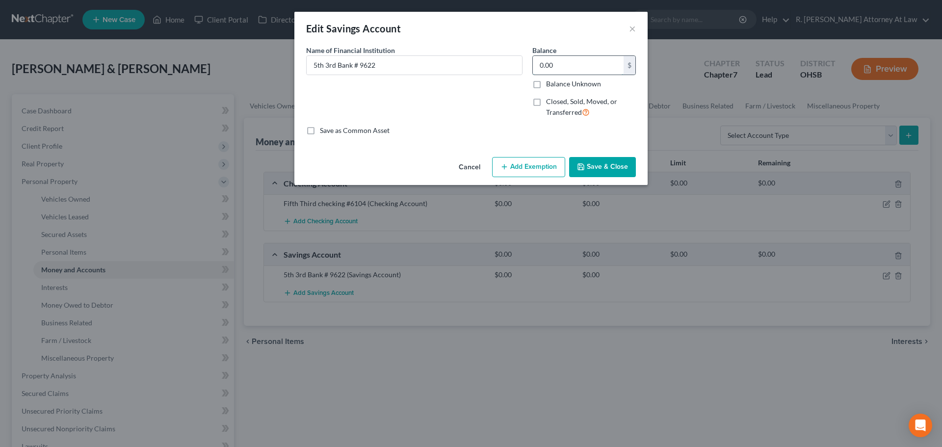
click at [569, 66] on input "0.00" at bounding box center [578, 65] width 91 height 19
click at [617, 171] on button "Save & Close" at bounding box center [602, 167] width 67 height 21
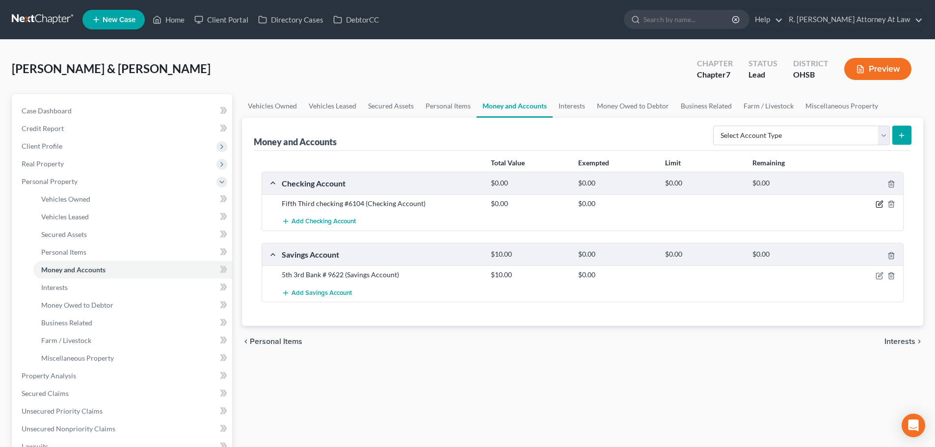
click at [878, 204] on icon "button" at bounding box center [879, 204] width 8 height 8
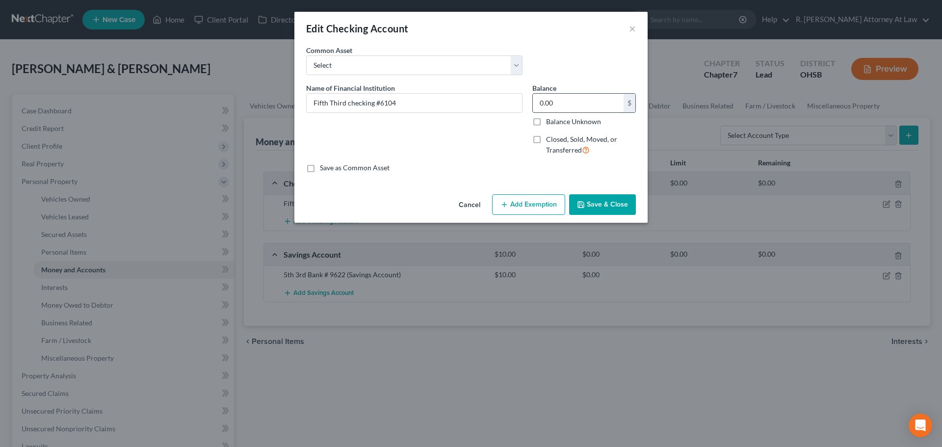
click at [566, 104] on input "0.00" at bounding box center [578, 103] width 91 height 19
click at [599, 201] on button "Save & Close" at bounding box center [602, 204] width 67 height 21
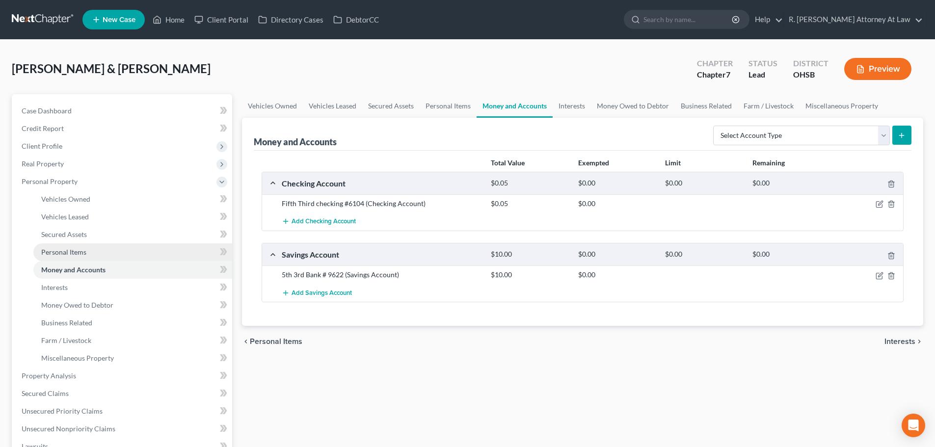
click at [68, 253] on span "Personal Items" at bounding box center [63, 252] width 45 height 8
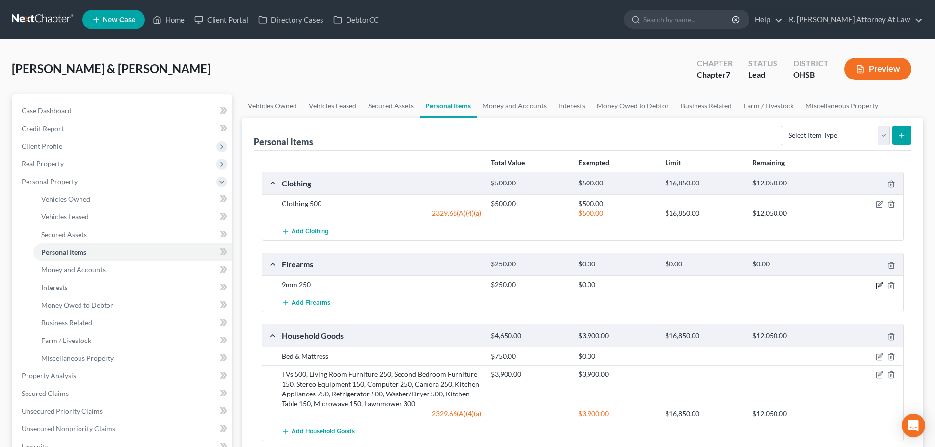
click at [880, 286] on icon "button" at bounding box center [880, 284] width 4 height 4
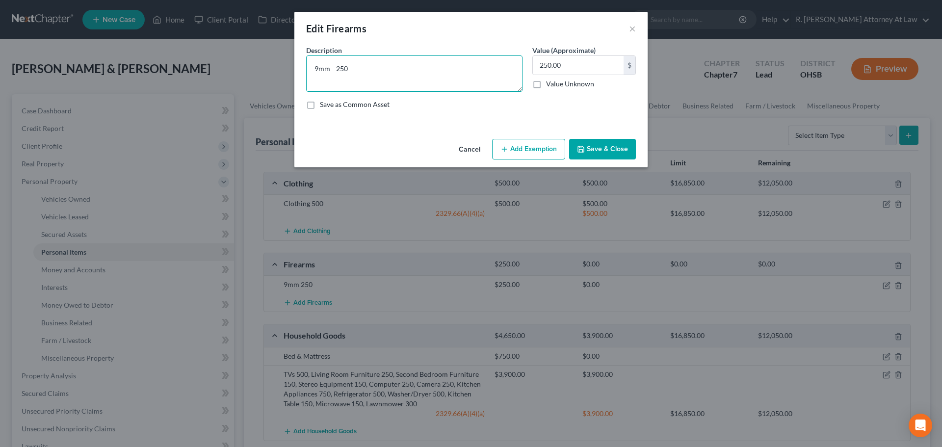
drag, startPoint x: 417, startPoint y: 83, endPoint x: 422, endPoint y: 83, distance: 5.4
click at [420, 82] on textarea "9mm 250" at bounding box center [414, 73] width 216 height 36
click at [334, 72] on textarea "9mm 250" at bounding box center [414, 73] width 216 height 36
click at [592, 149] on button "Save & Close" at bounding box center [602, 149] width 67 height 21
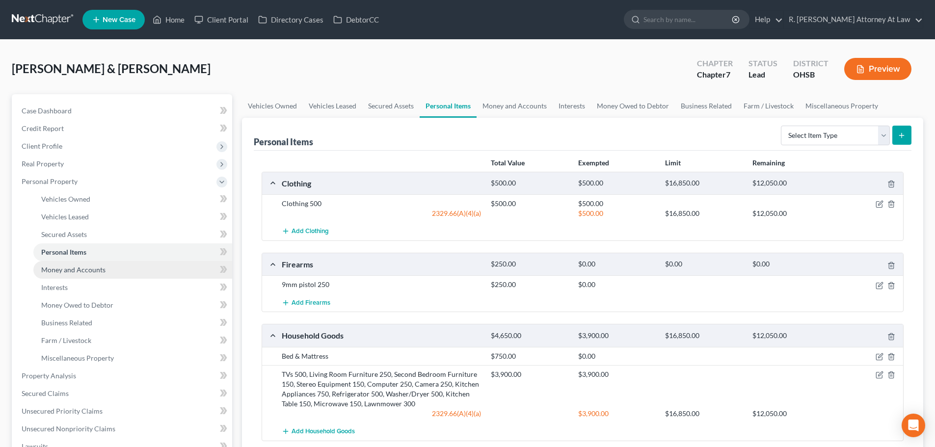
click at [82, 266] on span "Money and Accounts" at bounding box center [73, 269] width 64 height 8
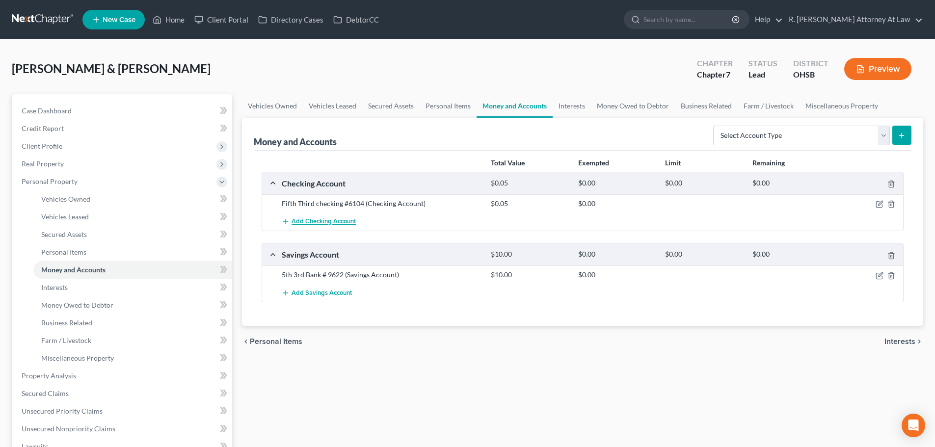
click at [338, 220] on span "Add Checking Account" at bounding box center [323, 222] width 64 height 8
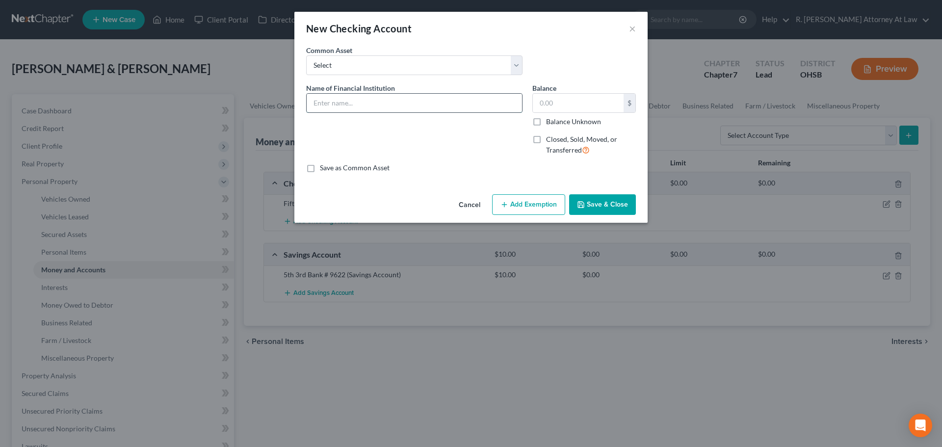
click at [340, 105] on input "text" at bounding box center [414, 103] width 215 height 19
click at [534, 204] on button "Add Exemption" at bounding box center [528, 204] width 73 height 21
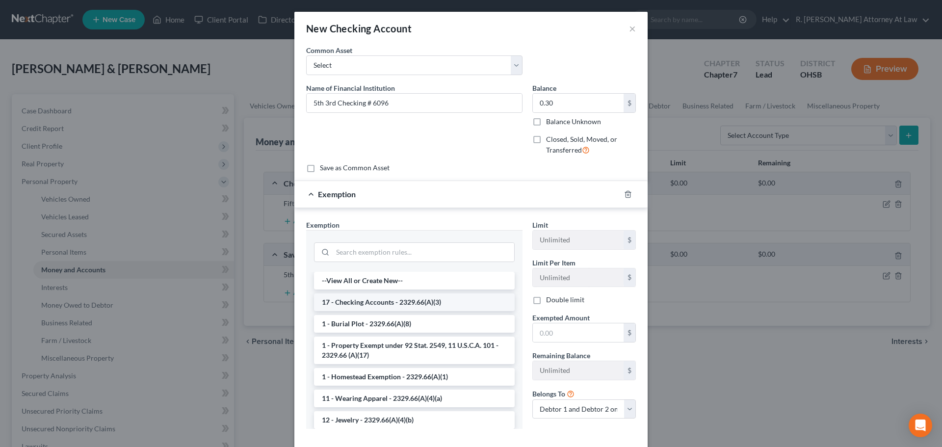
click at [416, 299] on li "17 - Checking Accounts - 2329.66(A)(3)" at bounding box center [414, 302] width 201 height 18
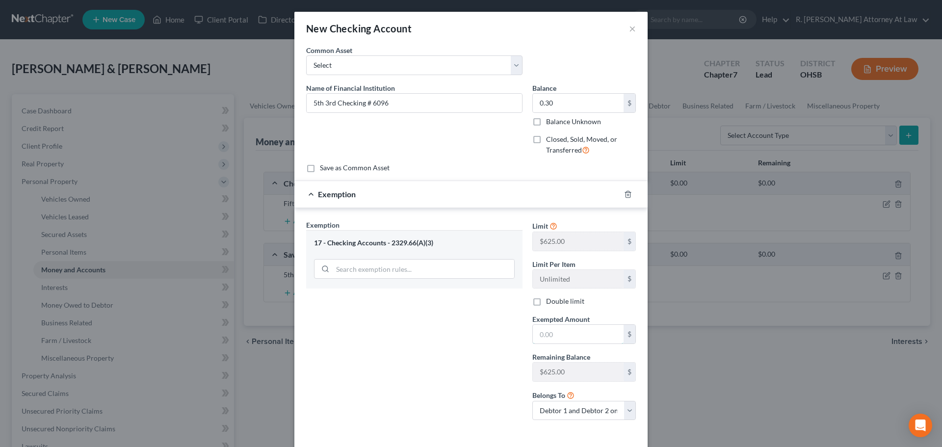
drag, startPoint x: 544, startPoint y: 335, endPoint x: 525, endPoint y: 328, distance: 20.3
click at [546, 334] on input "text" at bounding box center [578, 334] width 91 height 19
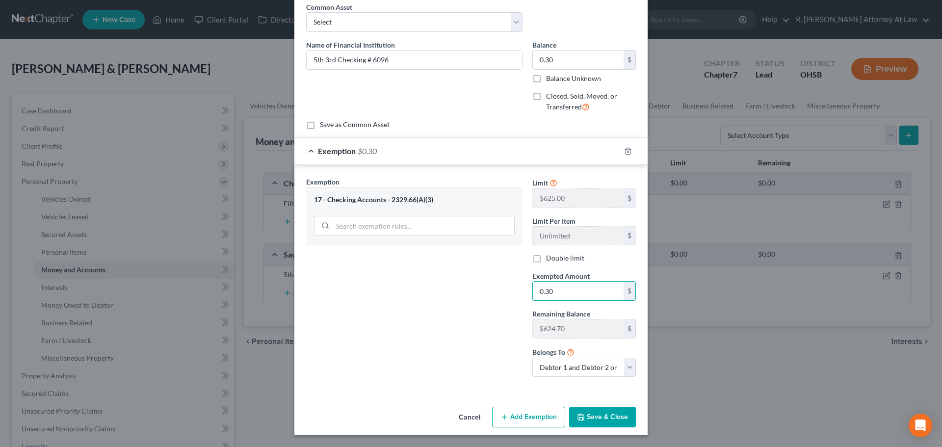
click at [598, 415] on button "Save & Close" at bounding box center [602, 417] width 67 height 21
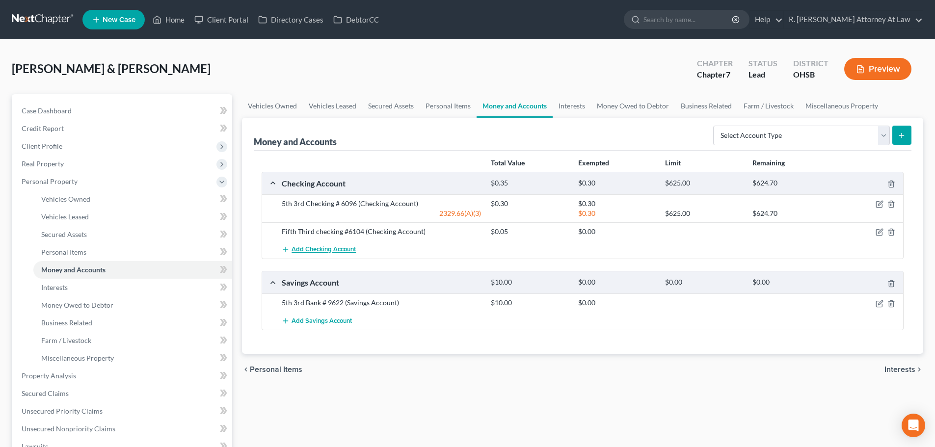
click at [351, 250] on span "Add Checking Account" at bounding box center [323, 250] width 64 height 8
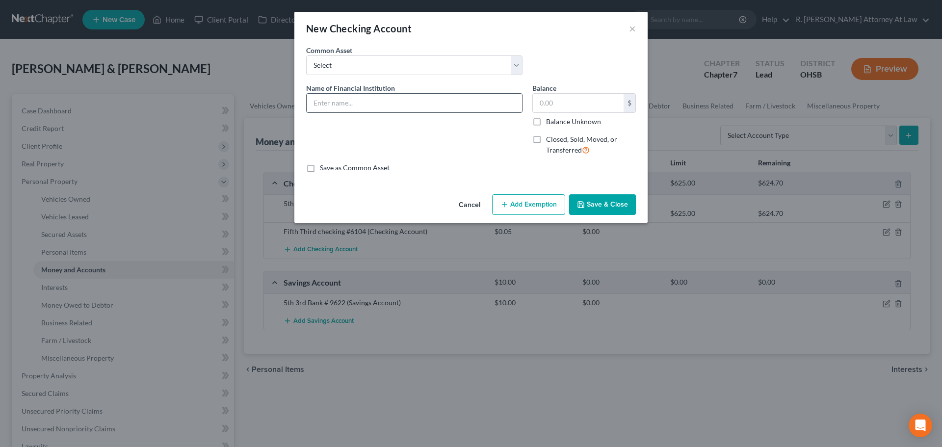
click at [350, 109] on input "text" at bounding box center [414, 103] width 215 height 19
click at [448, 105] on input "Fifth Third Bank Checking" at bounding box center [414, 103] width 215 height 19
drag, startPoint x: 605, startPoint y: 208, endPoint x: 596, endPoint y: 204, distance: 9.7
click at [604, 207] on button "Save & Close" at bounding box center [602, 204] width 67 height 21
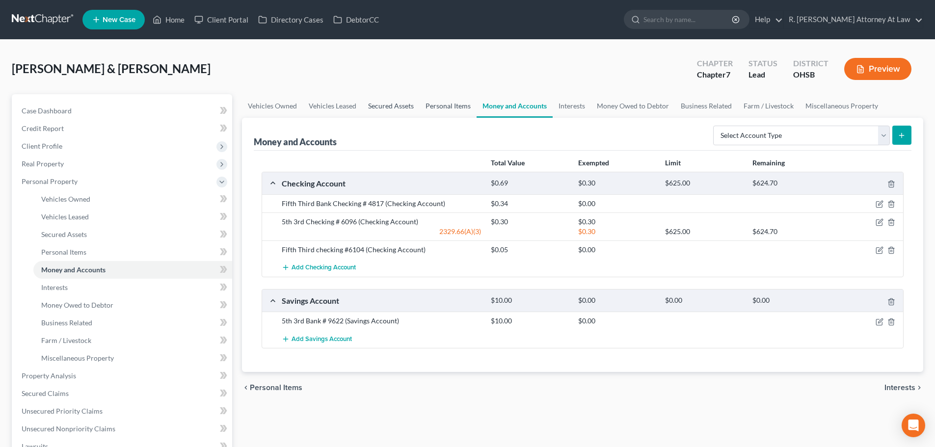
drag, startPoint x: 438, startPoint y: 106, endPoint x: 417, endPoint y: 104, distance: 21.3
click at [438, 106] on link "Personal Items" at bounding box center [447, 106] width 57 height 24
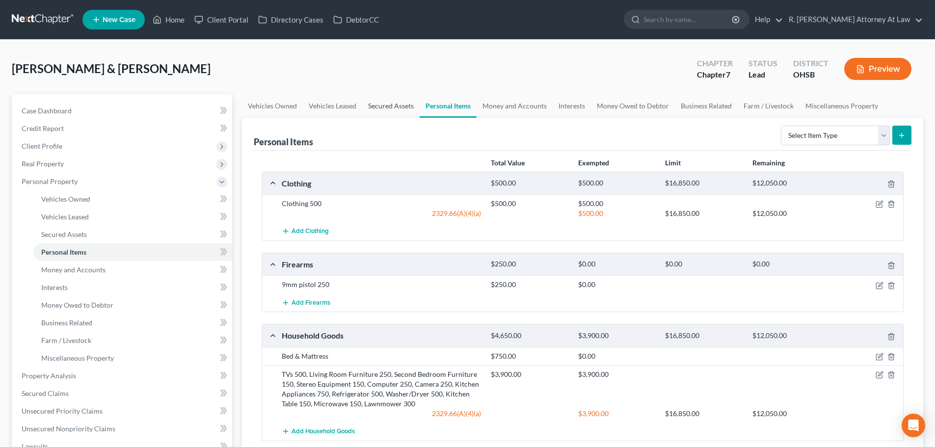
click at [390, 105] on link "Secured Assets" at bounding box center [390, 106] width 57 height 24
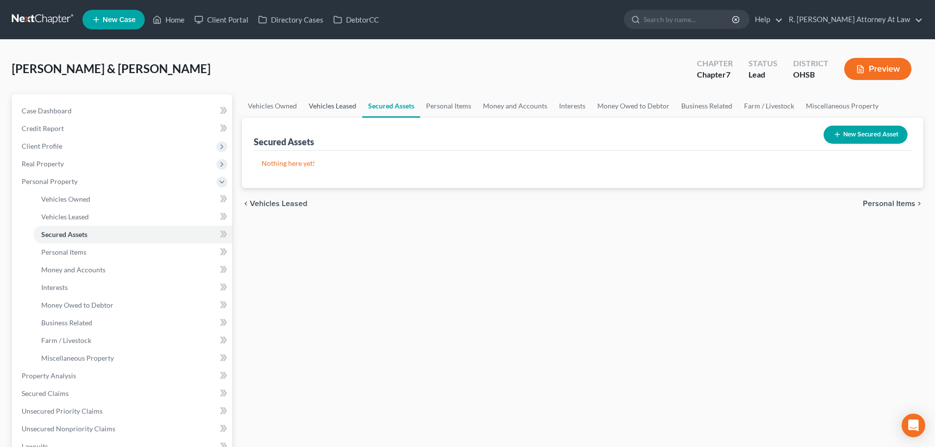
click at [333, 105] on link "Vehicles Leased" at bounding box center [332, 106] width 59 height 24
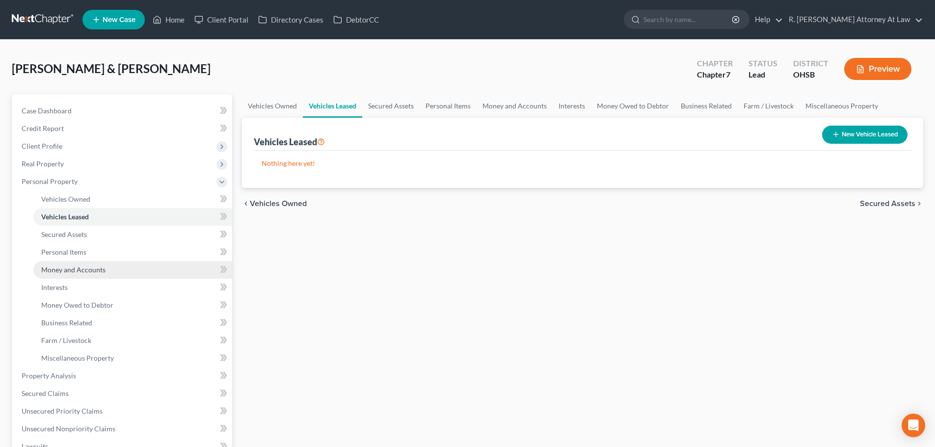
click at [88, 270] on span "Money and Accounts" at bounding box center [73, 269] width 64 height 8
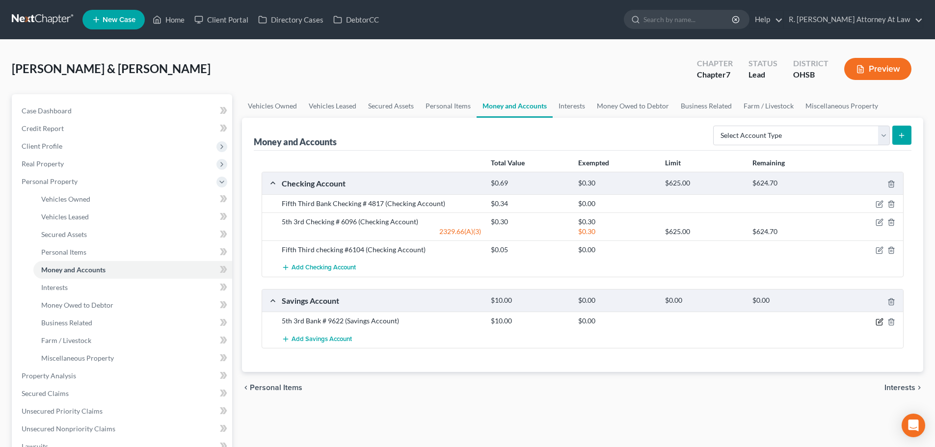
drag, startPoint x: 878, startPoint y: 324, endPoint x: 871, endPoint y: 322, distance: 6.8
click at [879, 322] on icon "button" at bounding box center [879, 322] width 8 height 8
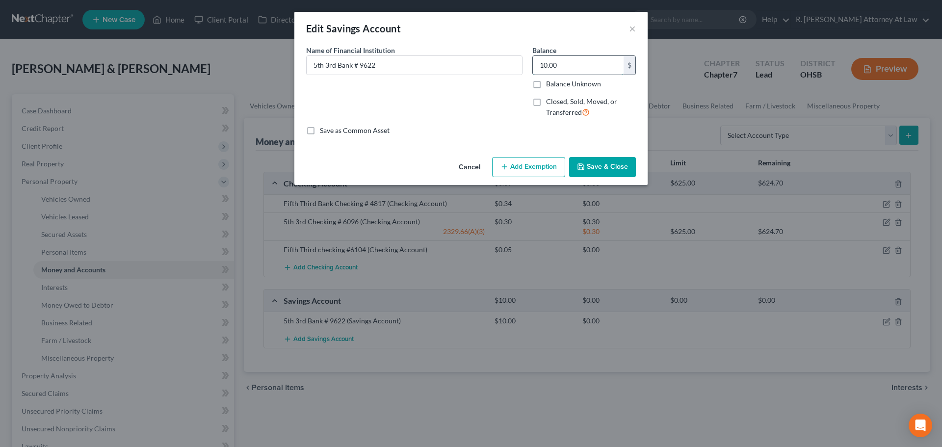
click at [585, 64] on input "10.00" at bounding box center [578, 65] width 91 height 19
click at [603, 166] on button "Save & Close" at bounding box center [602, 167] width 67 height 21
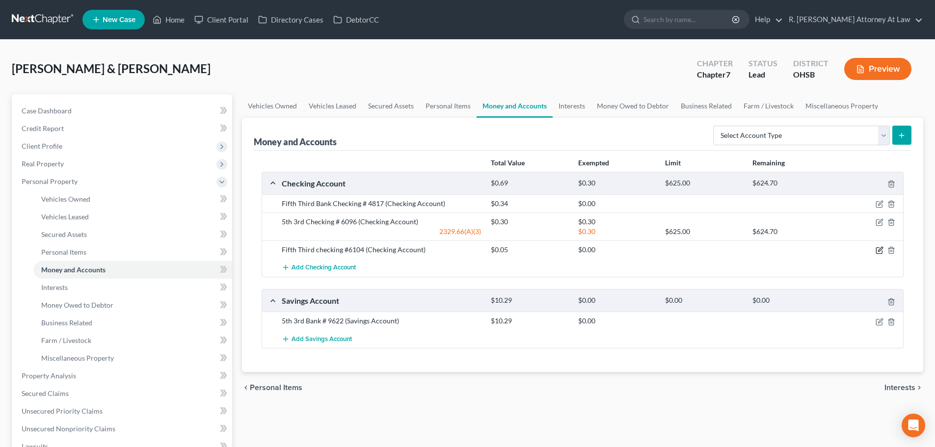
click at [879, 250] on icon "button" at bounding box center [880, 249] width 4 height 4
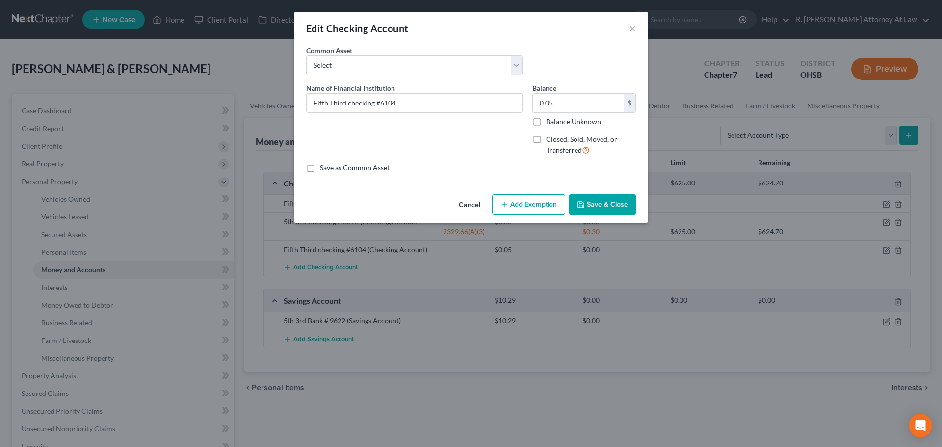
click at [534, 206] on button "Add Exemption" at bounding box center [528, 204] width 73 height 21
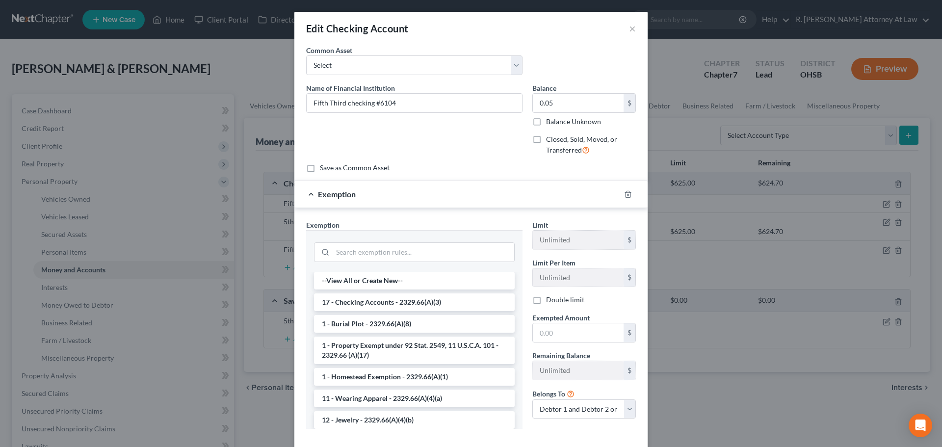
drag, startPoint x: 408, startPoint y: 304, endPoint x: 474, endPoint y: 308, distance: 66.3
click at [417, 301] on li "17 - Checking Accounts - 2329.66(A)(3)" at bounding box center [414, 302] width 201 height 18
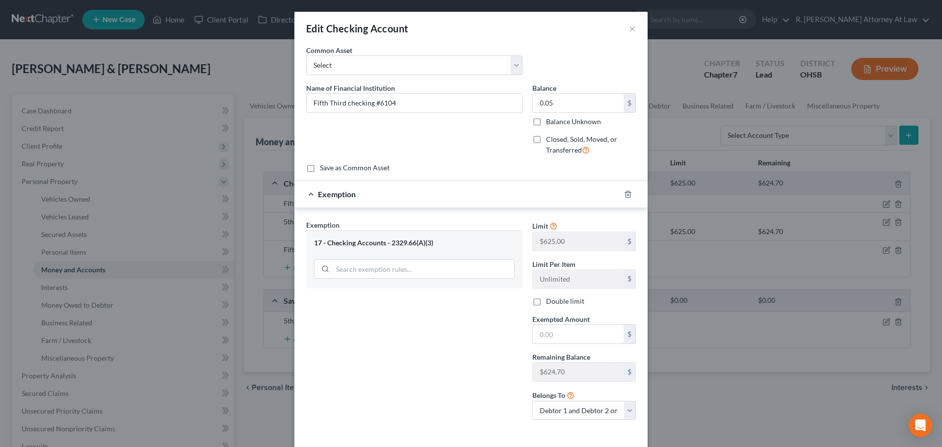
click at [552, 332] on input "text" at bounding box center [578, 334] width 91 height 19
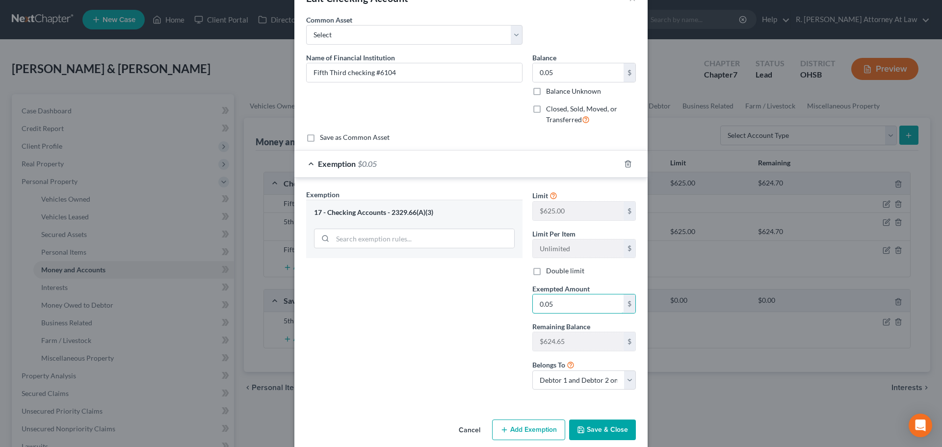
scroll to position [43, 0]
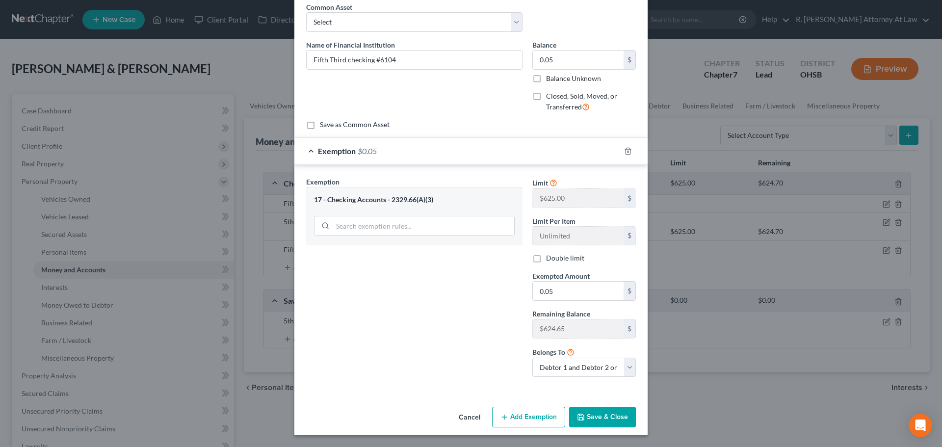
click at [608, 422] on button "Save & Close" at bounding box center [602, 417] width 67 height 21
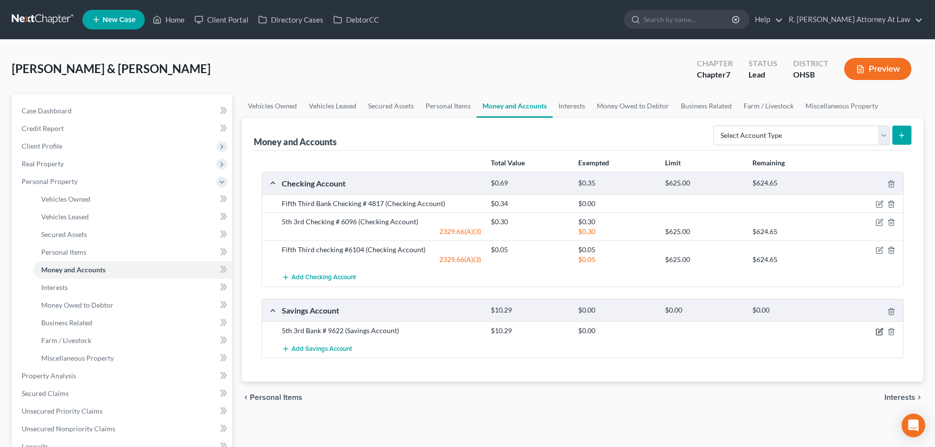
click at [881, 330] on icon "button" at bounding box center [879, 332] width 8 height 8
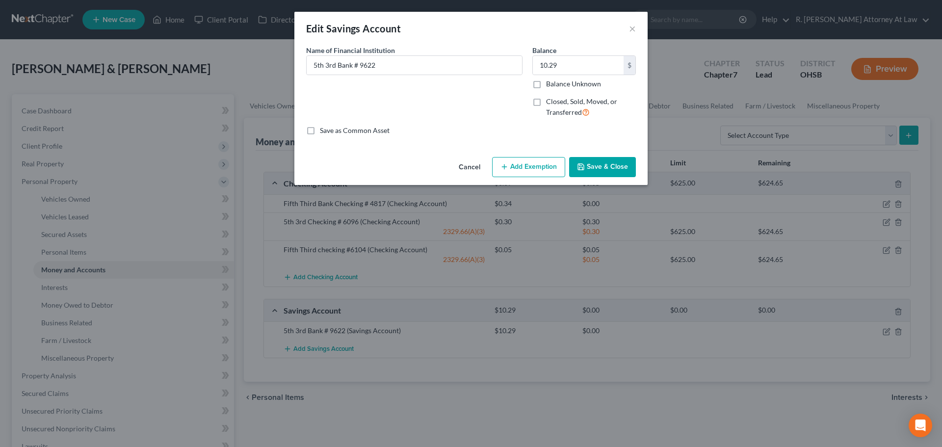
click at [541, 166] on button "Add Exemption" at bounding box center [528, 167] width 73 height 21
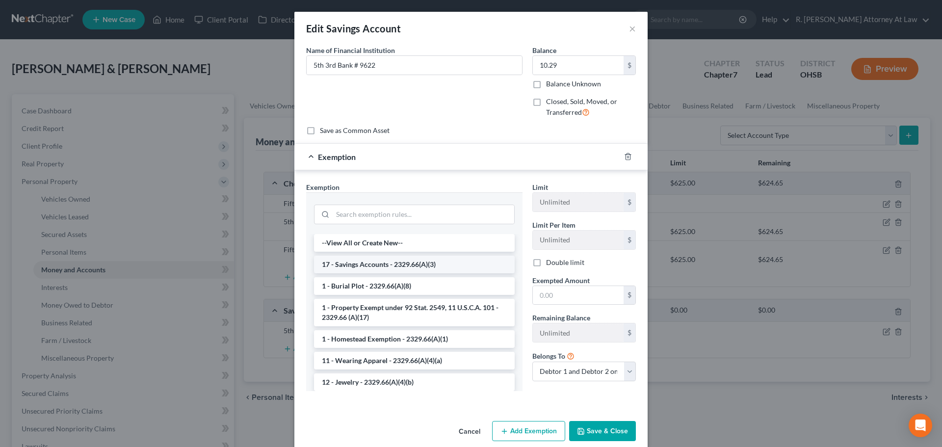
drag, startPoint x: 384, startPoint y: 265, endPoint x: 417, endPoint y: 274, distance: 34.5
click at [385, 265] on li "17 - Savings Accounts - 2329.66(A)(3)" at bounding box center [414, 265] width 201 height 18
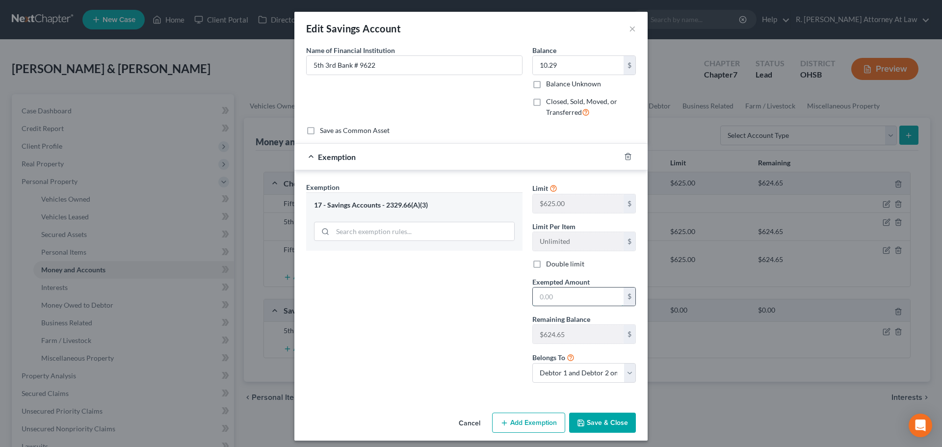
click at [574, 297] on input "text" at bounding box center [578, 296] width 91 height 19
click at [589, 420] on button "Save & Close" at bounding box center [602, 423] width 67 height 21
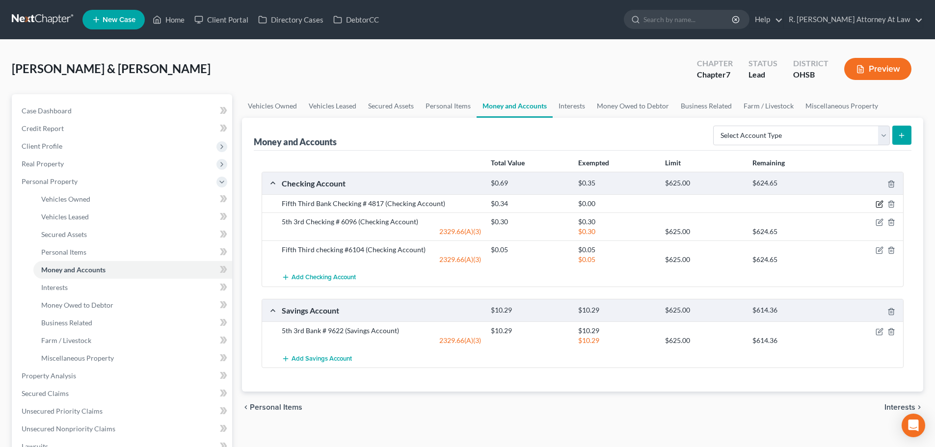
click at [879, 204] on icon "button" at bounding box center [880, 203] width 4 height 4
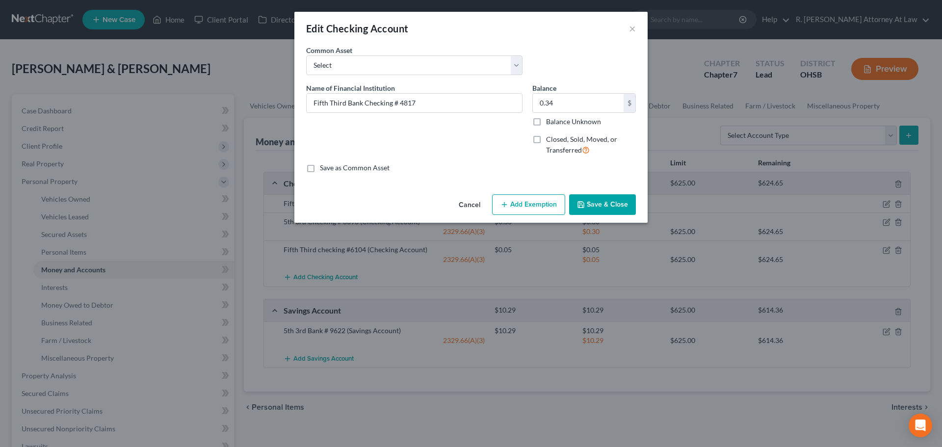
click at [527, 207] on button "Add Exemption" at bounding box center [528, 204] width 73 height 21
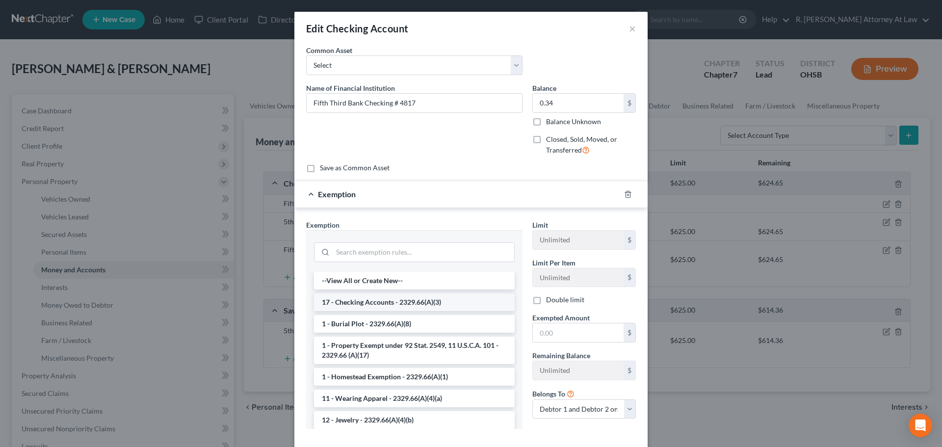
drag, startPoint x: 361, startPoint y: 302, endPoint x: 455, endPoint y: 318, distance: 95.1
click at [361, 301] on li "17 - Checking Accounts - 2329.66(A)(3)" at bounding box center [414, 302] width 201 height 18
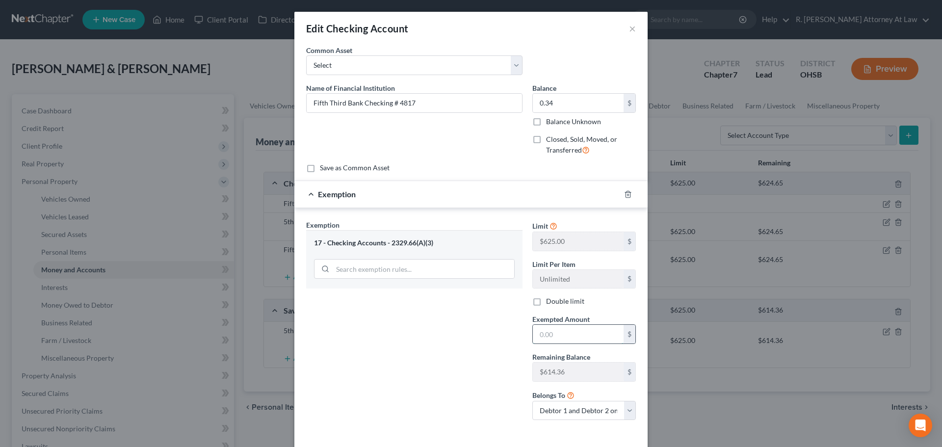
click at [540, 335] on input "text" at bounding box center [578, 334] width 91 height 19
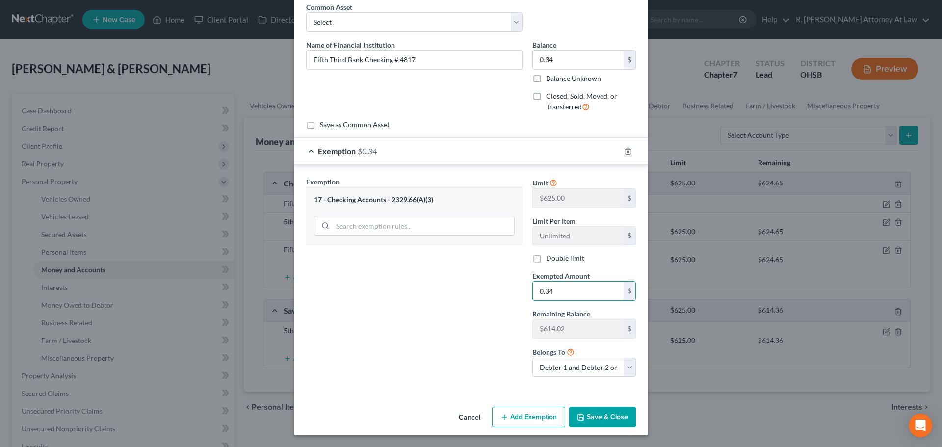
click at [593, 414] on button "Save & Close" at bounding box center [602, 417] width 67 height 21
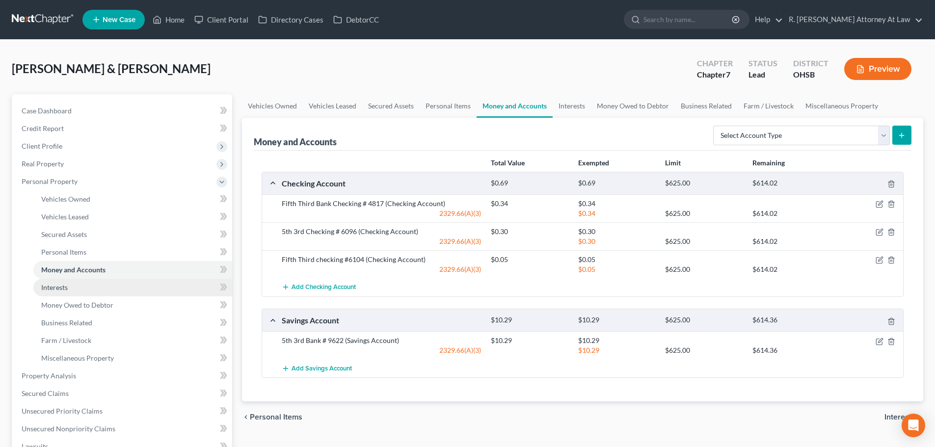
click at [52, 290] on span "Interests" at bounding box center [54, 287] width 26 height 8
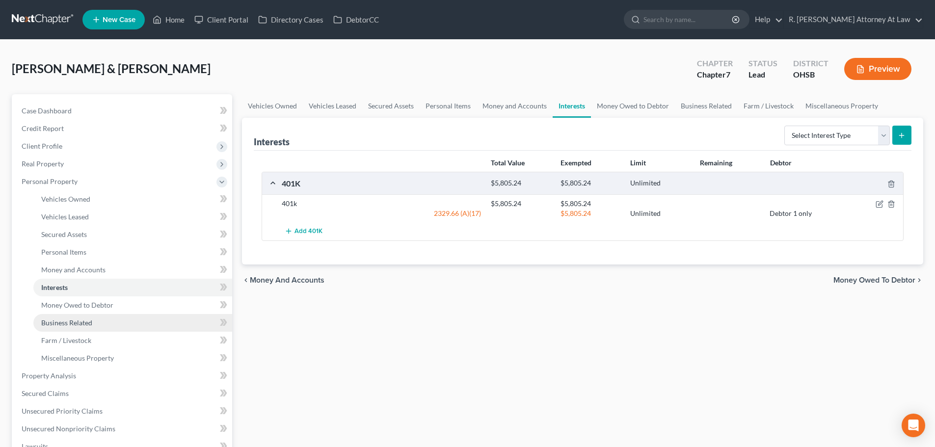
click at [64, 325] on span "Business Related" at bounding box center [66, 322] width 51 height 8
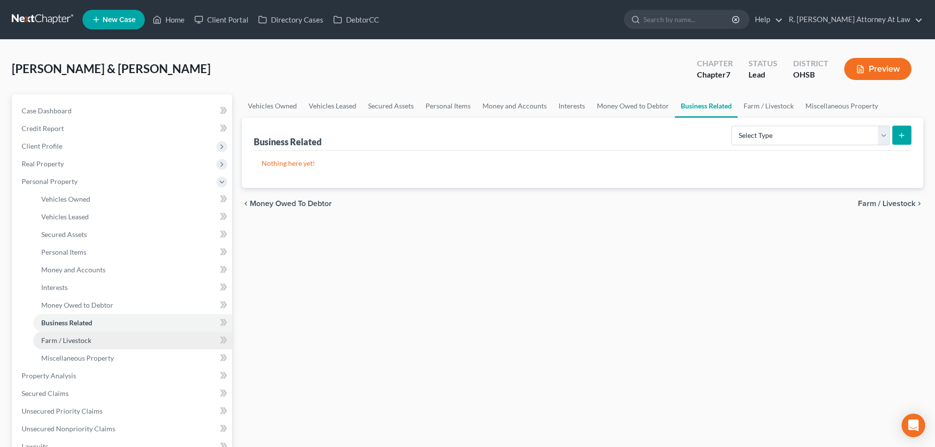
click at [68, 336] on span "Farm / Livestock" at bounding box center [66, 340] width 50 height 8
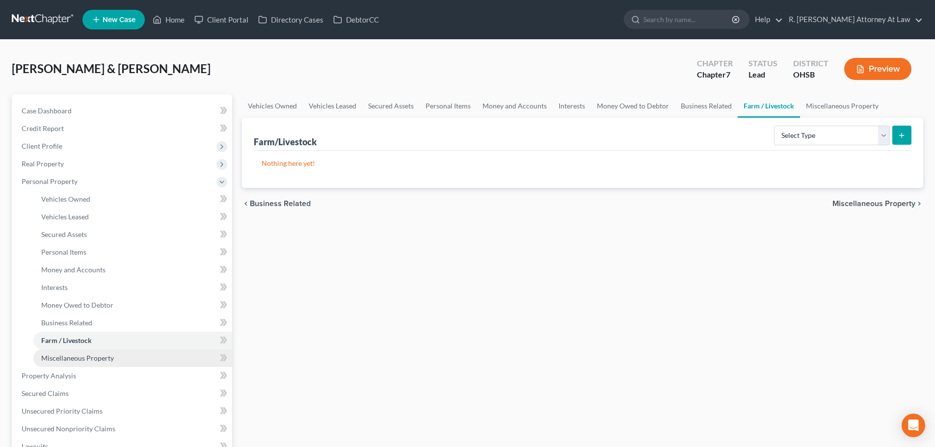
click at [69, 354] on span "Miscellaneous Property" at bounding box center [77, 358] width 73 height 8
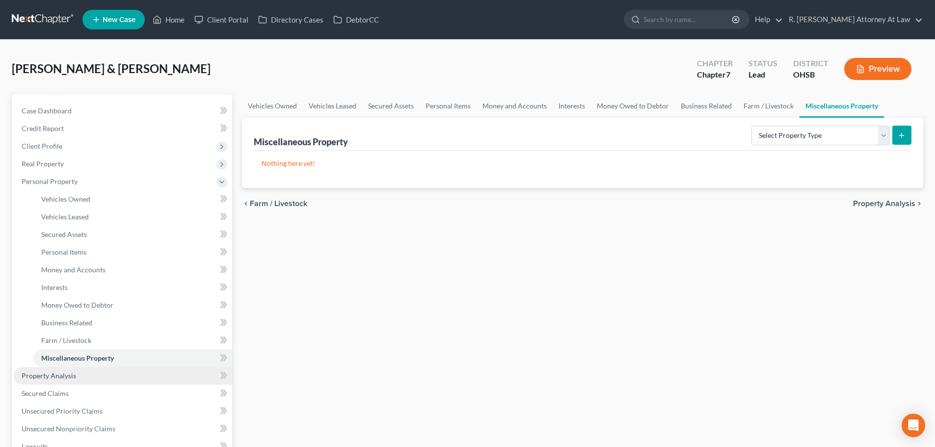
click at [60, 380] on link "Property Analysis" at bounding box center [123, 376] width 218 height 18
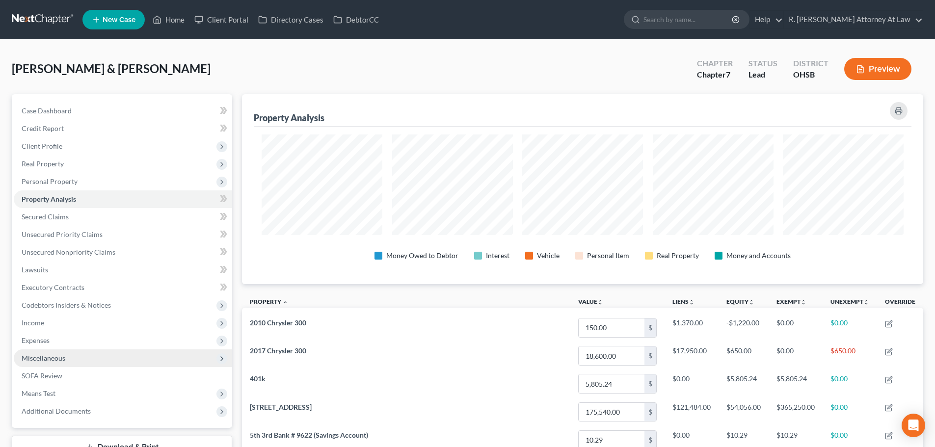
scroll to position [190, 681]
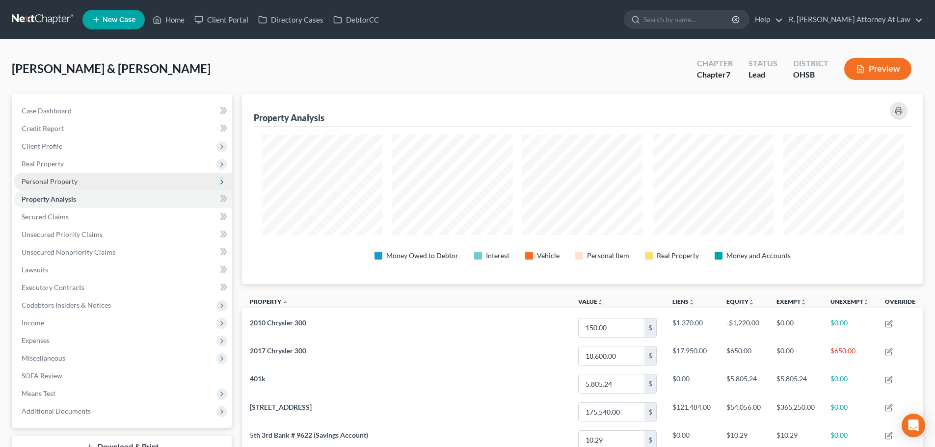
click at [48, 180] on span "Personal Property" at bounding box center [50, 181] width 56 height 8
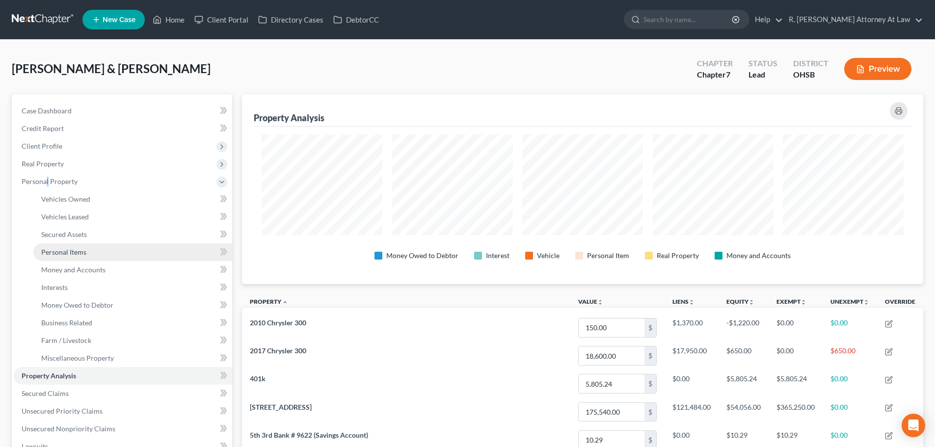
click at [61, 251] on span "Personal Items" at bounding box center [63, 252] width 45 height 8
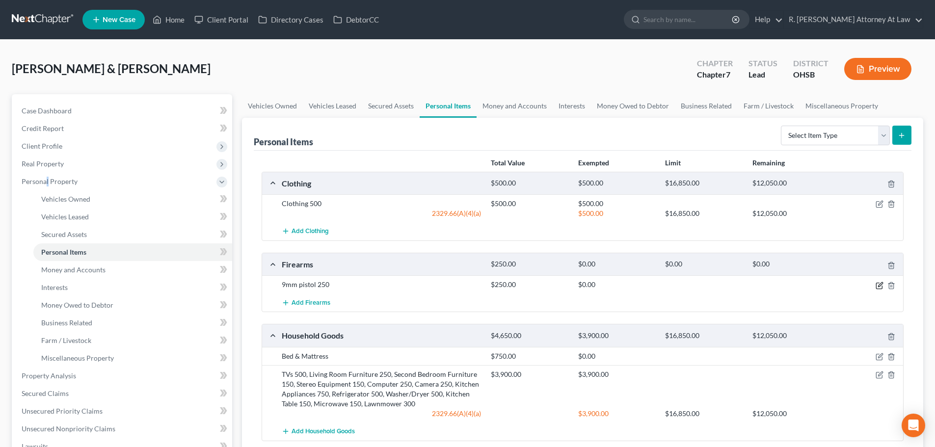
click at [879, 286] on icon "button" at bounding box center [879, 286] width 8 height 8
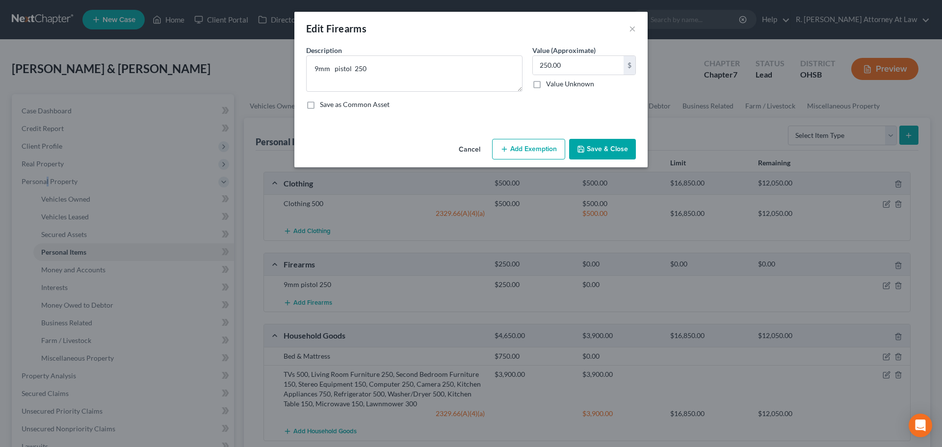
click at [540, 149] on button "Add Exemption" at bounding box center [528, 149] width 73 height 21
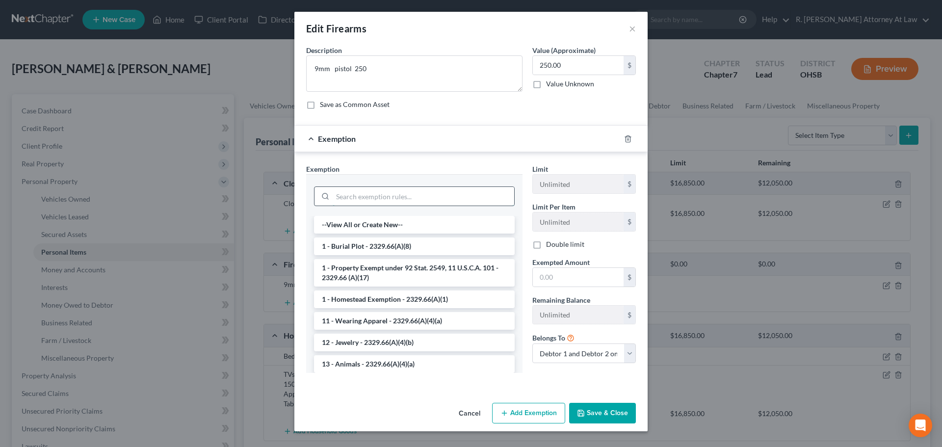
click at [383, 195] on input "search" at bounding box center [424, 196] width 182 height 19
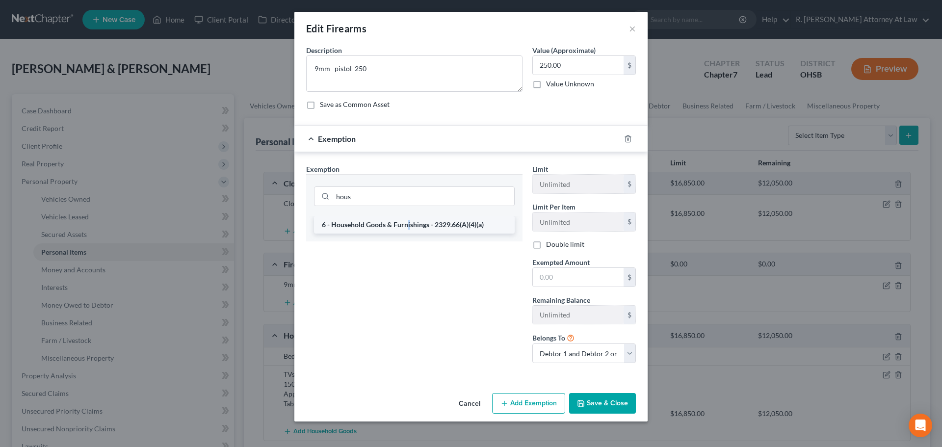
click at [409, 221] on li "6 - Household Goods & Furnishings - 2329.66(A)(4)(a)" at bounding box center [414, 225] width 201 height 18
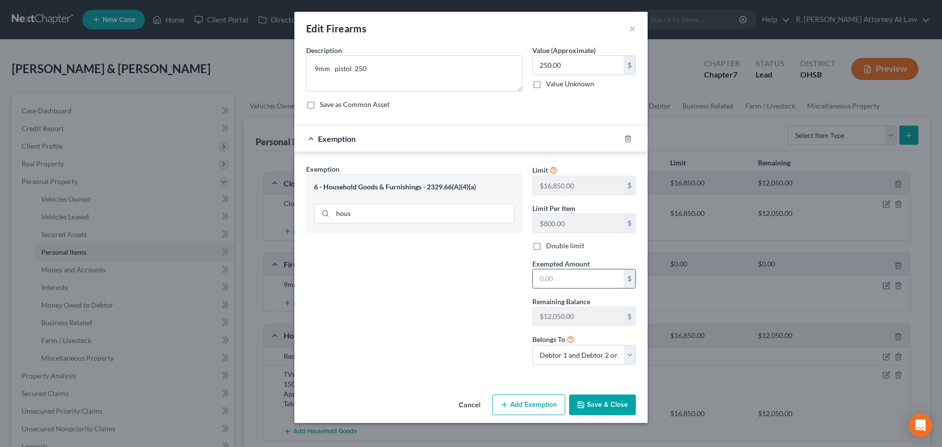
drag, startPoint x: 542, startPoint y: 278, endPoint x: 554, endPoint y: 270, distance: 14.6
click at [552, 272] on input "text" at bounding box center [578, 278] width 91 height 19
click at [590, 407] on button "Save & Close" at bounding box center [602, 404] width 67 height 21
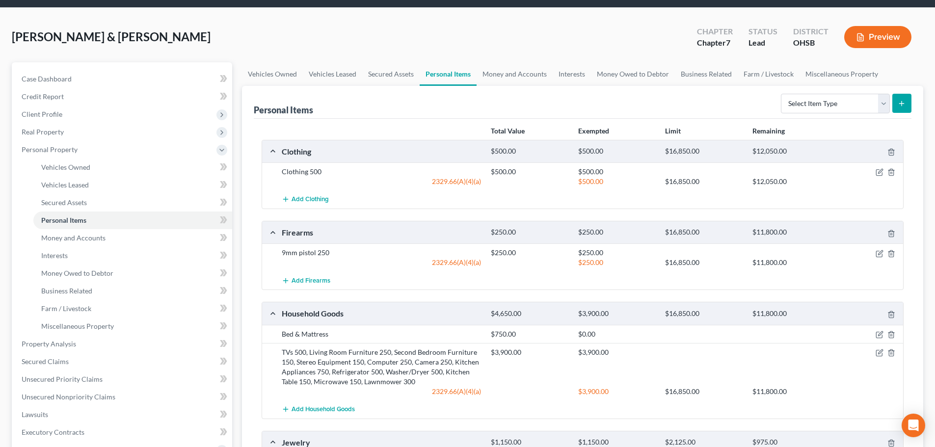
scroll to position [49, 0]
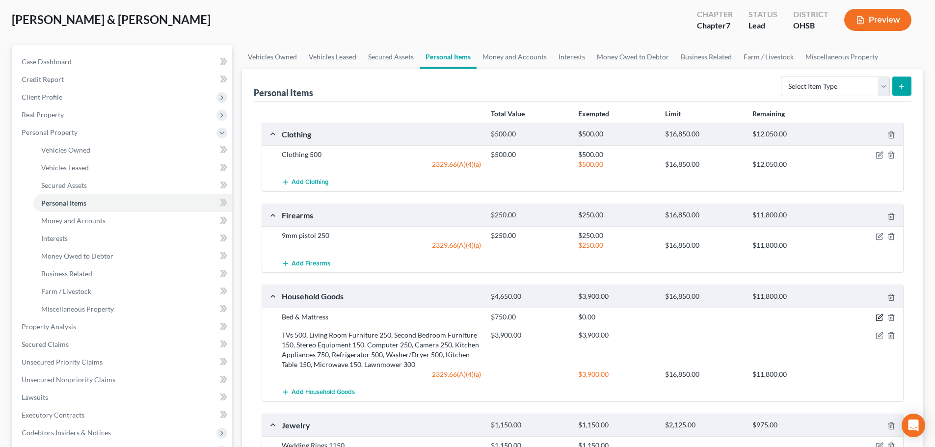
click at [879, 319] on icon "button" at bounding box center [879, 317] width 8 height 8
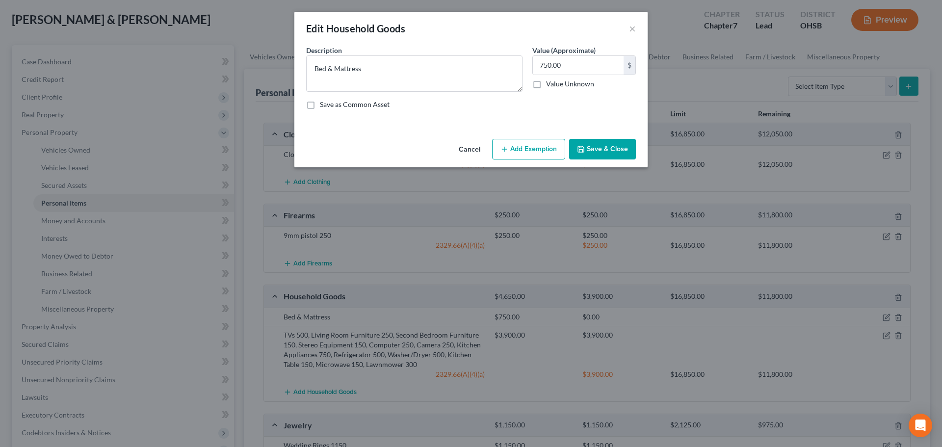
drag, startPoint x: 532, startPoint y: 152, endPoint x: 511, endPoint y: 163, distance: 23.9
click at [532, 151] on button "Add Exemption" at bounding box center [528, 149] width 73 height 21
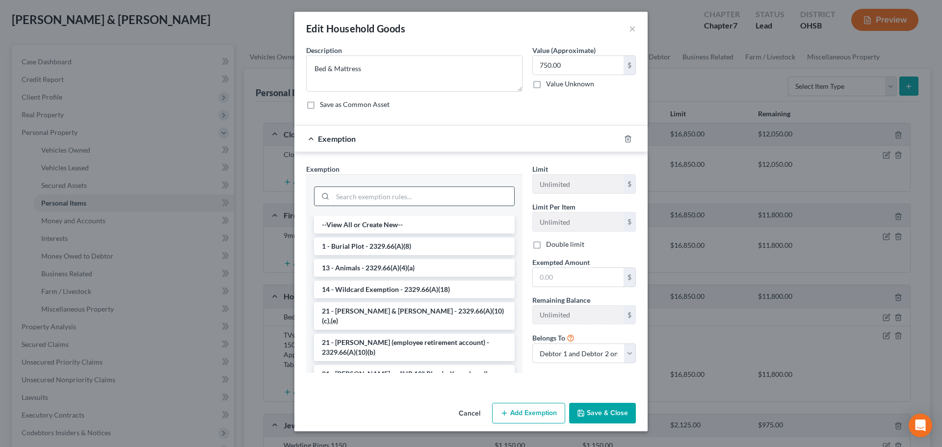
click at [376, 191] on input "search" at bounding box center [424, 196] width 182 height 19
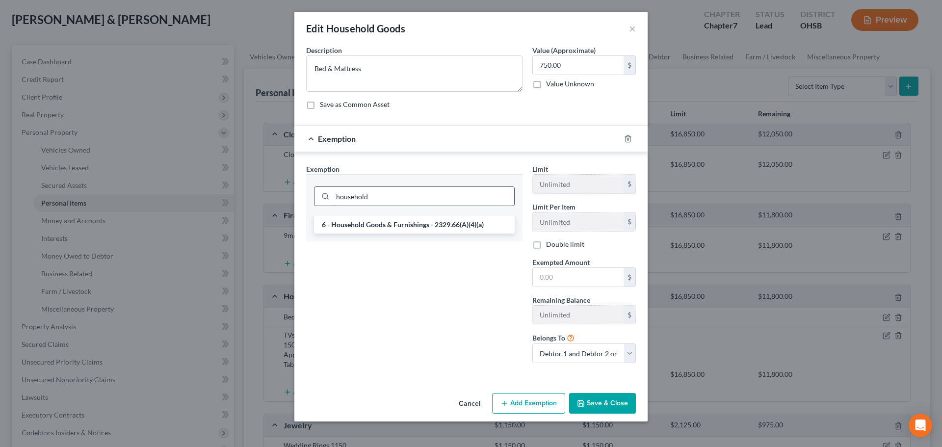
drag, startPoint x: 400, startPoint y: 223, endPoint x: 403, endPoint y: 218, distance: 6.4
click at [403, 218] on li "6 - Household Goods & Furnishings - 2329.66(A)(4)(a)" at bounding box center [414, 225] width 201 height 18
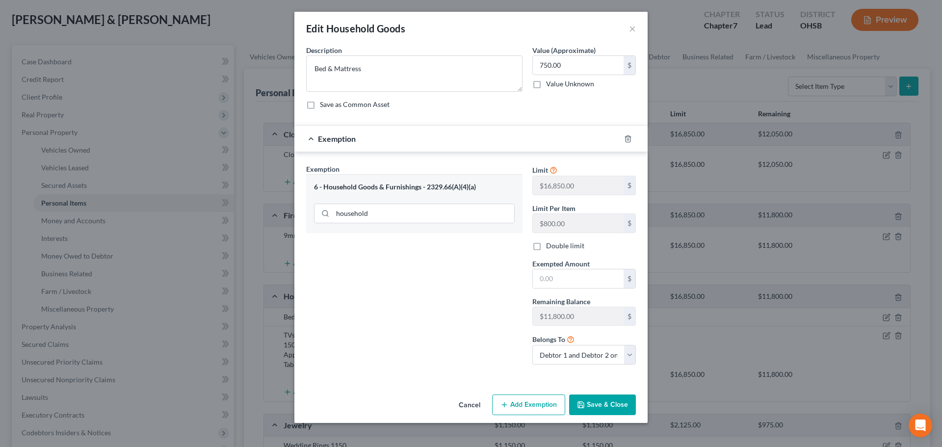
click at [608, 404] on button "Save & Close" at bounding box center [602, 404] width 67 height 21
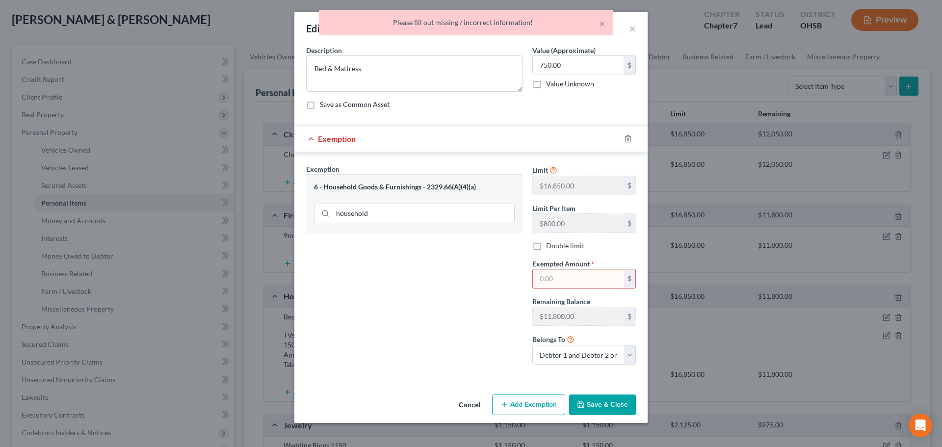
click at [566, 282] on input "text" at bounding box center [578, 278] width 91 height 19
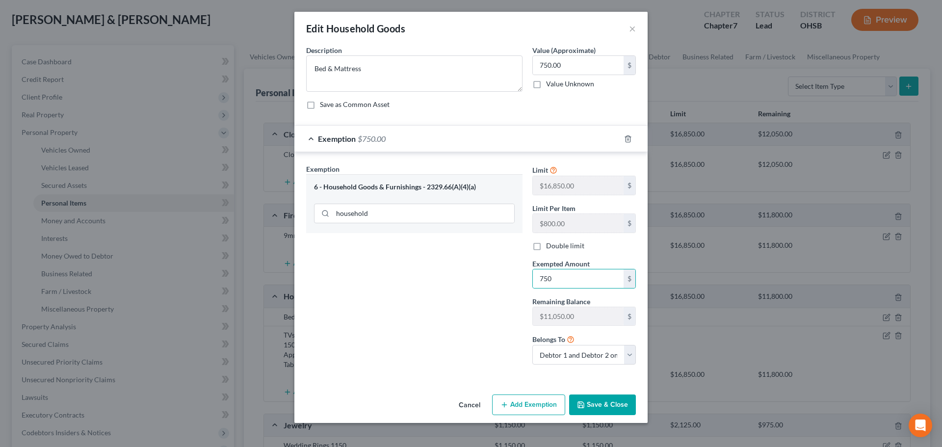
drag, startPoint x: 604, startPoint y: 402, endPoint x: 612, endPoint y: 395, distance: 9.7
click at [611, 396] on button "Save & Close" at bounding box center [602, 404] width 67 height 21
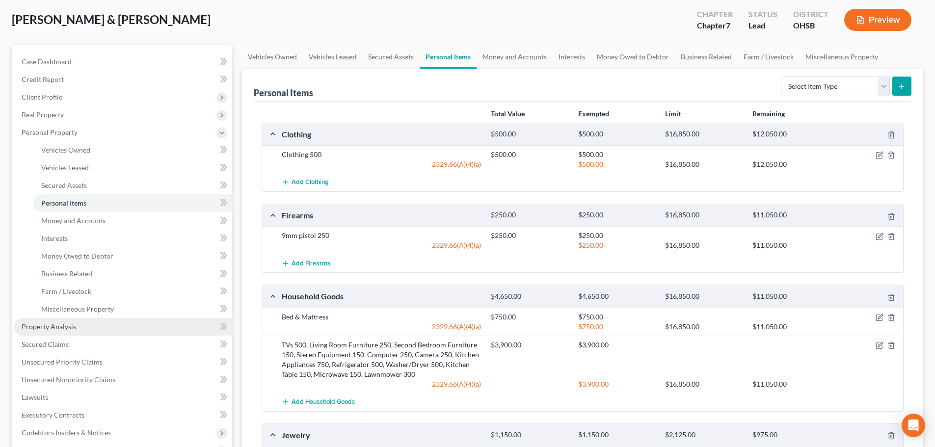
click at [65, 327] on span "Property Analysis" at bounding box center [49, 326] width 54 height 8
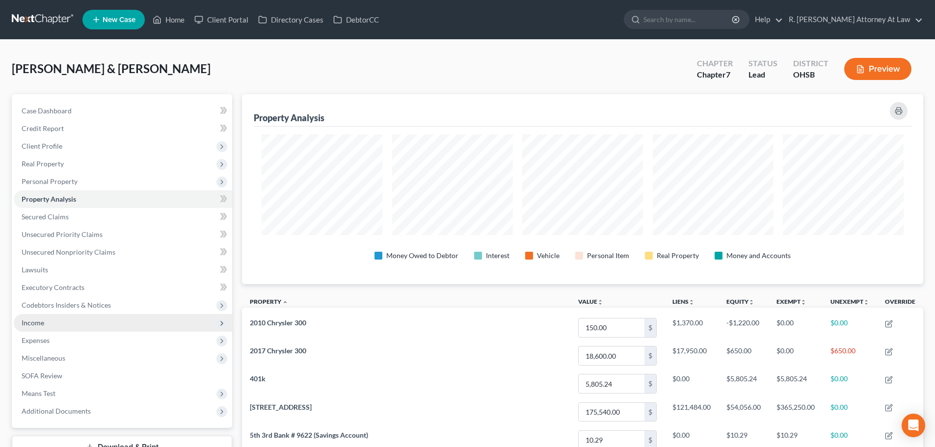
scroll to position [490373, 489882]
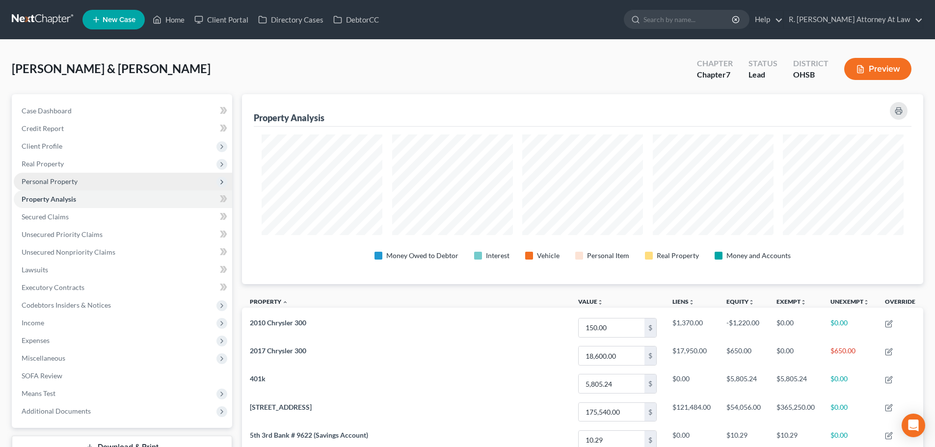
click at [62, 182] on span "Personal Property" at bounding box center [50, 181] width 56 height 8
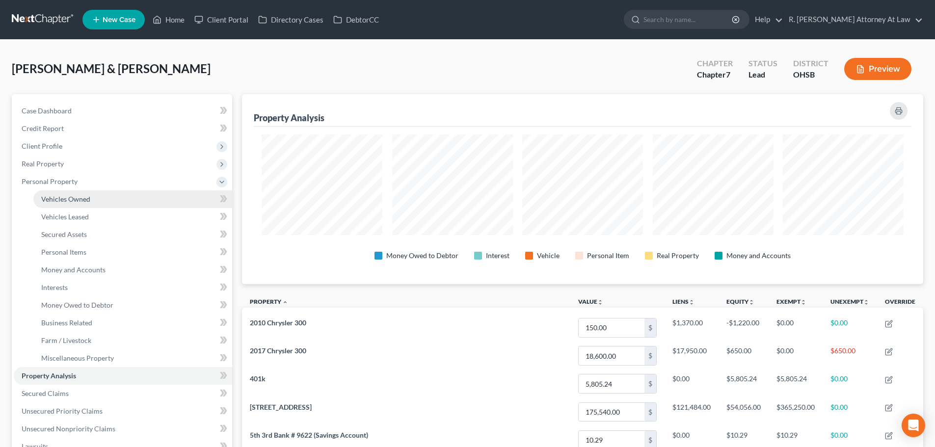
click at [67, 203] on span "Vehicles Owned" at bounding box center [65, 199] width 49 height 8
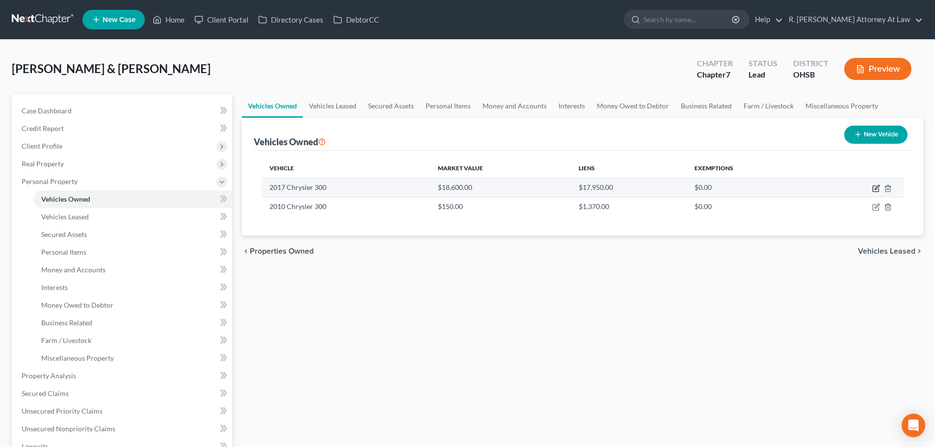
click at [877, 189] on icon "button" at bounding box center [876, 188] width 8 height 8
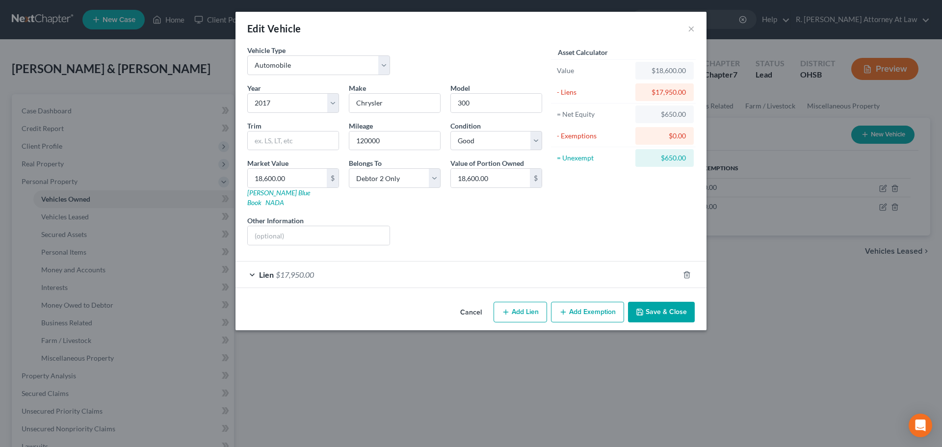
click at [588, 302] on button "Add Exemption" at bounding box center [587, 312] width 73 height 21
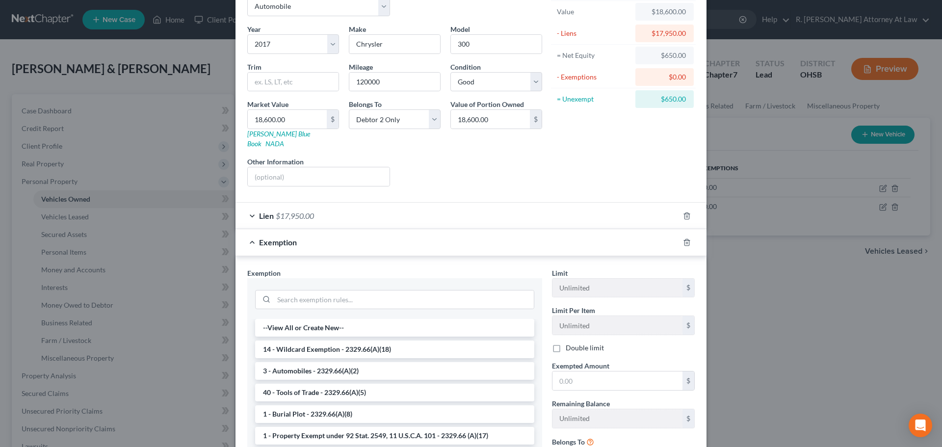
scroll to position [98, 0]
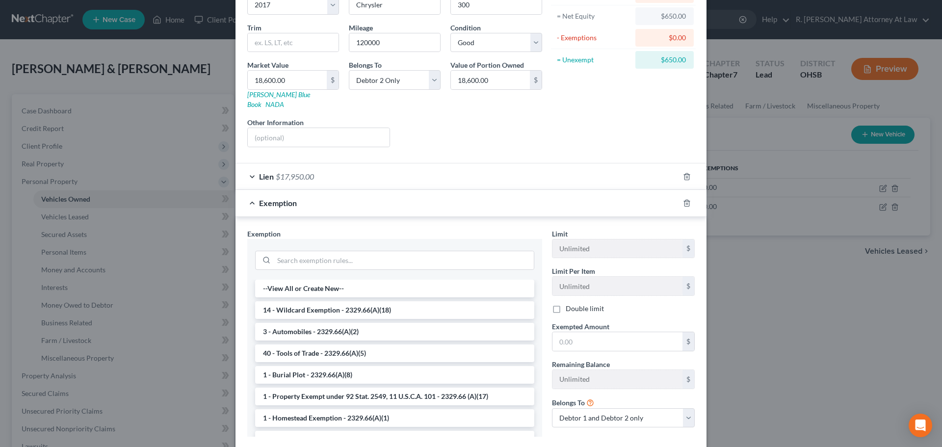
drag, startPoint x: 155, startPoint y: 59, endPoint x: 67, endPoint y: 83, distance: 91.0
click at [155, 57] on div "Edit Vehicle × Vehicle Type Select Automobile Truck Trailer Watercraft Aircraft…" at bounding box center [471, 223] width 942 height 447
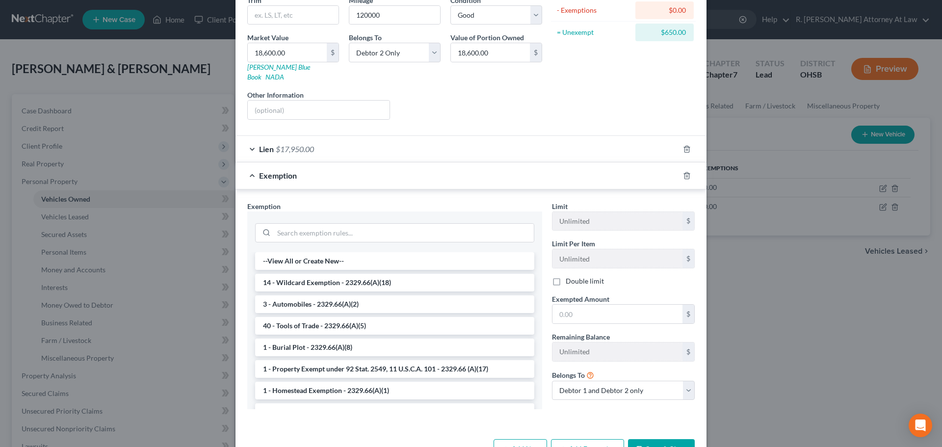
scroll to position [148, 0]
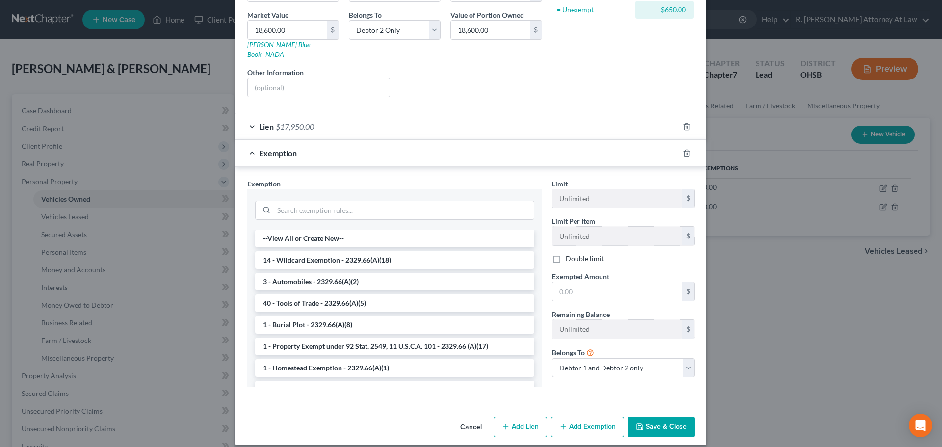
drag, startPoint x: 325, startPoint y: 273, endPoint x: 599, endPoint y: 268, distance: 274.3
click at [327, 273] on li "3 - Automobiles - 2329.66(A)(2)" at bounding box center [394, 282] width 279 height 18
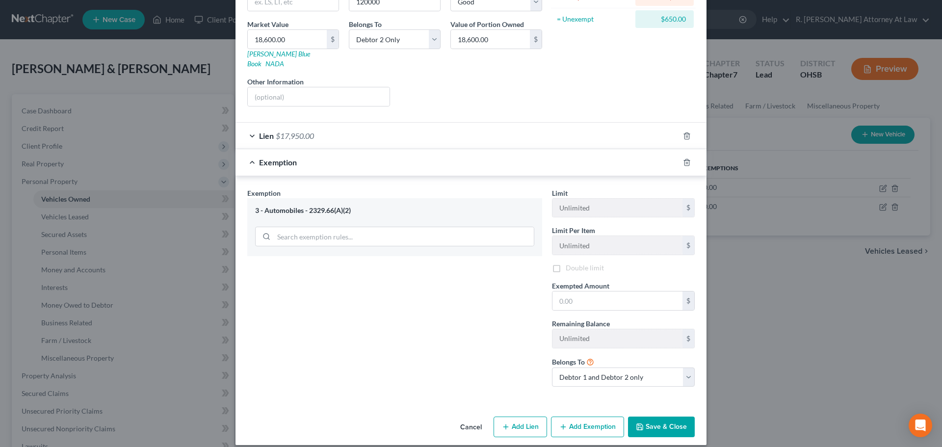
scroll to position [140, 0]
click at [599, 291] on input "text" at bounding box center [617, 300] width 130 height 19
click at [639, 427] on polyline "button" at bounding box center [639, 428] width 3 height 2
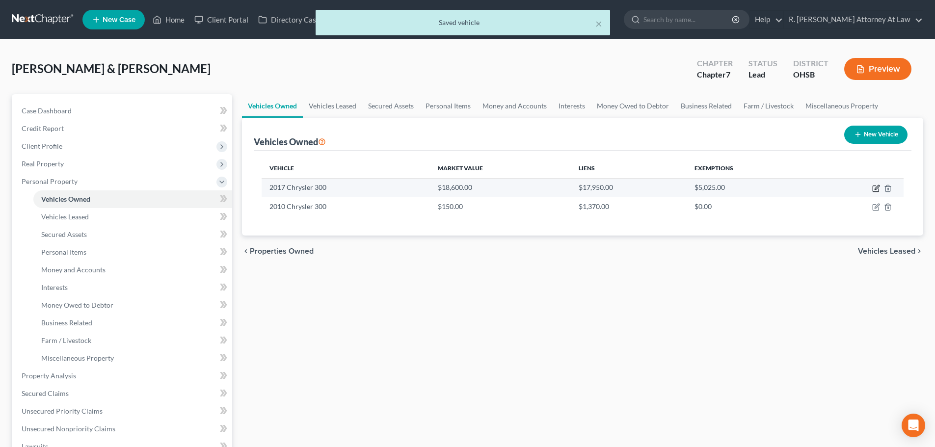
click at [875, 189] on icon "button" at bounding box center [876, 187] width 4 height 4
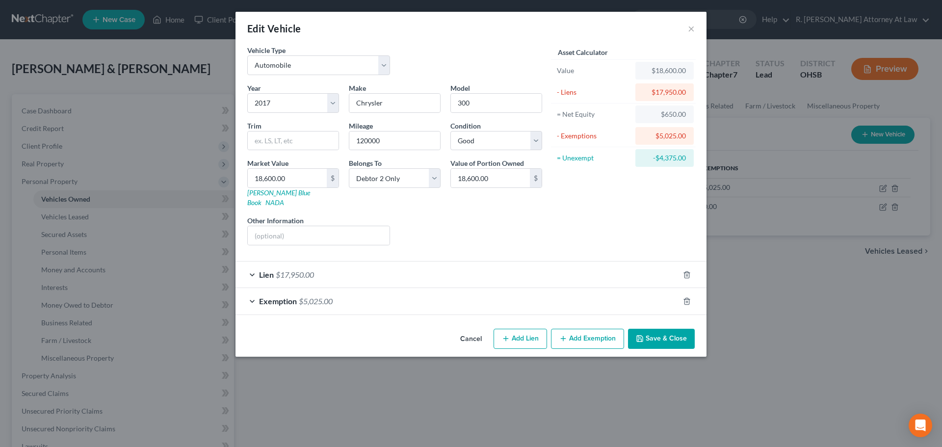
click at [618, 298] on div "Exemption $5,025.00" at bounding box center [456, 301] width 443 height 26
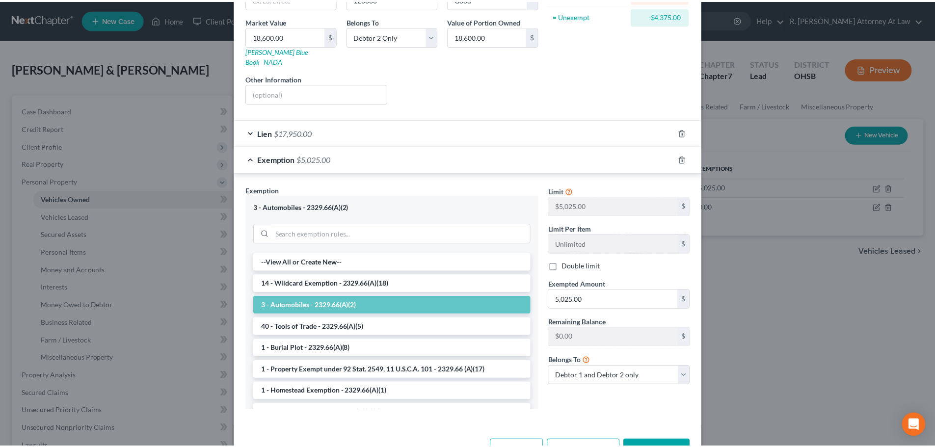
scroll to position [147, 0]
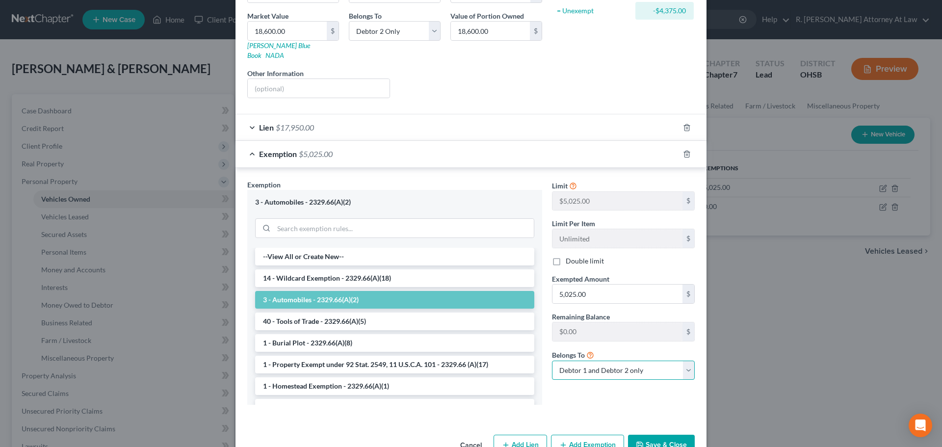
click at [625, 361] on select "Debtor 1 only Debtor 2 only Debtor 1 and Debtor 2 only" at bounding box center [623, 371] width 143 height 20
click at [552, 361] on select "Debtor 1 only Debtor 2 only Debtor 1 and Debtor 2 only" at bounding box center [623, 371] width 143 height 20
click at [651, 435] on button "Save & Close" at bounding box center [661, 445] width 67 height 21
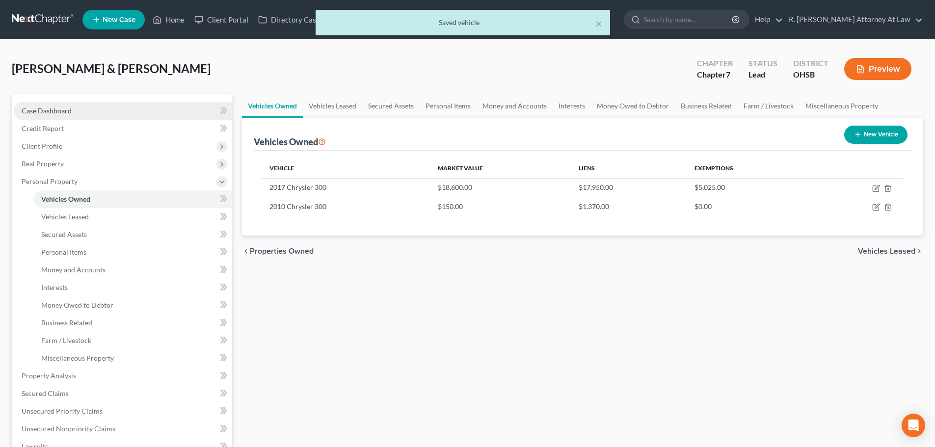
click at [73, 106] on link "Case Dashboard" at bounding box center [123, 111] width 218 height 18
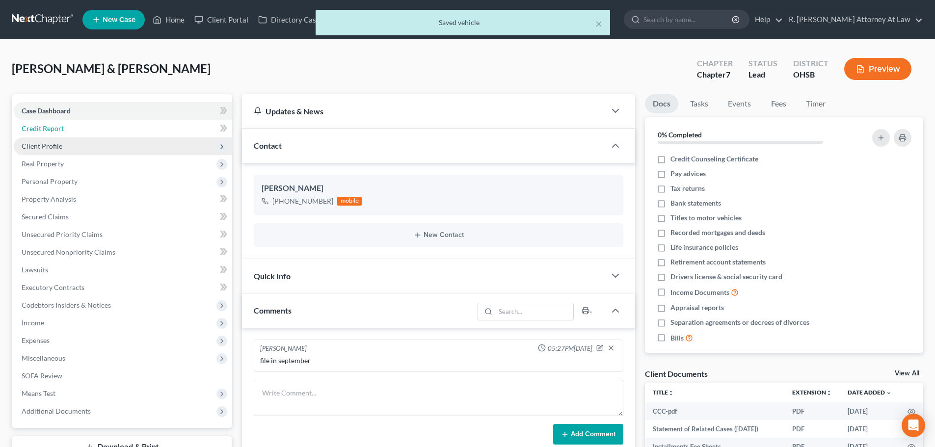
drag, startPoint x: 61, startPoint y: 129, endPoint x: 172, endPoint y: 138, distance: 111.2
click at [61, 130] on span "Credit Report" at bounding box center [43, 128] width 42 height 8
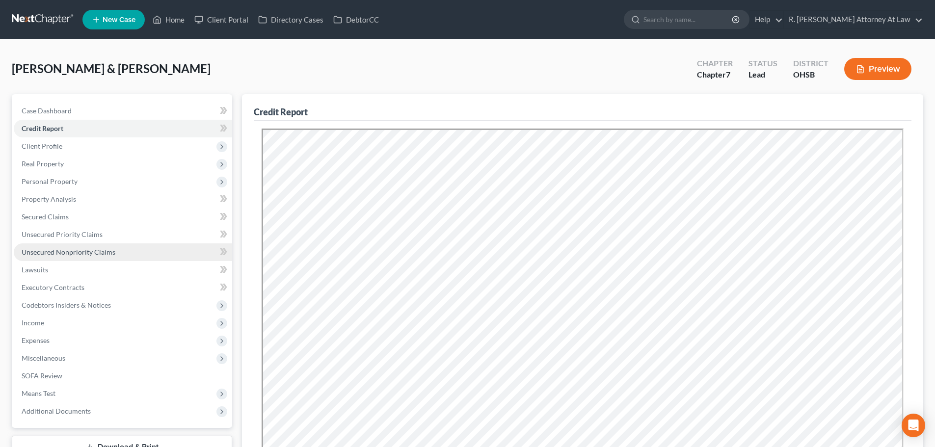
click at [93, 254] on span "Unsecured Nonpriority Claims" at bounding box center [69, 252] width 94 height 8
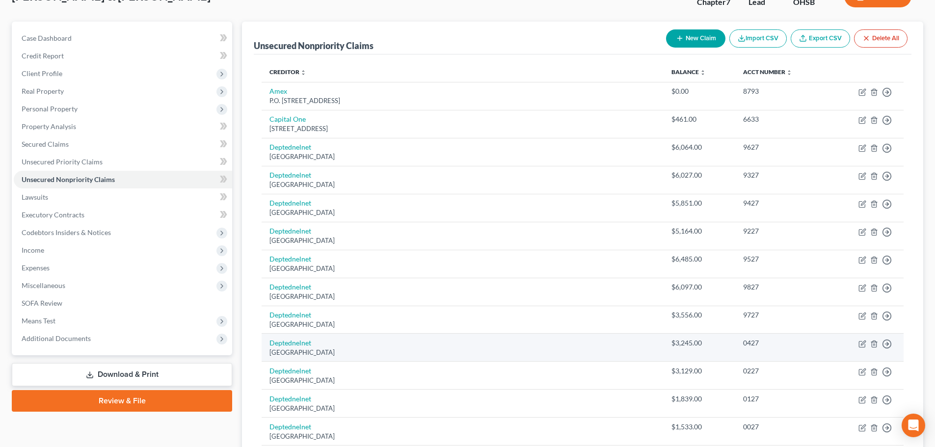
scroll to position [98, 0]
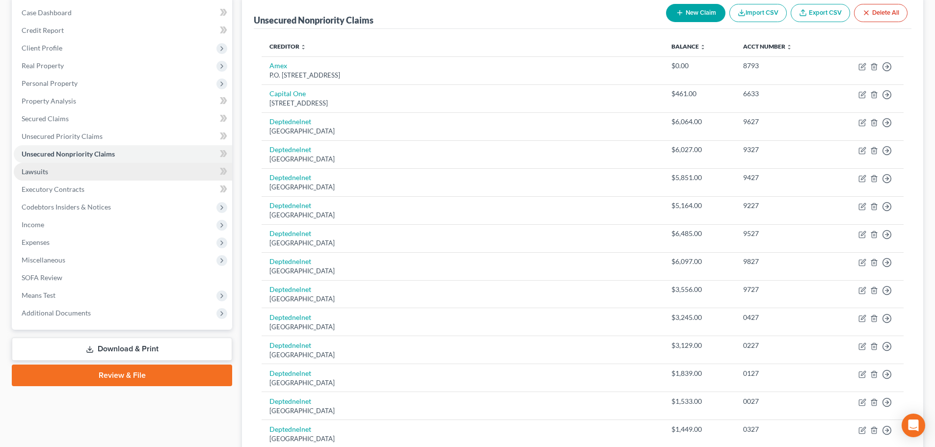
click at [61, 175] on link "Lawsuits" at bounding box center [123, 172] width 218 height 18
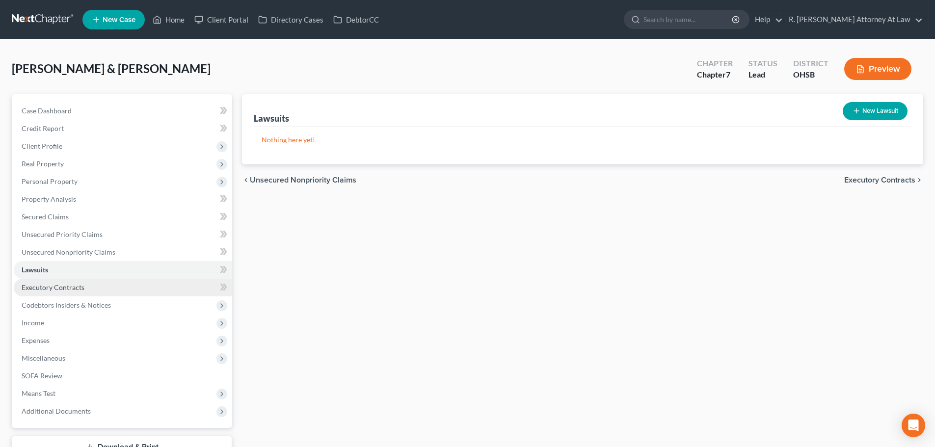
click at [70, 291] on link "Executory Contracts" at bounding box center [123, 288] width 218 height 18
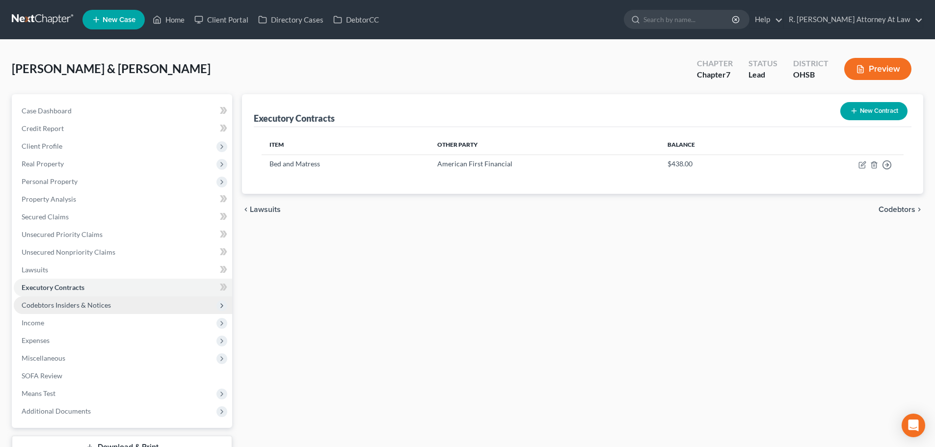
click at [54, 308] on span "Codebtors Insiders & Notices" at bounding box center [66, 305] width 89 height 8
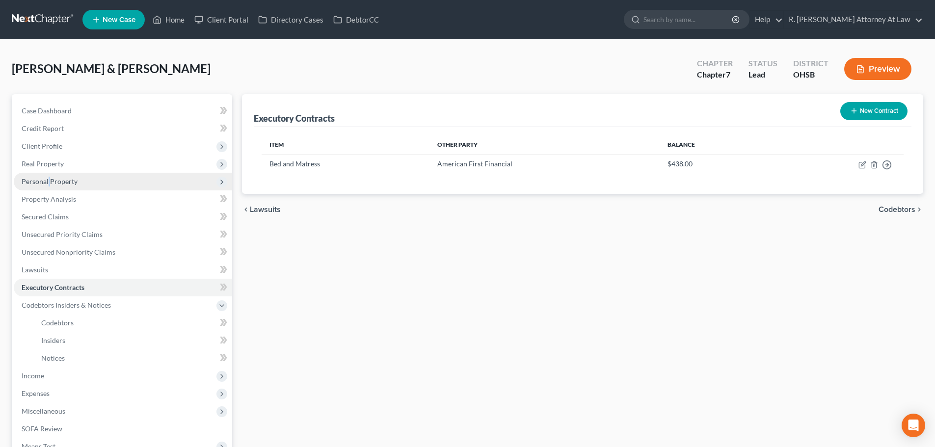
click at [51, 180] on span "Personal Property" at bounding box center [50, 181] width 56 height 8
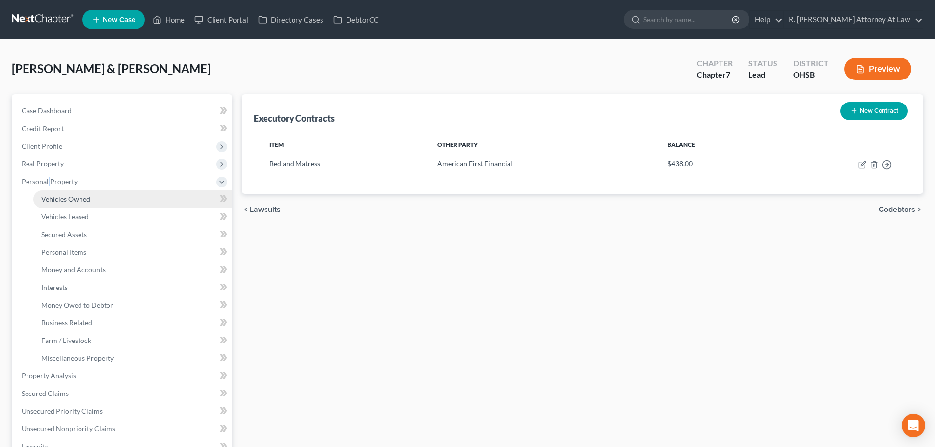
click at [49, 199] on span "Vehicles Owned" at bounding box center [65, 199] width 49 height 8
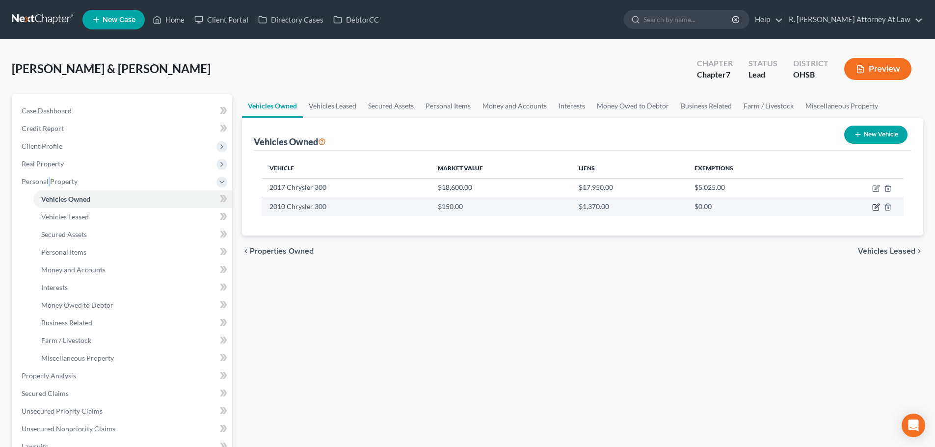
click at [873, 207] on icon "button" at bounding box center [875, 208] width 6 height 6
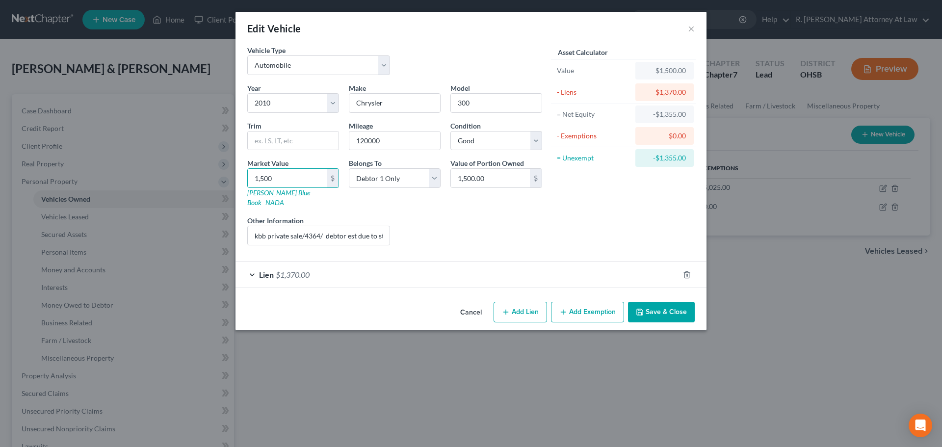
click at [649, 304] on button "Save & Close" at bounding box center [661, 312] width 67 height 21
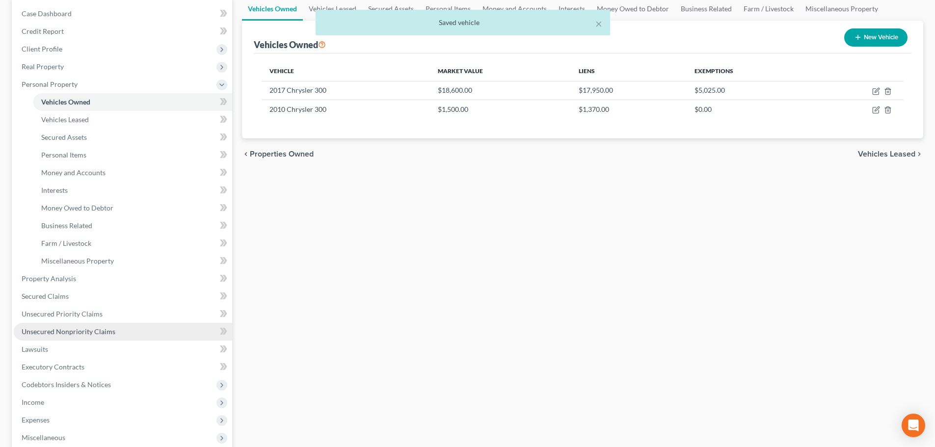
scroll to position [98, 0]
click at [122, 328] on link "Unsecured Nonpriority Claims" at bounding box center [123, 331] width 218 height 18
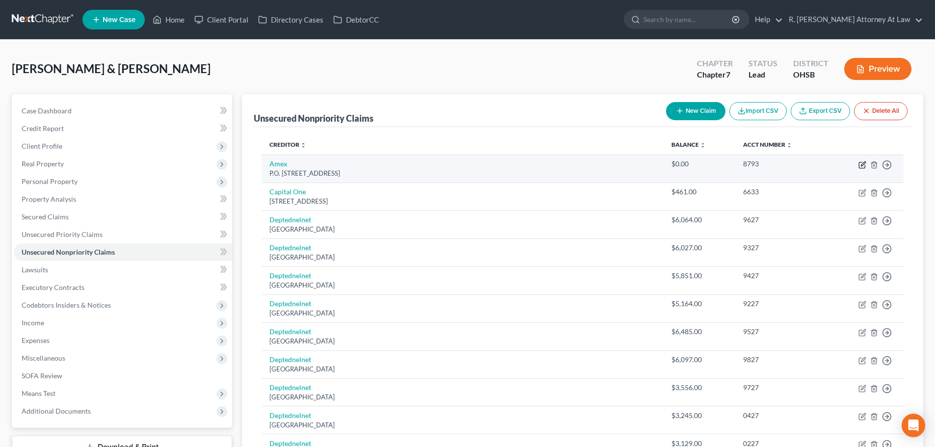
click at [862, 165] on icon "button" at bounding box center [862, 163] width 4 height 4
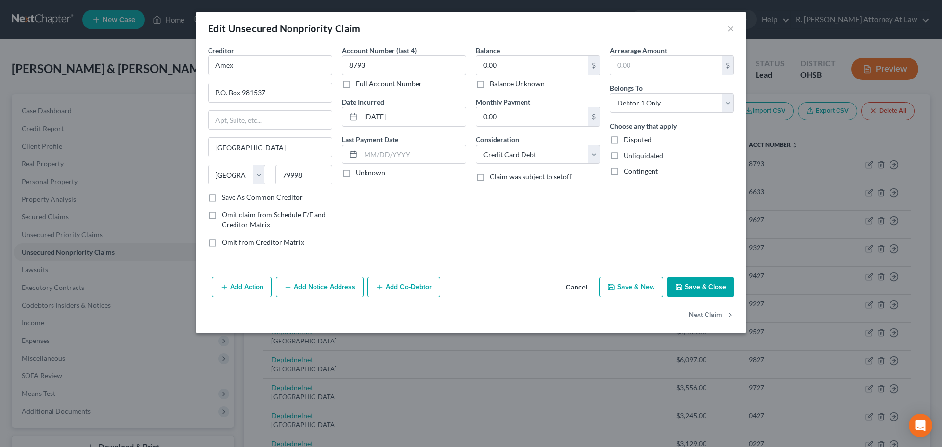
click at [490, 84] on label "Balance Unknown" at bounding box center [517, 84] width 55 height 10
click at [494, 84] on input "Balance Unknown" at bounding box center [497, 82] width 6 height 6
drag, startPoint x: 693, startPoint y: 283, endPoint x: 680, endPoint y: 281, distance: 12.8
click at [693, 282] on button "Save & Close" at bounding box center [700, 287] width 67 height 21
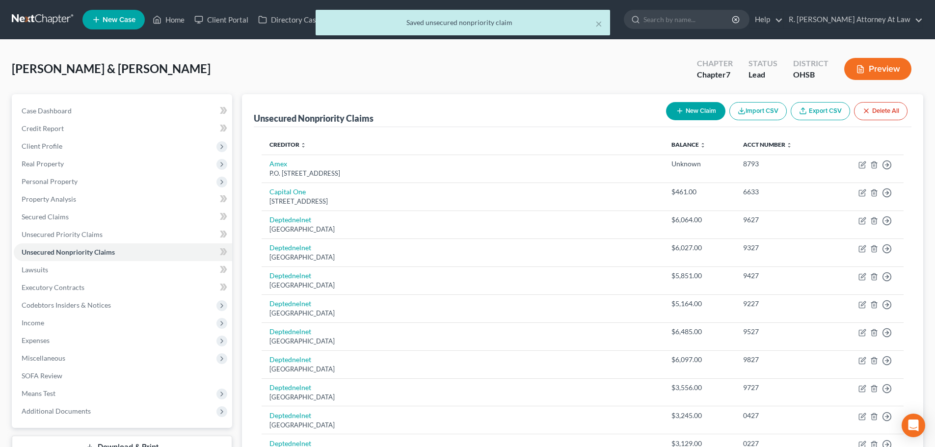
click at [691, 110] on button "New Claim" at bounding box center [695, 111] width 59 height 18
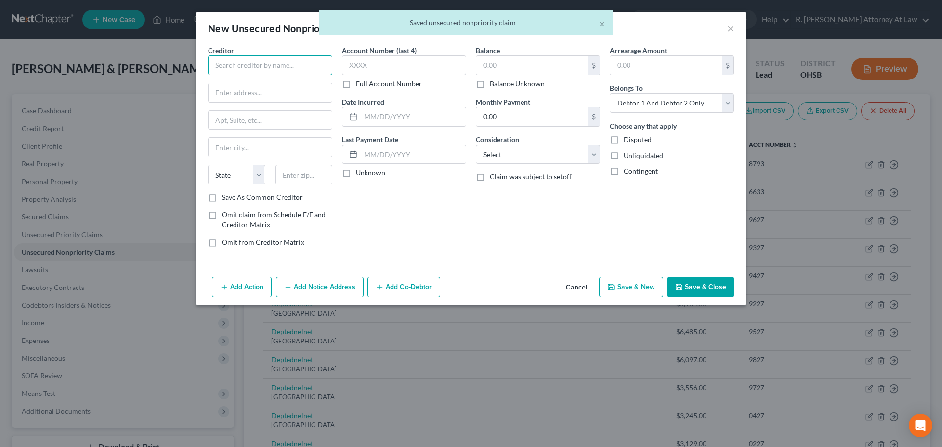
click at [264, 69] on input "text" at bounding box center [270, 65] width 124 height 20
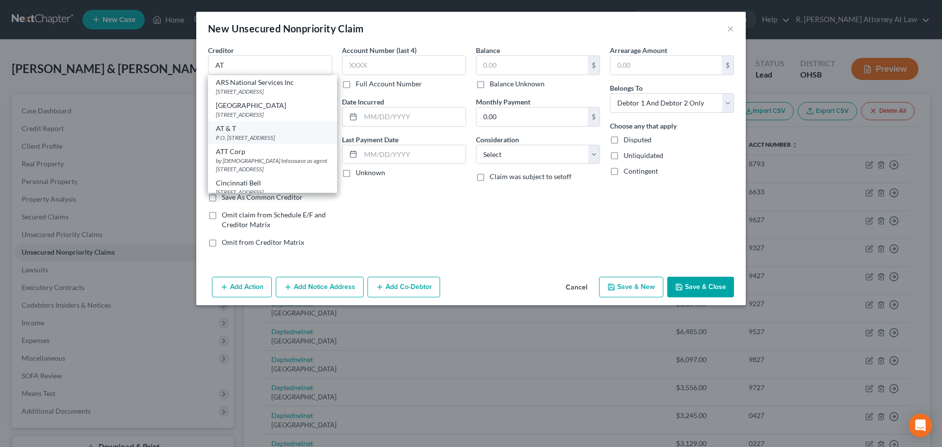
click at [233, 131] on div "AT & T" at bounding box center [272, 129] width 113 height 10
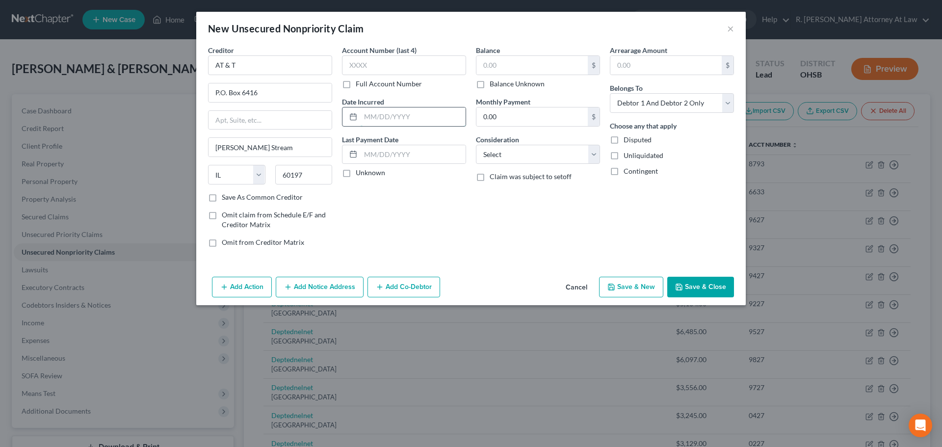
drag, startPoint x: 380, startPoint y: 116, endPoint x: 385, endPoint y: 117, distance: 5.4
click at [381, 116] on input "text" at bounding box center [413, 116] width 105 height 19
click at [510, 156] on select "Select Cable / Satellite Services Collection Agency Credit Card Debt Debt Couns…" at bounding box center [538, 155] width 124 height 20
click at [476, 145] on select "Select Cable / Satellite Services Collection Agency Credit Card Debt Debt Couns…" at bounding box center [538, 155] width 124 height 20
click at [653, 103] on select "Select Debtor 1 Only Debtor 2 Only Debtor 1 And Debtor 2 Only At Least One Of T…" at bounding box center [672, 103] width 124 height 20
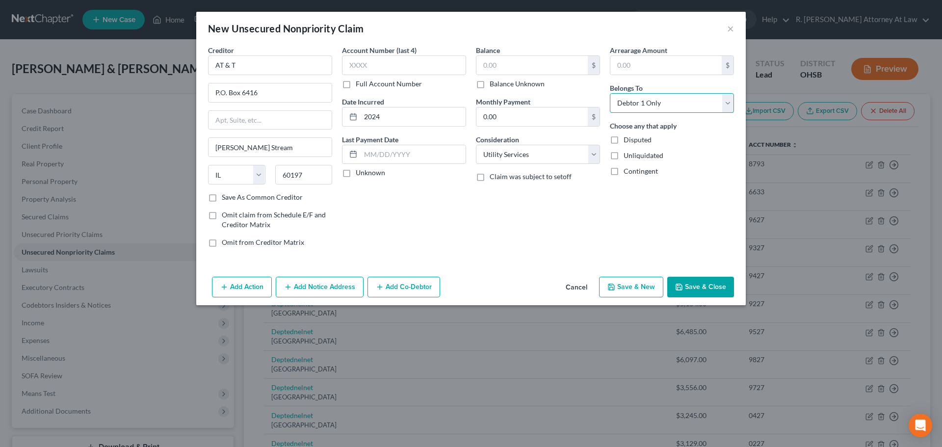
click at [610, 93] on select "Select Debtor 1 Only Debtor 2 Only Debtor 1 And Debtor 2 Only At Least One Of T…" at bounding box center [672, 103] width 124 height 20
click at [508, 62] on input "text" at bounding box center [531, 65] width 111 height 19
drag, startPoint x: 433, startPoint y: 121, endPoint x: 424, endPoint y: 114, distance: 11.6
click at [433, 119] on input "2024" at bounding box center [413, 116] width 105 height 19
click at [512, 69] on input "text" at bounding box center [531, 65] width 111 height 19
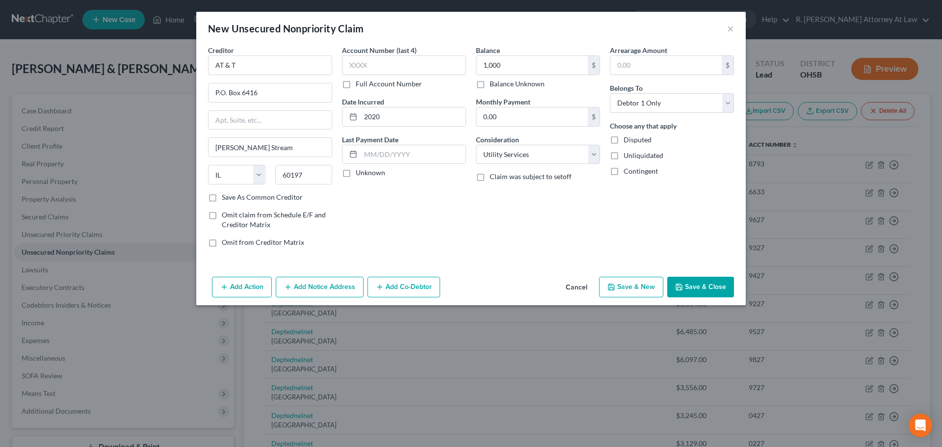
click at [695, 287] on button "Save & Close" at bounding box center [700, 287] width 67 height 21
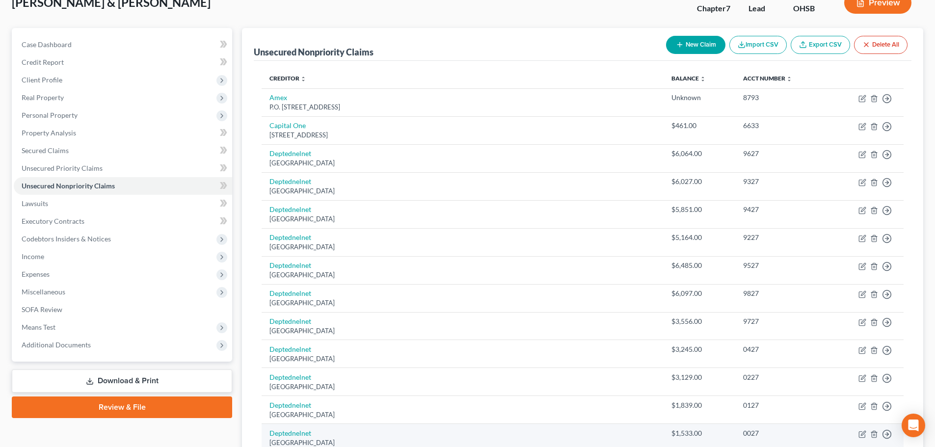
scroll to position [294, 0]
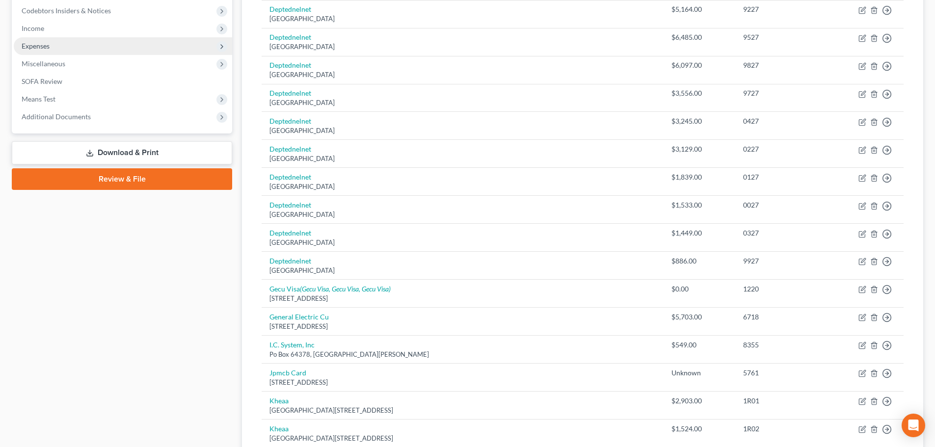
click at [39, 46] on span "Expenses" at bounding box center [36, 46] width 28 height 8
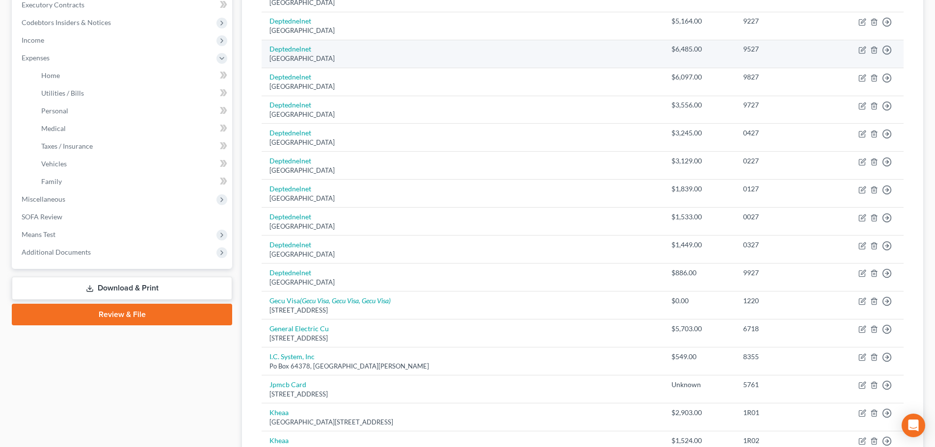
scroll to position [245, 0]
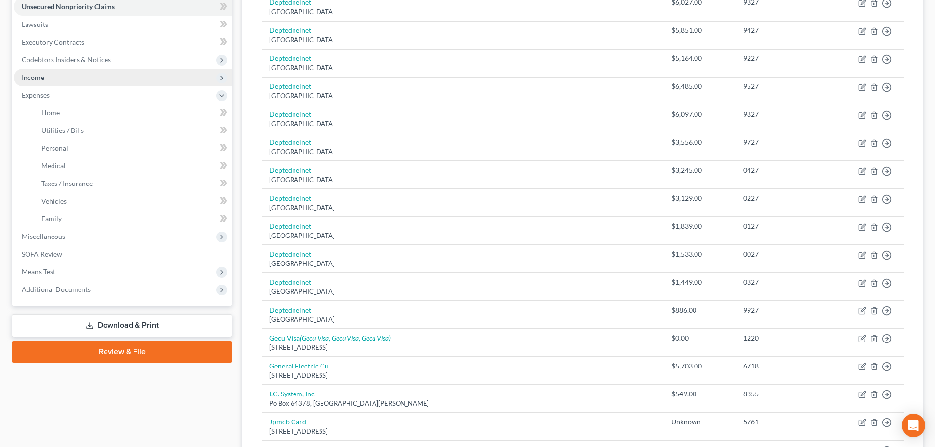
click at [33, 72] on span "Income" at bounding box center [123, 78] width 218 height 18
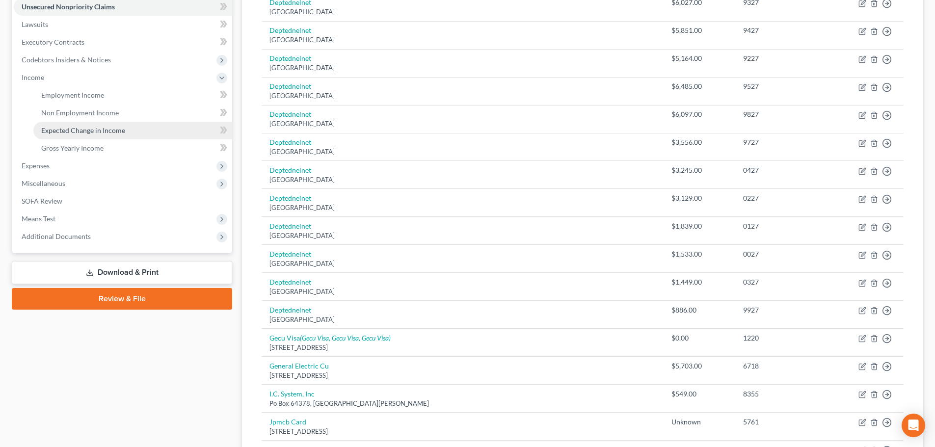
click at [60, 132] on span "Expected Change in Income" at bounding box center [83, 130] width 84 height 8
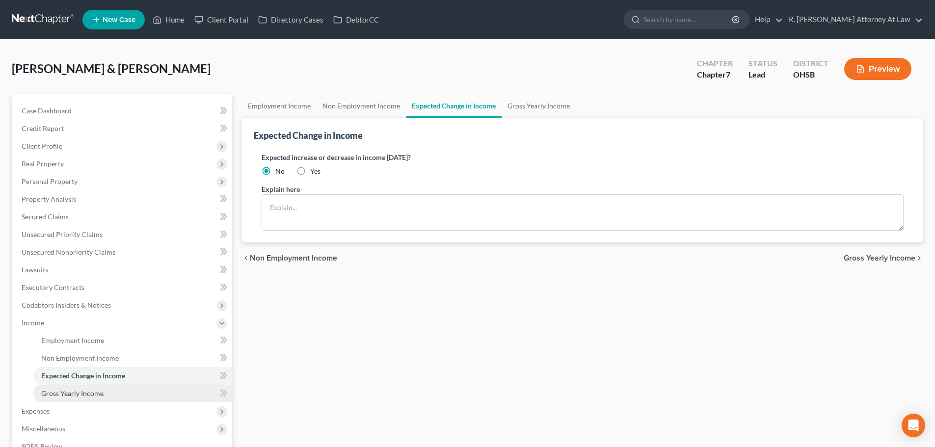
click at [83, 390] on span "Gross Yearly Income" at bounding box center [72, 393] width 62 height 8
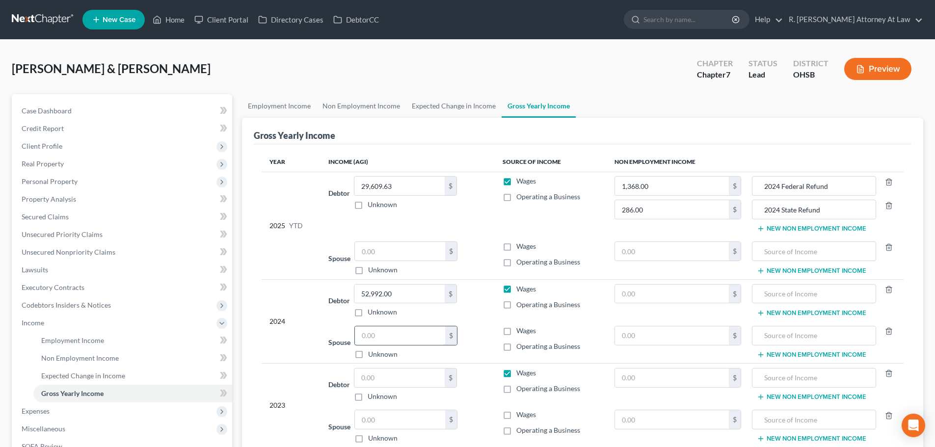
click at [376, 338] on input "text" at bounding box center [400, 335] width 90 height 19
click at [377, 247] on input "text" at bounding box center [400, 251] width 90 height 19
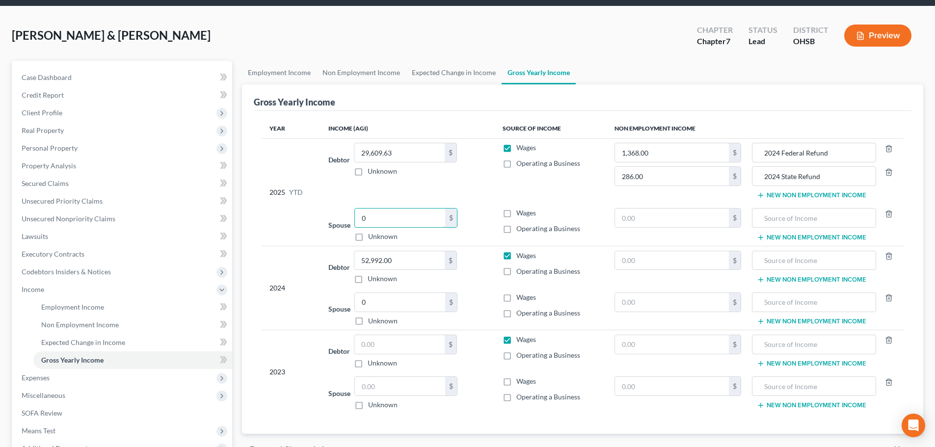
scroll to position [98, 0]
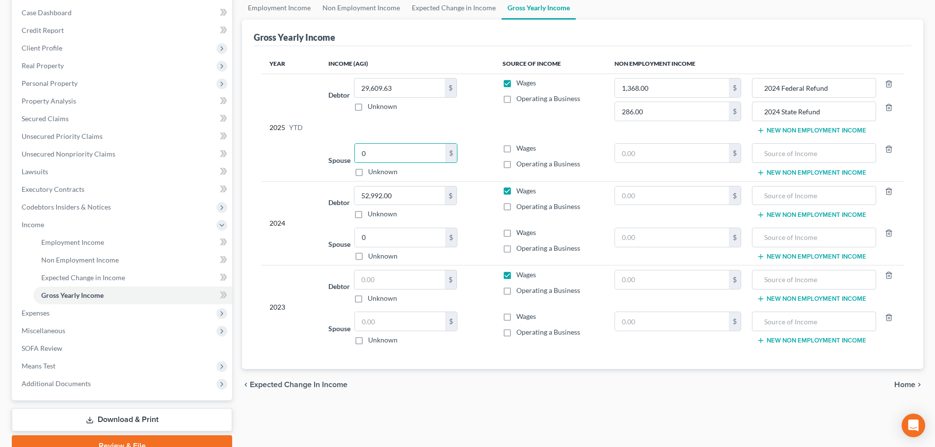
click at [516, 316] on label "Wages" at bounding box center [526, 317] width 20 height 10
click at [520, 316] on input "Wages" at bounding box center [523, 315] width 6 height 6
click at [38, 360] on span "Means Test" at bounding box center [123, 366] width 218 height 18
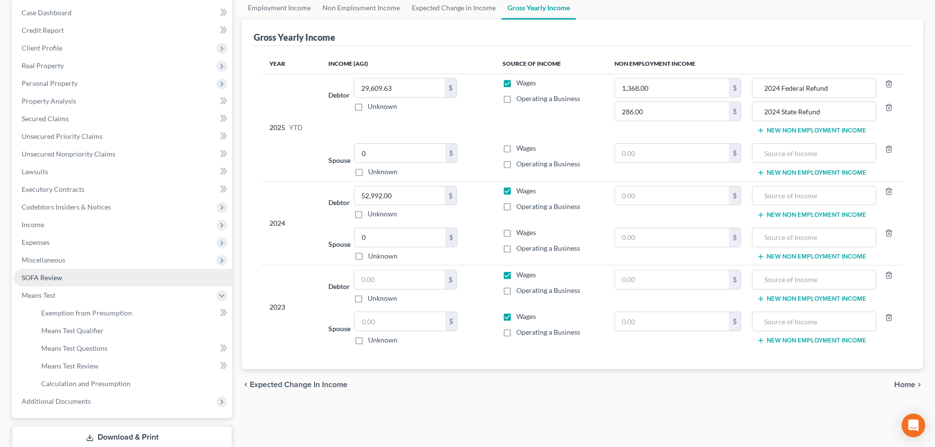
click at [40, 271] on link "SOFA Review" at bounding box center [123, 278] width 218 height 18
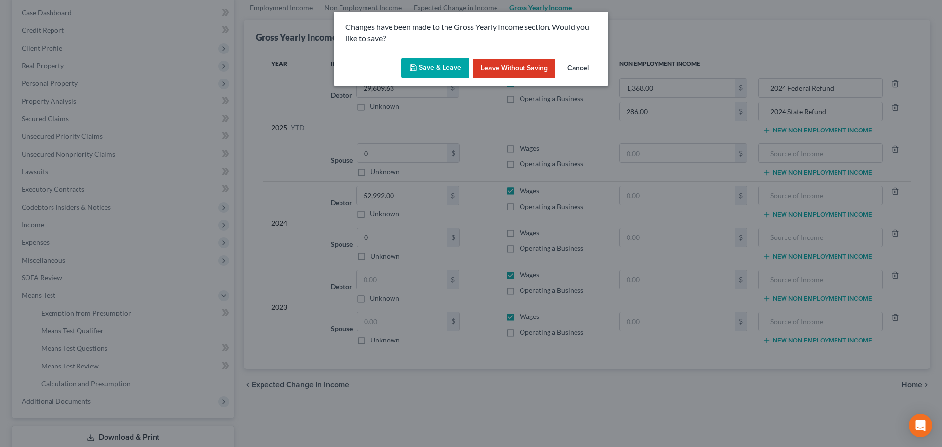
click at [424, 66] on button "Save & Leave" at bounding box center [435, 68] width 68 height 21
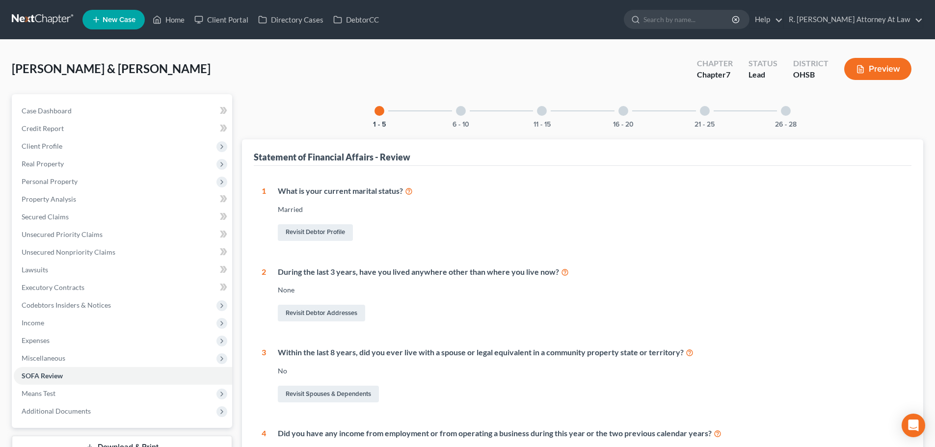
click at [784, 112] on div at bounding box center [785, 111] width 10 height 10
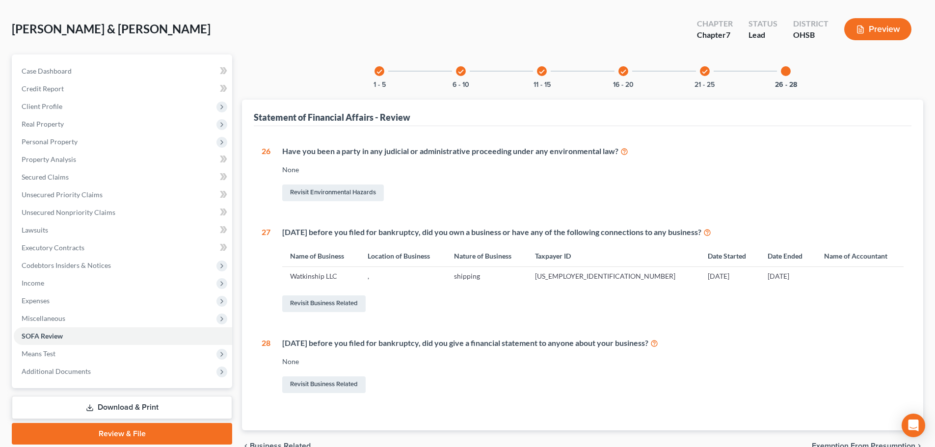
scroll to position [92, 0]
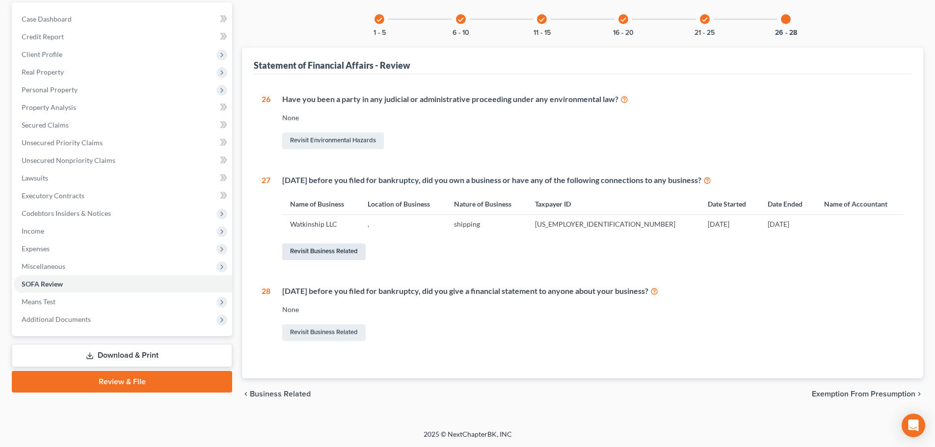
click at [331, 247] on link "Revisit Business Related" at bounding box center [323, 251] width 83 height 17
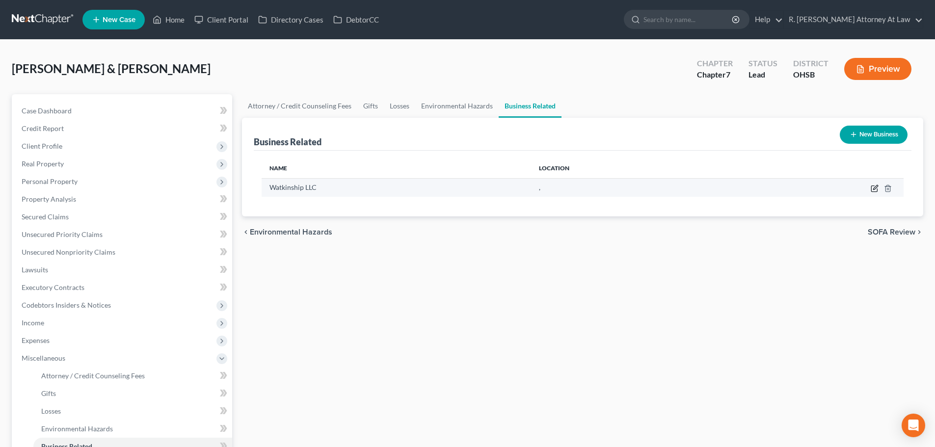
click at [874, 186] on icon "button" at bounding box center [874, 188] width 8 height 8
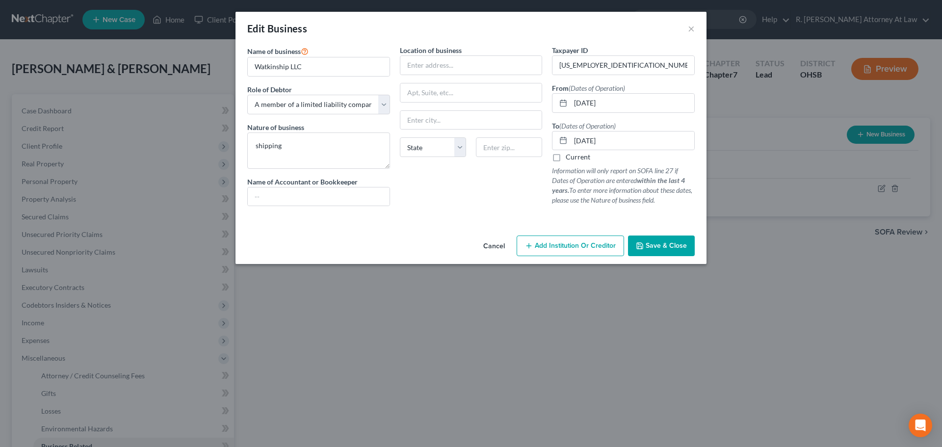
click at [644, 244] on icon "button" at bounding box center [640, 246] width 8 height 8
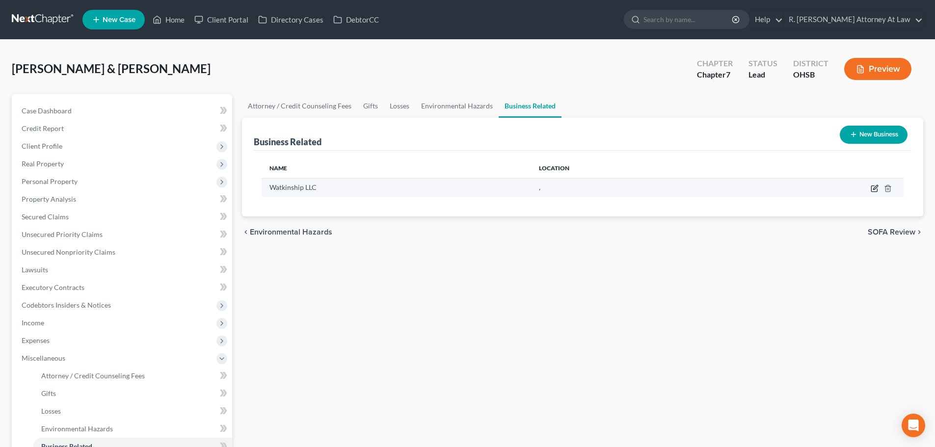
click at [872, 186] on icon "button" at bounding box center [874, 188] width 8 height 8
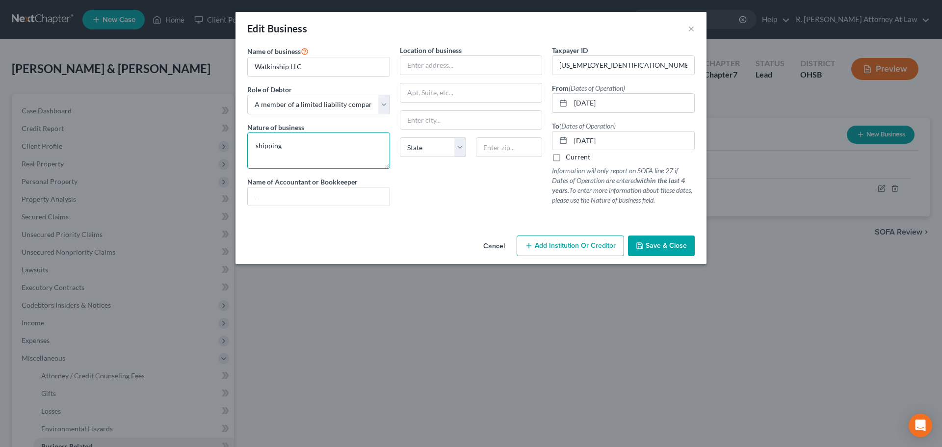
click at [296, 148] on textarea "shipping" at bounding box center [318, 150] width 143 height 36
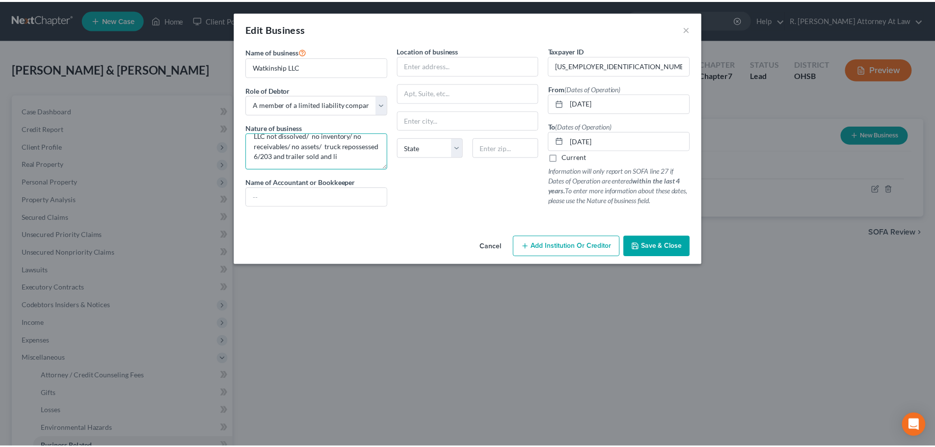
scroll to position [23, 0]
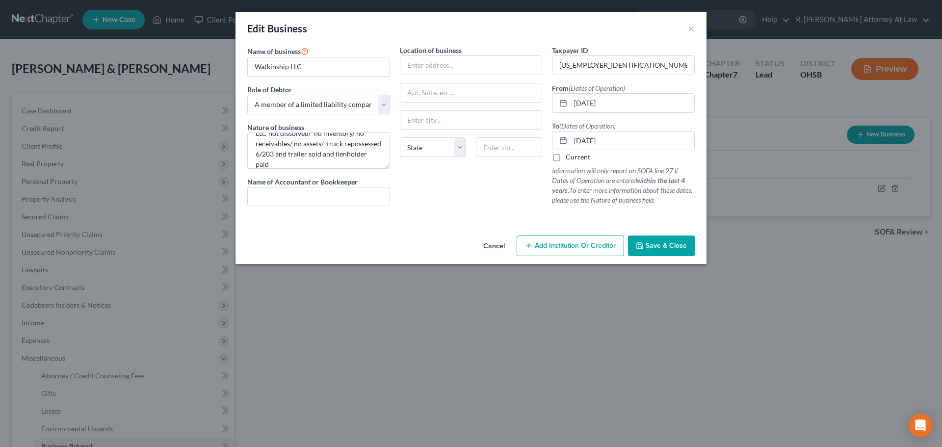
click at [648, 245] on span "Save & Close" at bounding box center [666, 245] width 41 height 8
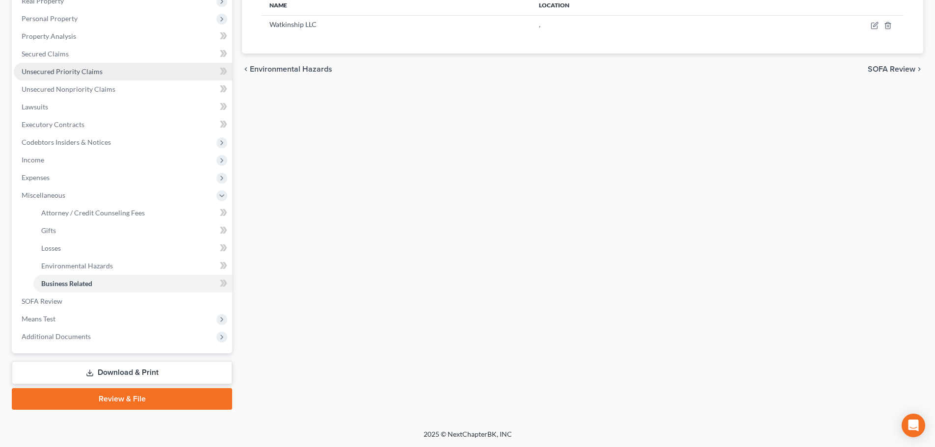
scroll to position [0, 0]
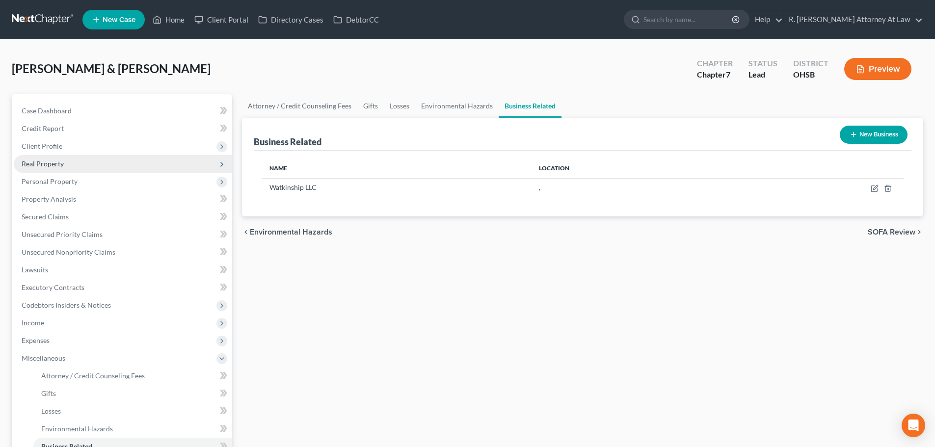
click at [54, 164] on span "Real Property" at bounding box center [43, 163] width 42 height 8
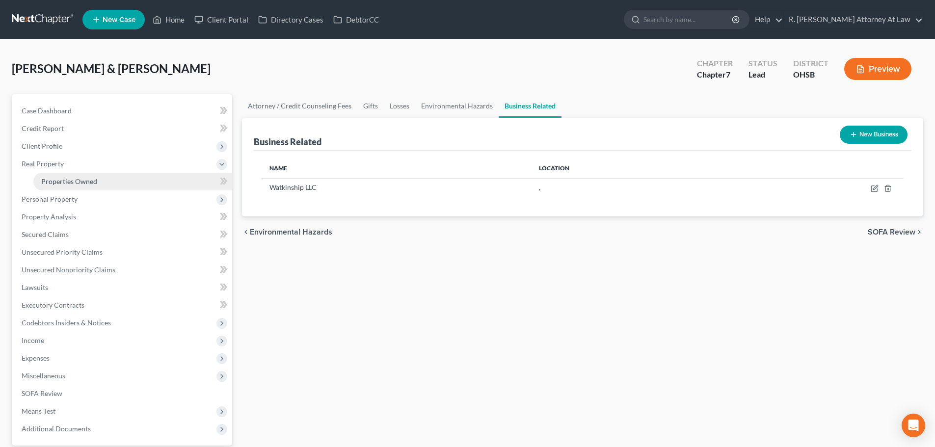
click at [61, 180] on span "Properties Owned" at bounding box center [69, 181] width 56 height 8
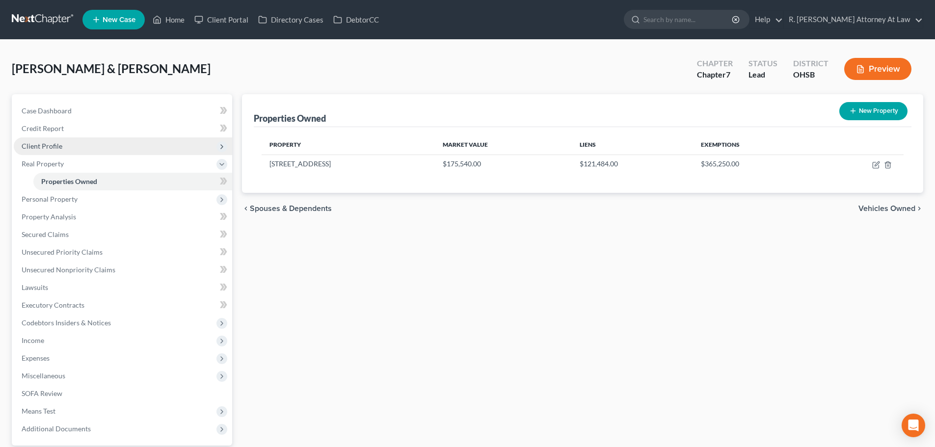
click at [32, 147] on span "Client Profile" at bounding box center [42, 146] width 41 height 8
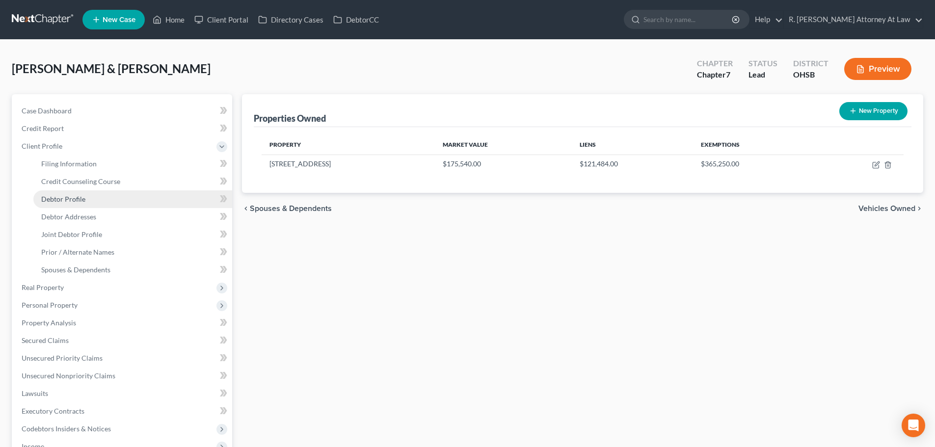
click at [53, 197] on span "Debtor Profile" at bounding box center [63, 199] width 44 height 8
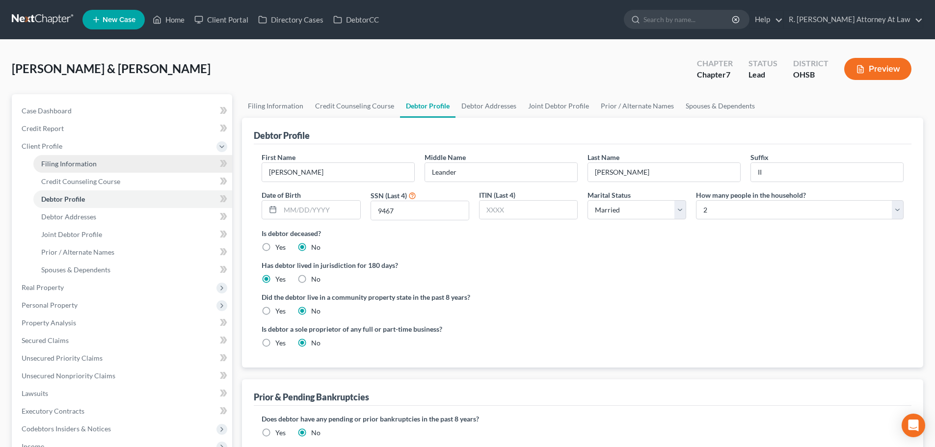
click at [65, 159] on span "Filing Information" at bounding box center [68, 163] width 55 height 8
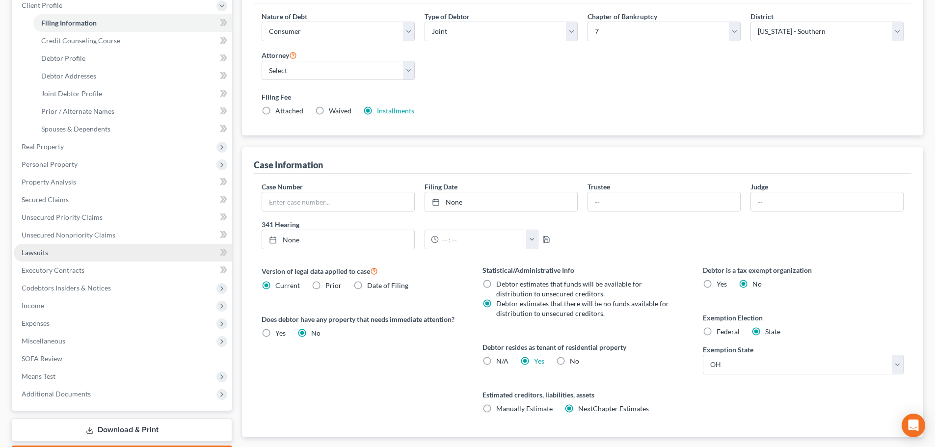
scroll to position [200, 0]
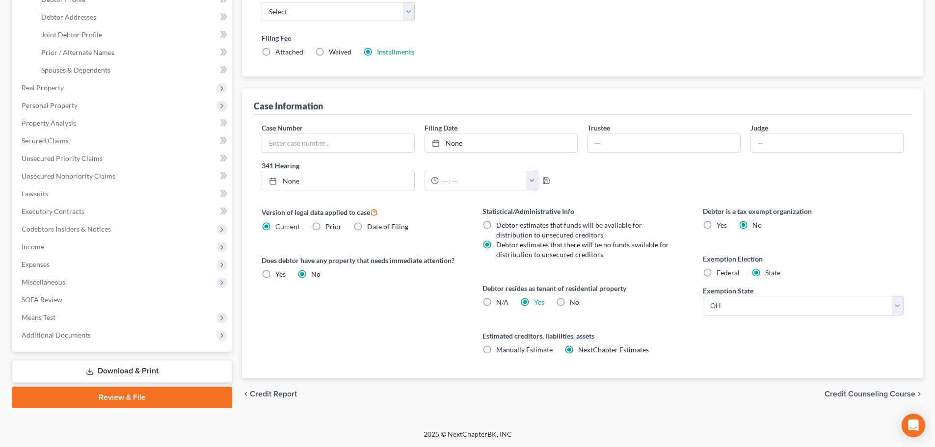
click at [107, 371] on link "Download & Print" at bounding box center [122, 371] width 220 height 23
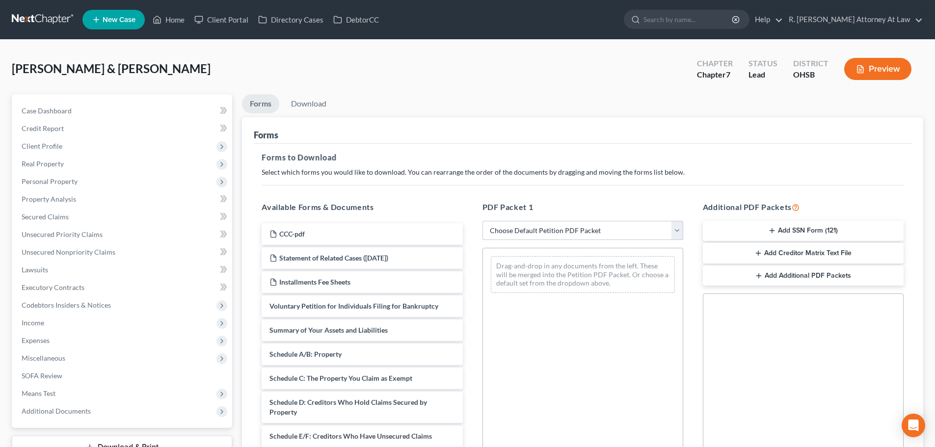
click at [552, 231] on select "Choose Default Petition PDF Packet Complete Bankruptcy Petition (all forms and …" at bounding box center [582, 231] width 201 height 20
click at [482, 221] on select "Choose Default Petition PDF Packet Complete Bankruptcy Petition (all forms and …" at bounding box center [582, 231] width 201 height 20
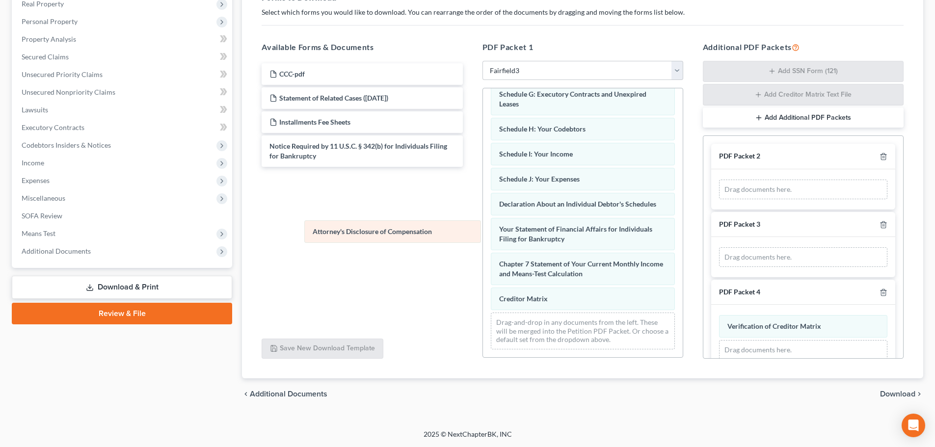
scroll to position [218, 0]
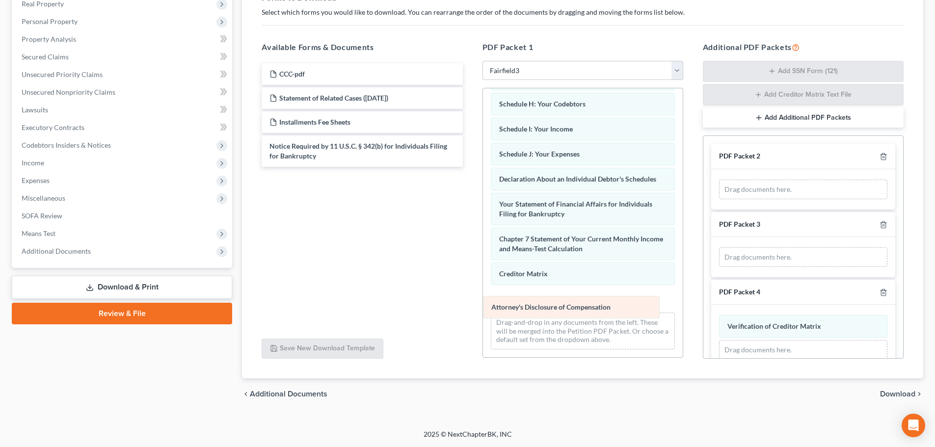
drag, startPoint x: 571, startPoint y: 298, endPoint x: 560, endPoint y: 302, distance: 12.1
click at [563, 306] on div "Attorney's Disclosure of Compensation Voluntary Petition for Individuals Filing…" at bounding box center [583, 118] width 200 height 477
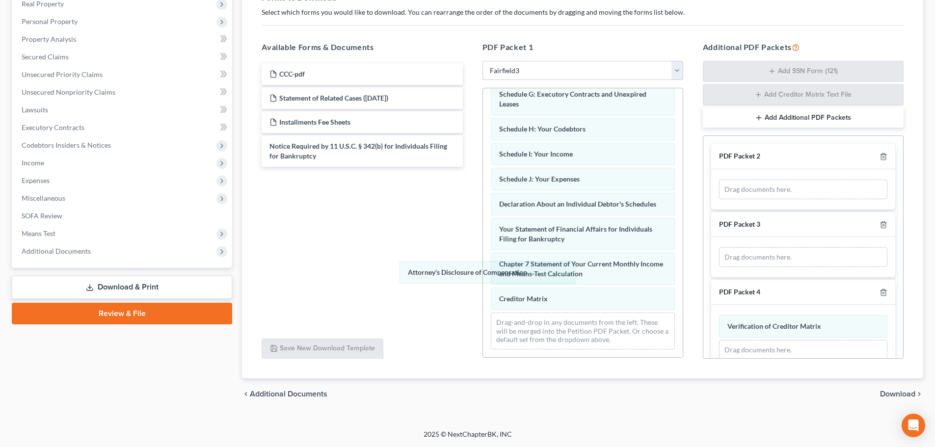
scroll to position [193, 0]
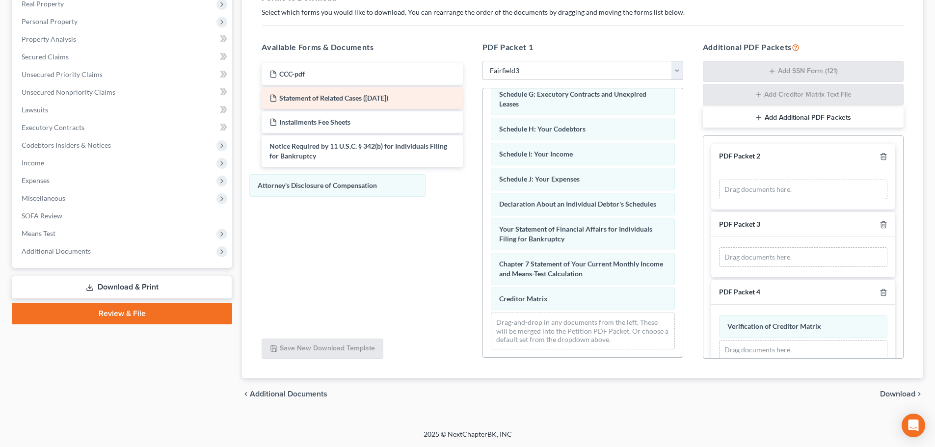
drag, startPoint x: 515, startPoint y: 293, endPoint x: 280, endPoint y: 94, distance: 308.0
click at [483, 180] on div "Attorney's Disclosure of Compensation Voluntary Petition for Individuals Filing…" at bounding box center [583, 131] width 200 height 452
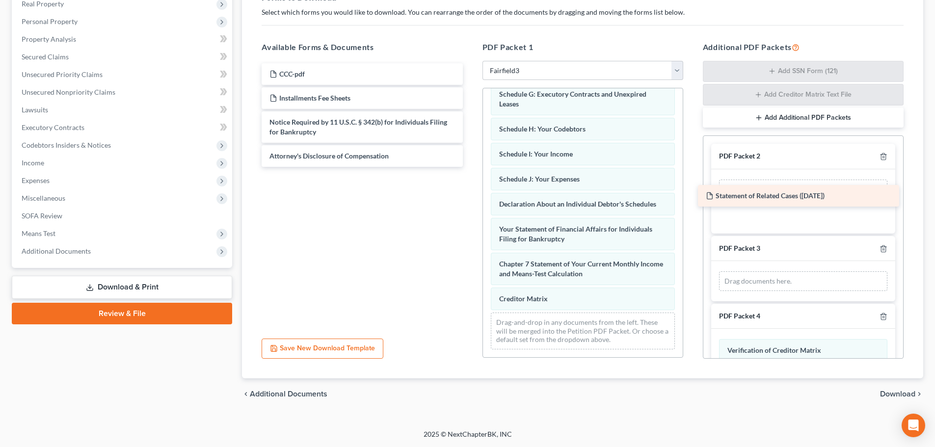
drag, startPoint x: 298, startPoint y: 96, endPoint x: 734, endPoint y: 194, distance: 446.9
click at [470, 167] on div "Statement of Related Cases ([DATE]) CCC-pdf Statement of Related Cases ([DATE])…" at bounding box center [362, 115] width 216 height 104
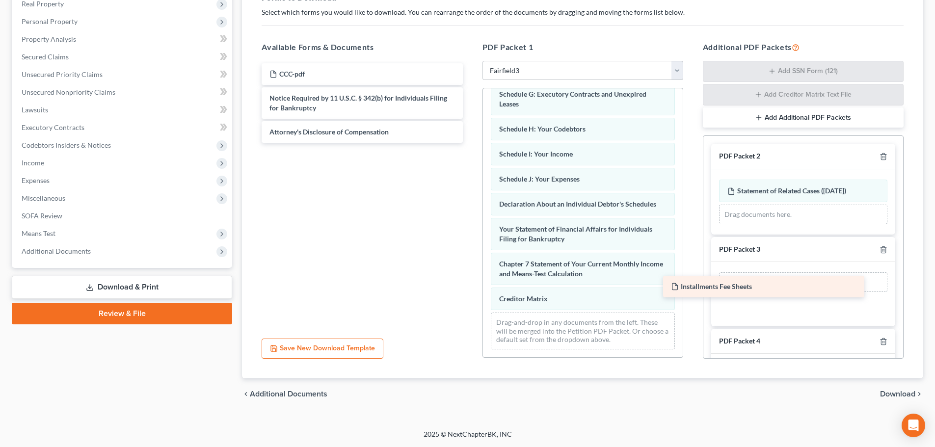
drag, startPoint x: 351, startPoint y: 97, endPoint x: 787, endPoint y: 274, distance: 470.5
click at [470, 143] on div "Installments Fee Sheets CCC-pdf Installments Fee Sheets Notice Required by 11 U…" at bounding box center [362, 102] width 216 height 79
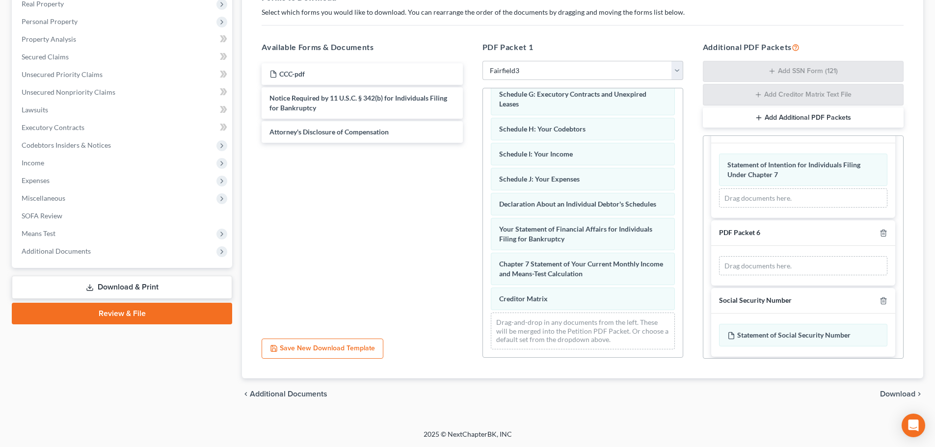
scroll to position [382, 0]
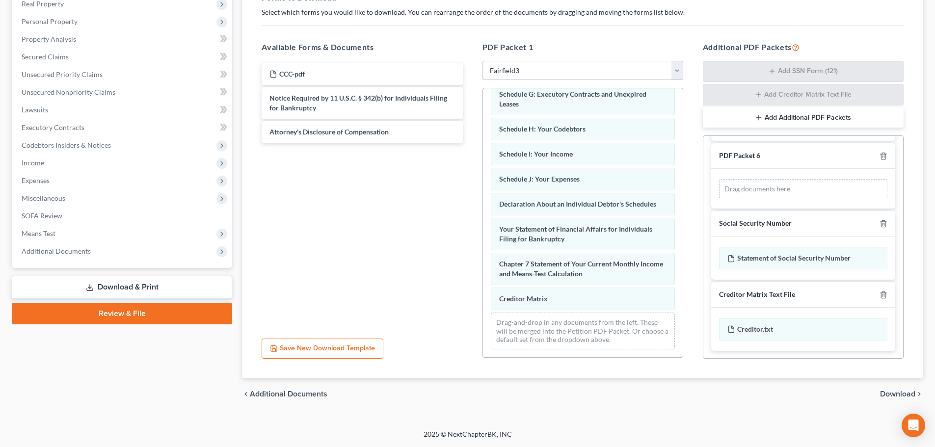
click at [894, 392] on span "Download" at bounding box center [897, 394] width 35 height 8
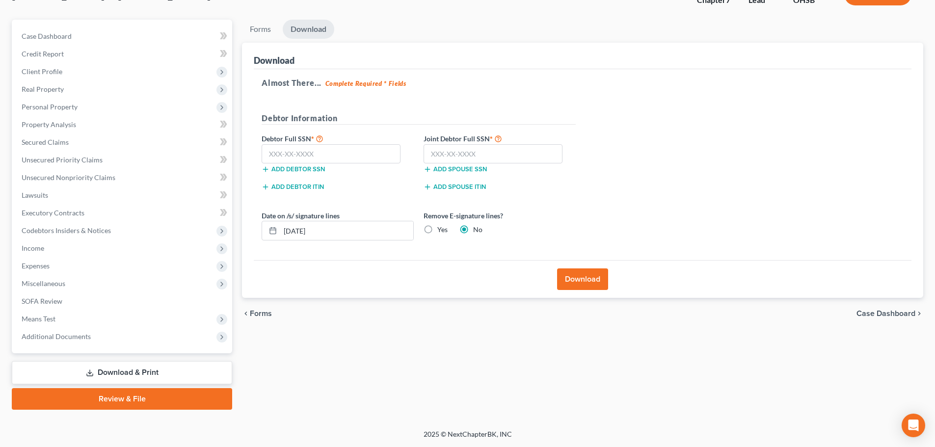
scroll to position [75, 0]
drag, startPoint x: 303, startPoint y: 153, endPoint x: 308, endPoint y: 152, distance: 5.0
click at [303, 153] on input "text" at bounding box center [330, 154] width 139 height 20
click at [463, 157] on input "text" at bounding box center [492, 154] width 139 height 20
click at [573, 278] on button "Download" at bounding box center [582, 279] width 51 height 22
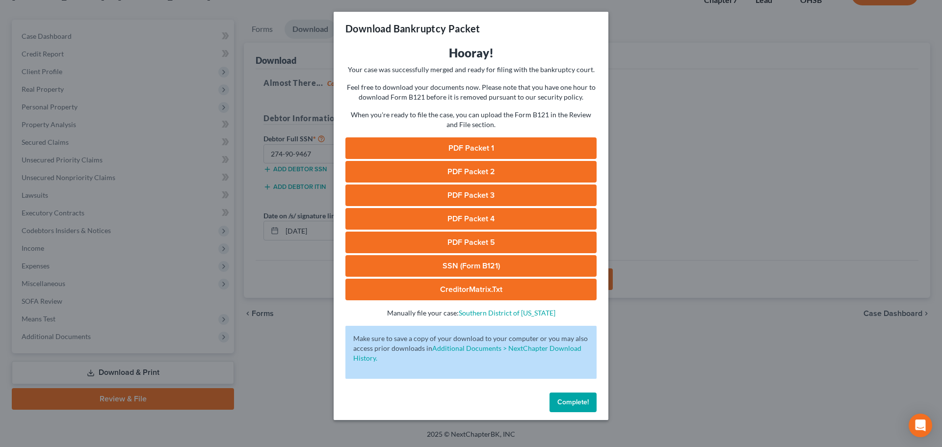
click at [454, 143] on link "PDF Packet 1" at bounding box center [470, 148] width 251 height 22
click at [468, 174] on link "PDF Packet 2" at bounding box center [470, 172] width 251 height 22
click at [483, 198] on link "PDF Packet 3" at bounding box center [470, 195] width 251 height 22
click at [459, 218] on link "PDF Packet 4" at bounding box center [470, 219] width 251 height 22
click at [446, 240] on link "PDF Packet 5" at bounding box center [470, 243] width 251 height 22
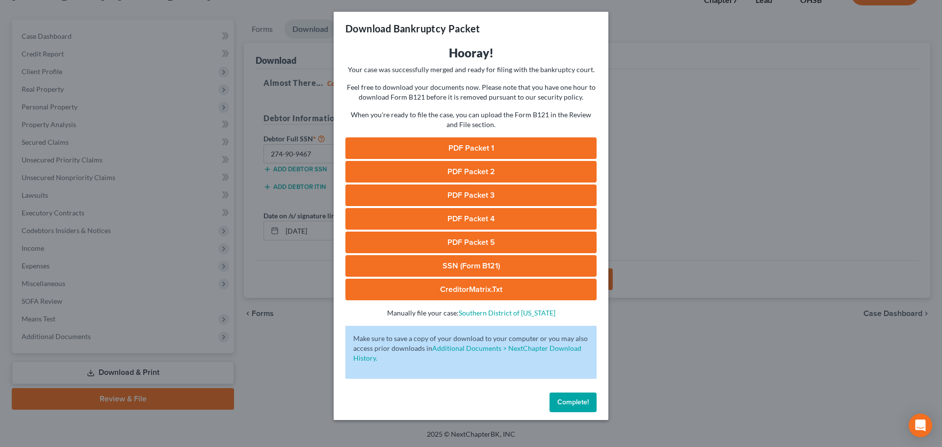
click at [447, 260] on link "SSN (Form B121)" at bounding box center [470, 266] width 251 height 22
drag, startPoint x: 572, startPoint y: 401, endPoint x: 219, endPoint y: 217, distance: 397.1
click at [571, 401] on span "Complete!" at bounding box center [572, 402] width 31 height 8
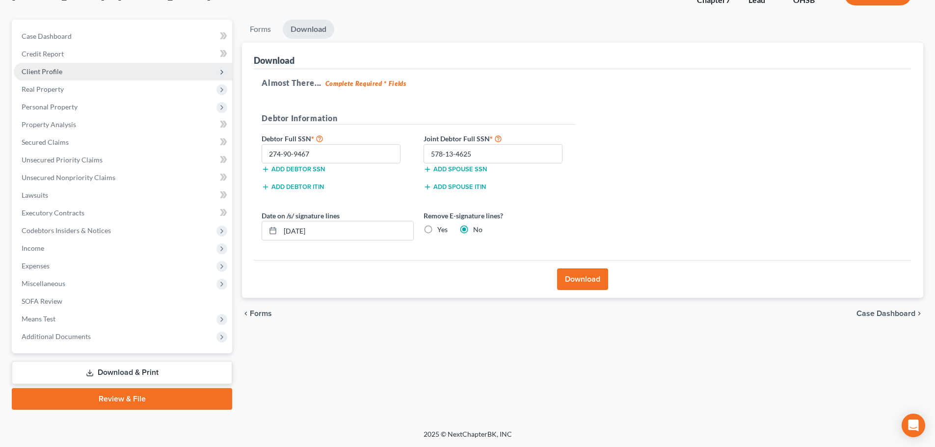
click at [54, 67] on span "Client Profile" at bounding box center [42, 71] width 41 height 8
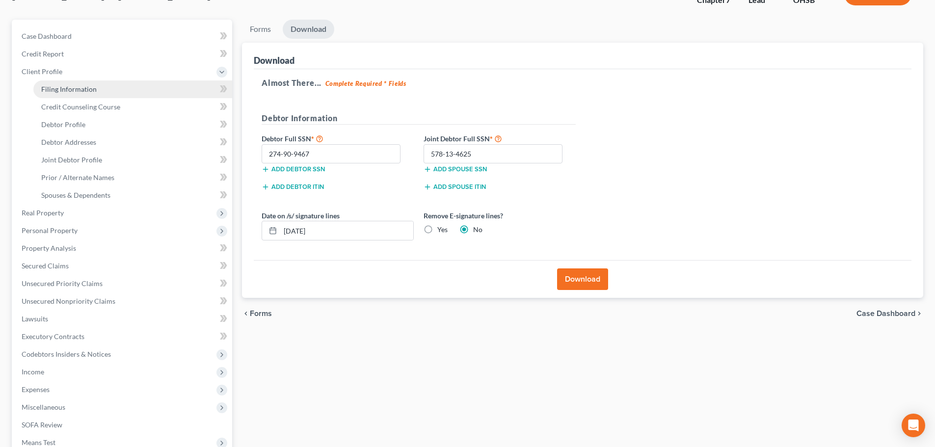
click at [53, 86] on span "Filing Information" at bounding box center [68, 89] width 55 height 8
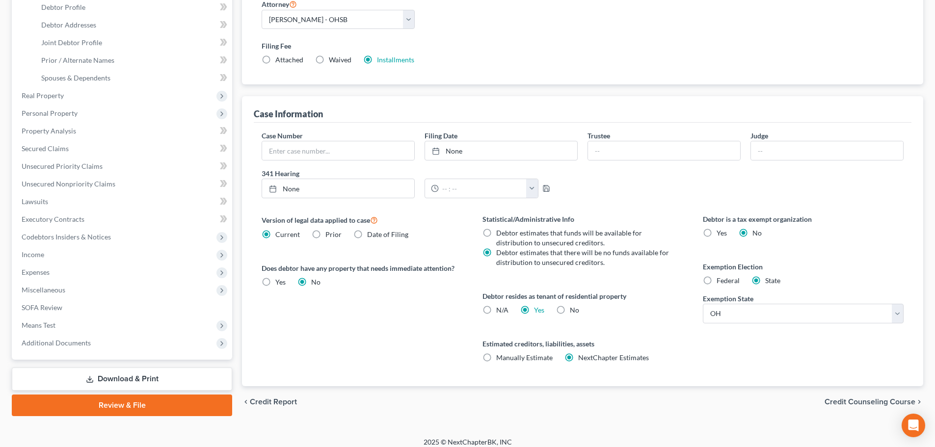
scroll to position [196, 0]
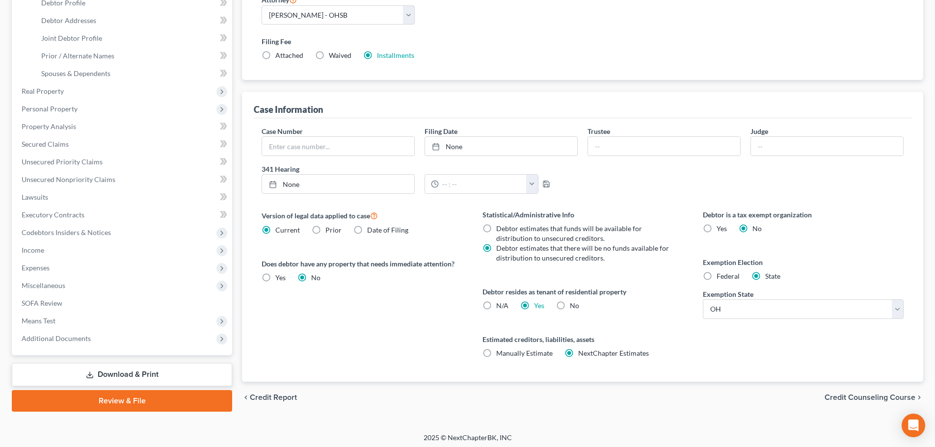
click at [496, 306] on label "N/A" at bounding box center [502, 306] width 12 height 10
click at [500, 306] on input "N/A" at bounding box center [503, 304] width 6 height 6
click at [36, 316] on span "Means Test" at bounding box center [39, 320] width 34 height 8
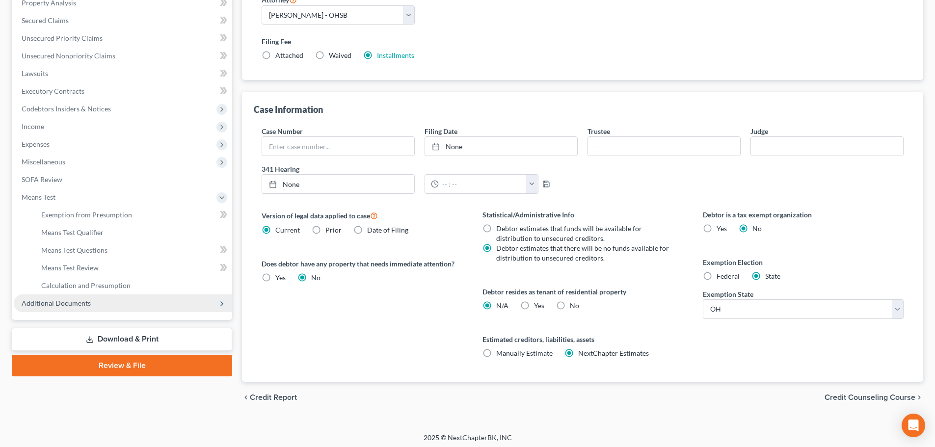
click at [51, 303] on span "Additional Documents" at bounding box center [56, 303] width 69 height 8
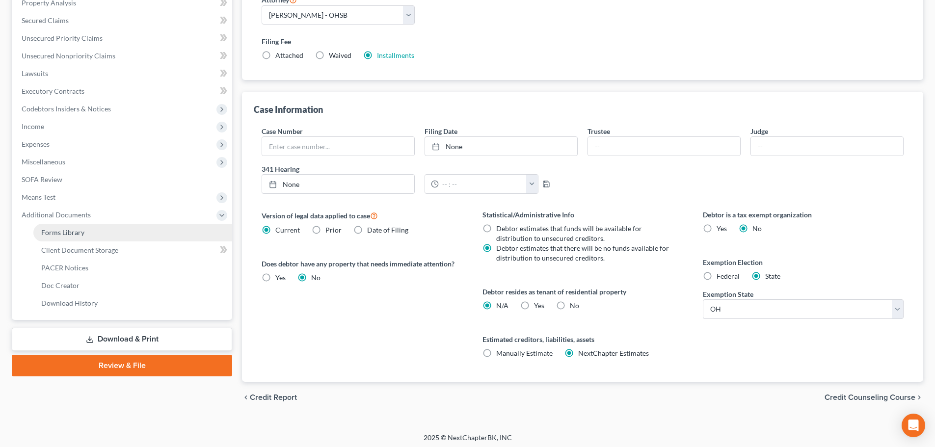
click at [53, 233] on span "Forms Library" at bounding box center [62, 232] width 43 height 8
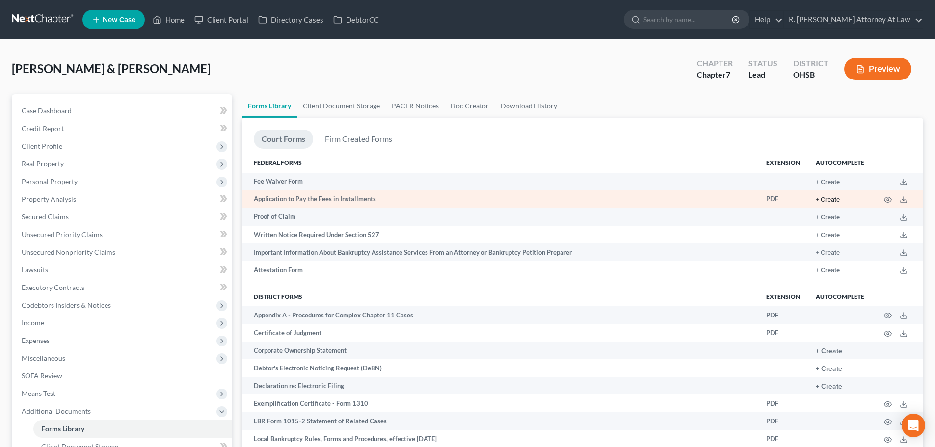
click at [829, 197] on button "+ Create" at bounding box center [827, 200] width 24 height 6
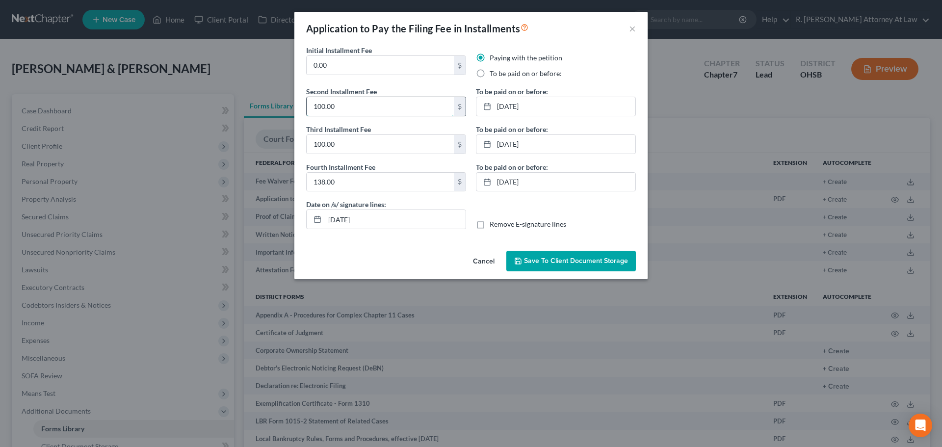
click at [372, 116] on div "100.00 $" at bounding box center [386, 107] width 160 height 20
click at [509, 104] on link "[DATE]" at bounding box center [555, 106] width 159 height 19
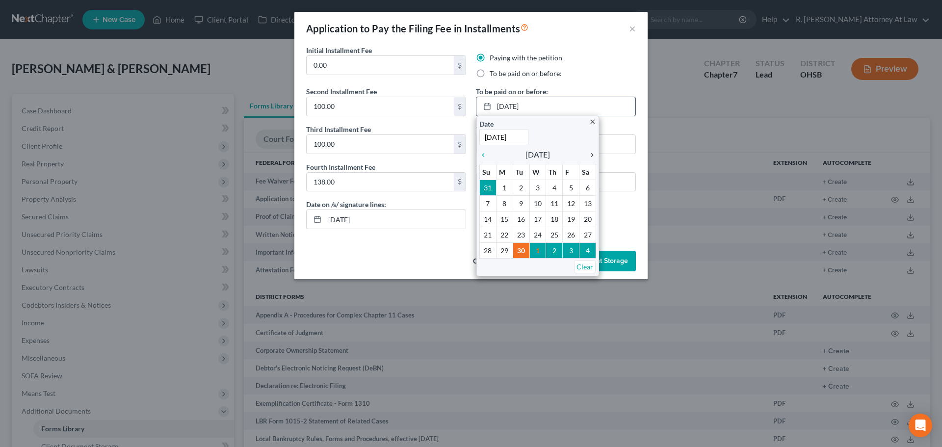
click at [593, 154] on icon "chevron_right" at bounding box center [589, 155] width 13 height 8
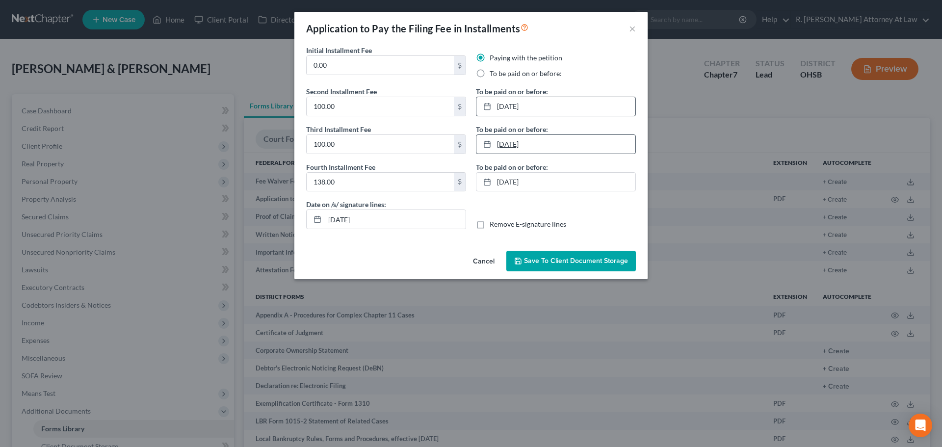
click at [506, 145] on link "[DATE]" at bounding box center [555, 144] width 159 height 19
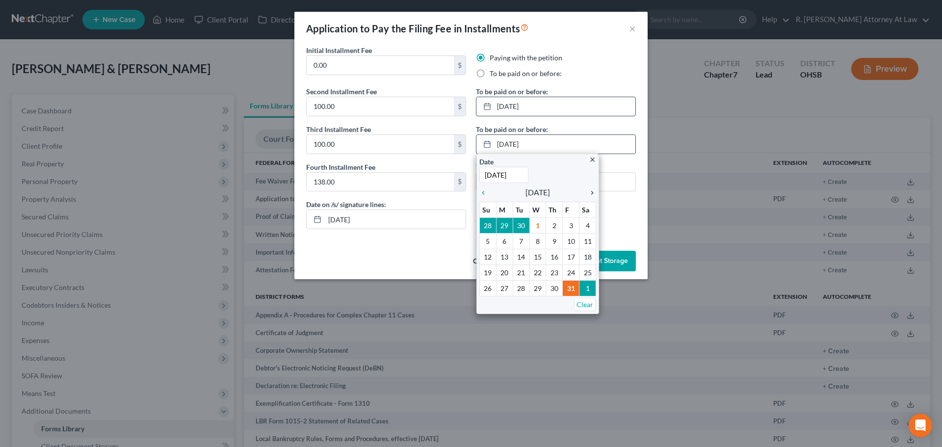
click at [592, 195] on icon "chevron_right" at bounding box center [589, 193] width 13 height 8
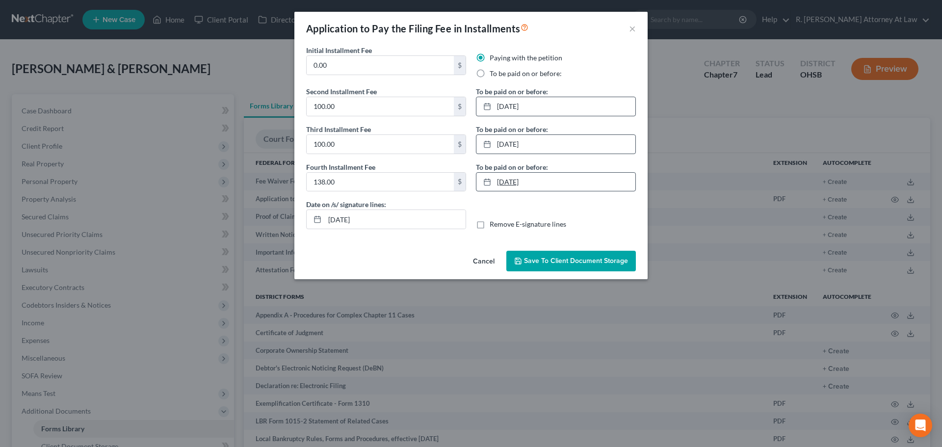
click at [510, 180] on link "[DATE]" at bounding box center [555, 182] width 159 height 19
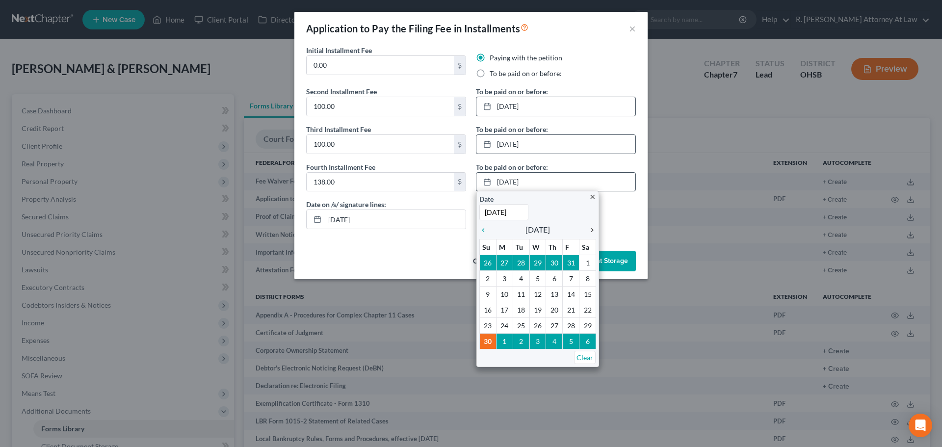
click at [592, 232] on icon "chevron_right" at bounding box center [589, 230] width 13 height 8
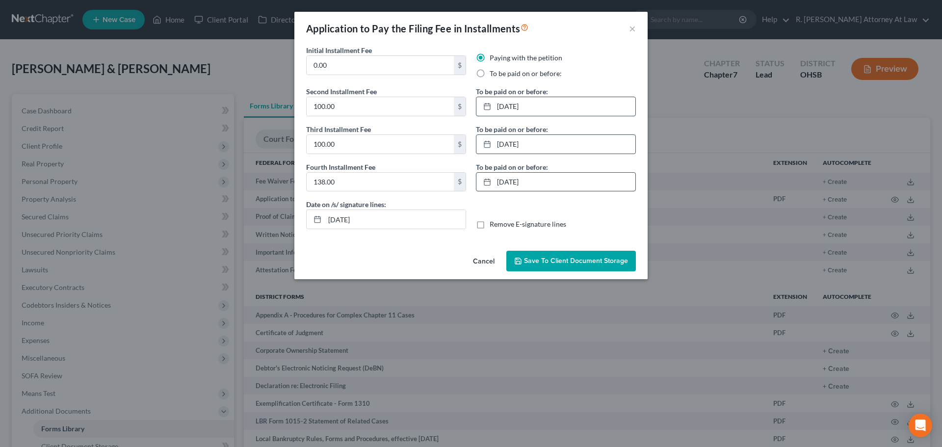
click at [415, 245] on div "Initial Installment Fee 0.00 $ Paying with the petition To be paid on or before…" at bounding box center [470, 146] width 353 height 202
click at [541, 260] on span "Save to Client Document Storage" at bounding box center [576, 261] width 104 height 8
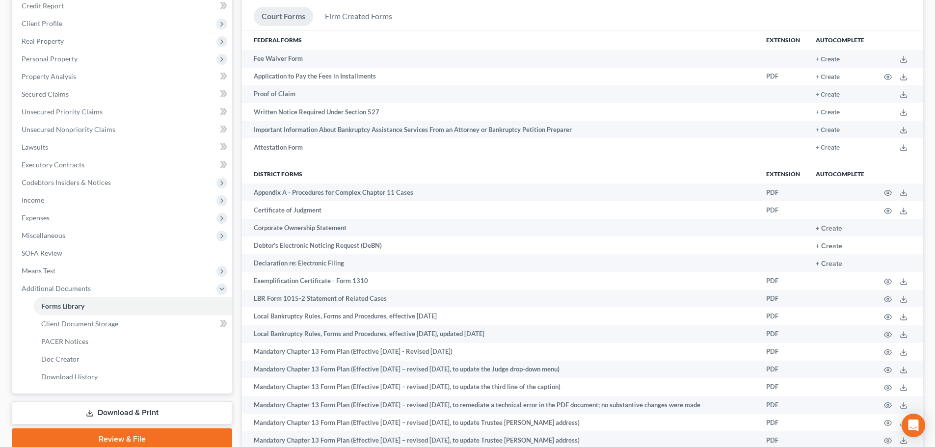
scroll to position [196, 0]
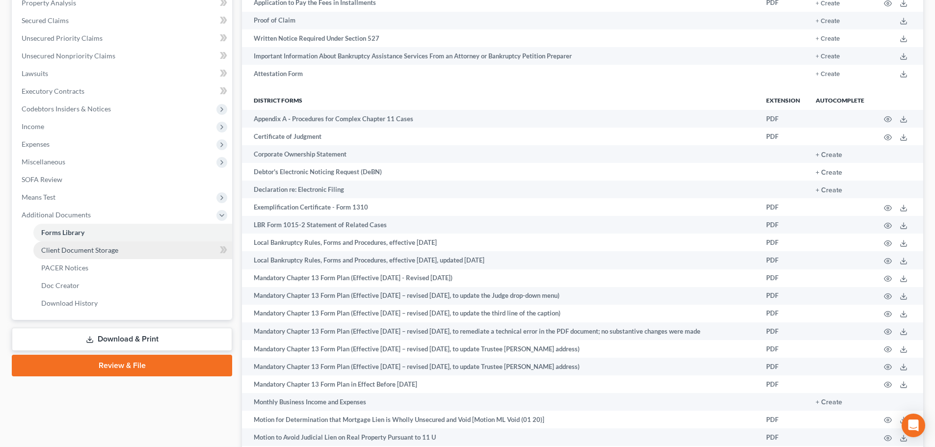
click at [62, 251] on span "Client Document Storage" at bounding box center [79, 250] width 77 height 8
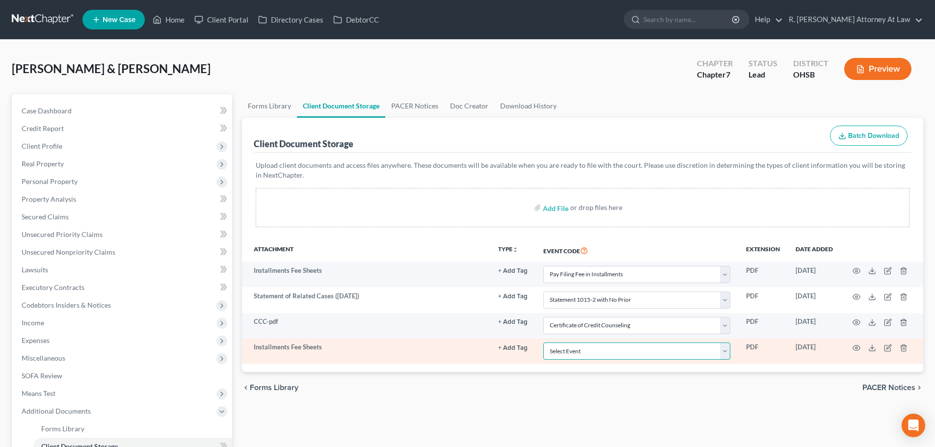
drag, startPoint x: 725, startPoint y: 352, endPoint x: 715, endPoint y: 348, distance: 10.4
click at [725, 352] on select "Select Event 20 Largest Unsecured Creditors Amended Document Amended List of Cr…" at bounding box center [636, 350] width 187 height 17
click at [543, 342] on select "Select Event 20 Largest Unsecured Creditors Amended Document Amended List of Cr…" at bounding box center [636, 350] width 187 height 17
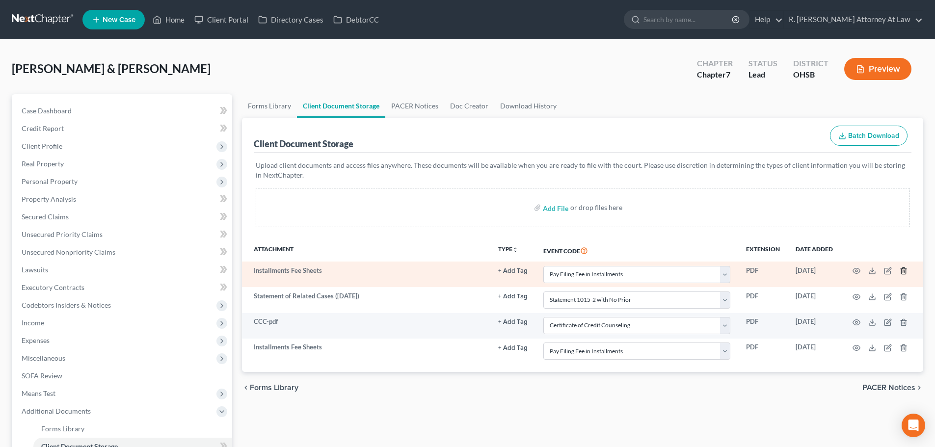
click at [904, 271] on line "button" at bounding box center [904, 272] width 0 height 2
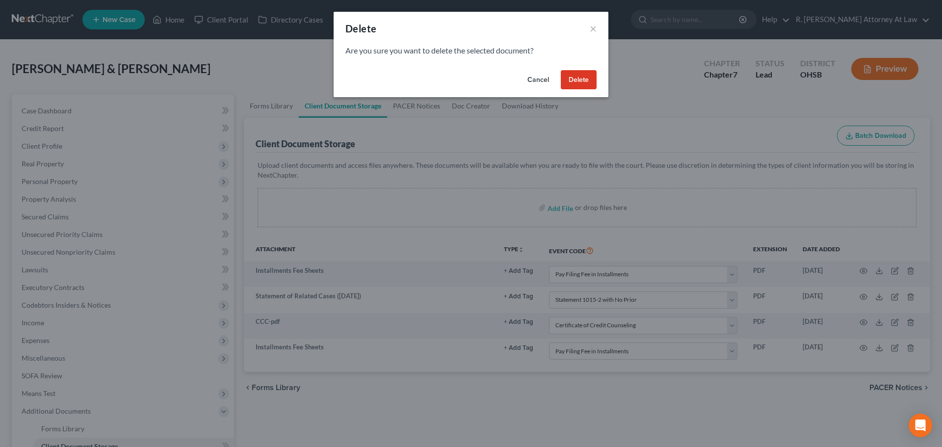
click at [575, 77] on button "Delete" at bounding box center [579, 80] width 36 height 20
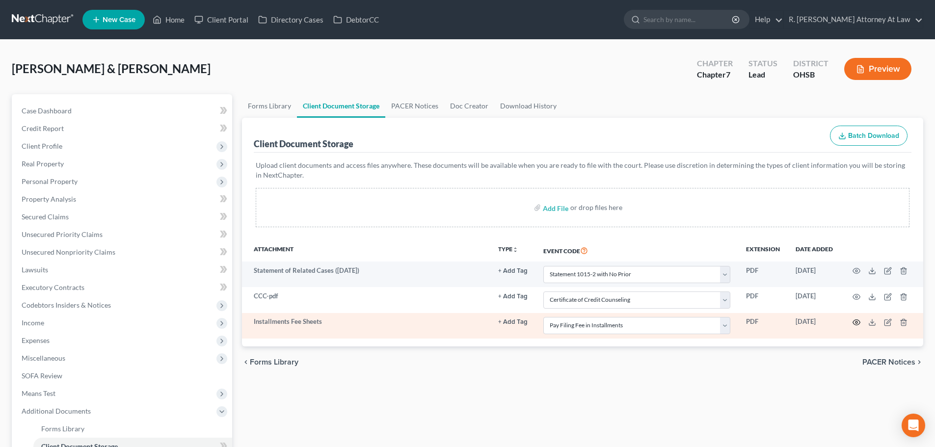
click at [858, 320] on icon "button" at bounding box center [856, 322] width 8 height 8
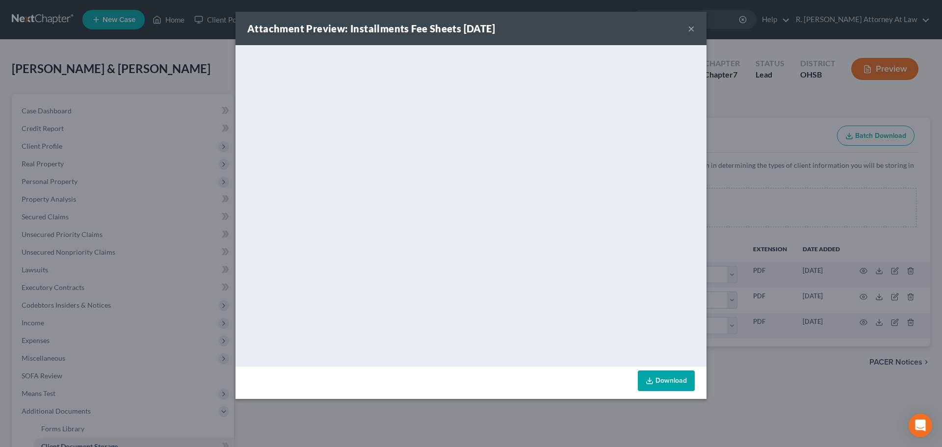
click at [689, 27] on button "×" at bounding box center [691, 29] width 7 height 12
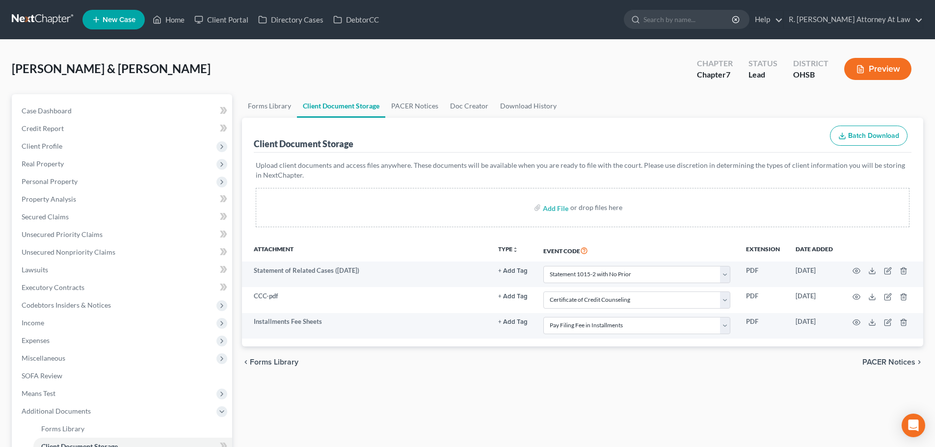
scroll to position [98, 0]
